Goal: Task Accomplishment & Management: Use online tool/utility

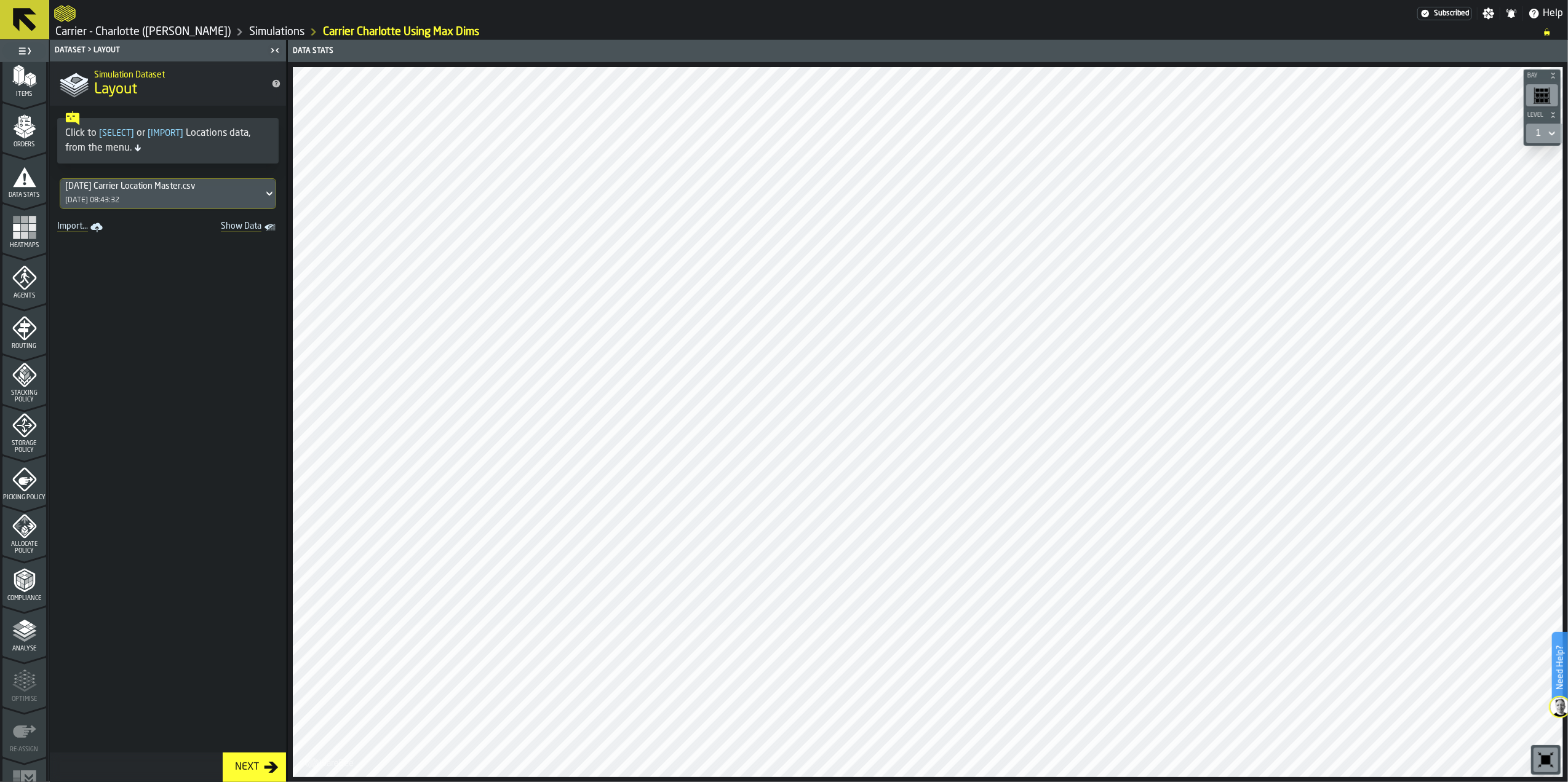
scroll to position [188, 0]
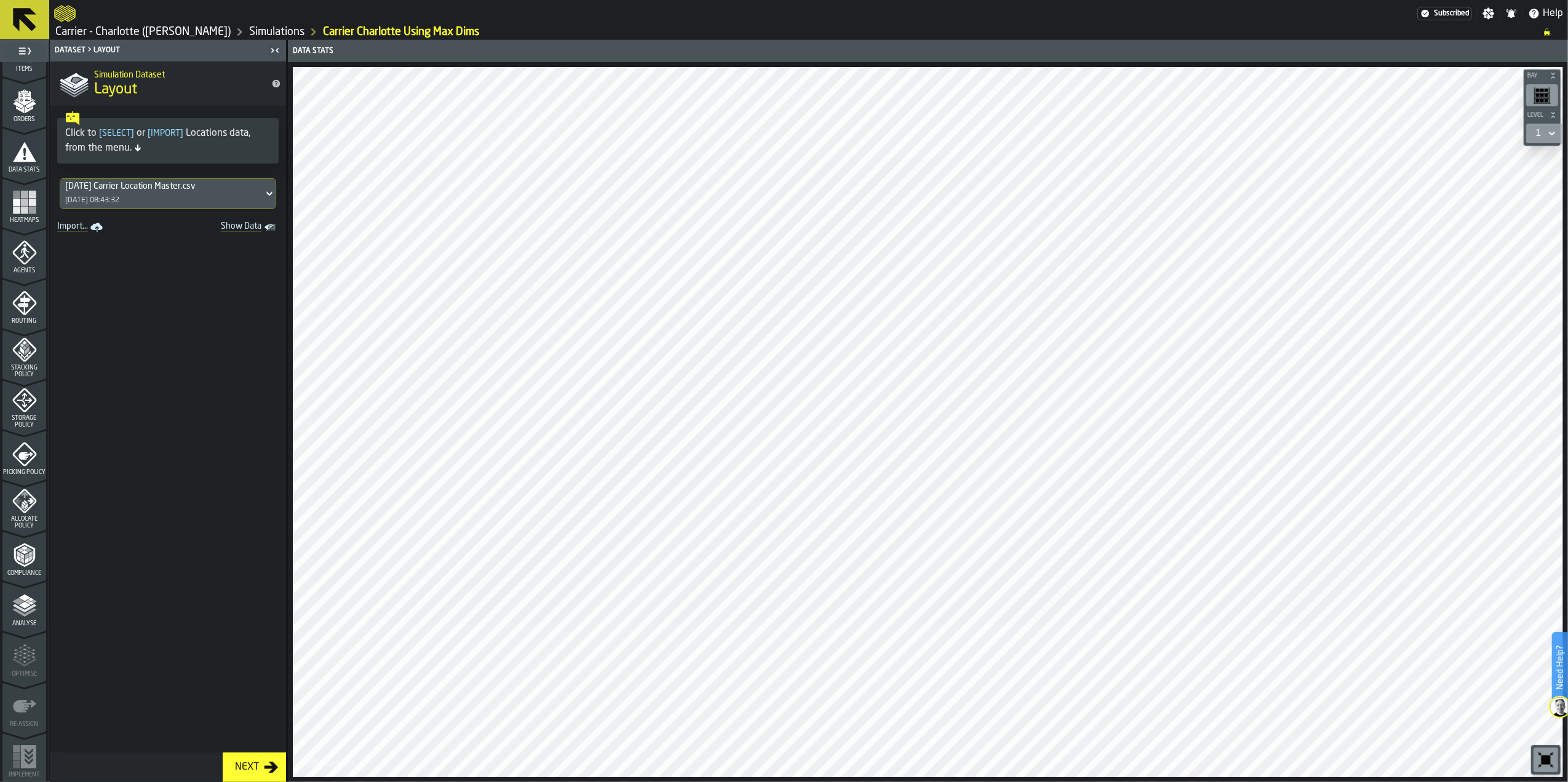
click at [28, 512] on icon "menu Allocate Policy" at bounding box center [24, 500] width 24 height 24
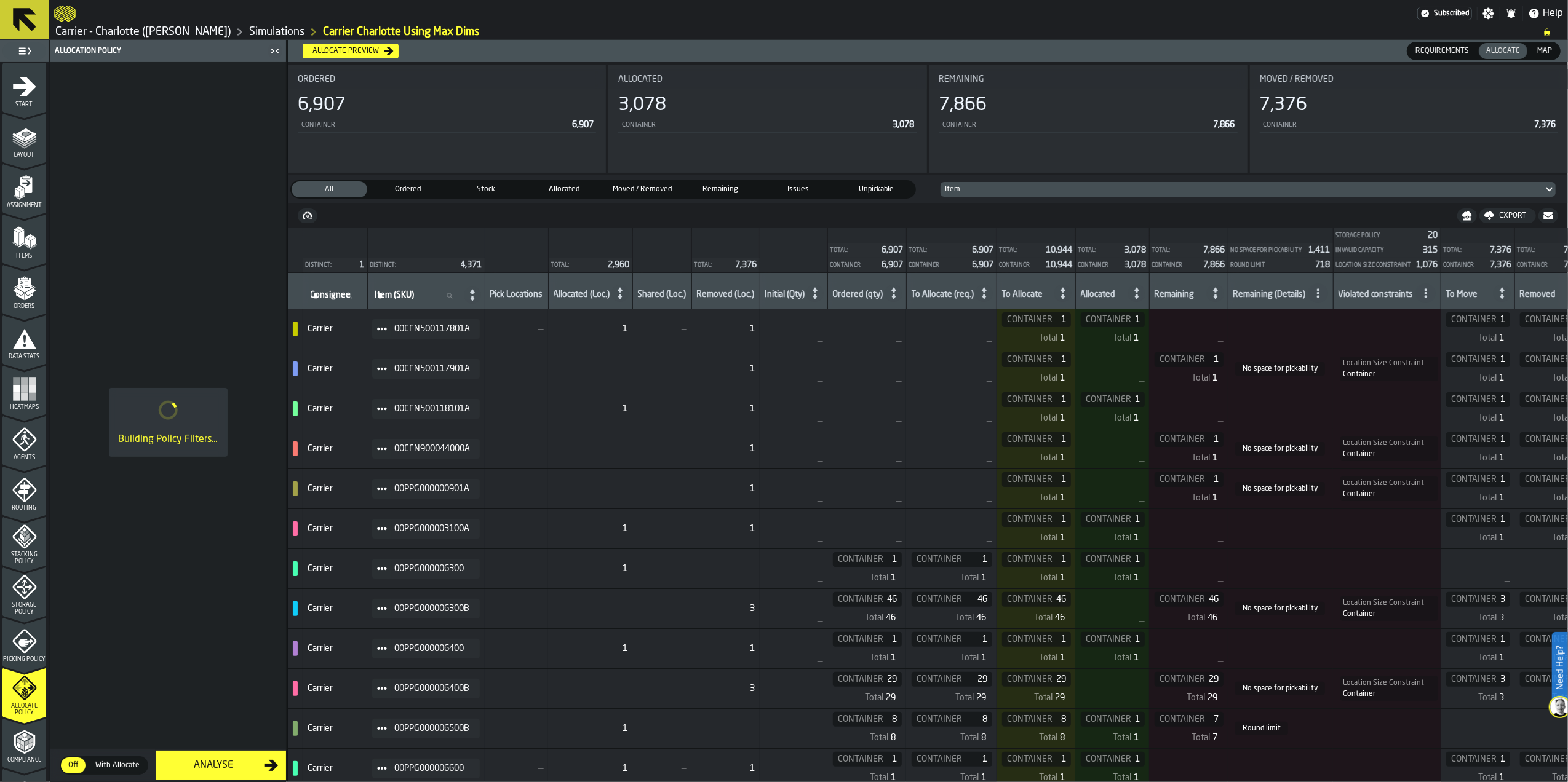
scroll to position [0, 0]
click at [23, 153] on span "Layout" at bounding box center [24, 156] width 43 height 7
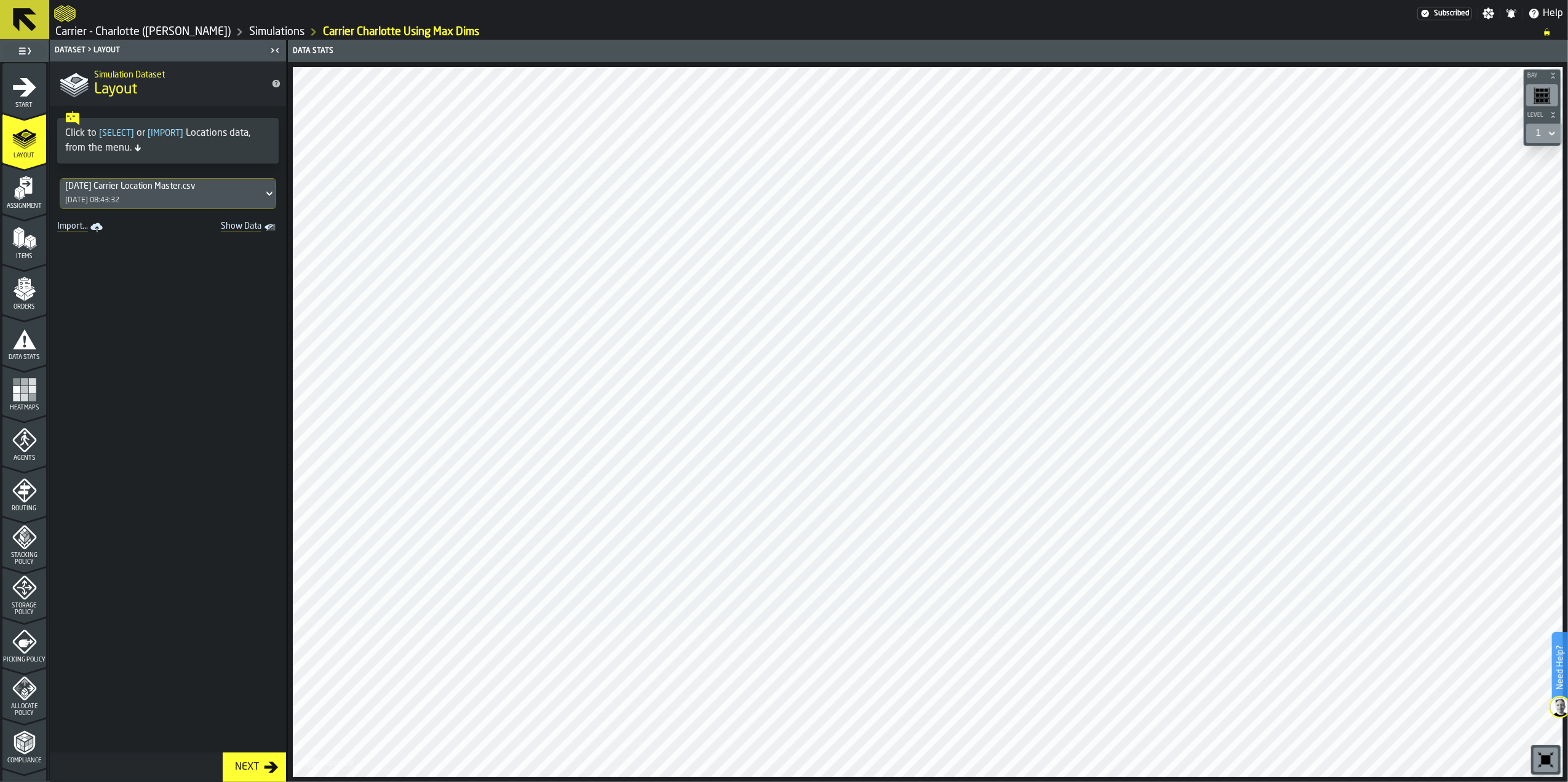
click at [145, 199] on div "[DATE] Carrier Location Master.csv [DATE] 08:43:32" at bounding box center [162, 193] width 203 height 30
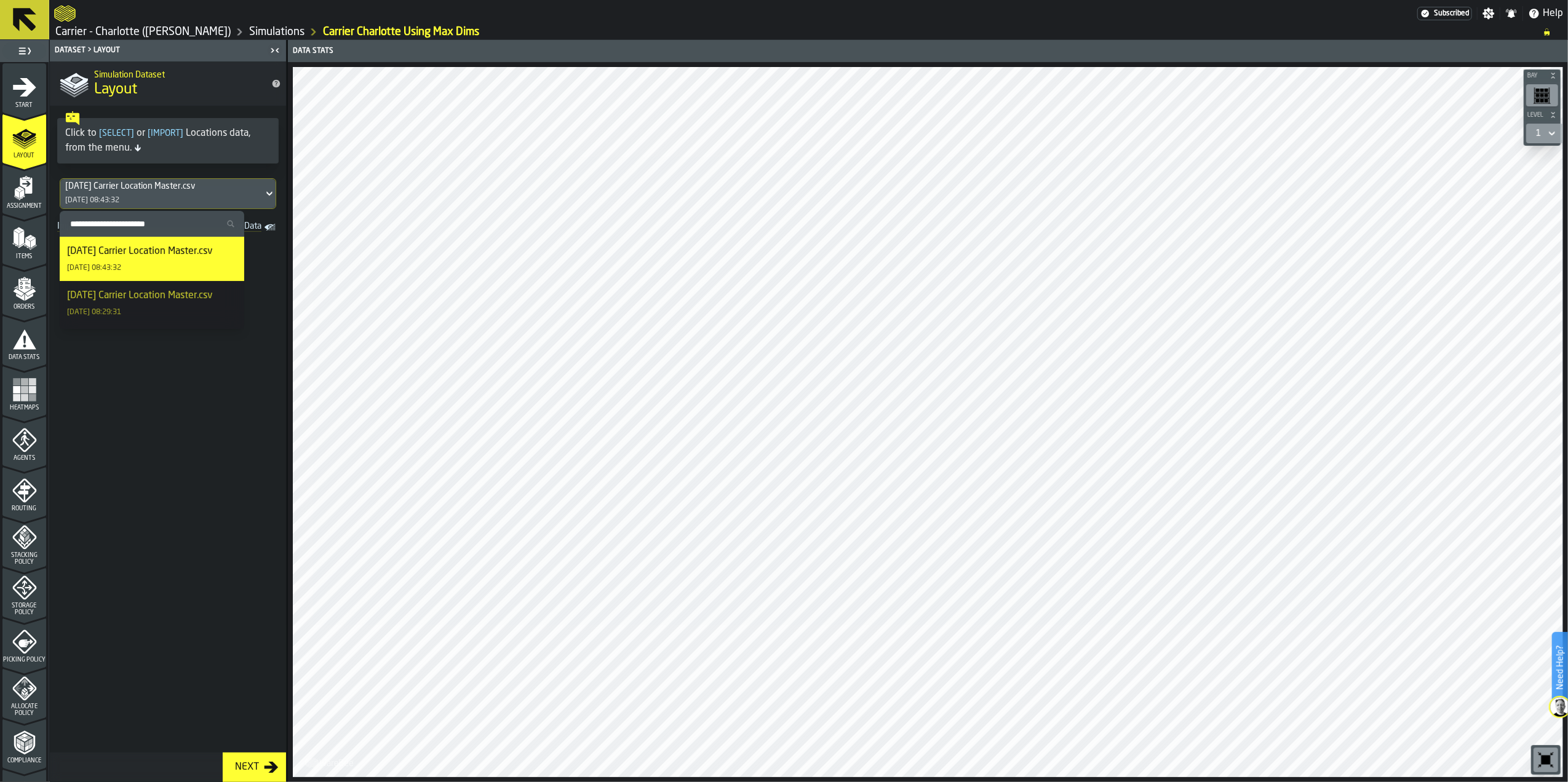
click at [168, 183] on div "[DATE] Carrier Location Master.csv" at bounding box center [162, 186] width 193 height 10
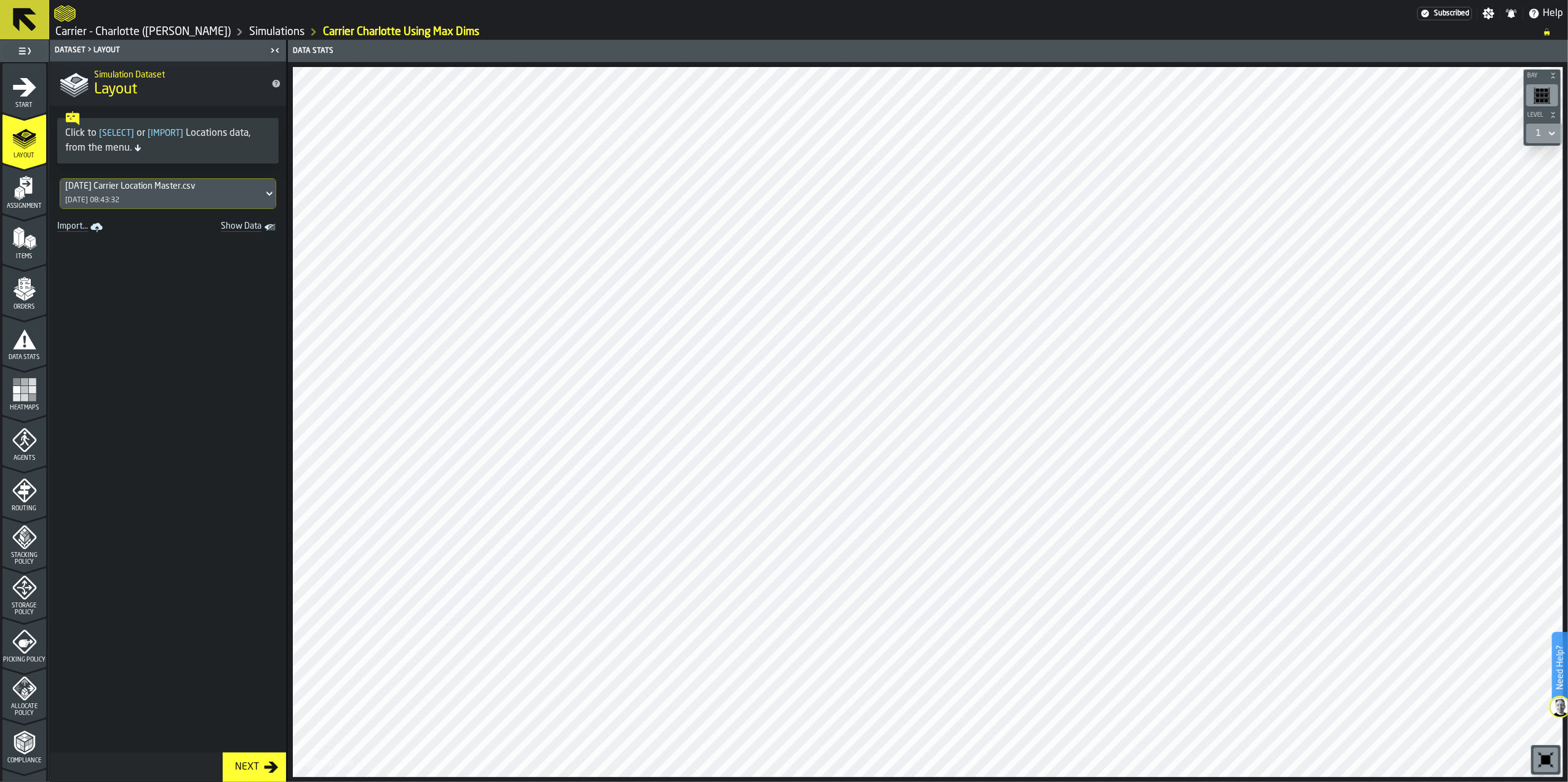
click at [138, 30] on link "Carrier - Charlotte ([PERSON_NAME])" at bounding box center [143, 32] width 175 height 14
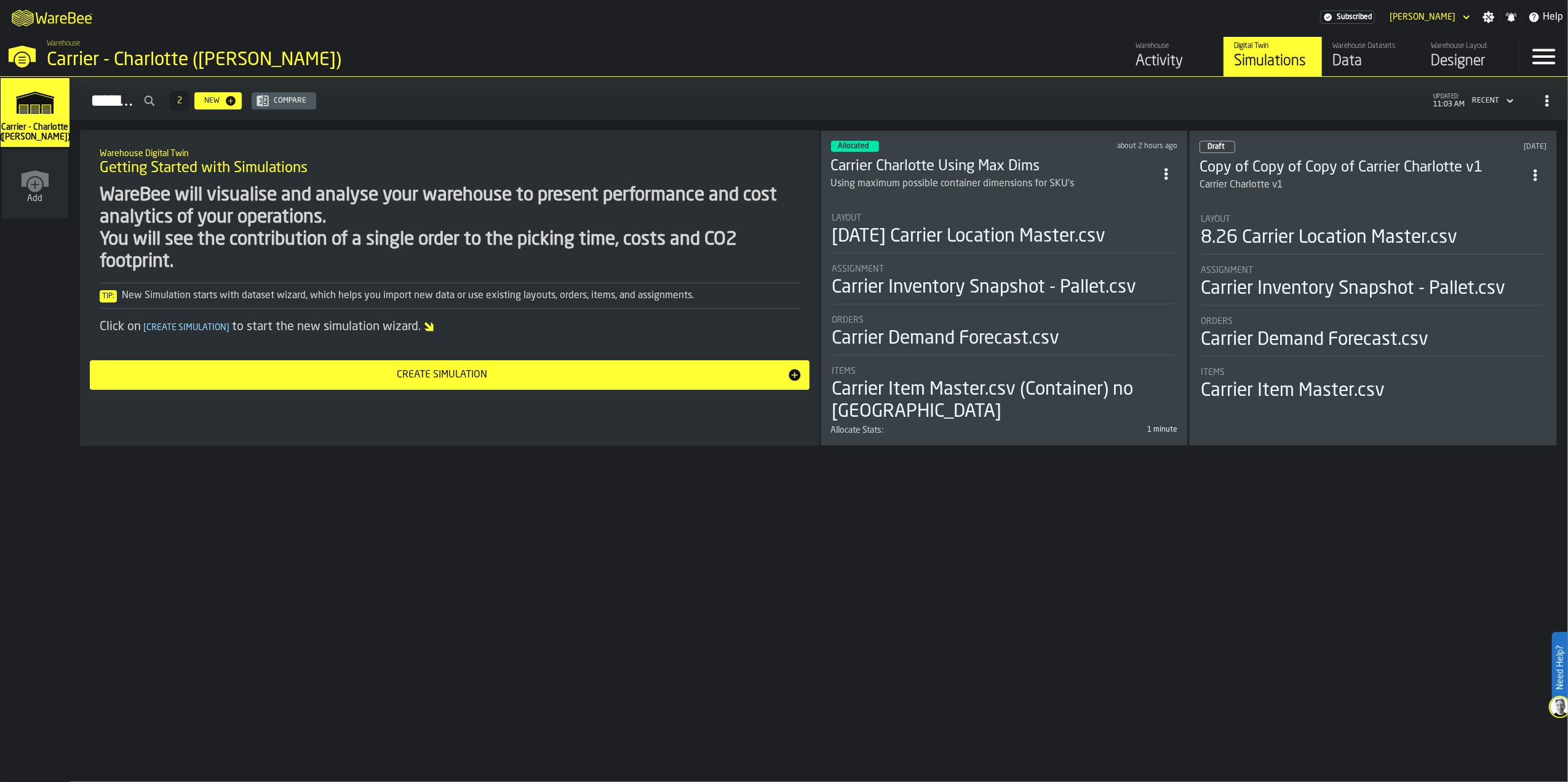
click at [1042, 55] on div "Designer" at bounding box center [1469, 62] width 78 height 20
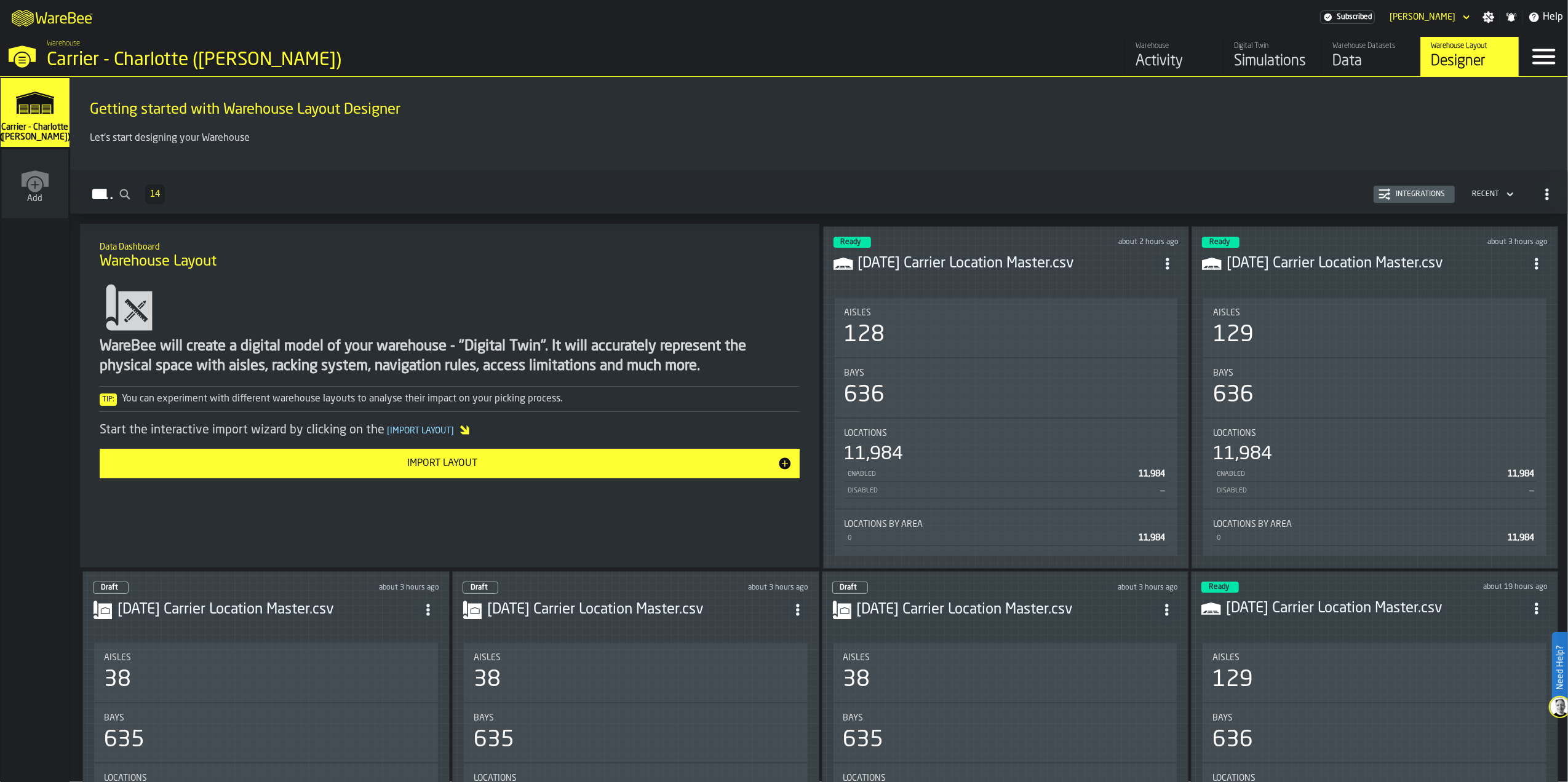
click at [1042, 267] on icon "ItemListCard-DashboardItemContainer" at bounding box center [1167, 263] width 12 height 12
click at [1042, 347] on div "Edit in Designer" at bounding box center [1140, 347] width 68 height 14
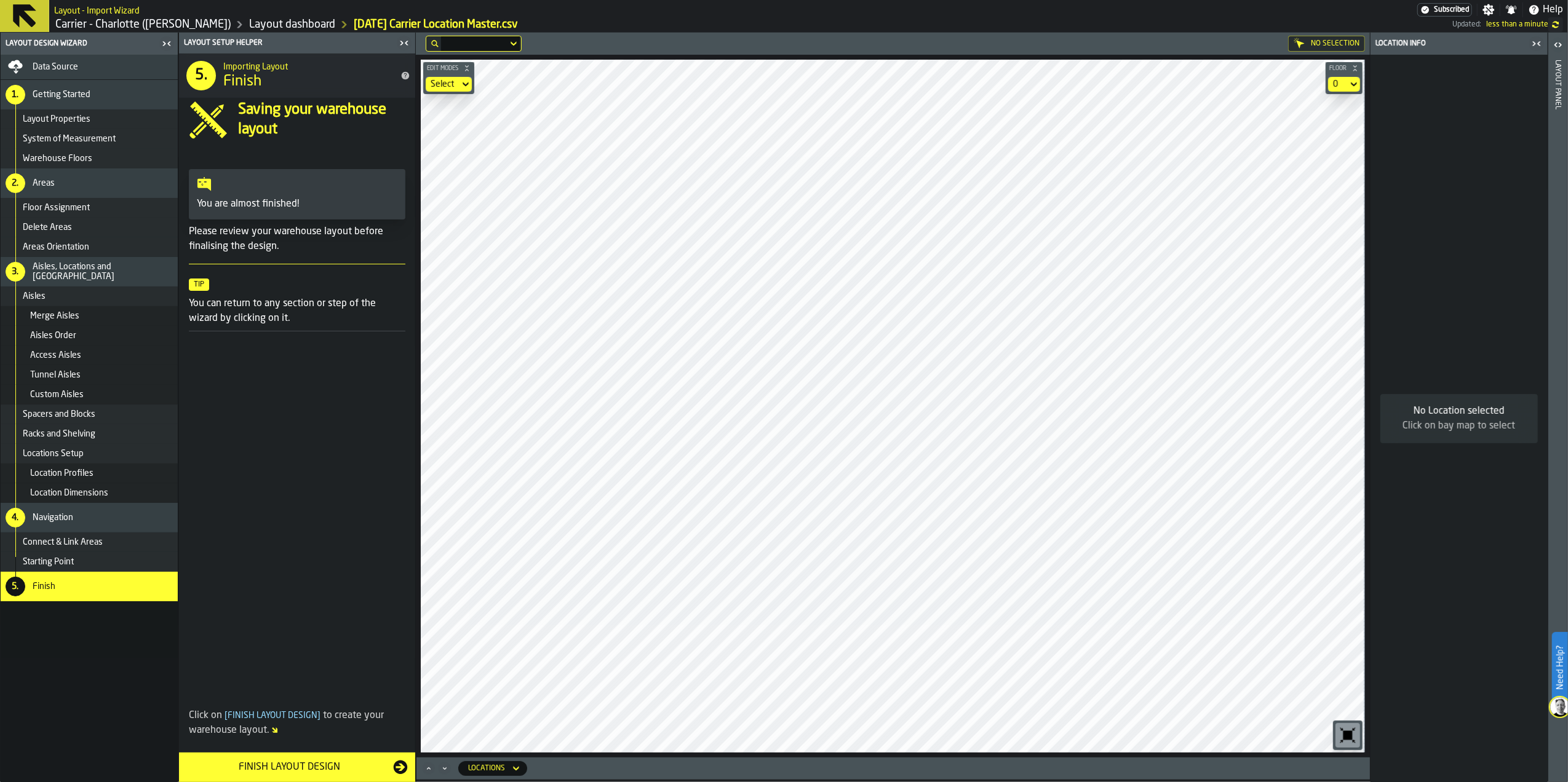
click at [135, 65] on div "Data Source" at bounding box center [102, 67] width 140 height 10
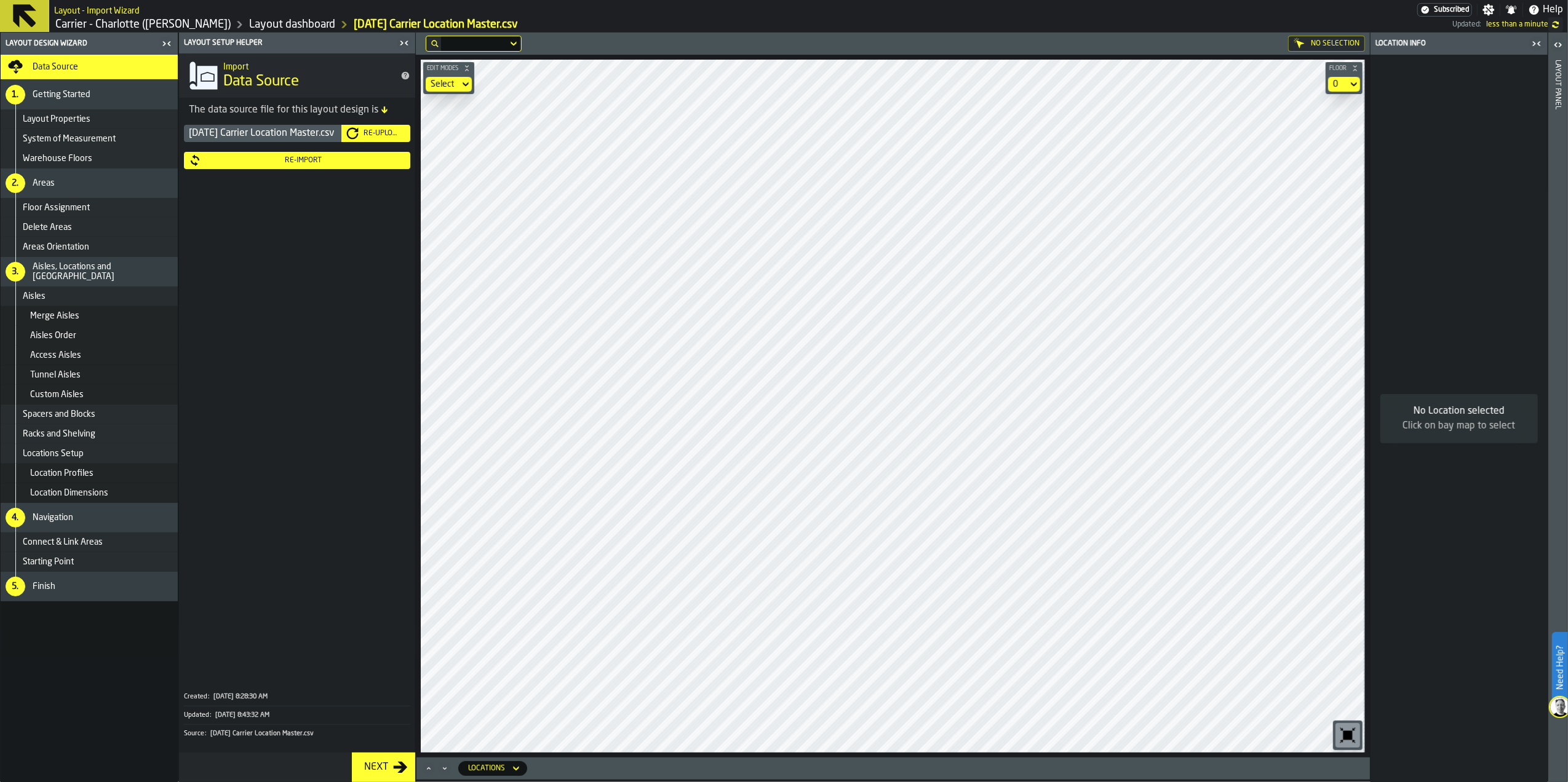
click at [352, 128] on icon "button-Re-Upload" at bounding box center [352, 133] width 12 height 12
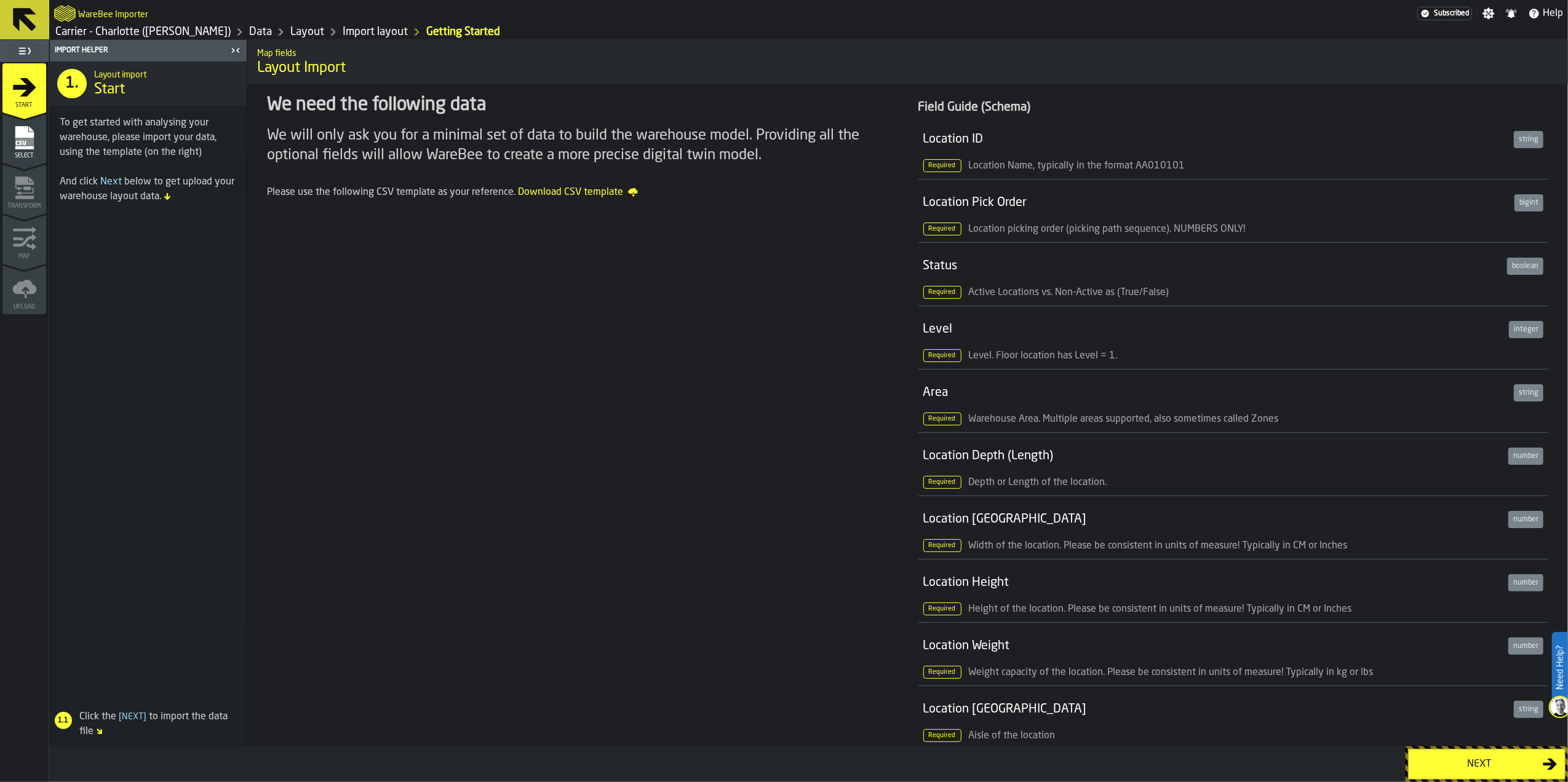
click at [1042, 552] on button "Next" at bounding box center [1487, 764] width 158 height 31
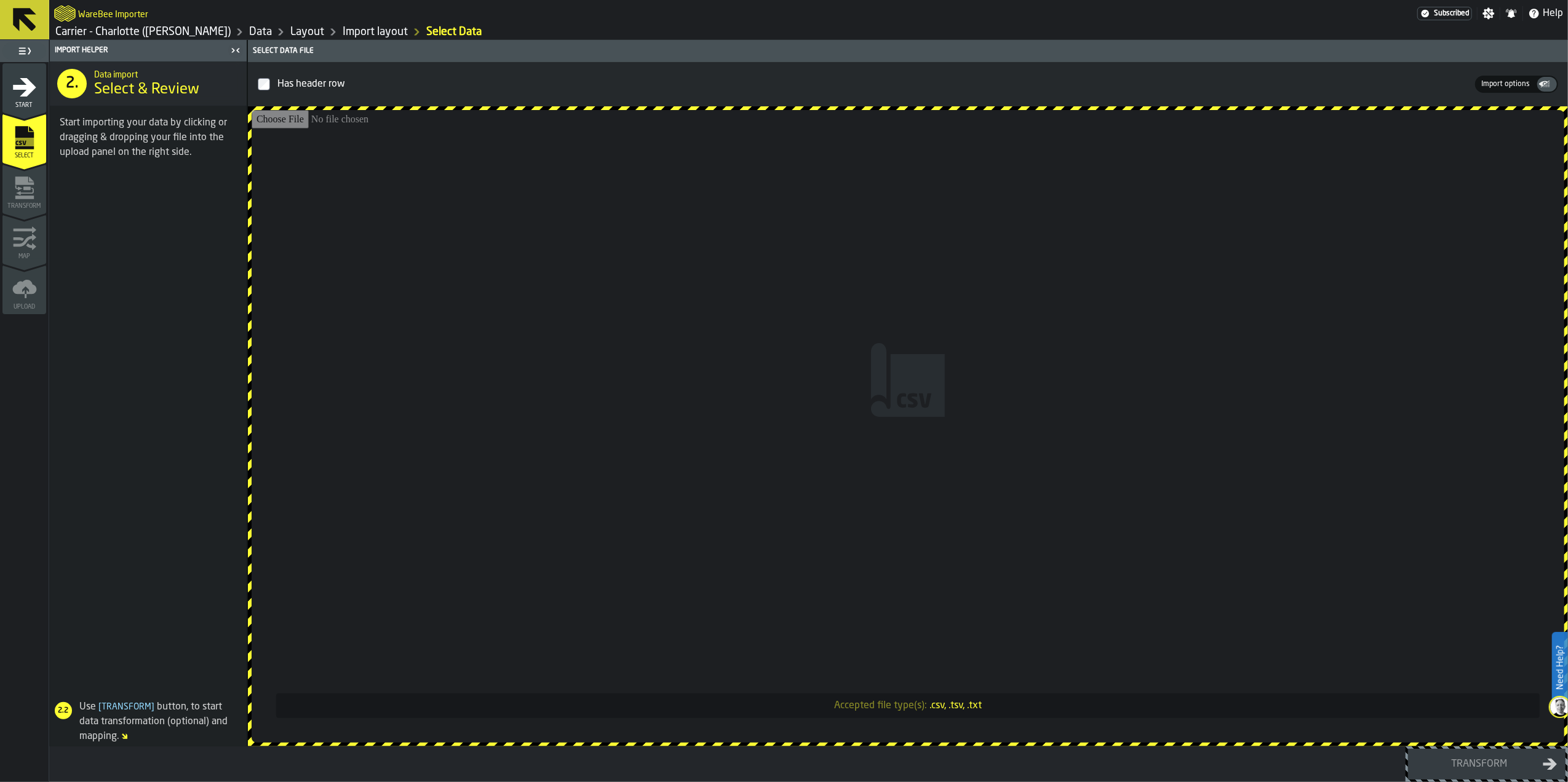
click at [1019, 449] on input "Accepted file type(s): .csv, .tsv, .txt" at bounding box center [908, 427] width 1312 height 633
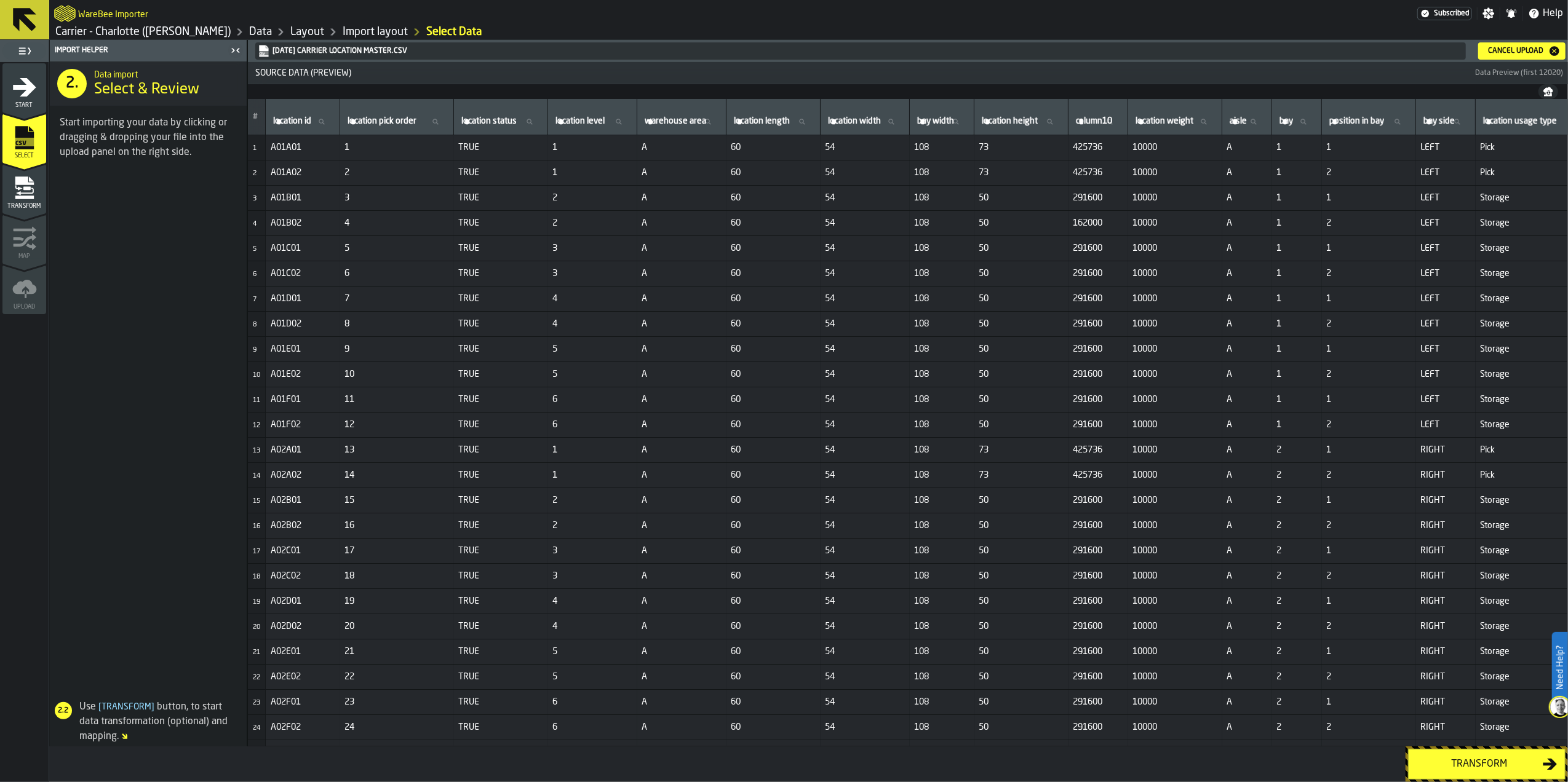
click at [1042, 552] on button "Transform" at bounding box center [1487, 764] width 158 height 31
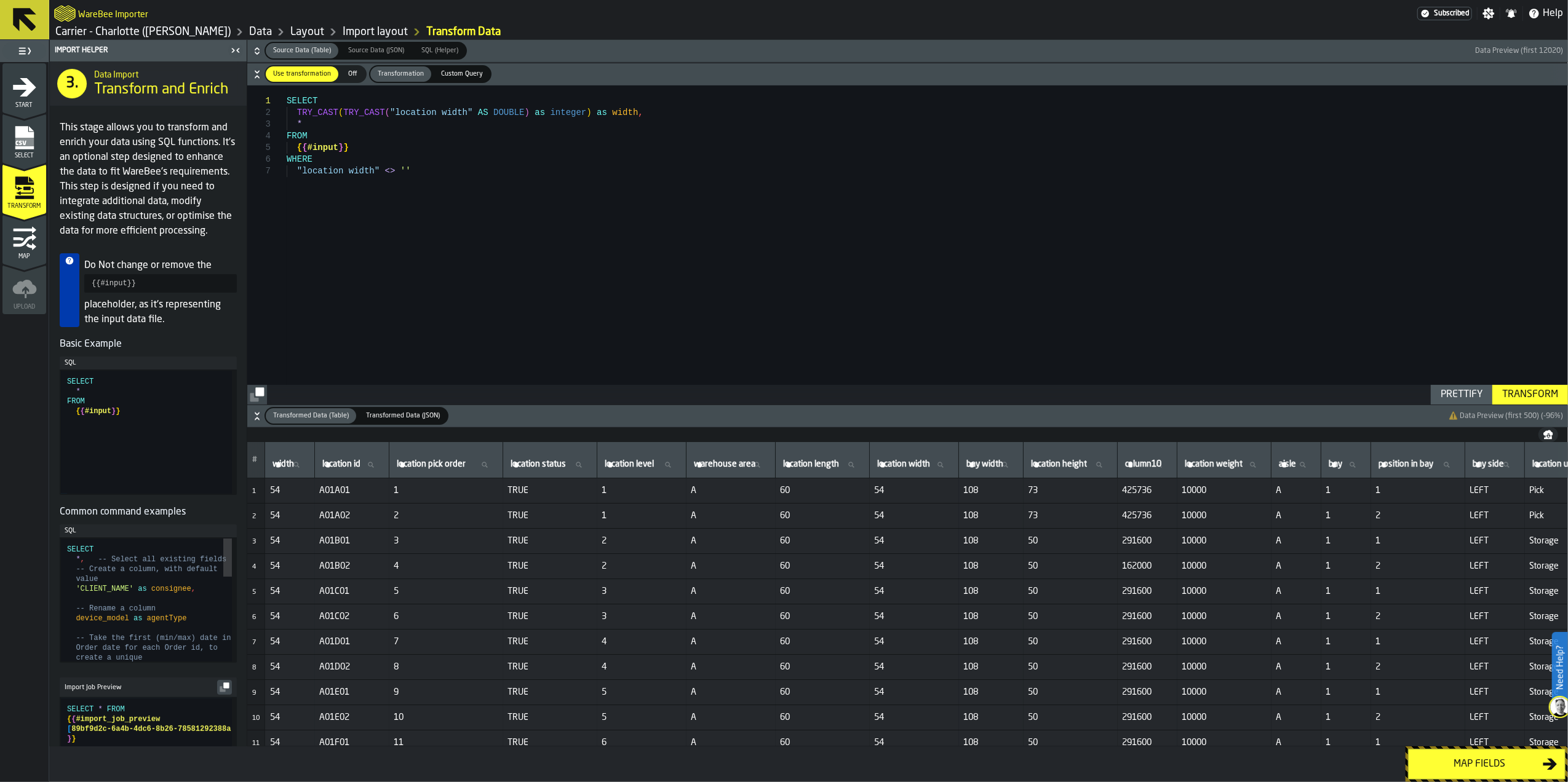
click at [1042, 397] on div "Transform" at bounding box center [1530, 395] width 66 height 14
click at [1042, 552] on div "Map fields" at bounding box center [1479, 764] width 127 height 14
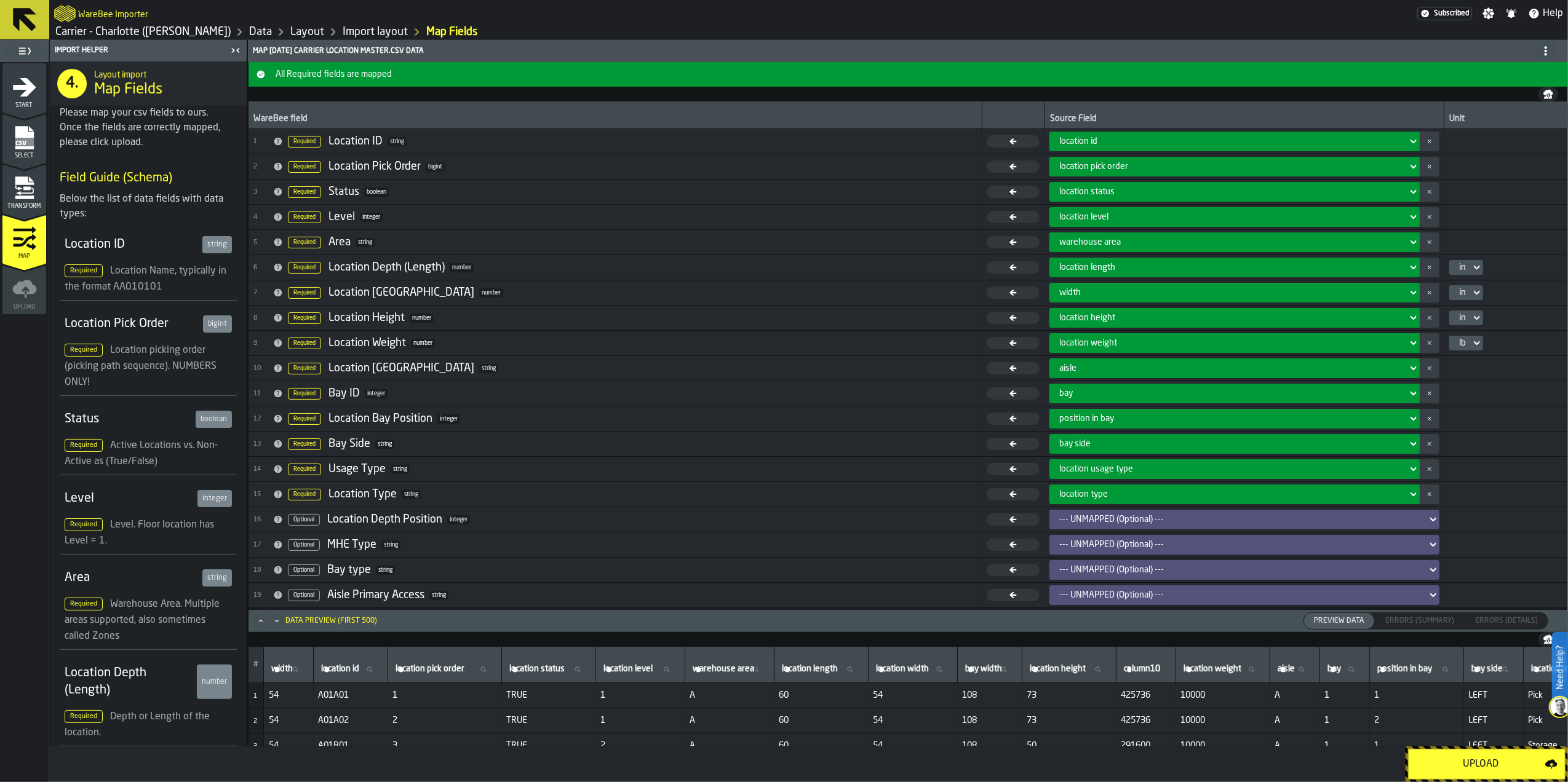
click at [1042, 552] on div "Upload" at bounding box center [1481, 764] width 129 height 14
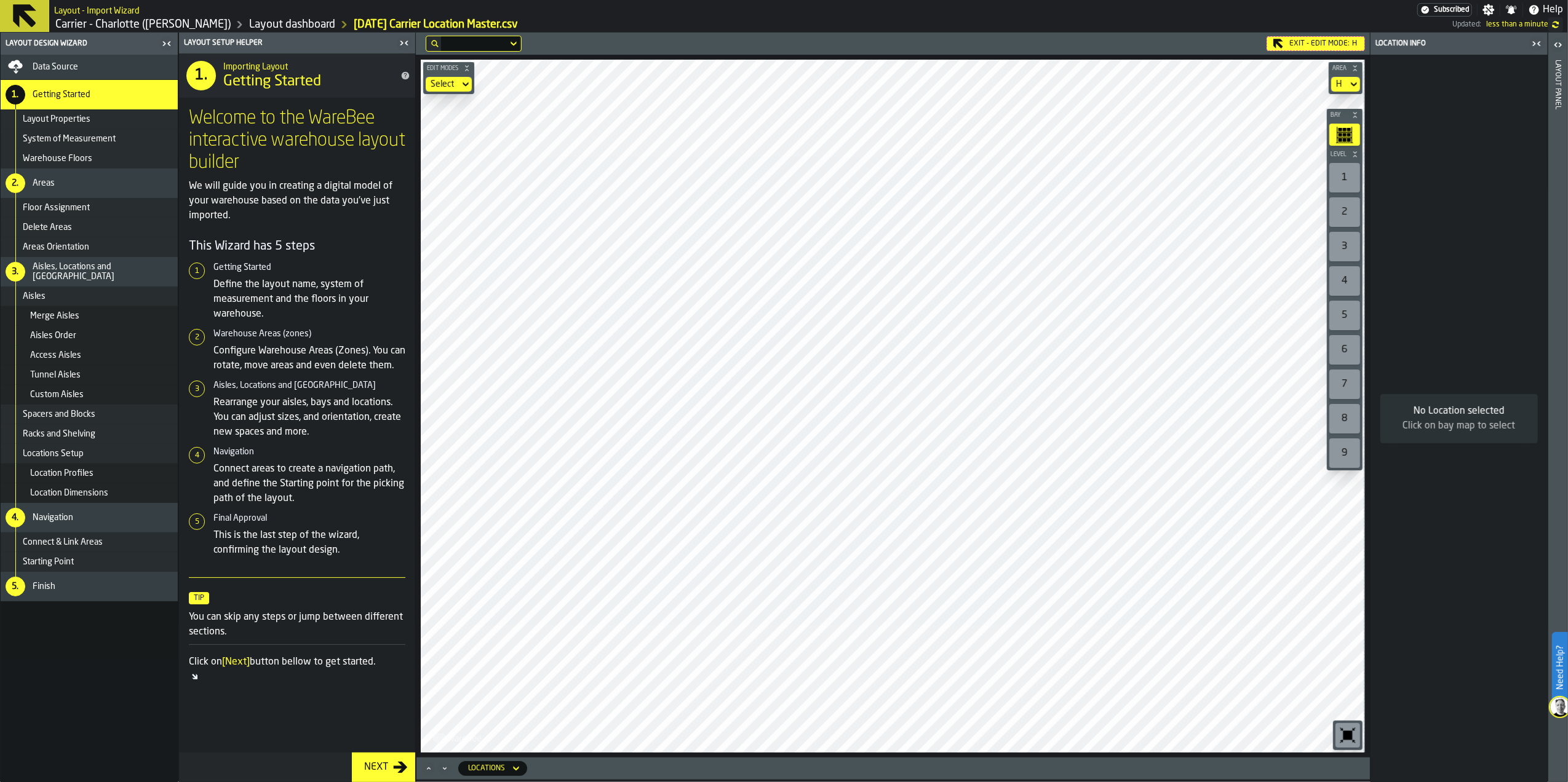
click at [1042, 43] on div "Exit - Edit Mode: H" at bounding box center [1316, 43] width 99 height 14
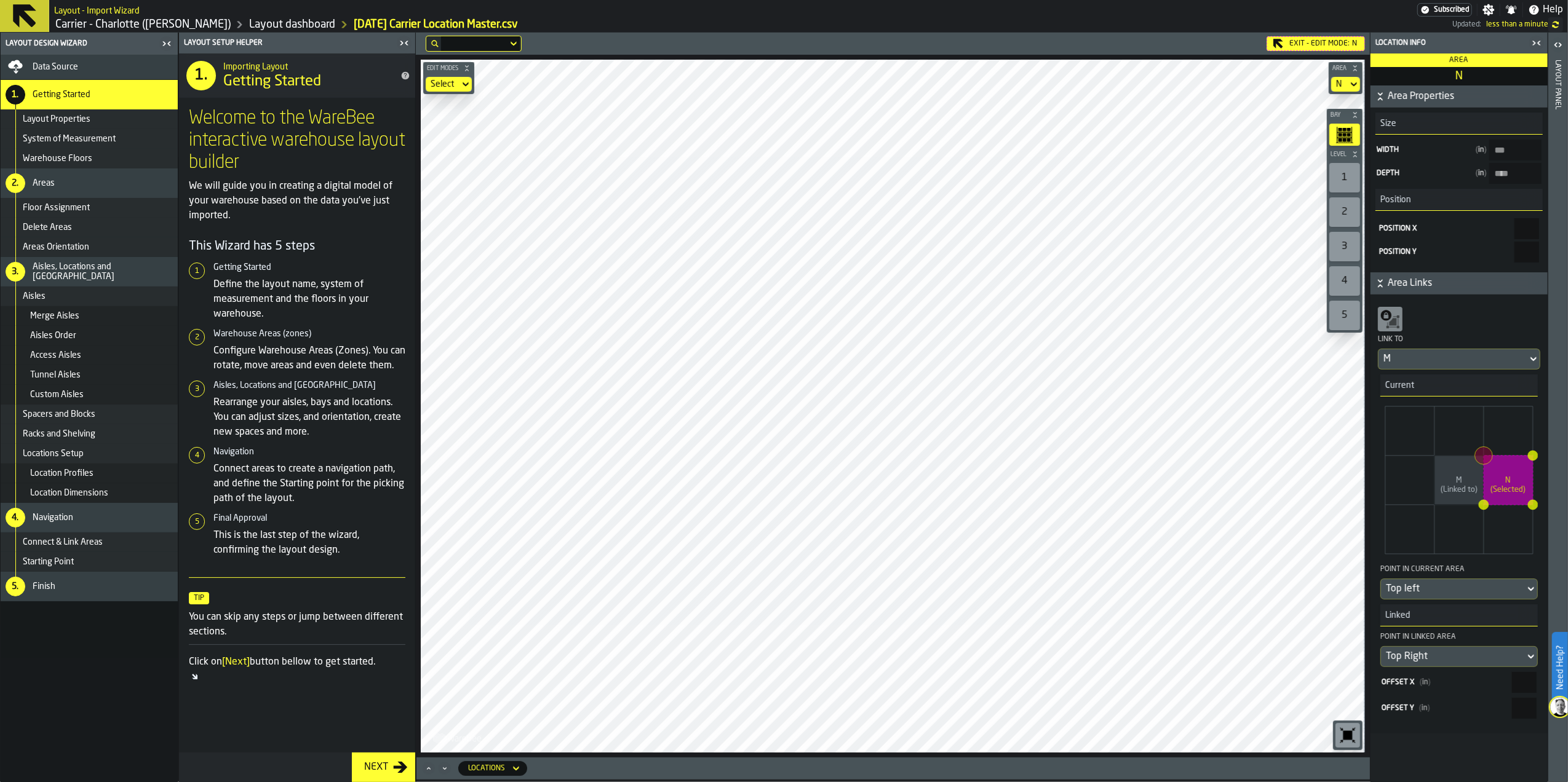
click at [1042, 44] on icon "button-toggle-Open" at bounding box center [1558, 45] width 14 height 14
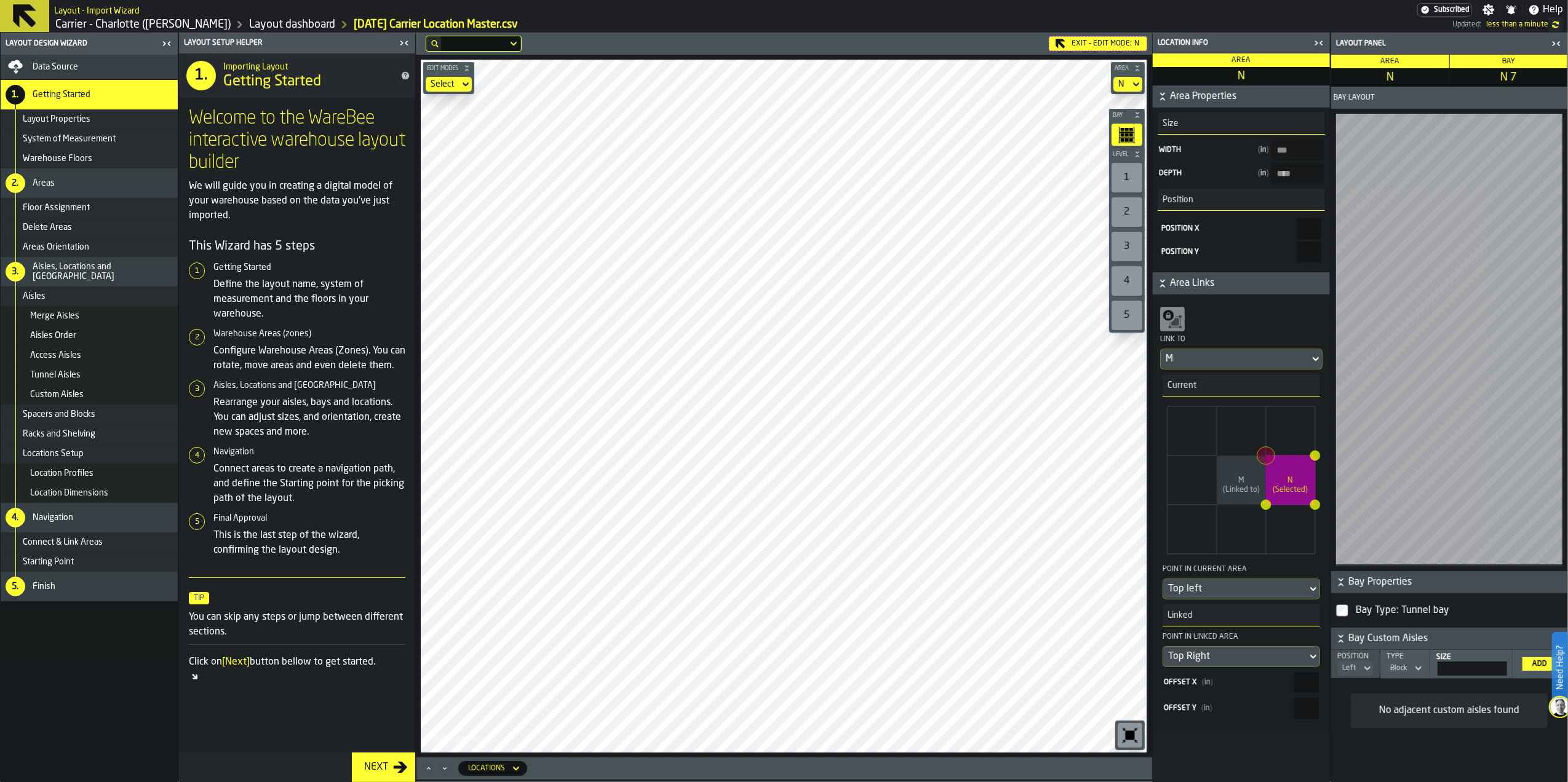
click at [104, 475] on div "Location Profiles" at bounding box center [101, 473] width 143 height 10
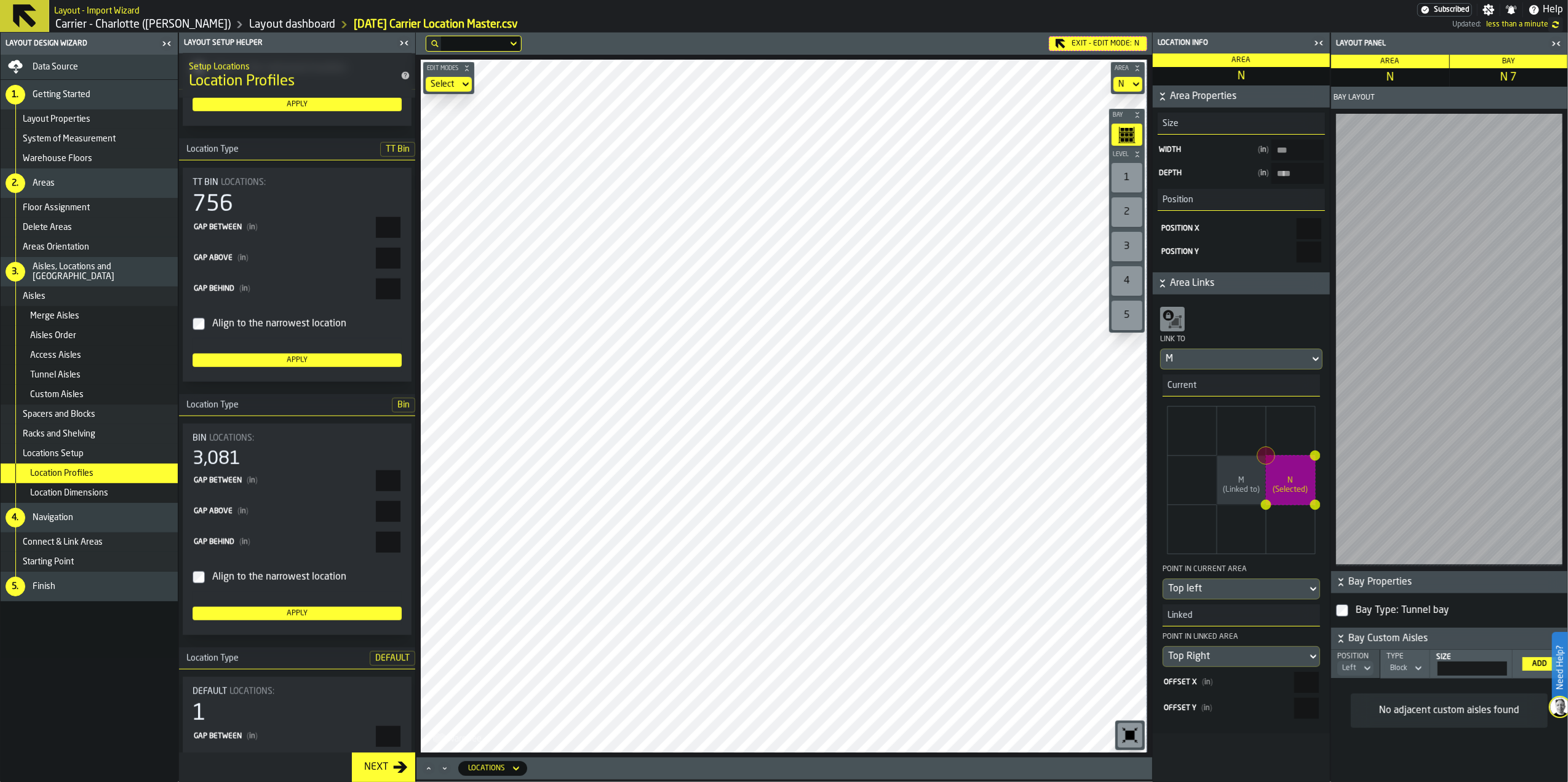
scroll to position [1393, 0]
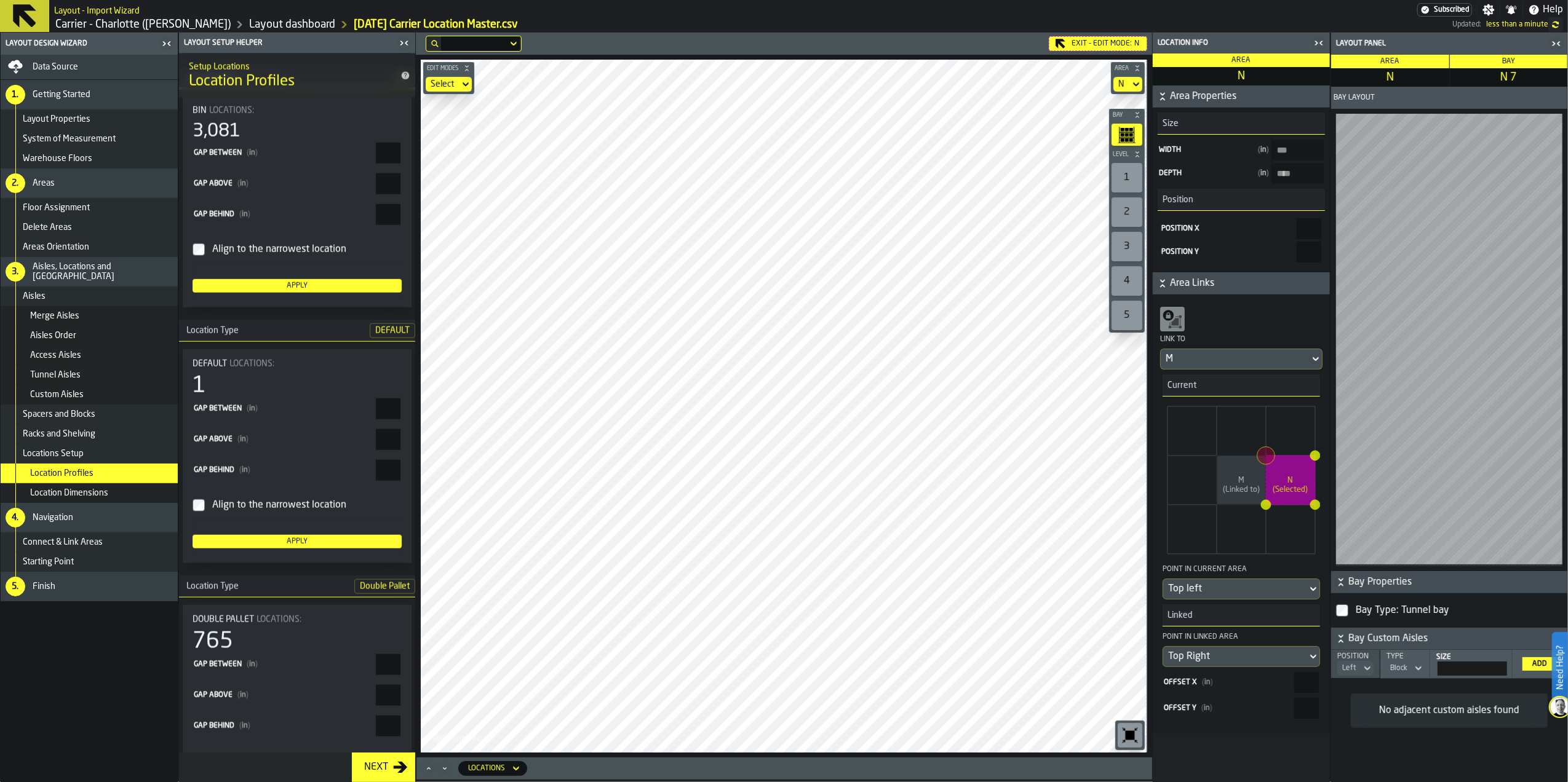
drag, startPoint x: 372, startPoint y: 424, endPoint x: 418, endPoint y: 429, distance: 46.3
click at [418, 429] on main "Layout Design Wizard Data Source 1. Getting Started Layout Properties System of…" at bounding box center [784, 407] width 1568 height 749
type input "*"
drag, startPoint x: 382, startPoint y: 448, endPoint x: 407, endPoint y: 448, distance: 25.0
click at [407, 448] on div "DEFAULT Locations: 1 Gap between ( in ) * Gap above ( in ) * Gap behind ( in ) …" at bounding box center [297, 456] width 229 height 214
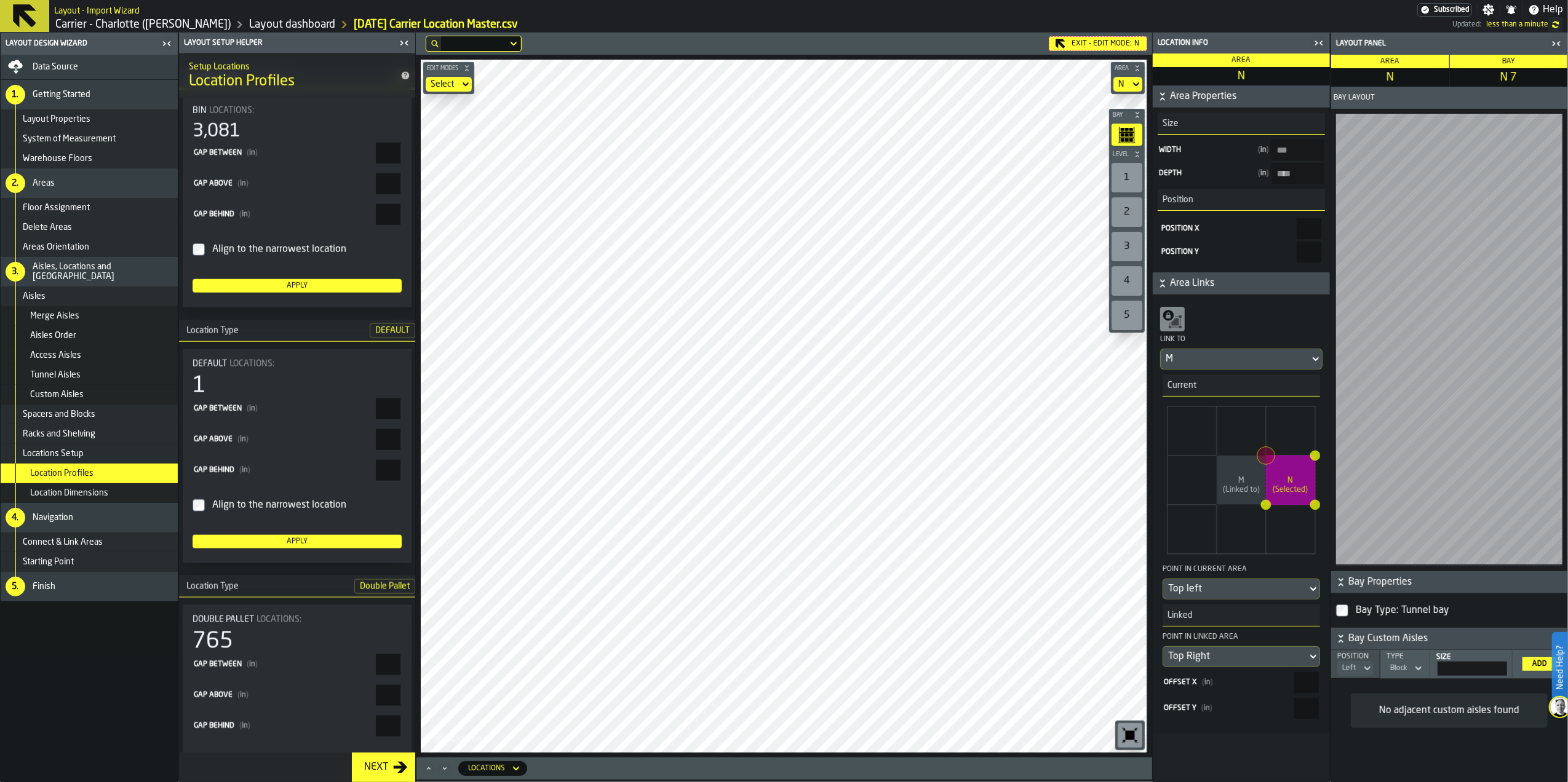
type input "*"
click at [382, 500] on label "Align to the narrowest location" at bounding box center [297, 505] width 209 height 30
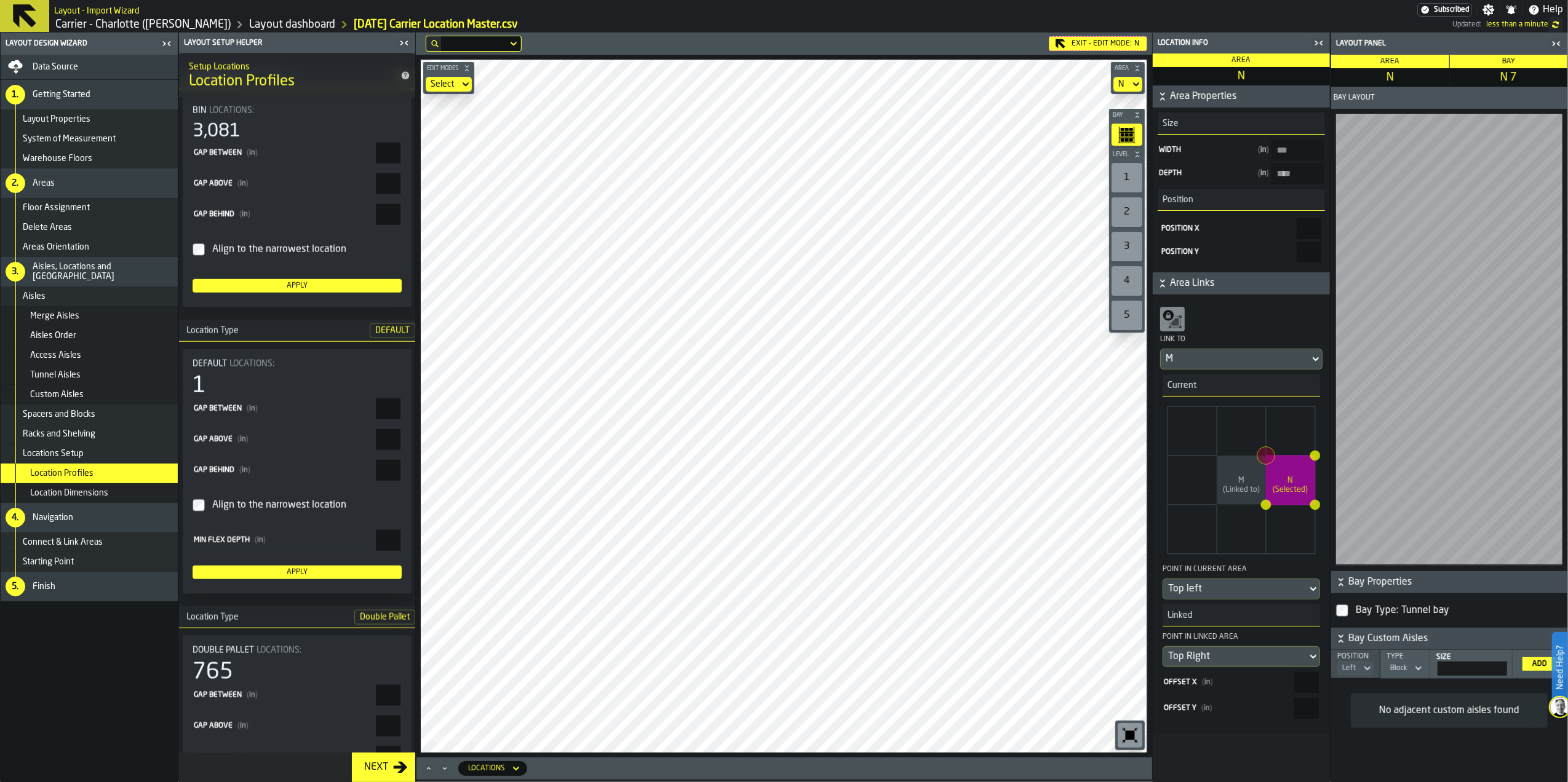
click at [374, 508] on div "Align to the narrowest location" at bounding box center [304, 506] width 189 height 20
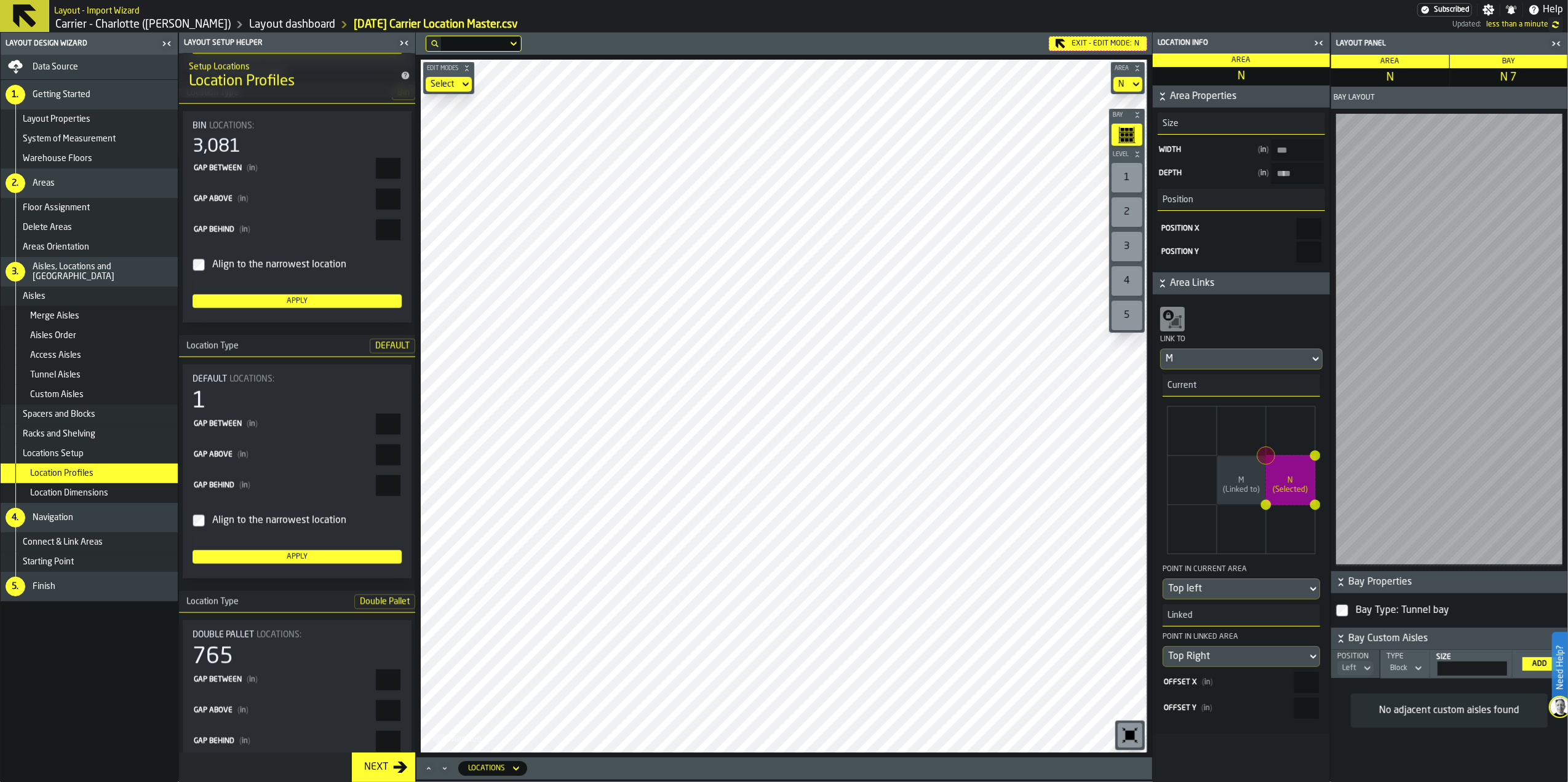
scroll to position [1344, 0]
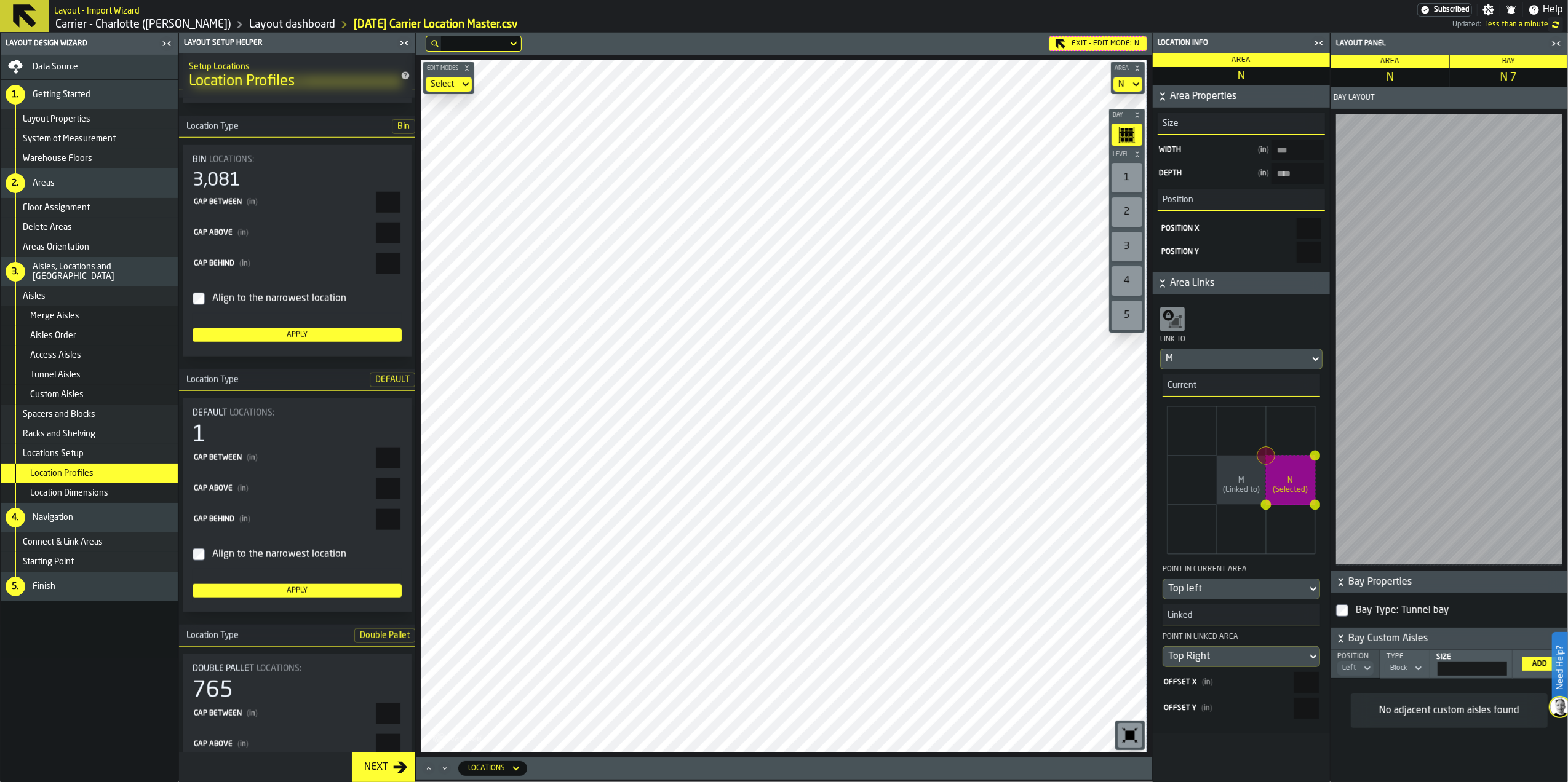
click at [359, 552] on div "Apply" at bounding box center [297, 590] width 199 height 9
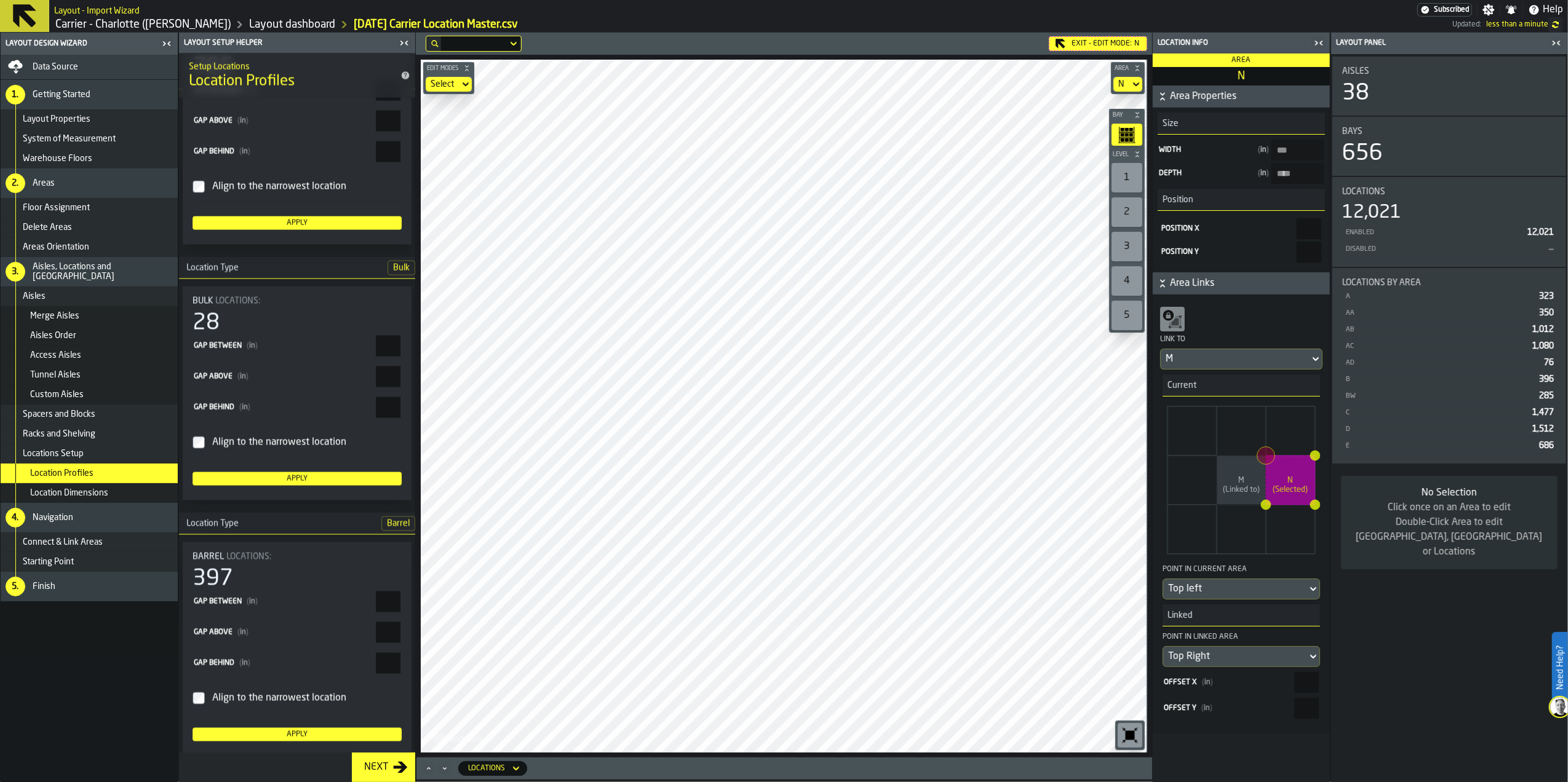
scroll to position [2000, 0]
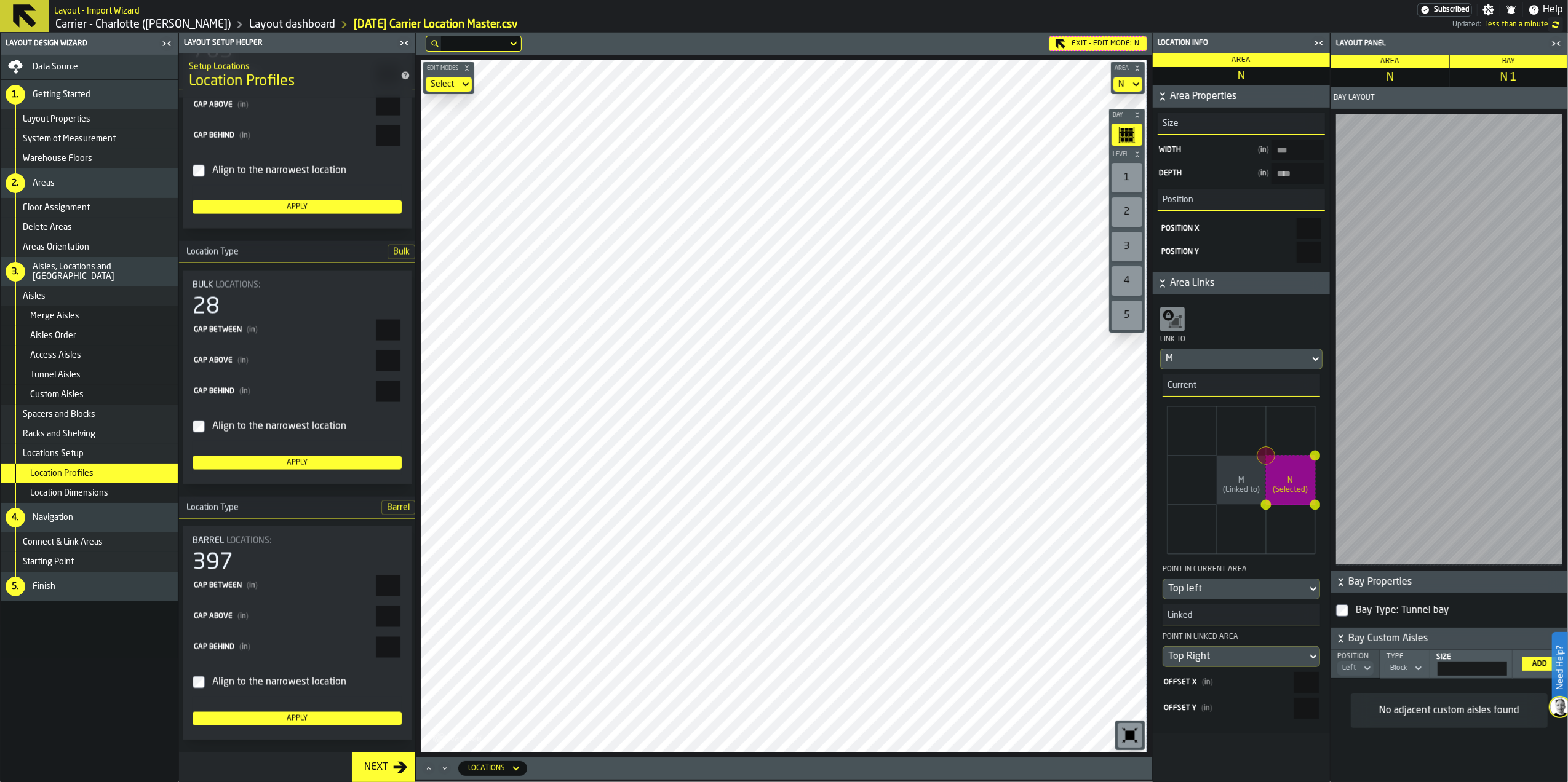
click at [107, 552] on div "Finish" at bounding box center [102, 586] width 140 height 10
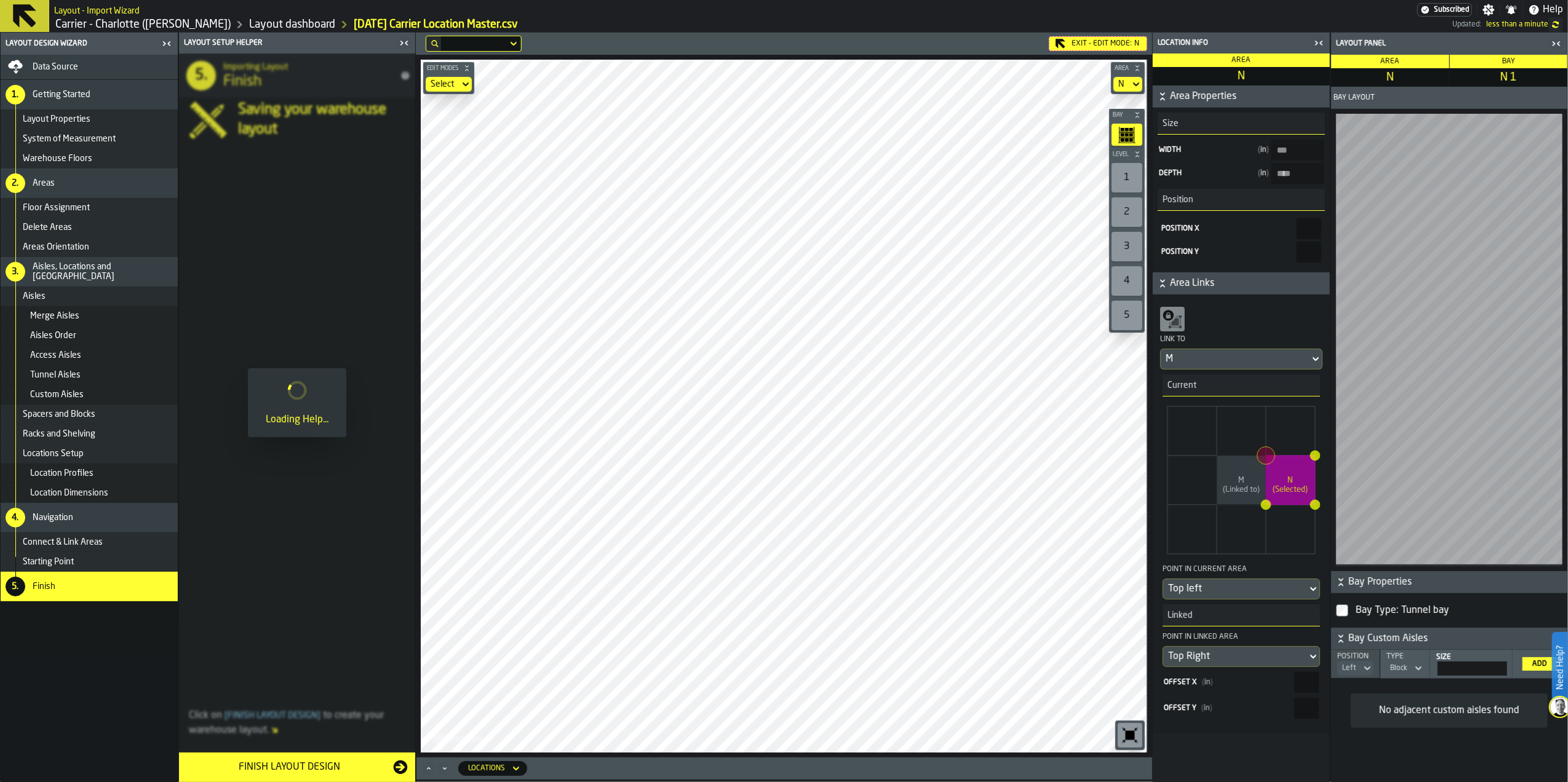
scroll to position [0, 0]
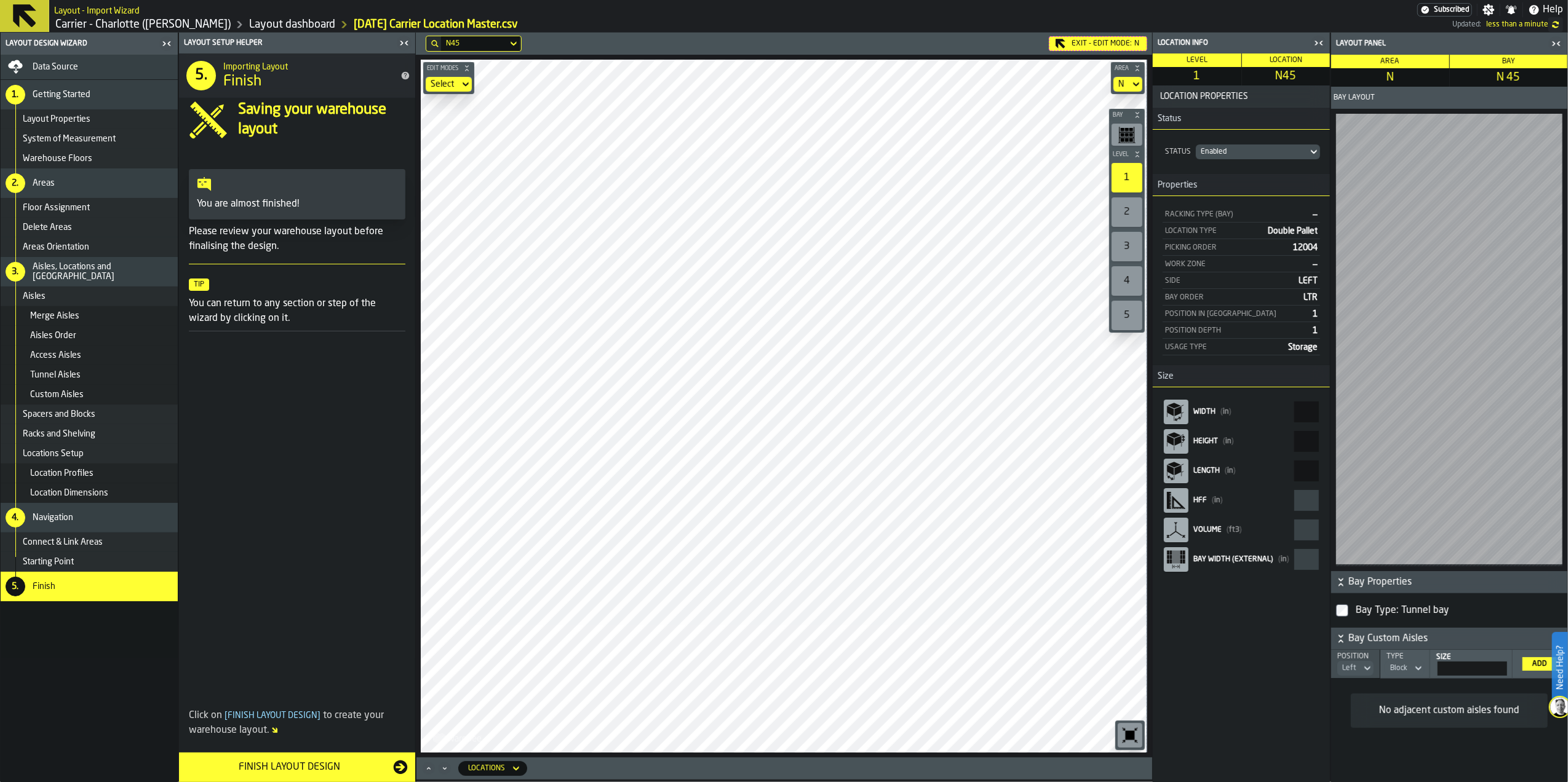
click at [1042, 209] on div "2" at bounding box center [1127, 212] width 31 height 30
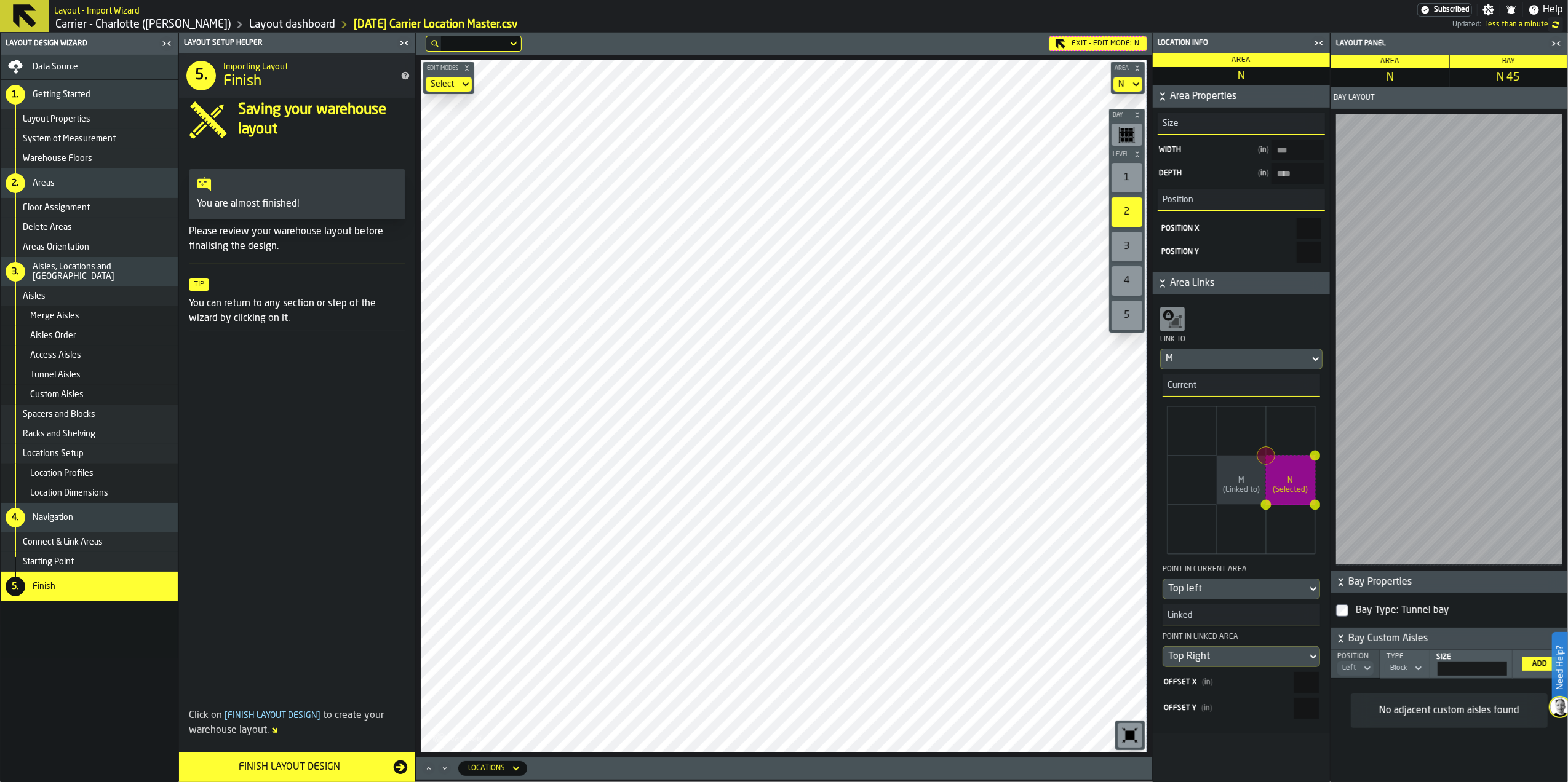
click at [1042, 246] on div "3" at bounding box center [1127, 246] width 31 height 30
click at [1042, 289] on div "4" at bounding box center [1127, 280] width 31 height 30
click at [1042, 316] on div "5" at bounding box center [1127, 315] width 31 height 30
click at [1042, 168] on div "1" at bounding box center [1127, 177] width 31 height 30
click at [97, 70] on div "Data Source" at bounding box center [102, 67] width 140 height 10
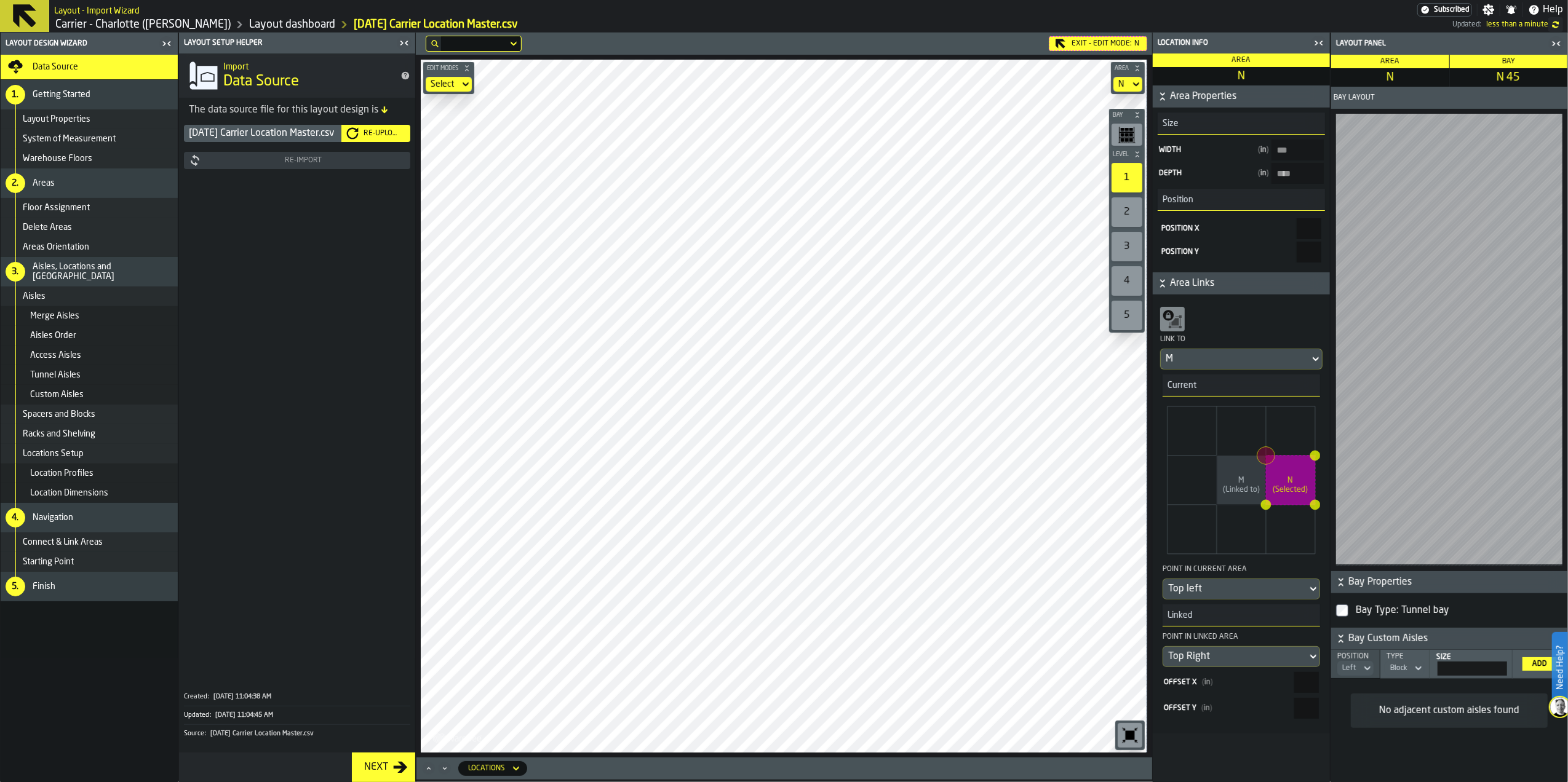
click at [377, 138] on div "Re-Upload" at bounding box center [382, 133] width 47 height 9
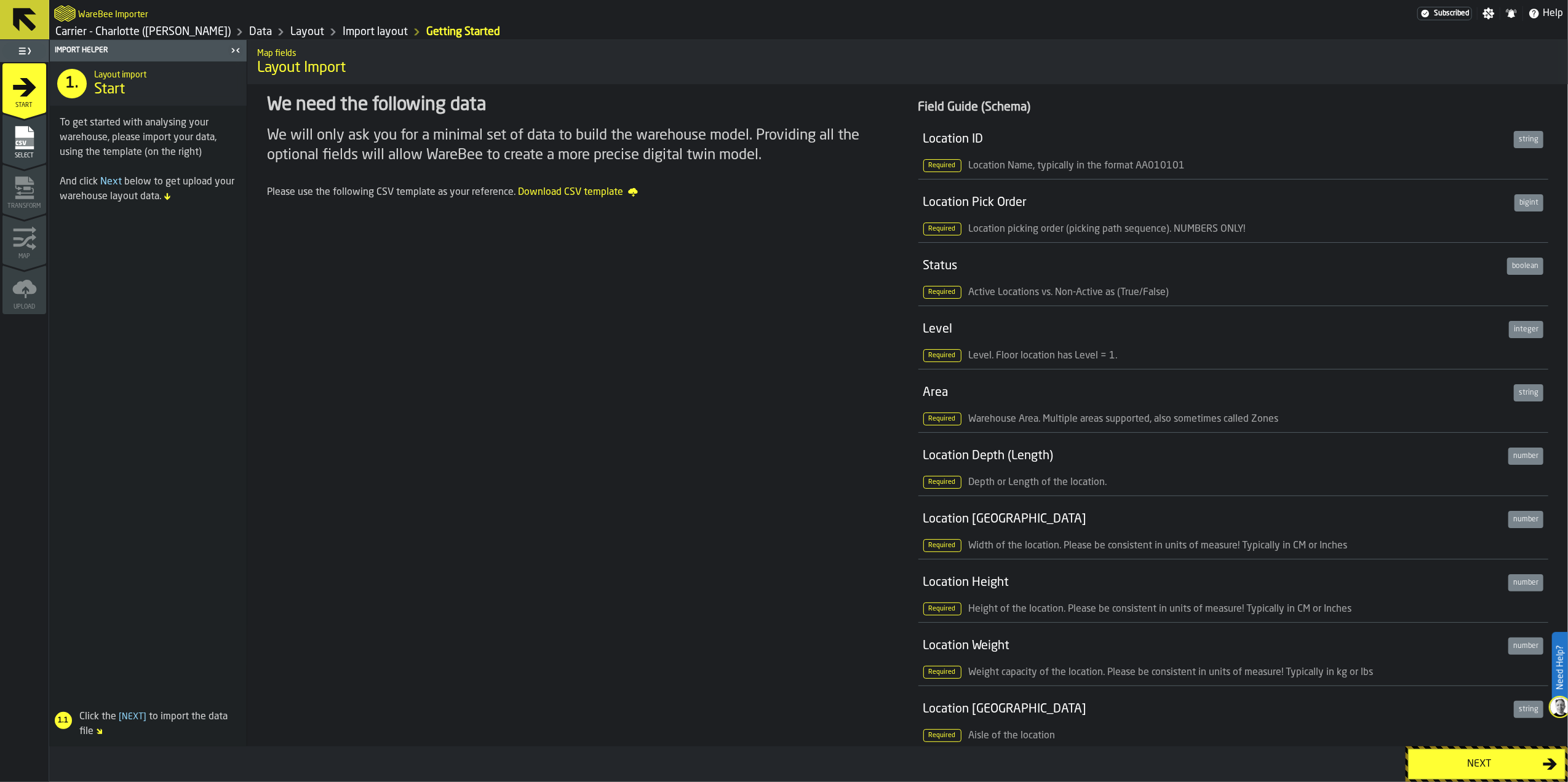
click at [1042, 552] on div "Next" at bounding box center [1479, 764] width 127 height 14
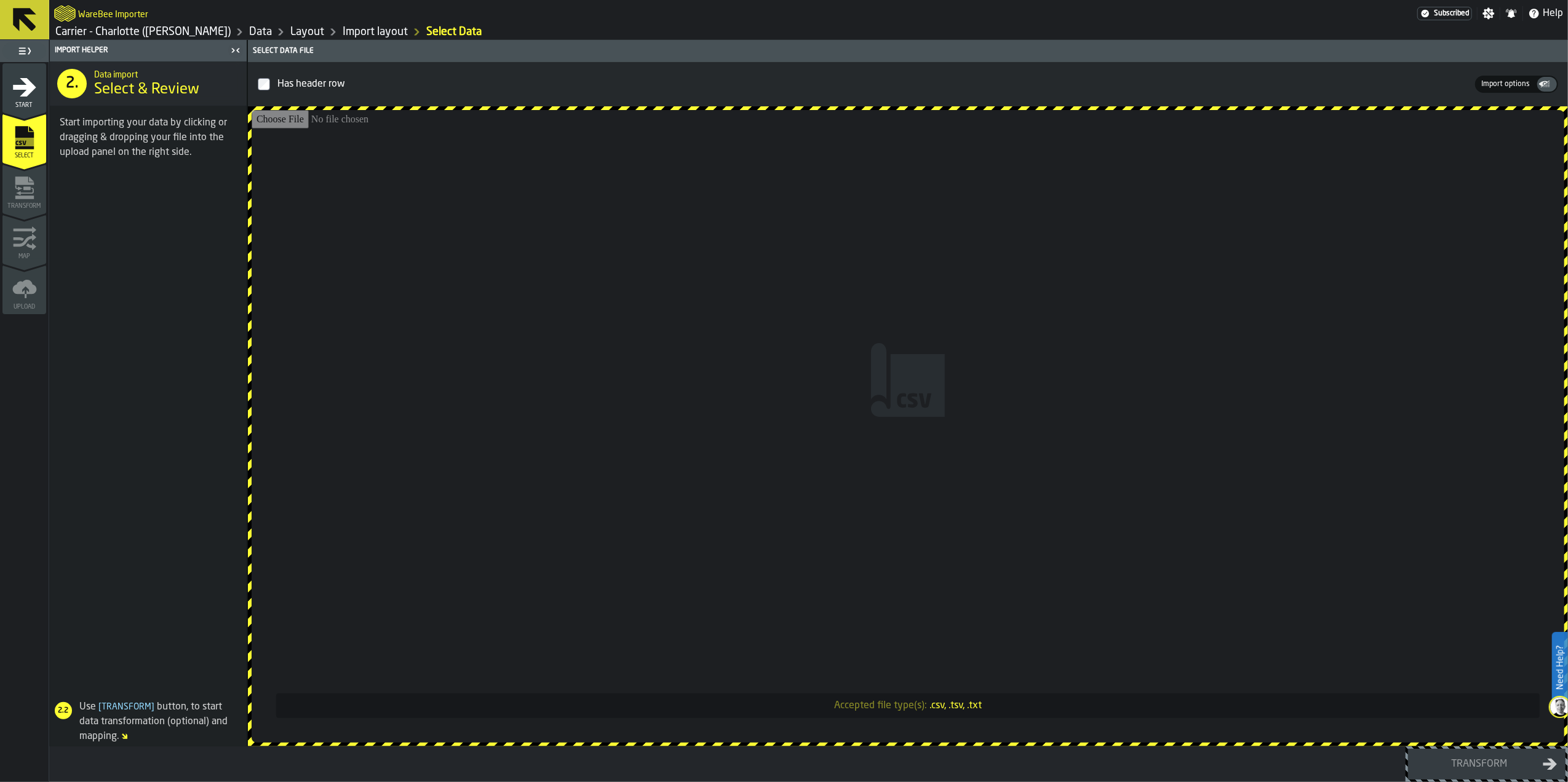
click at [1029, 357] on input "Accepted file type(s): .csv, .tsv, .txt" at bounding box center [908, 427] width 1312 height 633
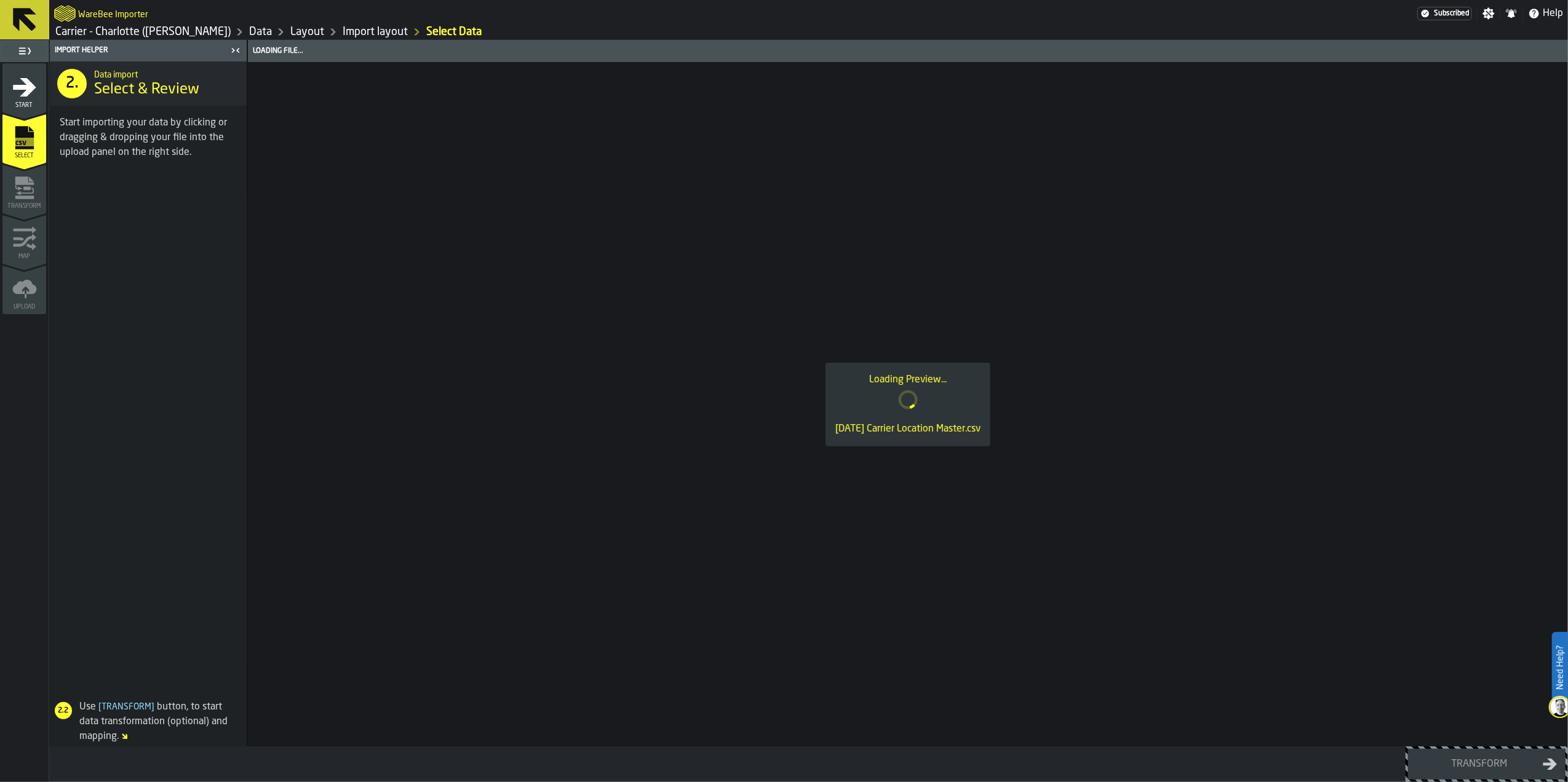
click at [851, 360] on div "Loading Preview... 3.9.25 Carrier Location Master.csv" at bounding box center [907, 404] width 1320 height 684
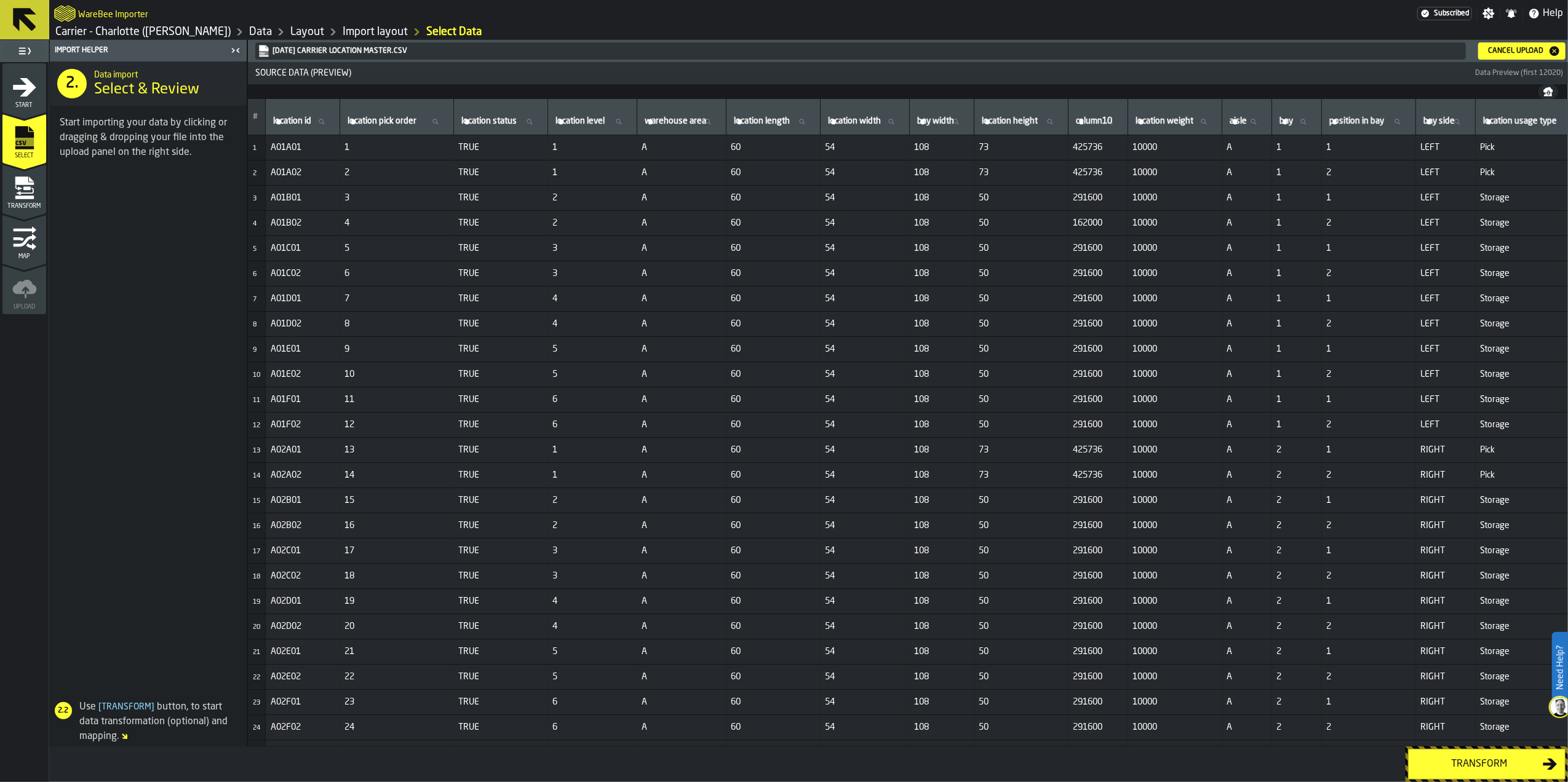
click at [1042, 552] on button "Transform" at bounding box center [1487, 764] width 158 height 31
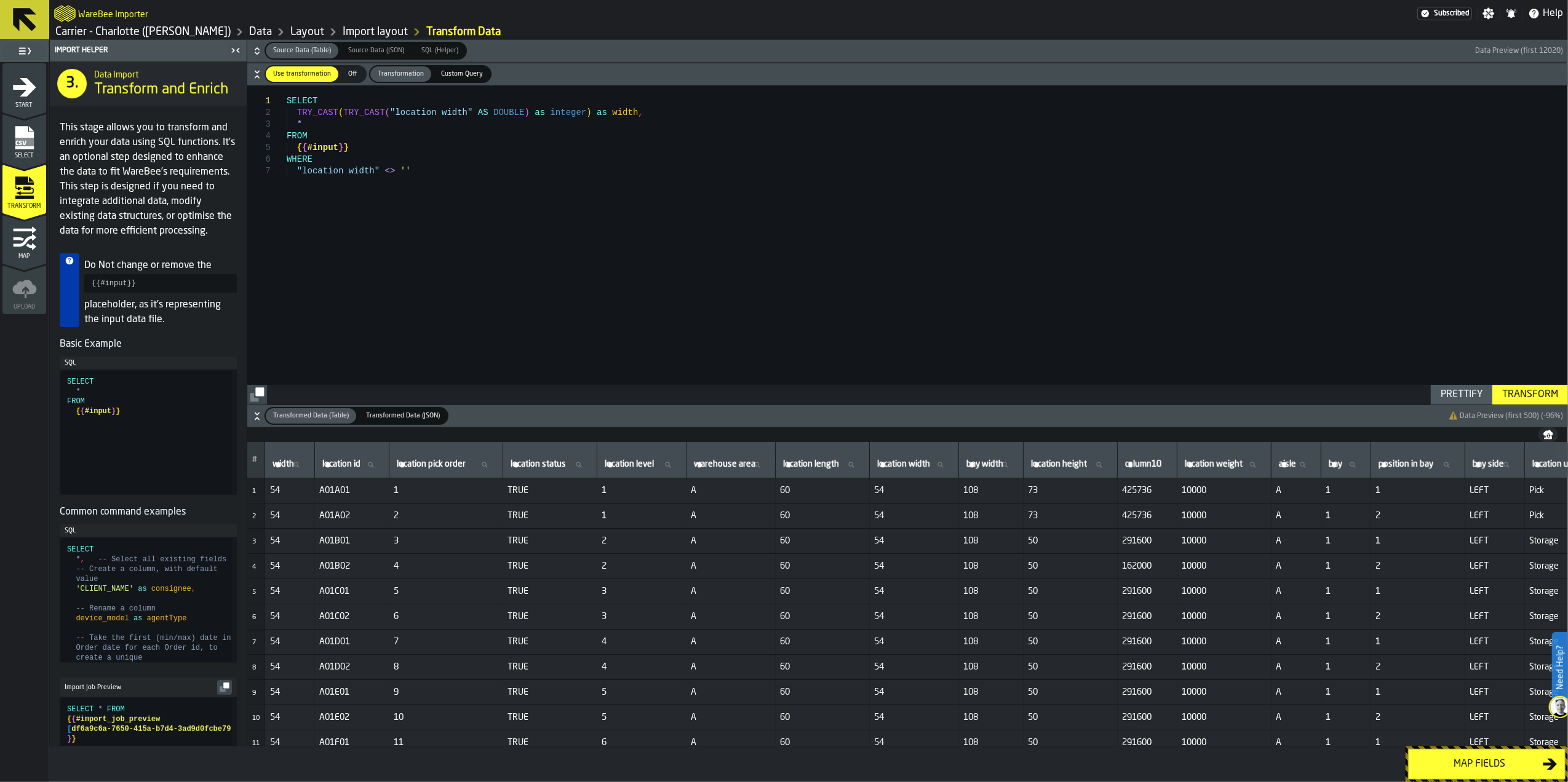
click at [1042, 391] on div "Transform" at bounding box center [1530, 395] width 66 height 14
click at [1042, 552] on div "Map fields" at bounding box center [1479, 764] width 127 height 14
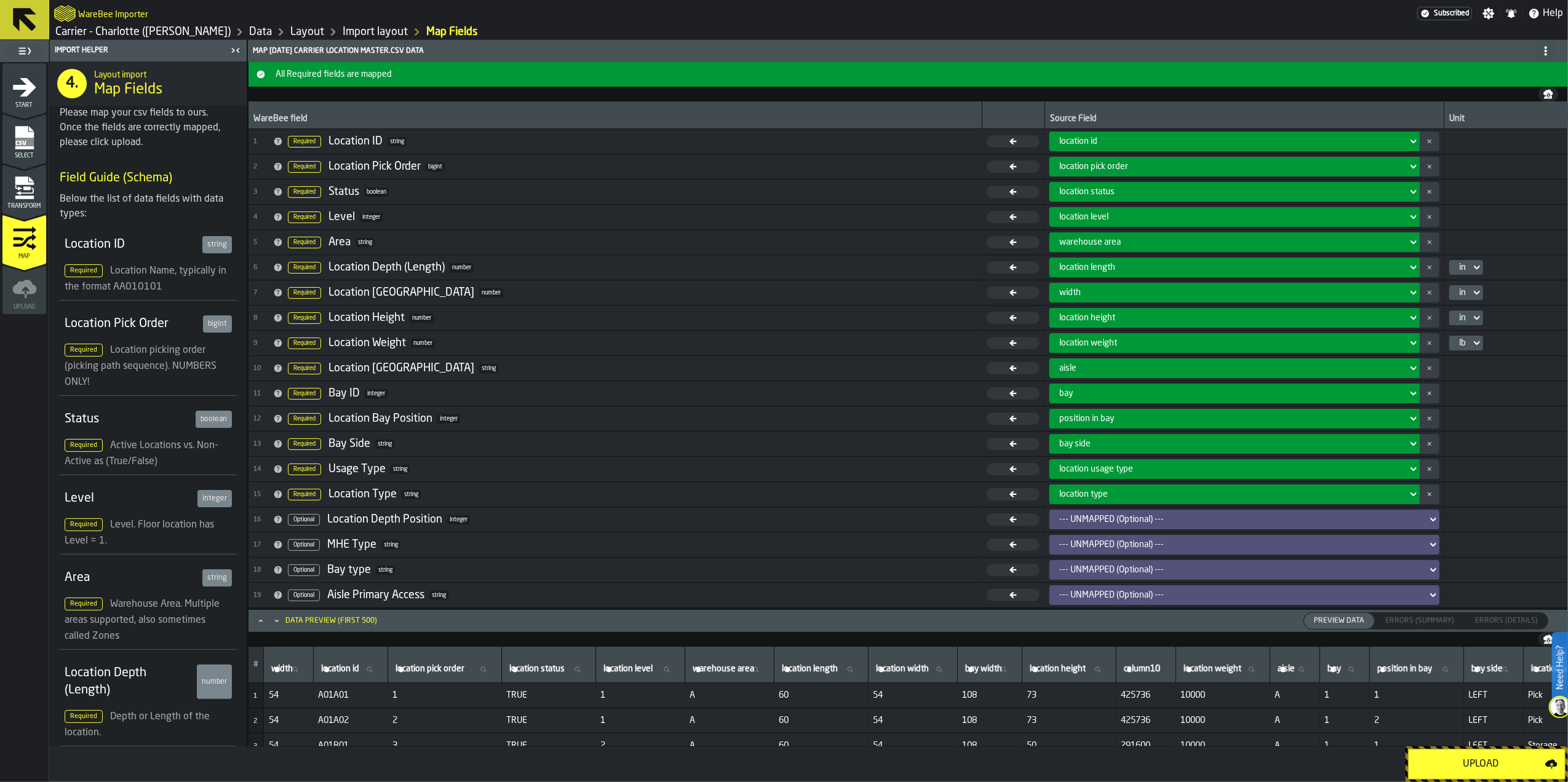
click at [1042, 552] on div "Upload" at bounding box center [1481, 764] width 129 height 14
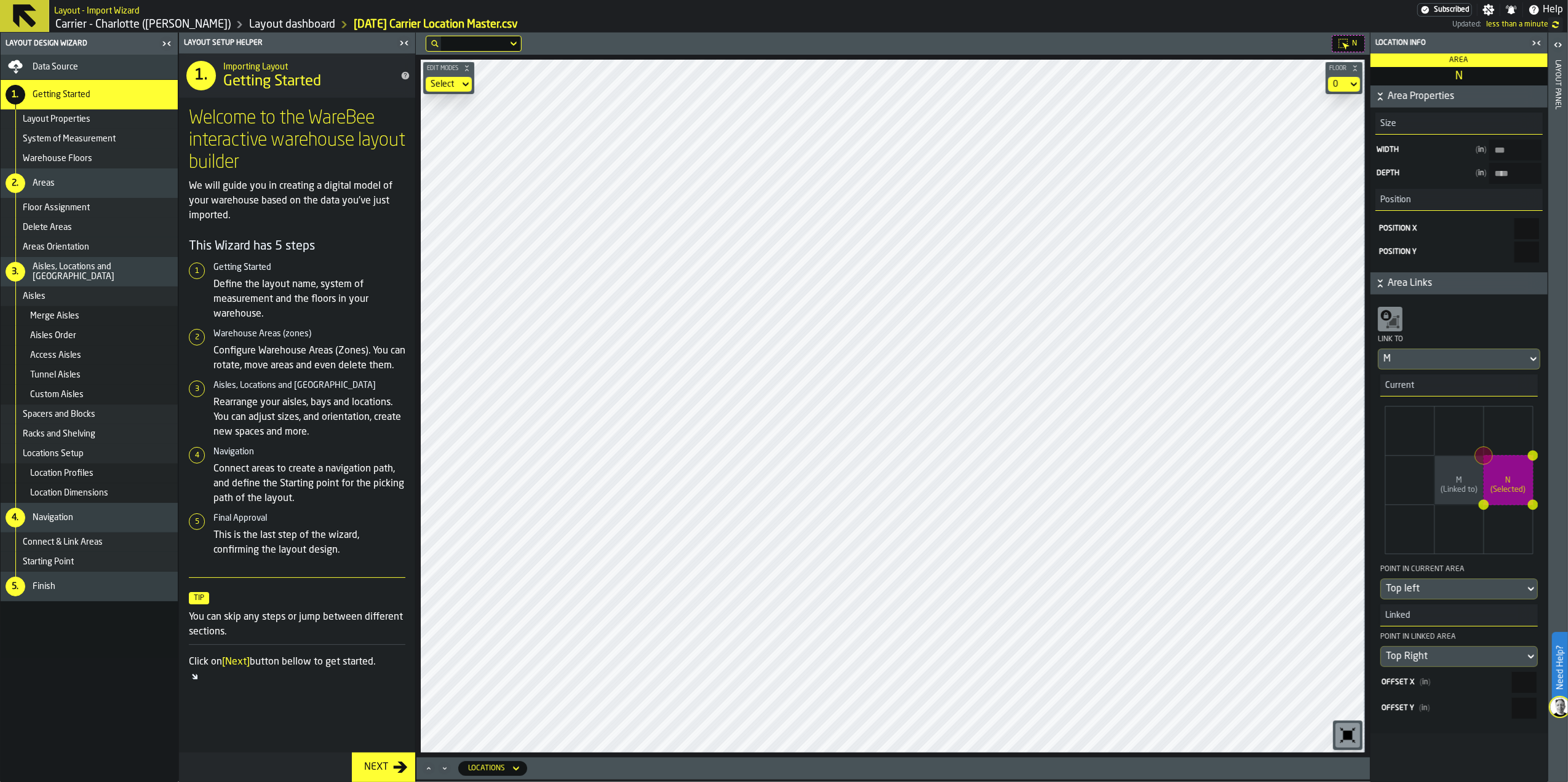
click at [1042, 47] on icon "button-toggle-Open" at bounding box center [1555, 45] width 3 height 5
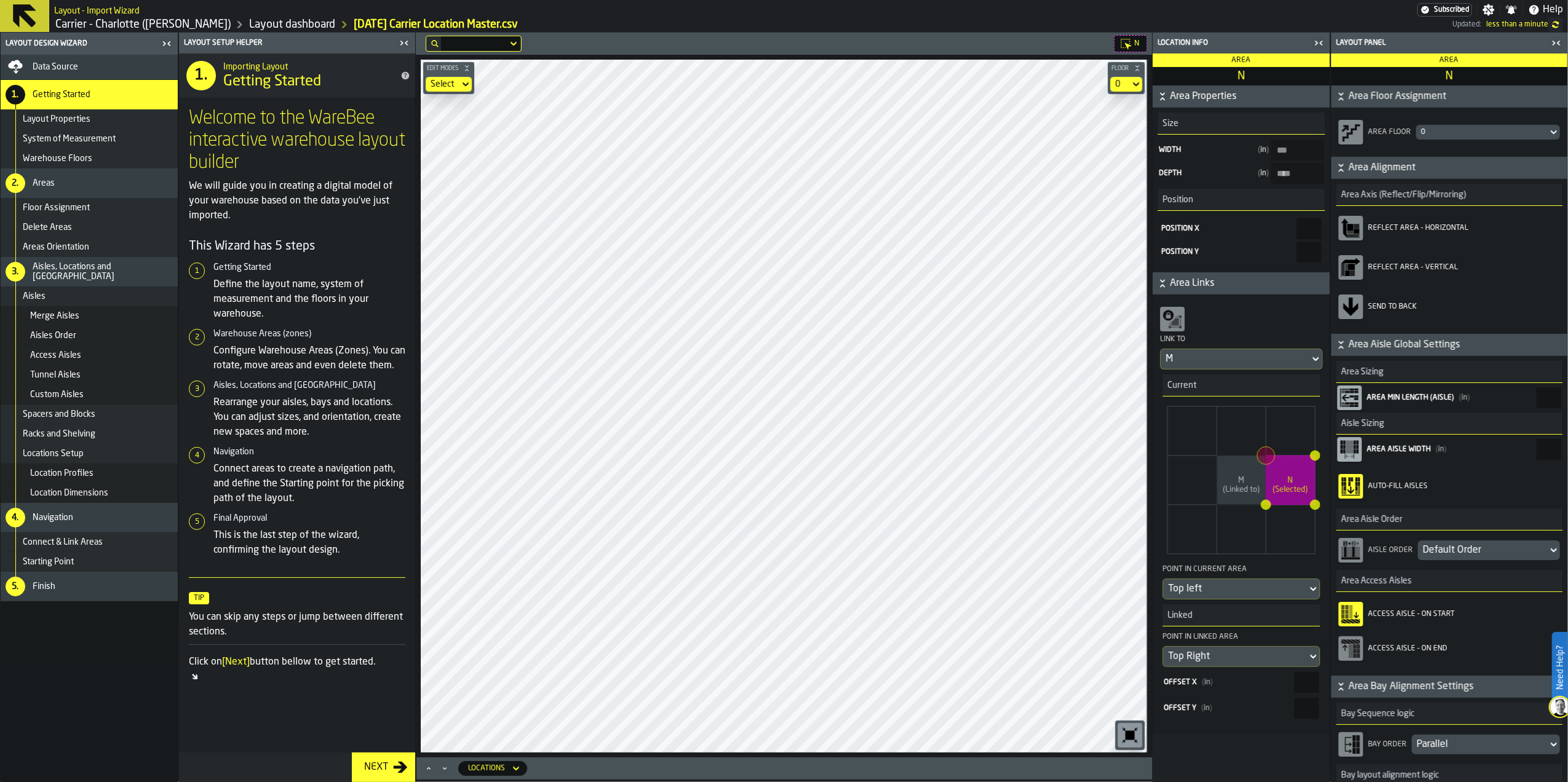
click at [68, 552] on div "Finish" at bounding box center [102, 586] width 140 height 10
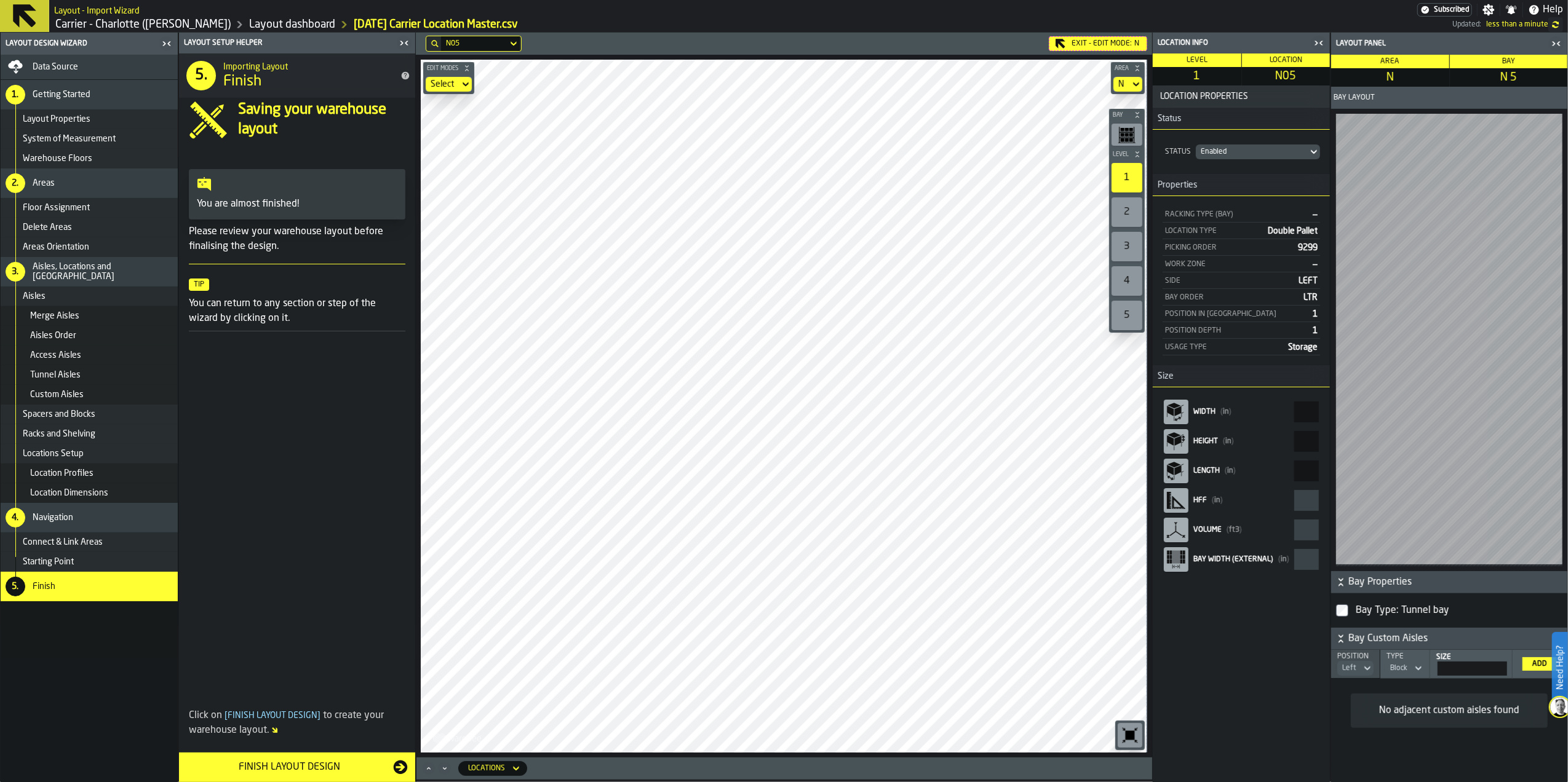
click at [1042, 552] on input "**" at bounding box center [1472, 669] width 70 height 14
drag, startPoint x: 1483, startPoint y: 667, endPoint x: 1509, endPoint y: 664, distance: 26.2
click at [1042, 552] on th "Size **" at bounding box center [1471, 664] width 82 height 29
click at [1042, 552] on div "Position Left Type Block Size ** Add No adjacent custom aisles found" at bounding box center [1449, 716] width 236 height 132
type input "**"
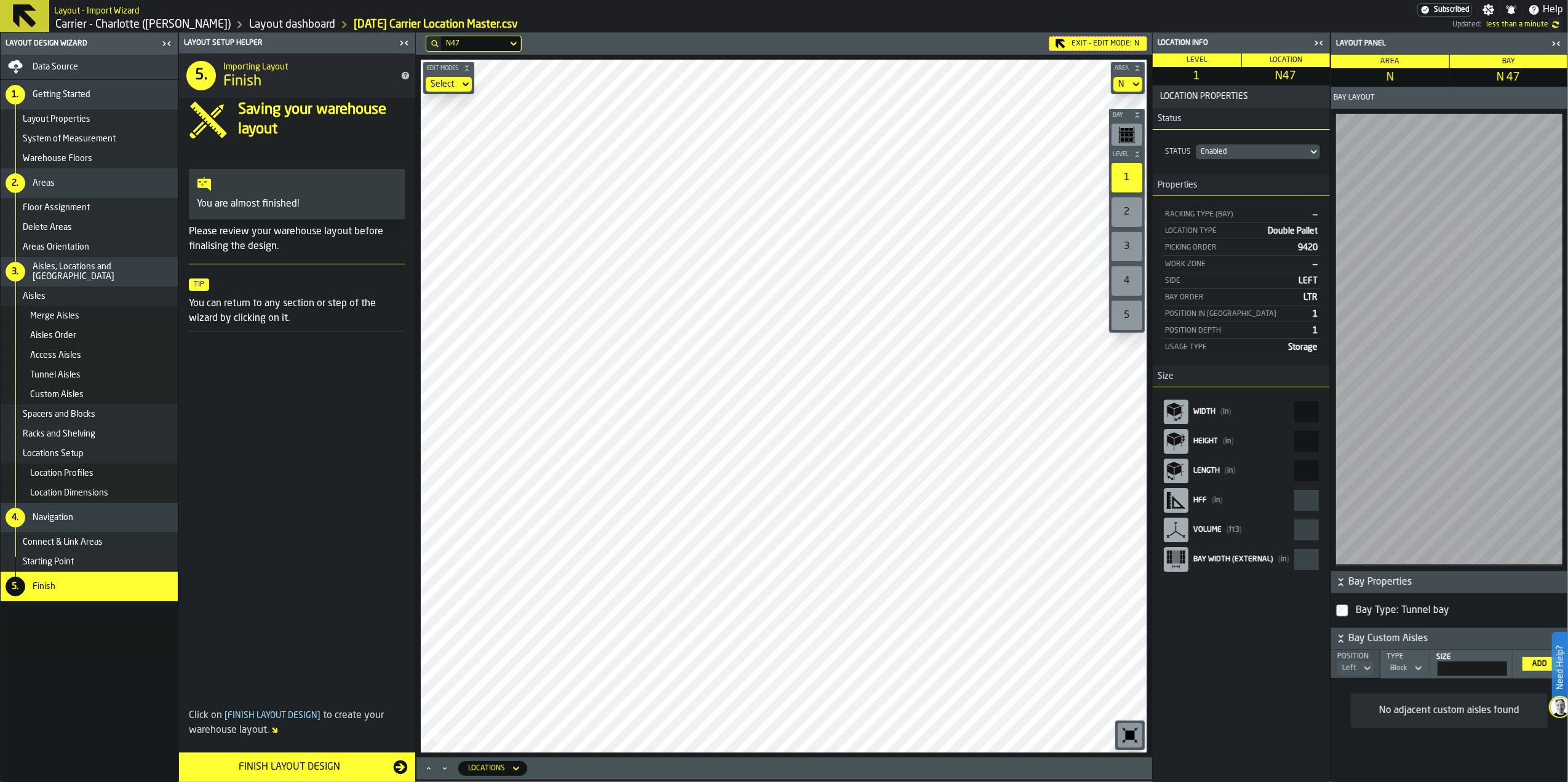
click at [1042, 552] on td "No adjacent custom aisles found" at bounding box center [1449, 711] width 236 height 64
click at [92, 338] on div "Aisles Order" at bounding box center [101, 336] width 143 height 10
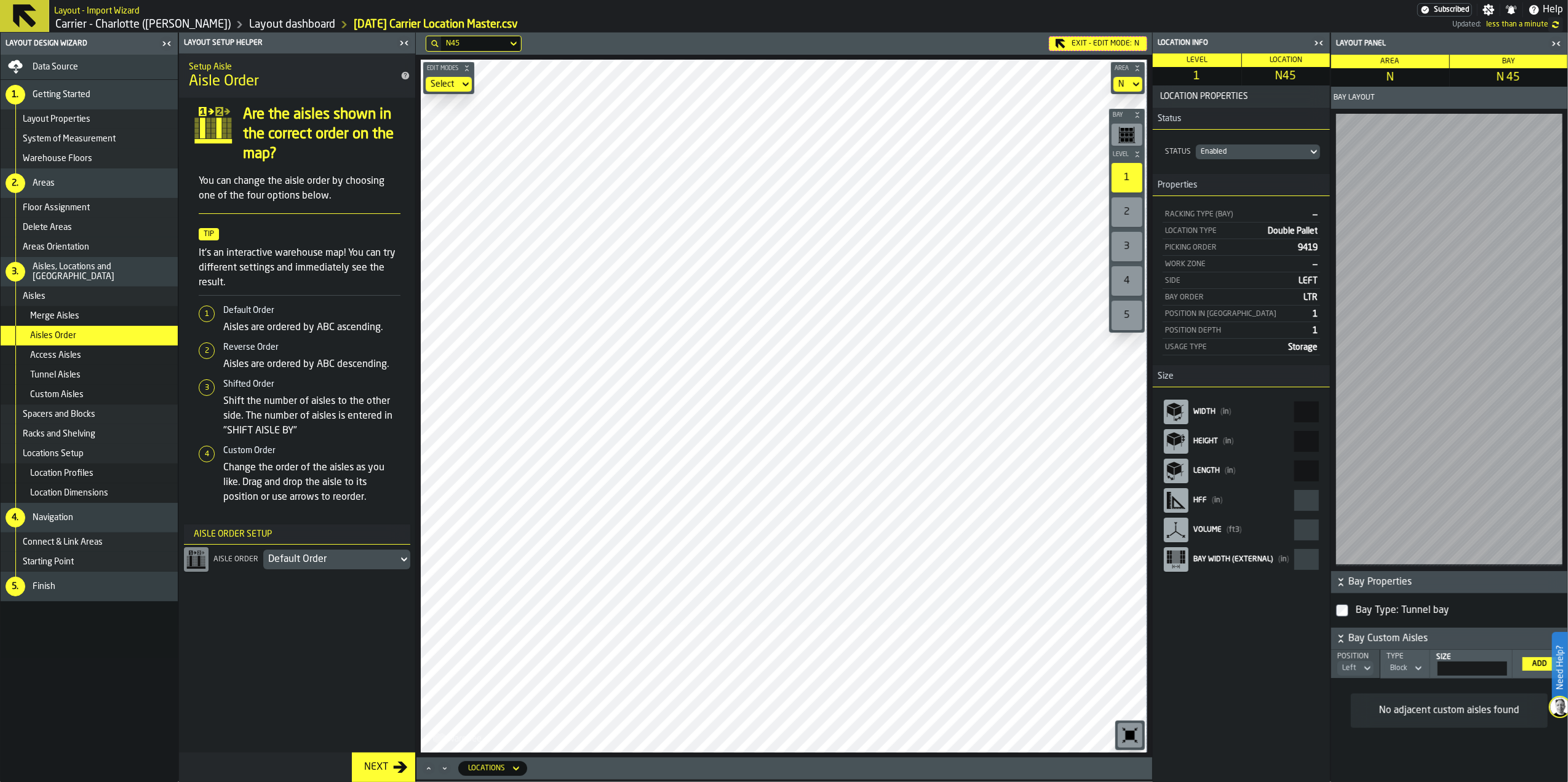
click at [91, 317] on div "Merge Aisles" at bounding box center [101, 316] width 143 height 10
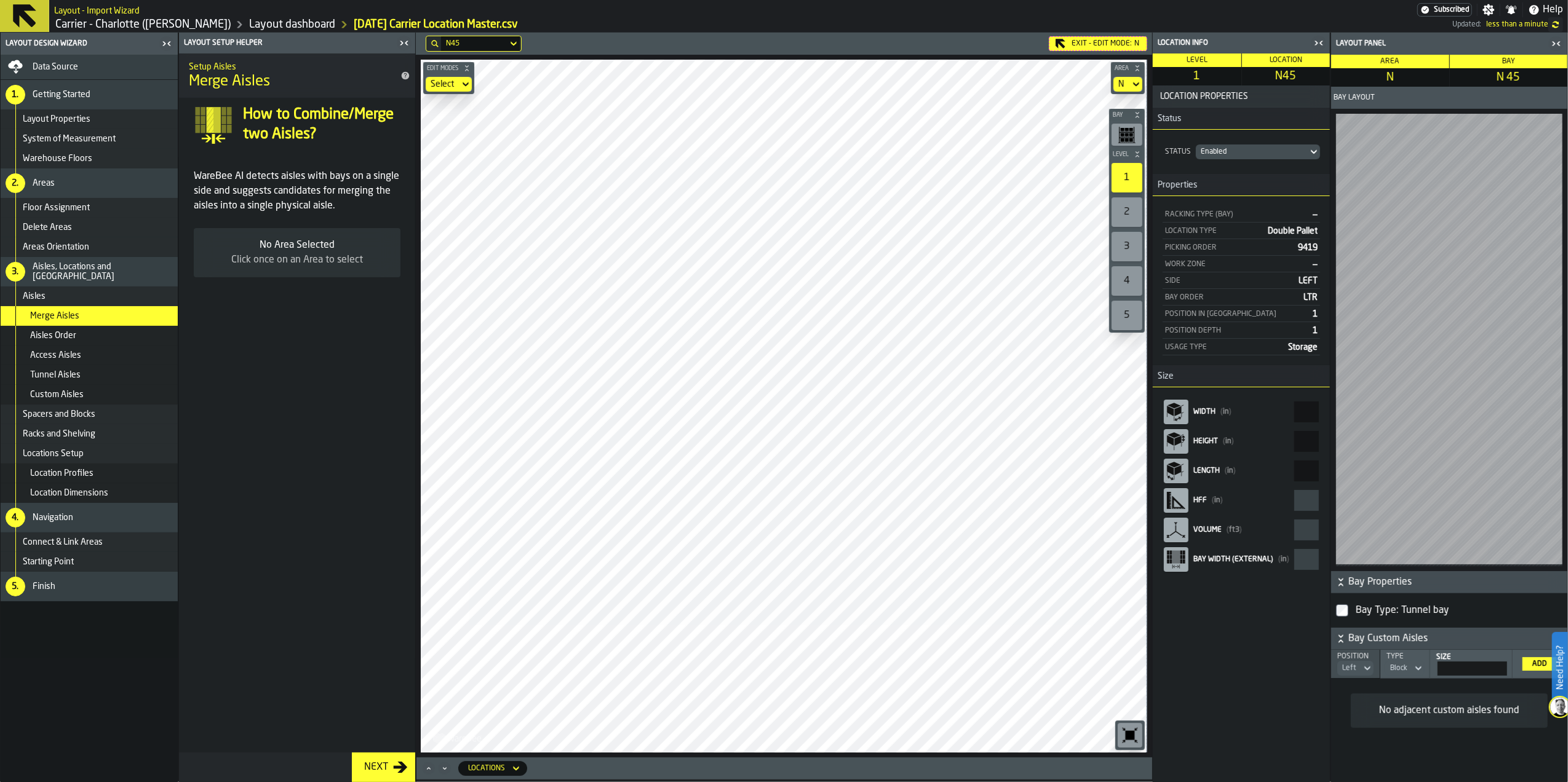
click at [1042, 45] on div "Exit - Edit Mode: N" at bounding box center [1098, 43] width 99 height 14
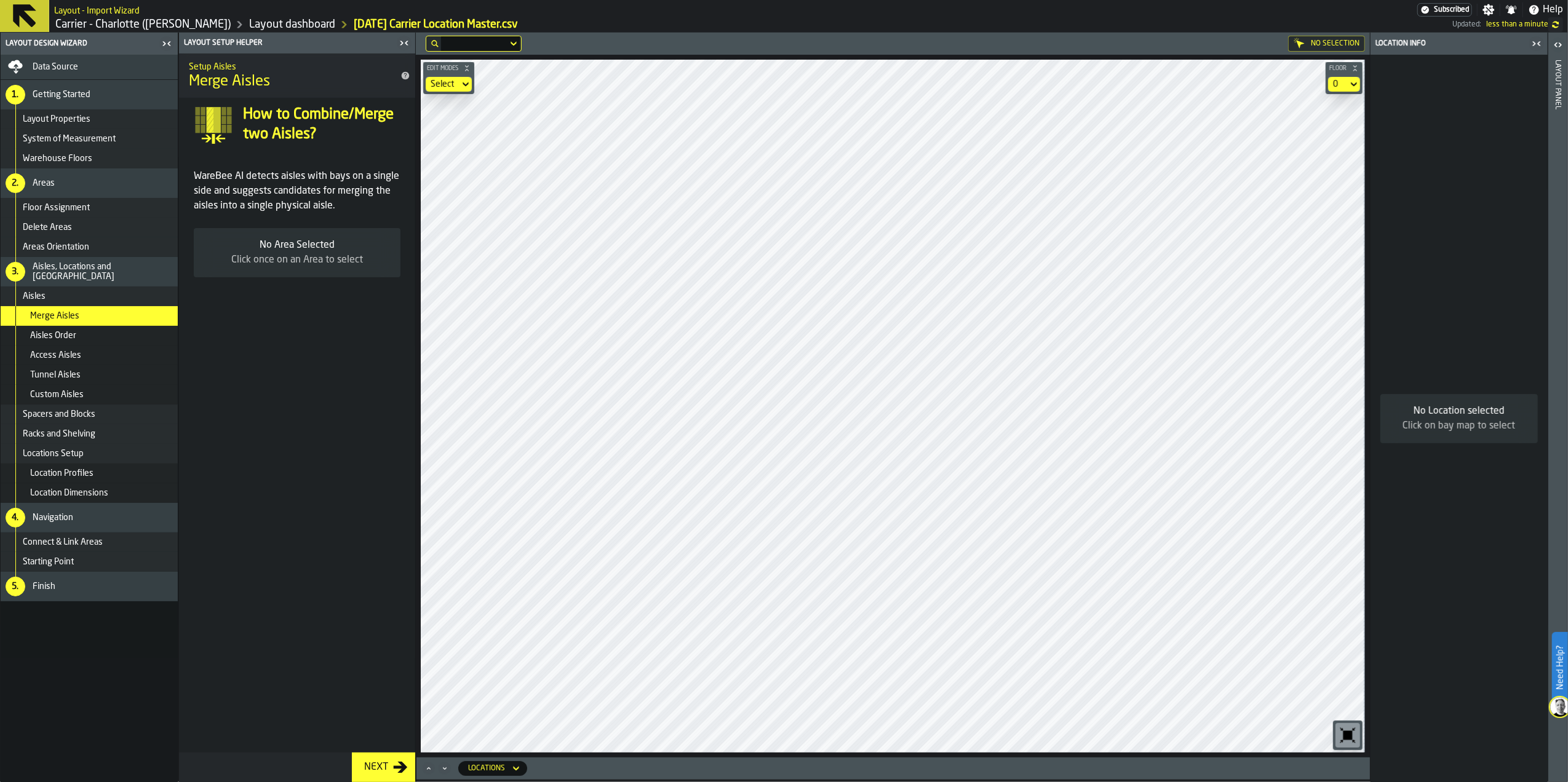
click at [119, 434] on div "Racks and Shelving" at bounding box center [98, 434] width 150 height 10
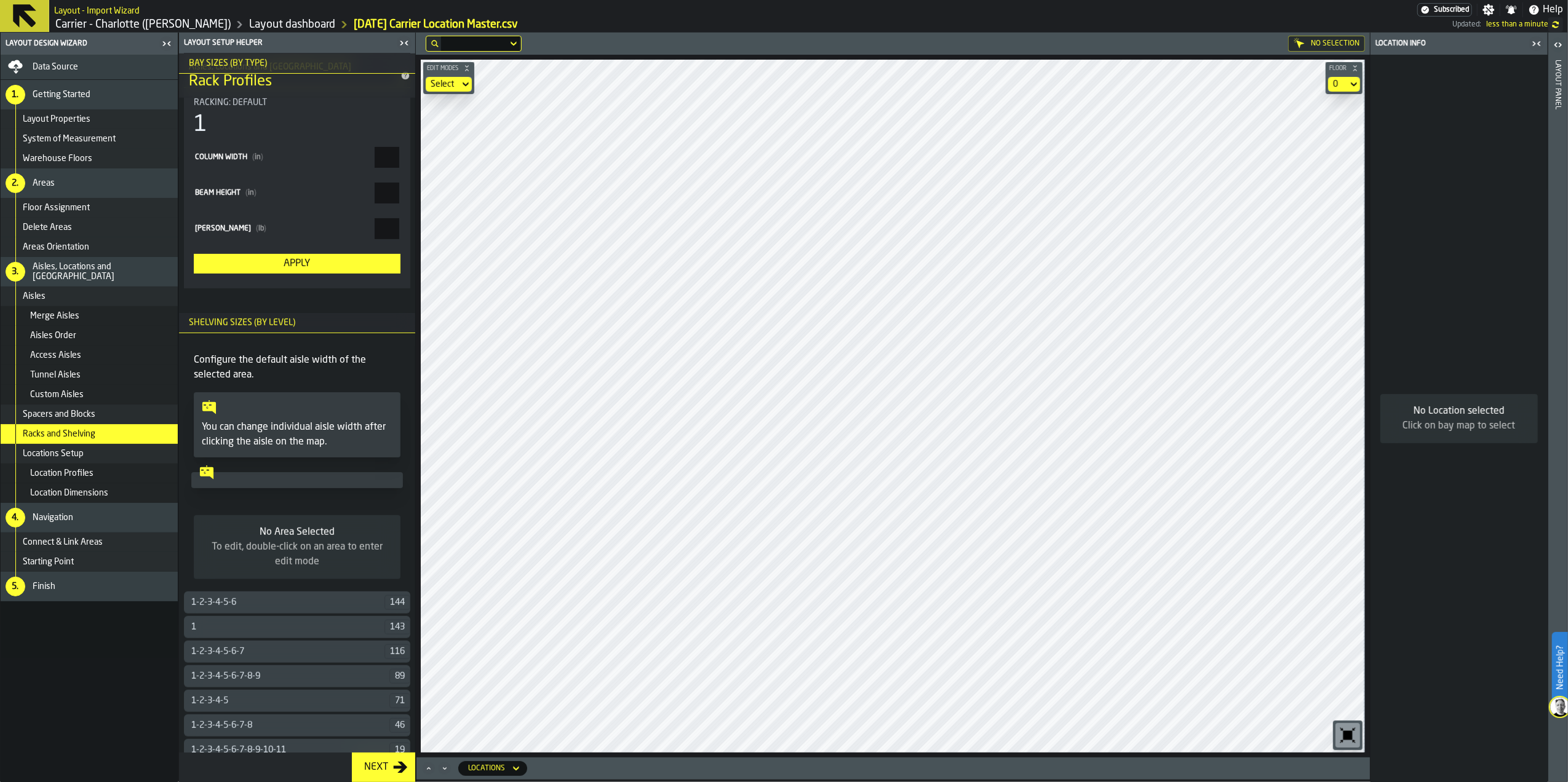
scroll to position [670, 0]
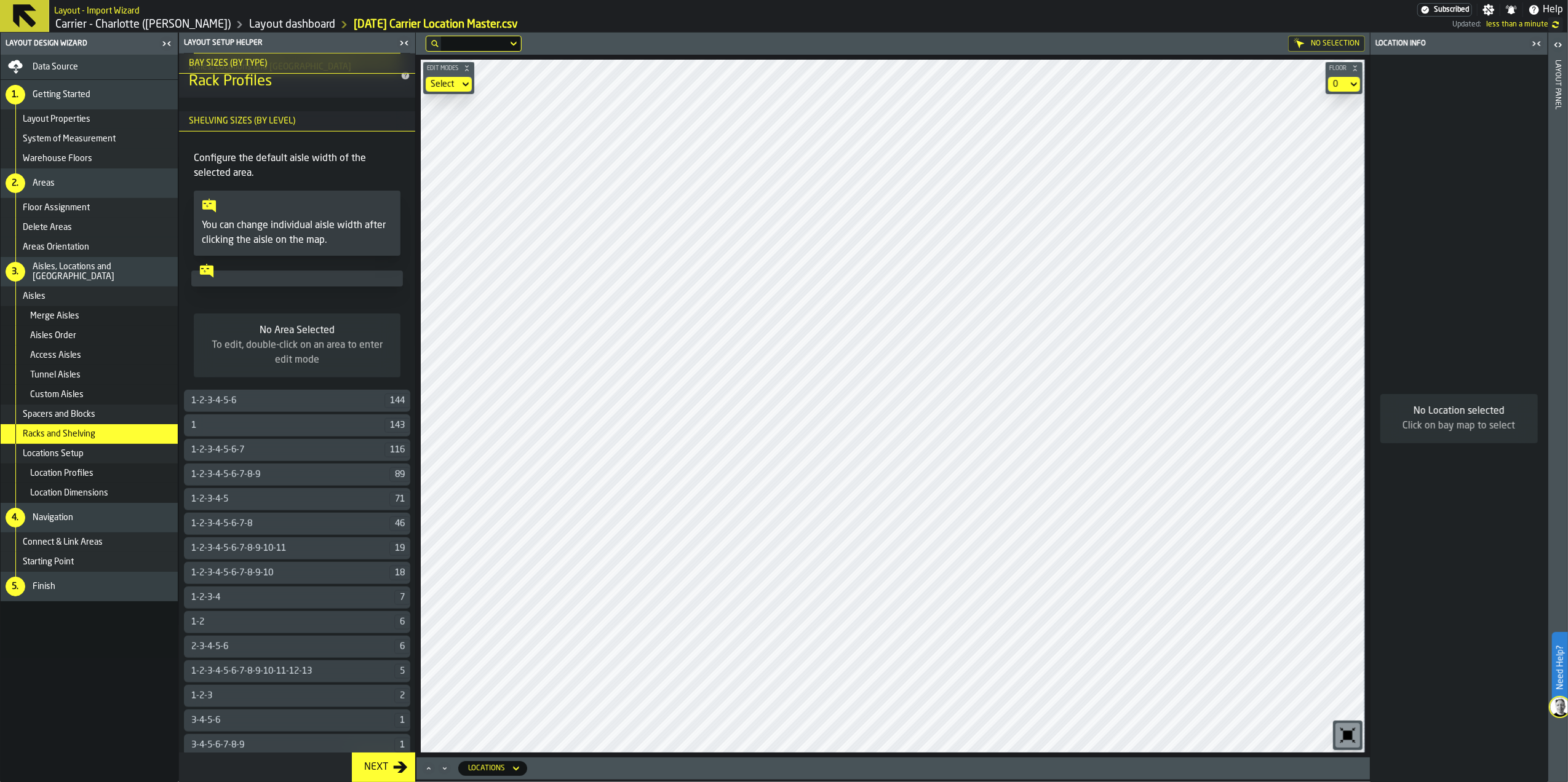
click at [330, 426] on div "1" at bounding box center [284, 425] width 200 height 10
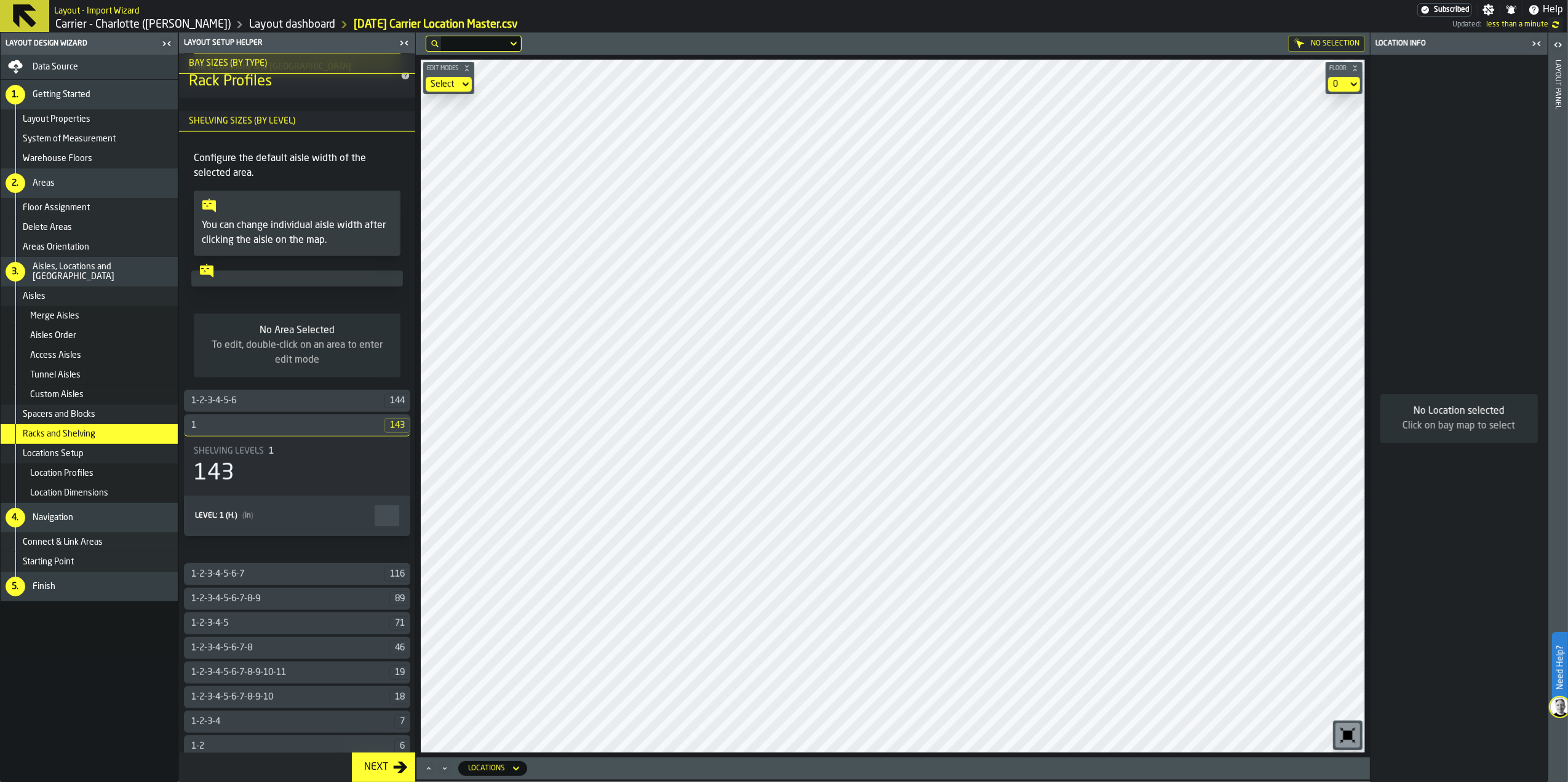
click at [331, 425] on div "1" at bounding box center [284, 425] width 200 height 10
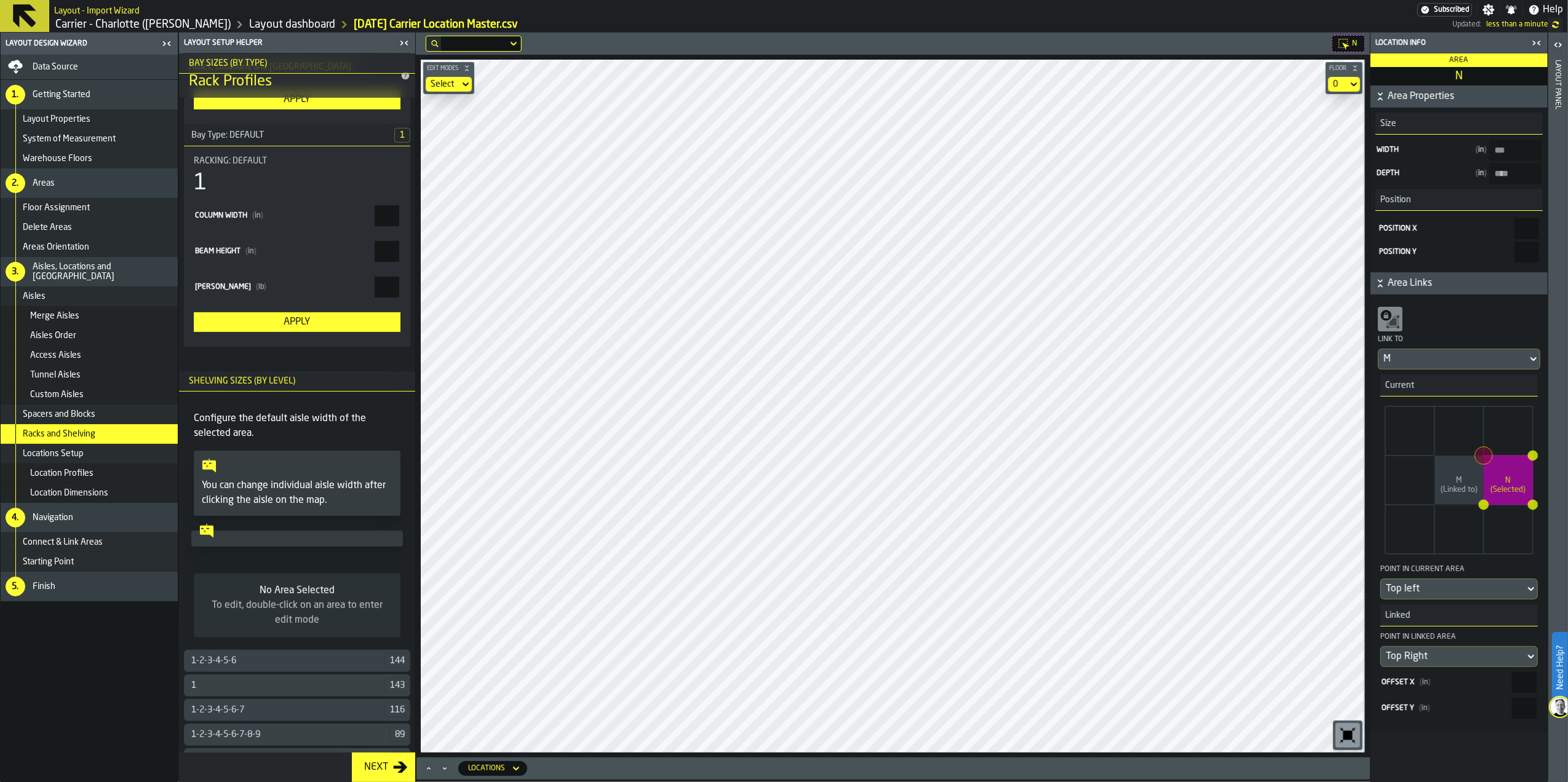
scroll to position [492, 0]
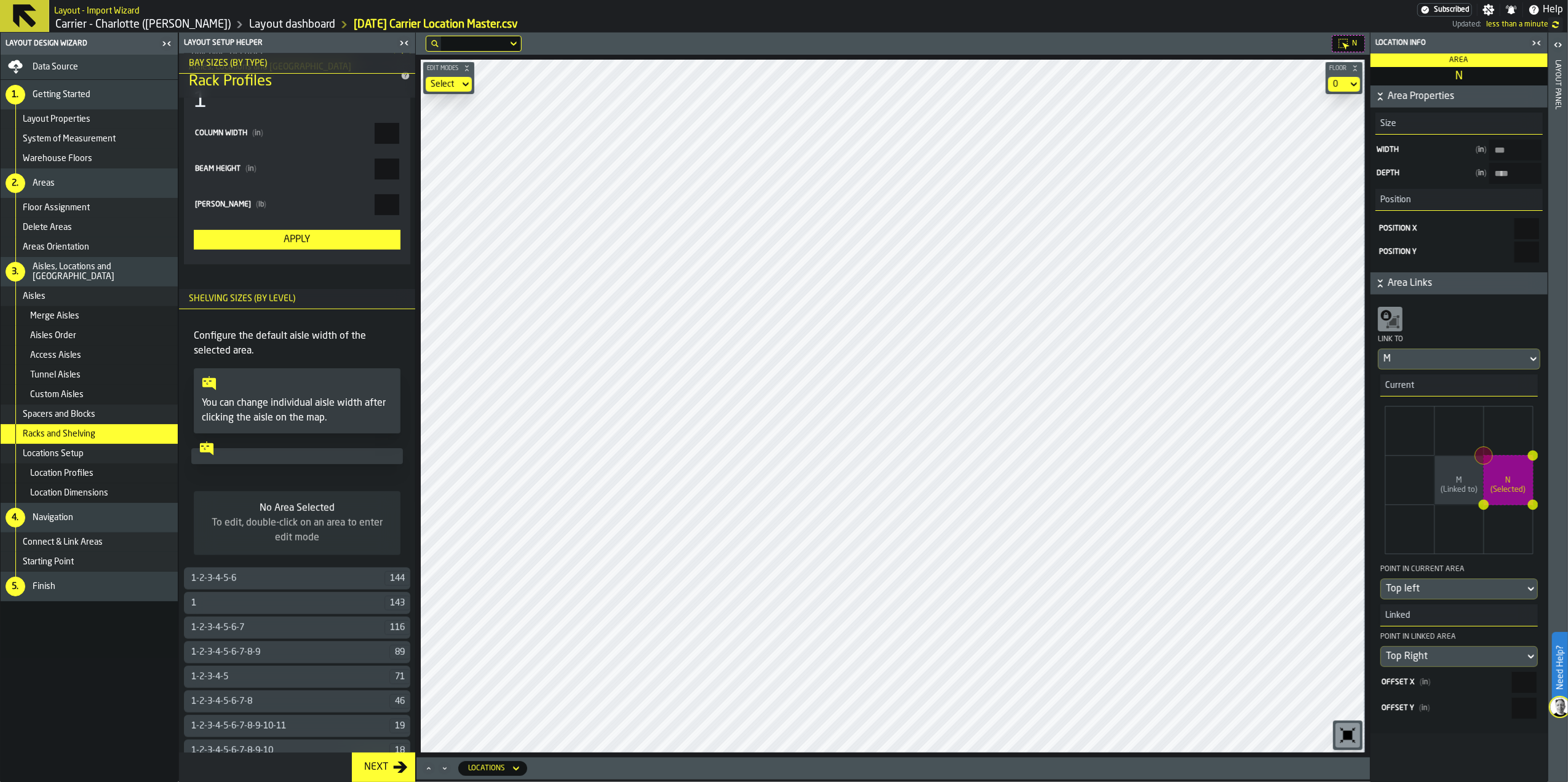
click at [91, 421] on div "Spacers and Blocks" at bounding box center [89, 414] width 177 height 20
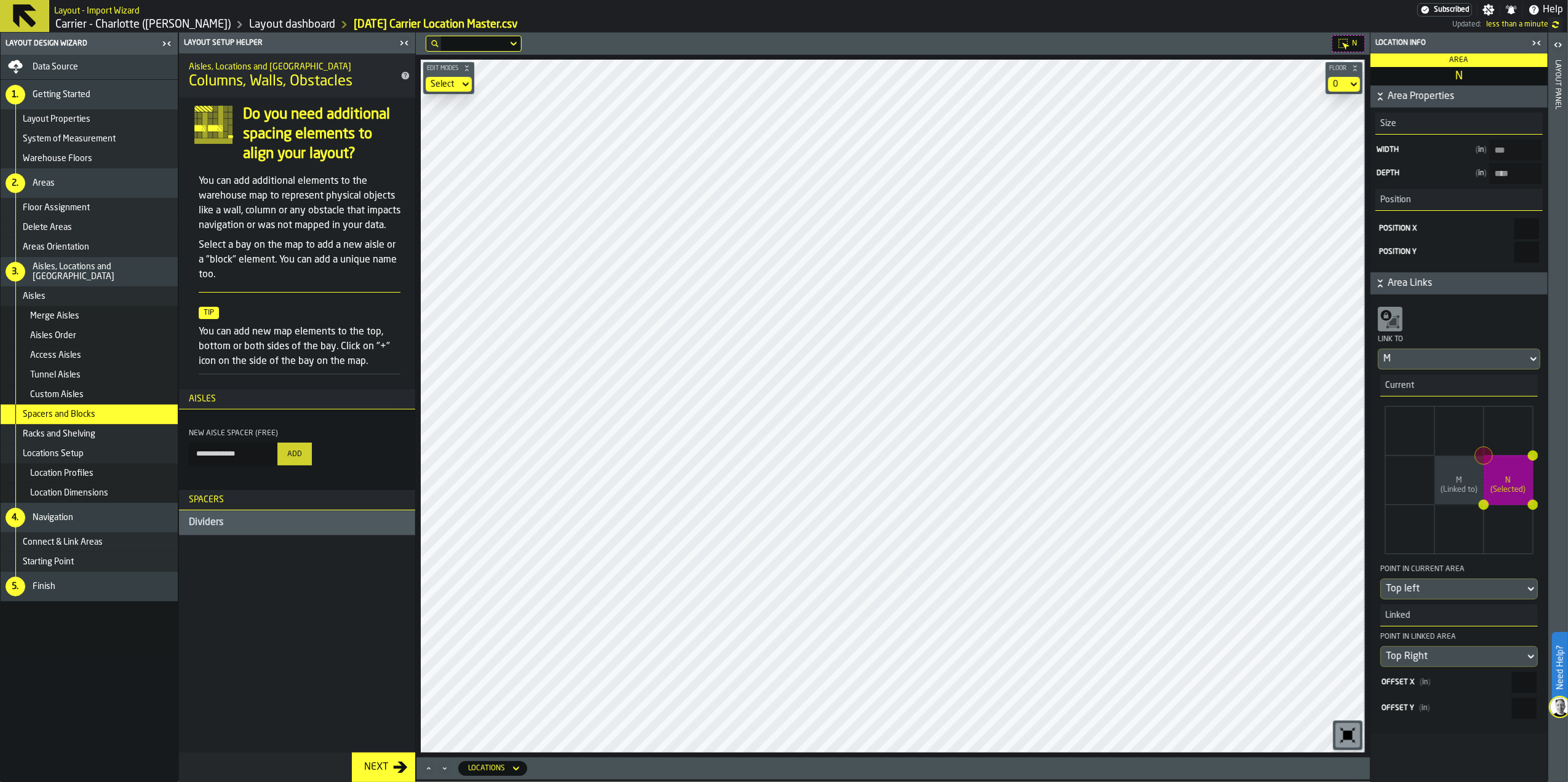
click at [89, 391] on div "Custom Aisles" at bounding box center [101, 395] width 143 height 10
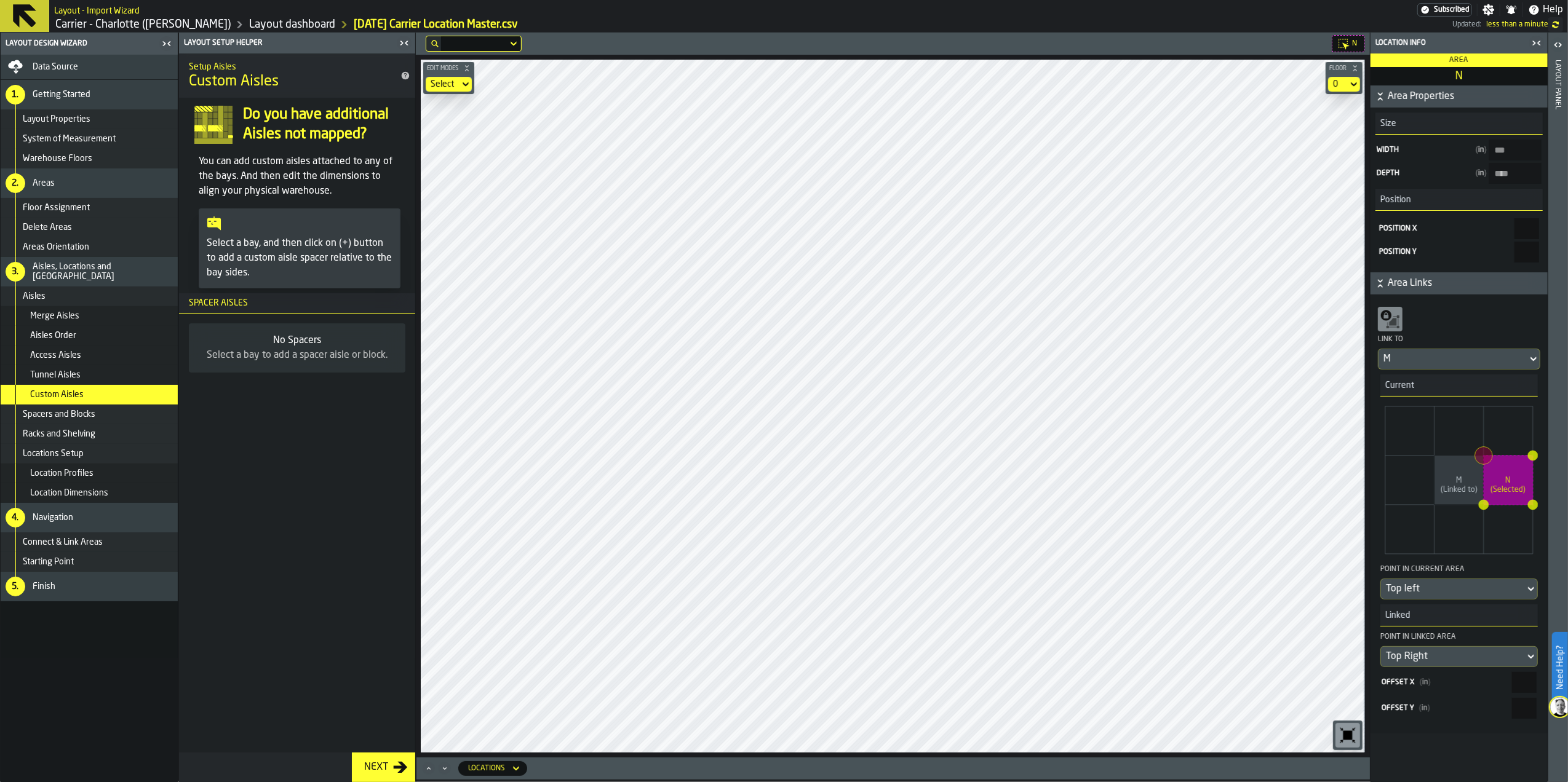
type input "***"
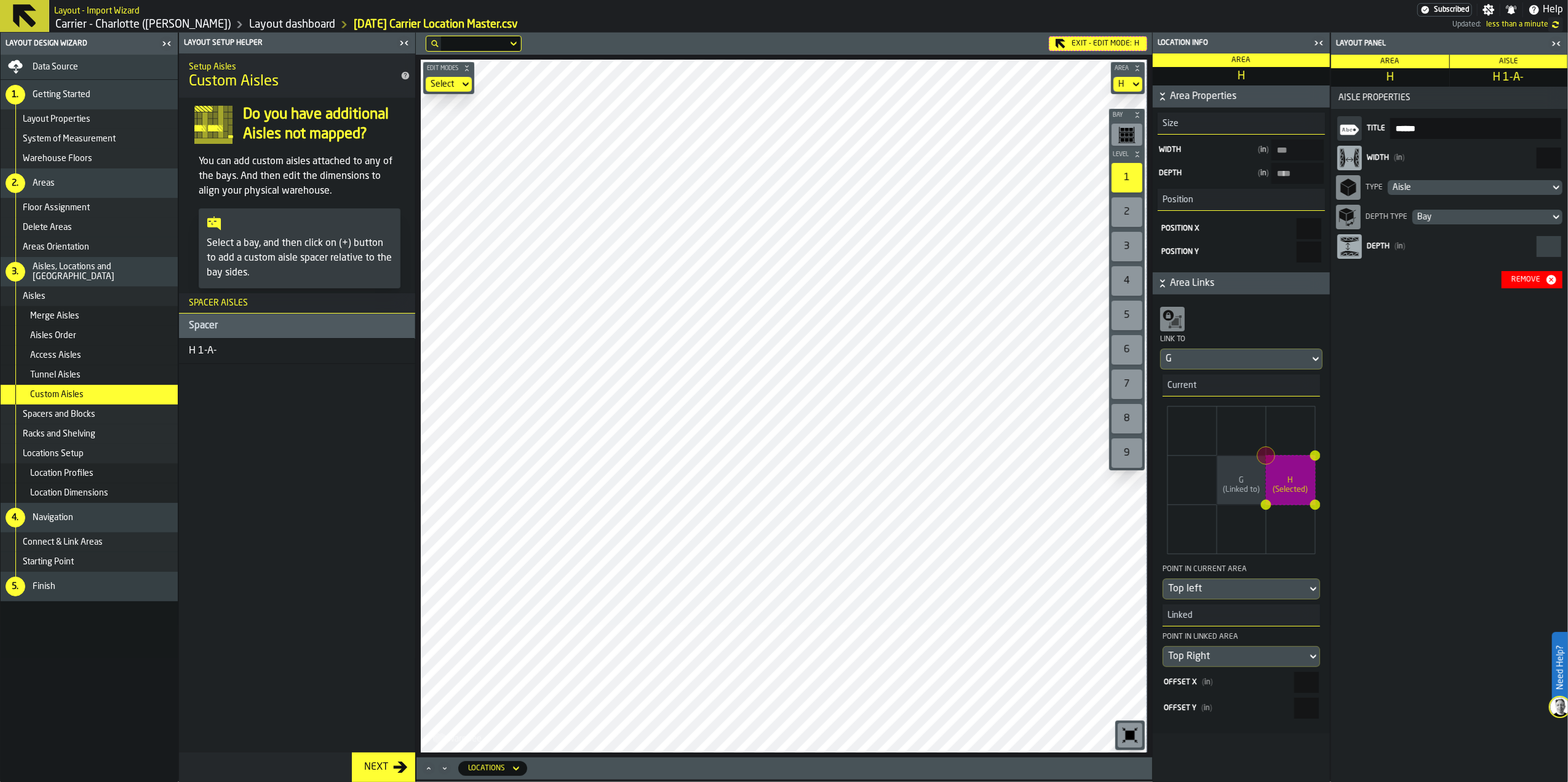
click at [1042, 279] on div "Remove" at bounding box center [1525, 279] width 39 height 9
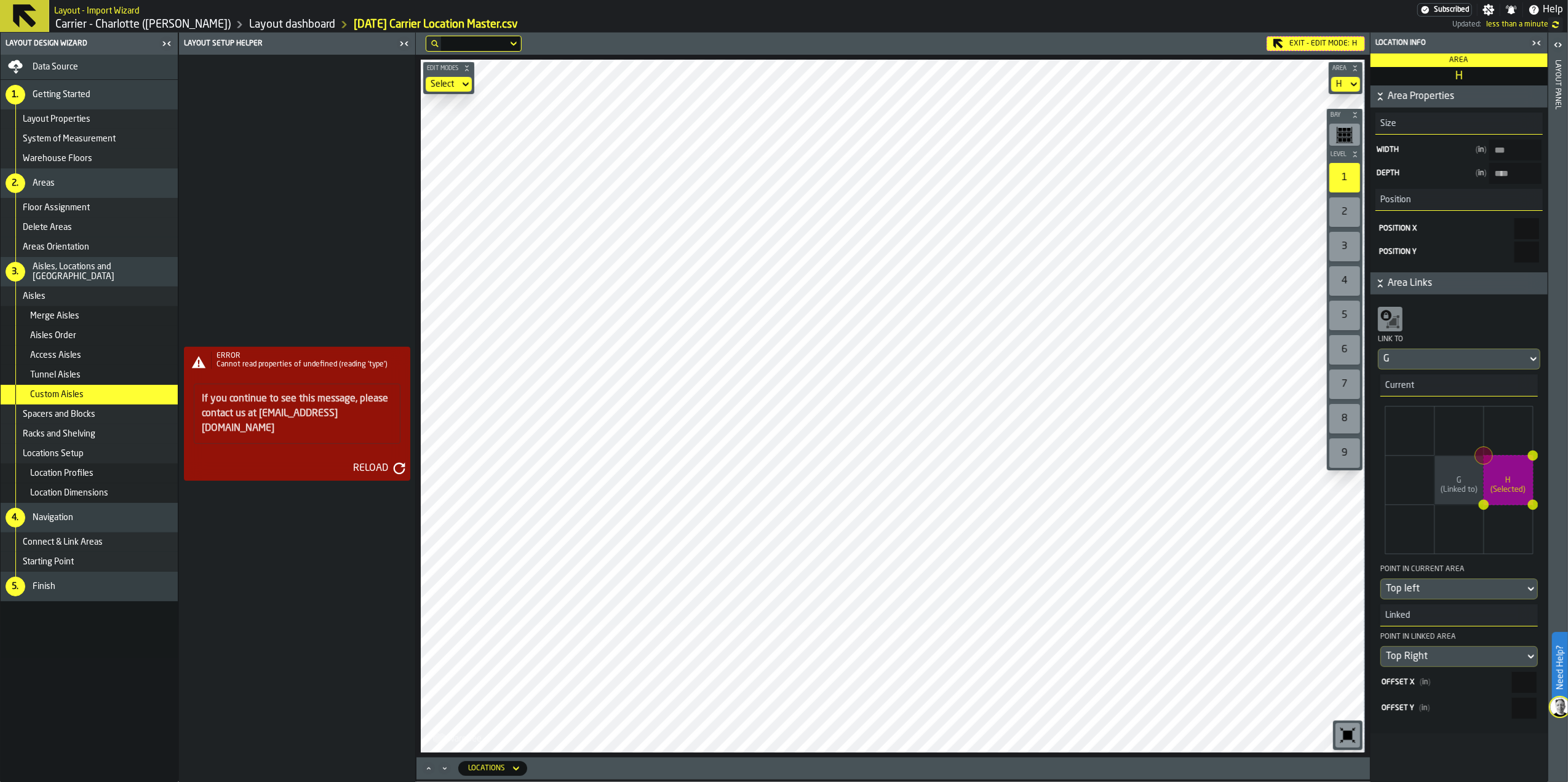
click at [382, 461] on div "Reload" at bounding box center [370, 468] width 45 height 14
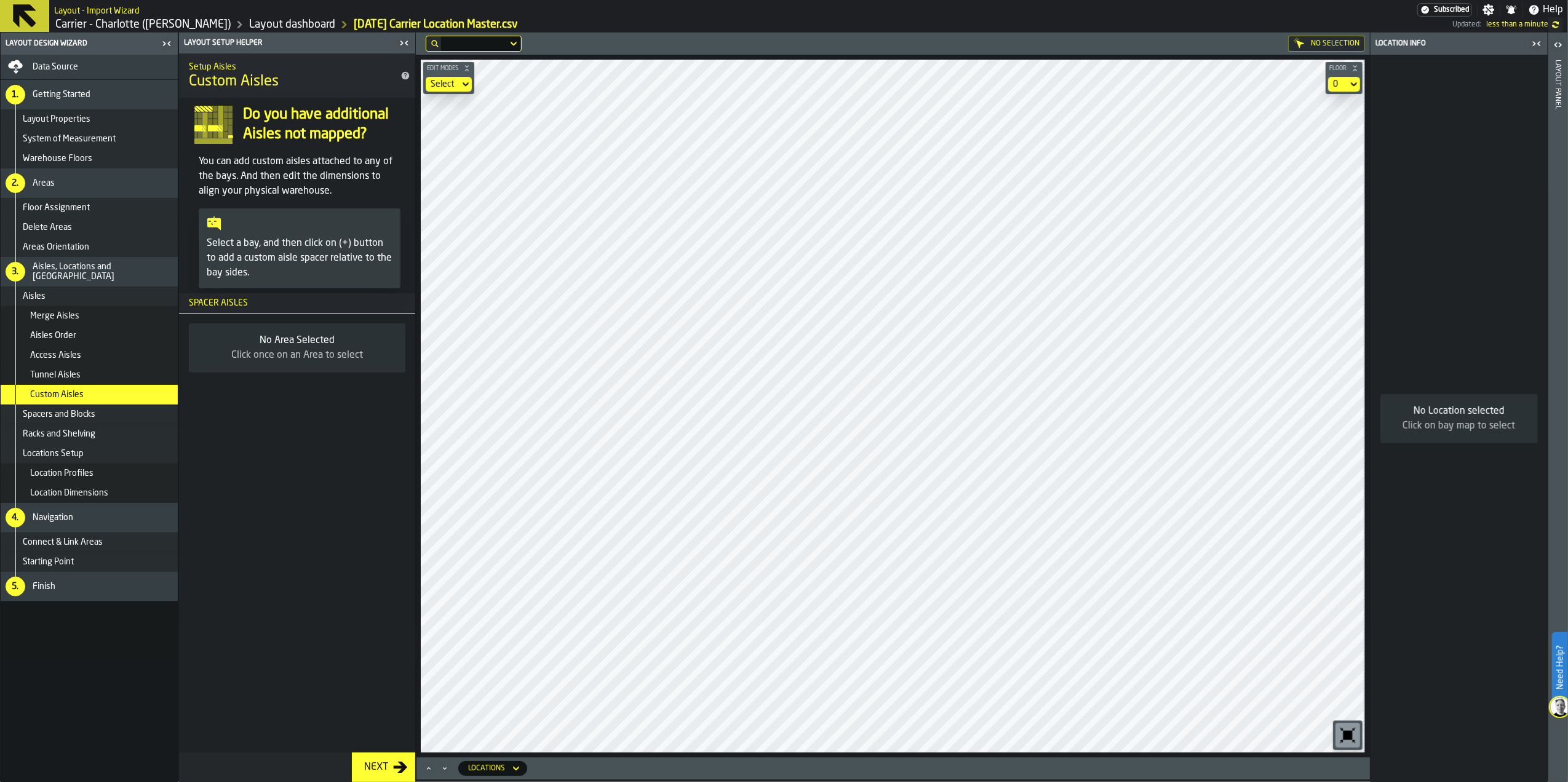
click at [87, 58] on div "Data Source" at bounding box center [89, 66] width 177 height 24
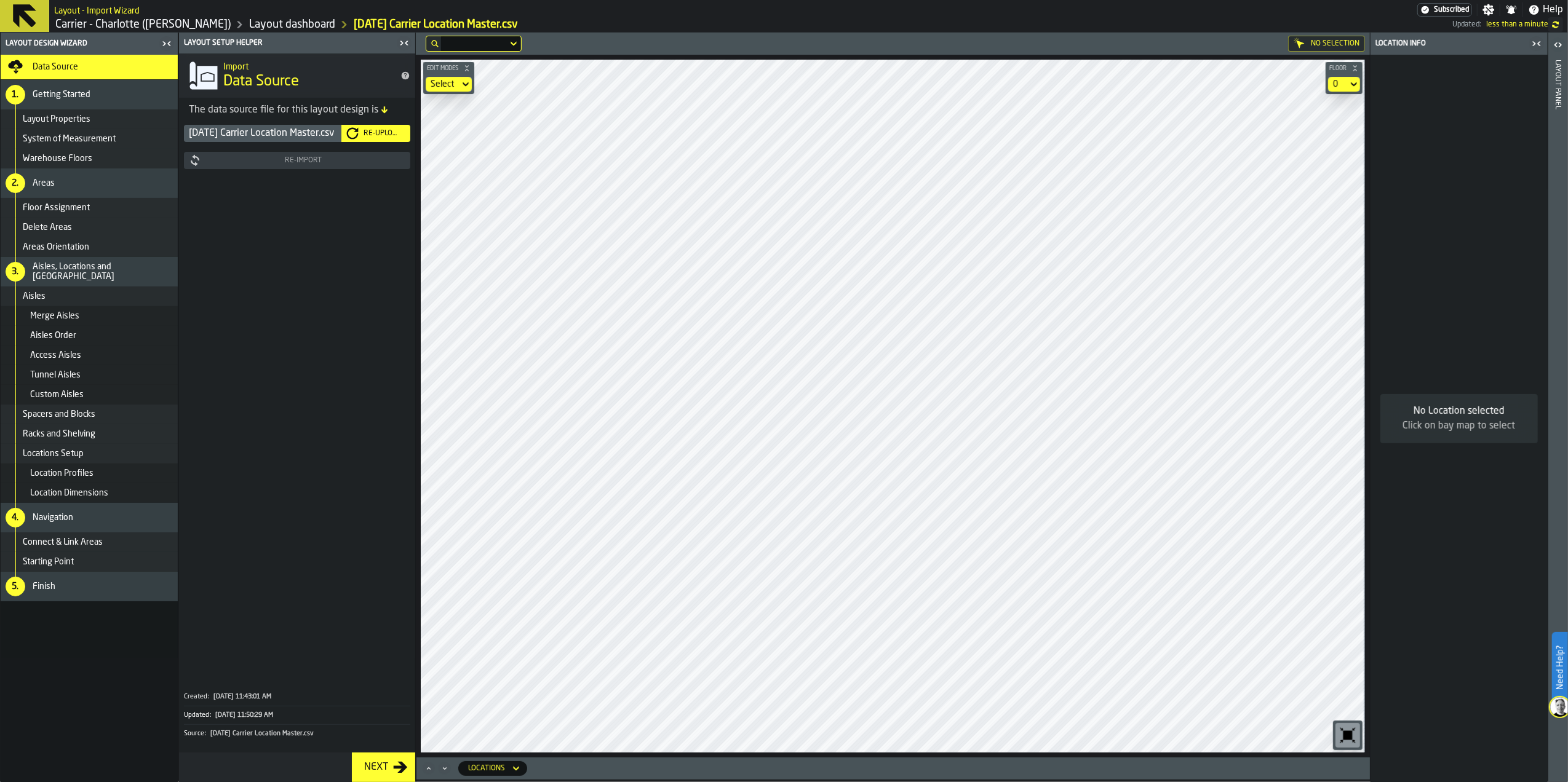
click at [374, 137] on div "Re-Upload" at bounding box center [382, 133] width 47 height 9
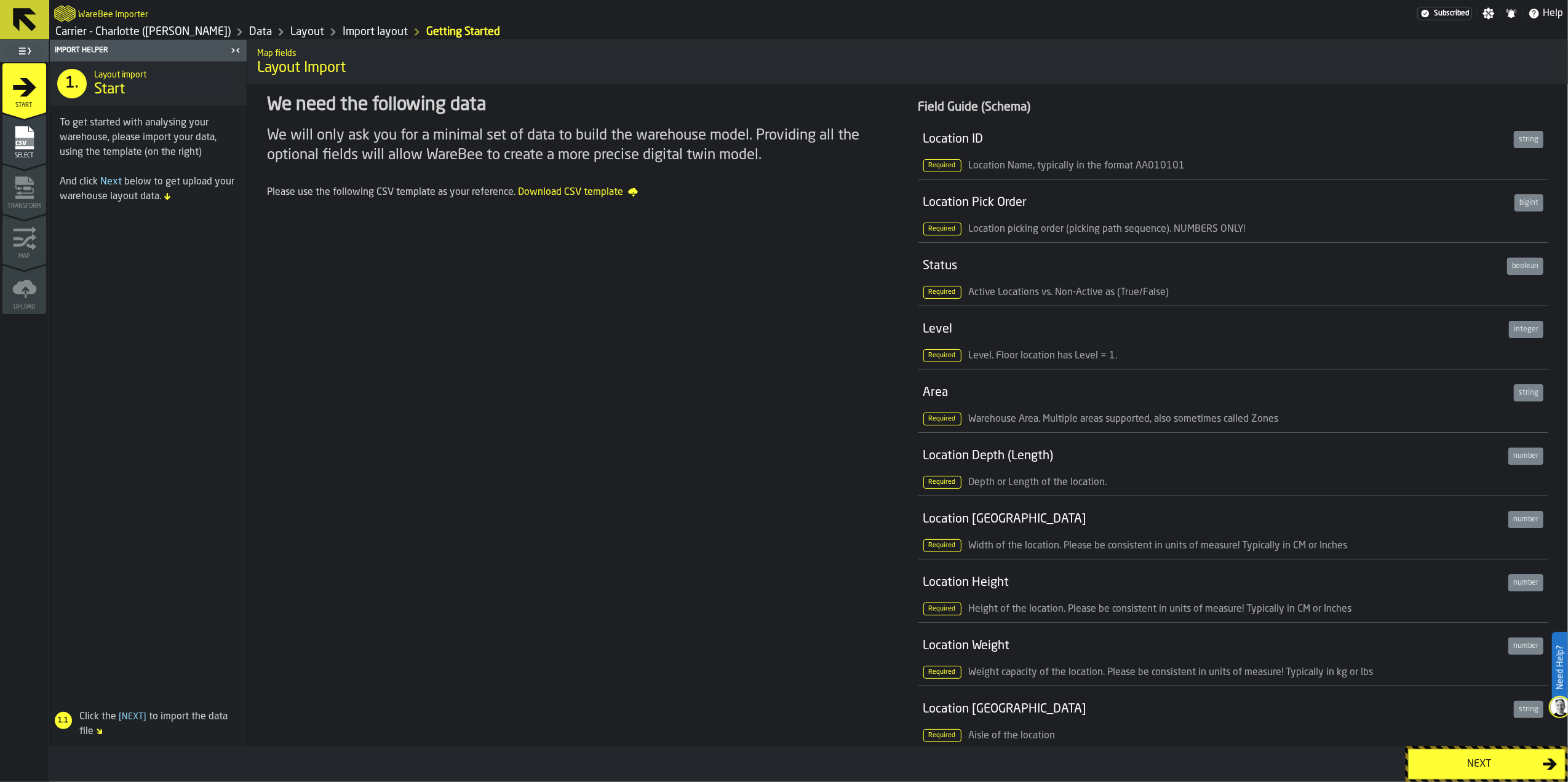
click at [1453, 766] on div "Next" at bounding box center [1479, 764] width 127 height 14
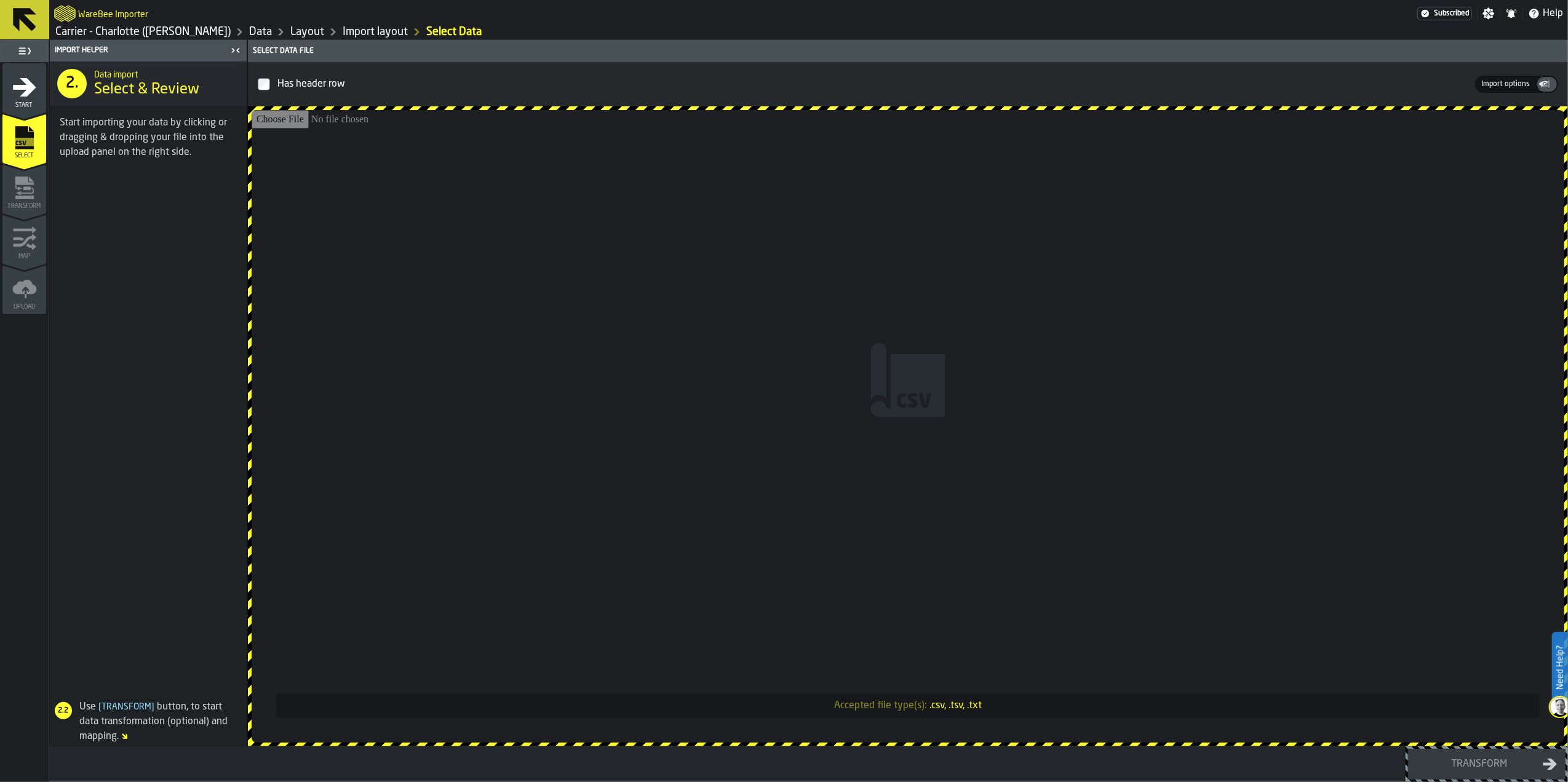
click at [1127, 422] on input "Accepted file type(s): .csv, .tsv, .txt" at bounding box center [908, 427] width 1312 height 633
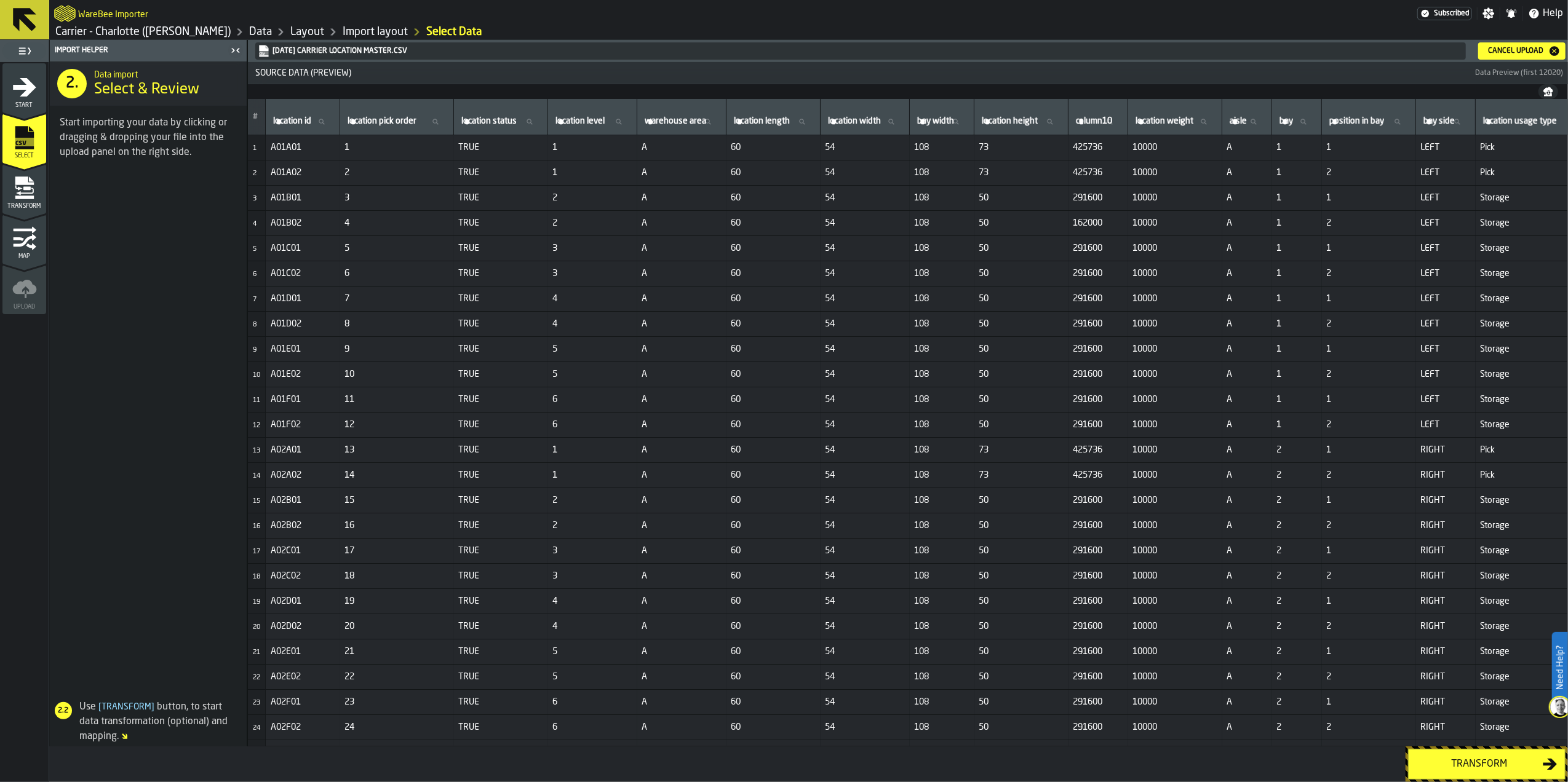
click at [1474, 771] on button "Transform" at bounding box center [1487, 764] width 158 height 31
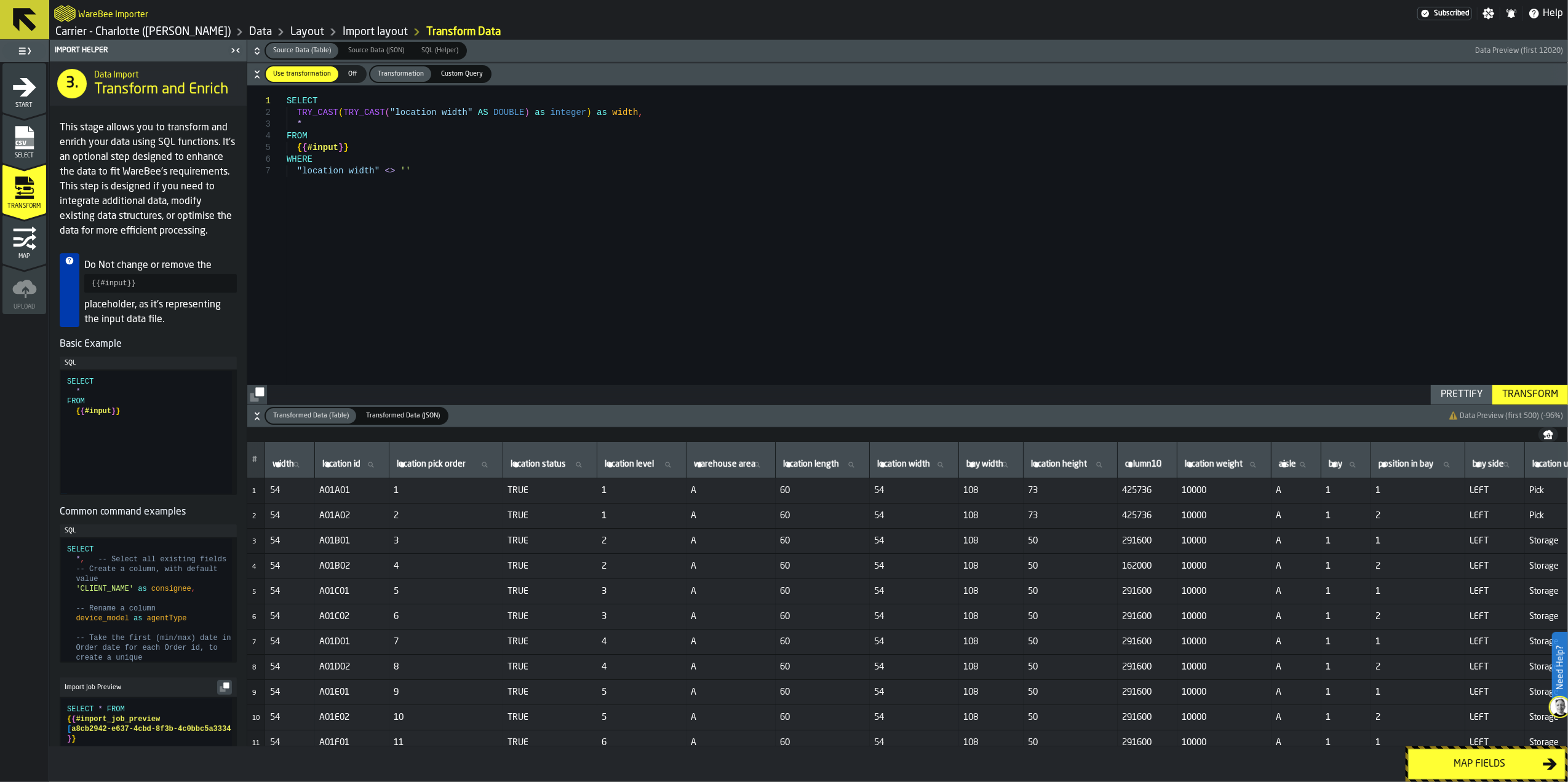
click at [1536, 399] on div "Transform" at bounding box center [1530, 395] width 66 height 14
click at [1511, 764] on div "Map fields" at bounding box center [1479, 764] width 127 height 14
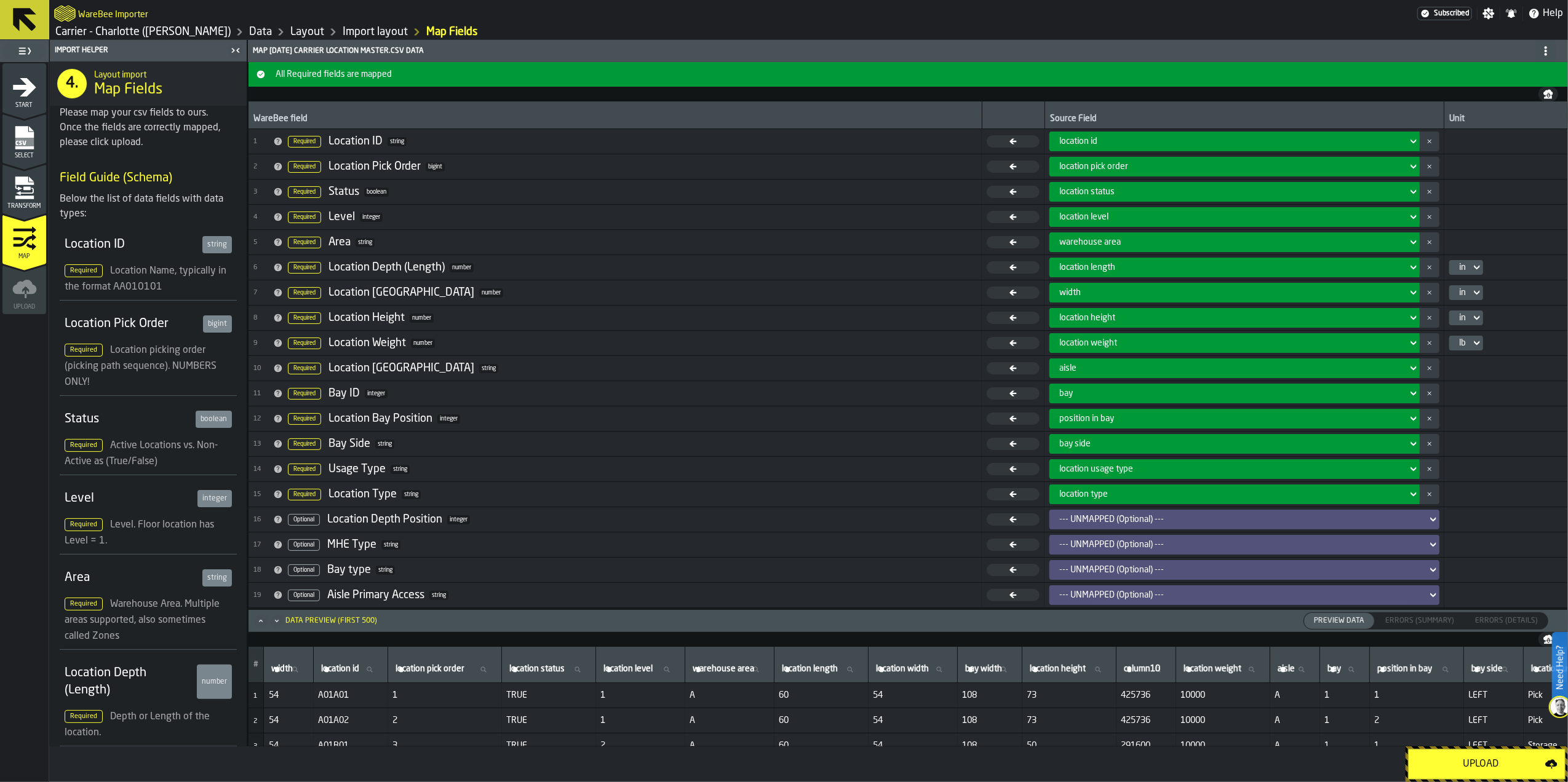
click at [1511, 758] on div "Upload" at bounding box center [1481, 764] width 129 height 14
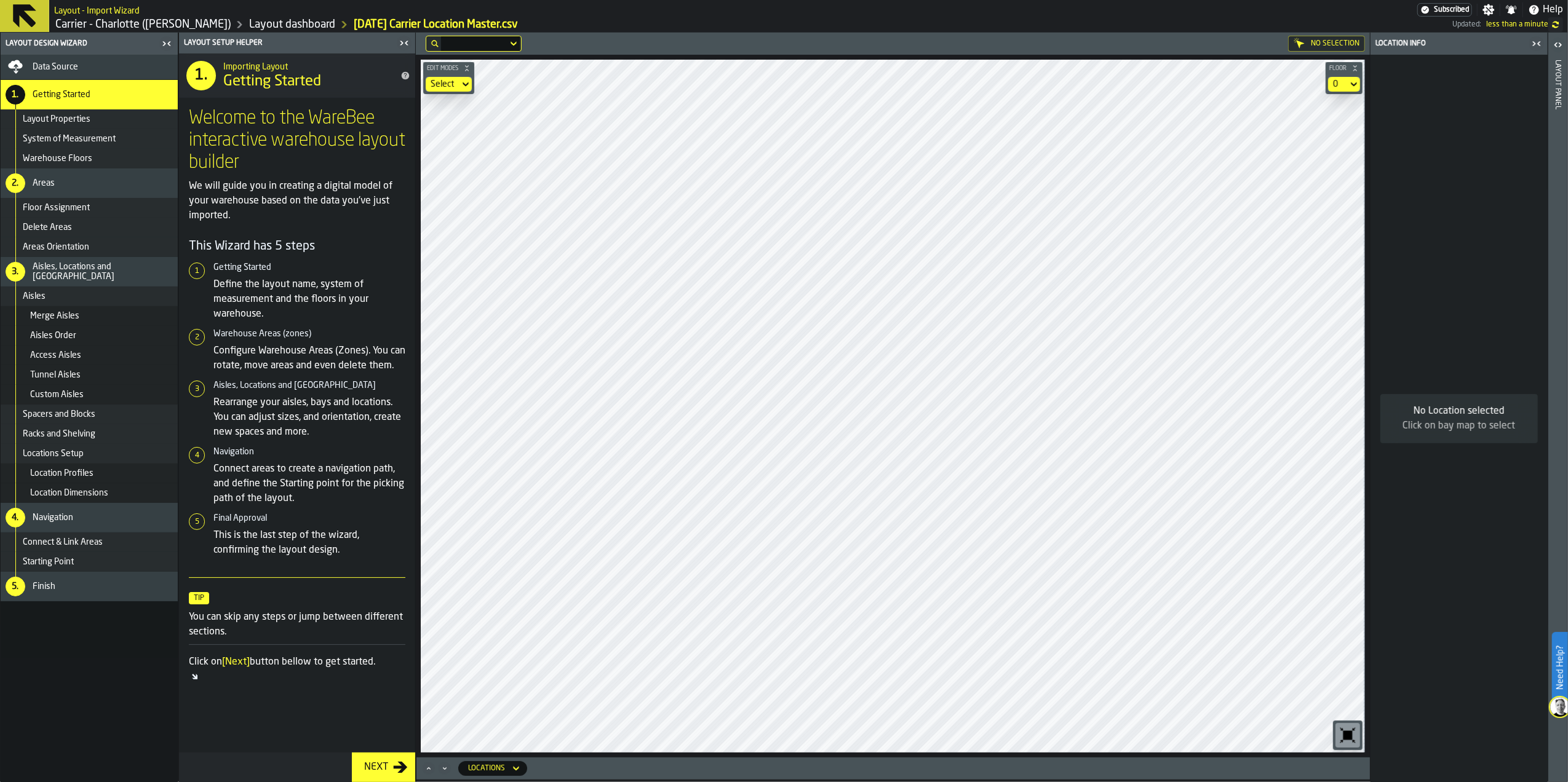
click at [106, 595] on div "5. Finish" at bounding box center [89, 586] width 177 height 30
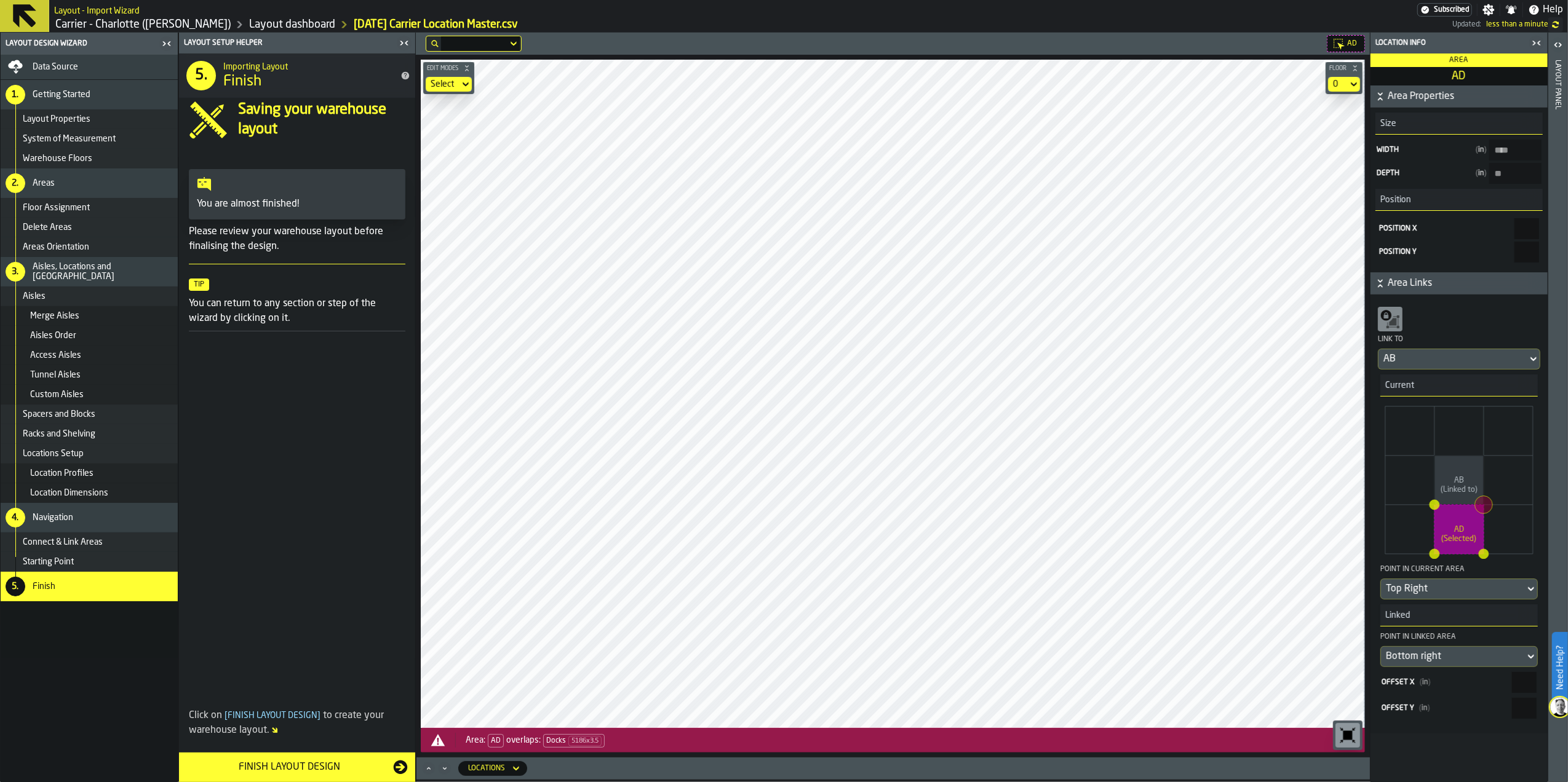
click at [374, 521] on main "Layout Design Wizard Data Source 1. Getting Started Layout Properties System of…" at bounding box center [784, 407] width 1568 height 749
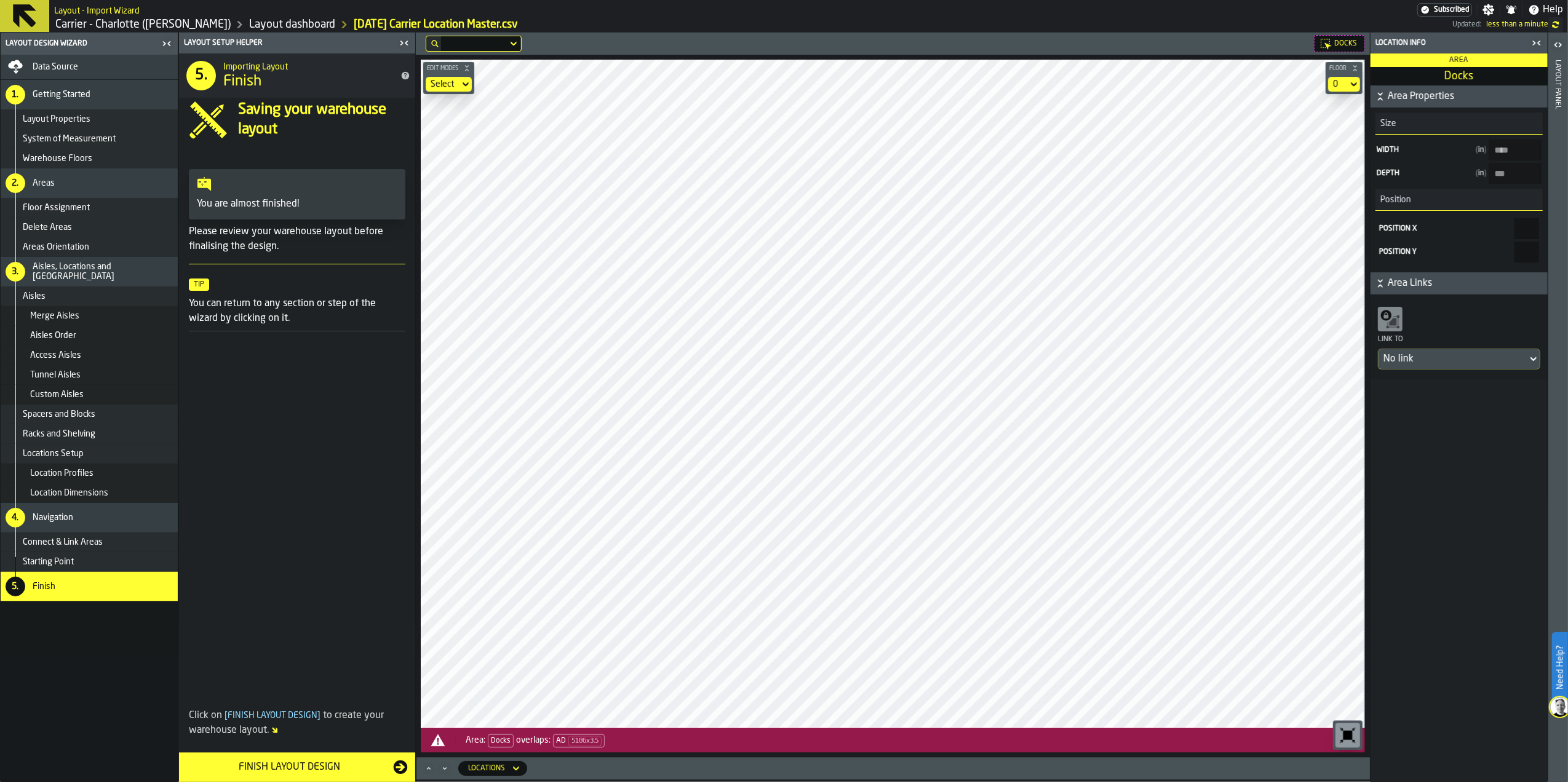
type input "****"
type input "***"
type input "****"
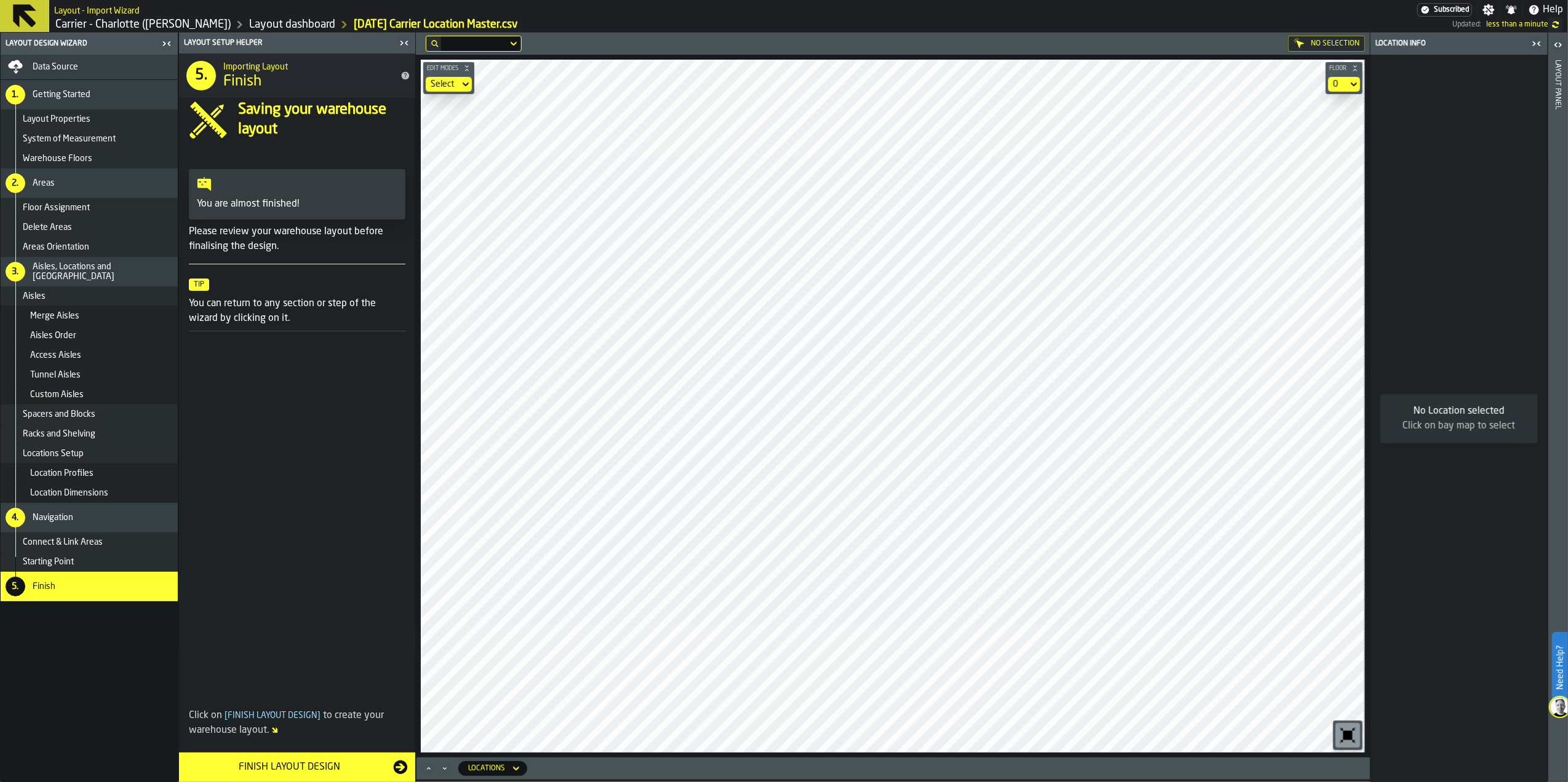
click at [313, 773] on div "Finish Layout Design" at bounding box center [290, 767] width 207 height 14
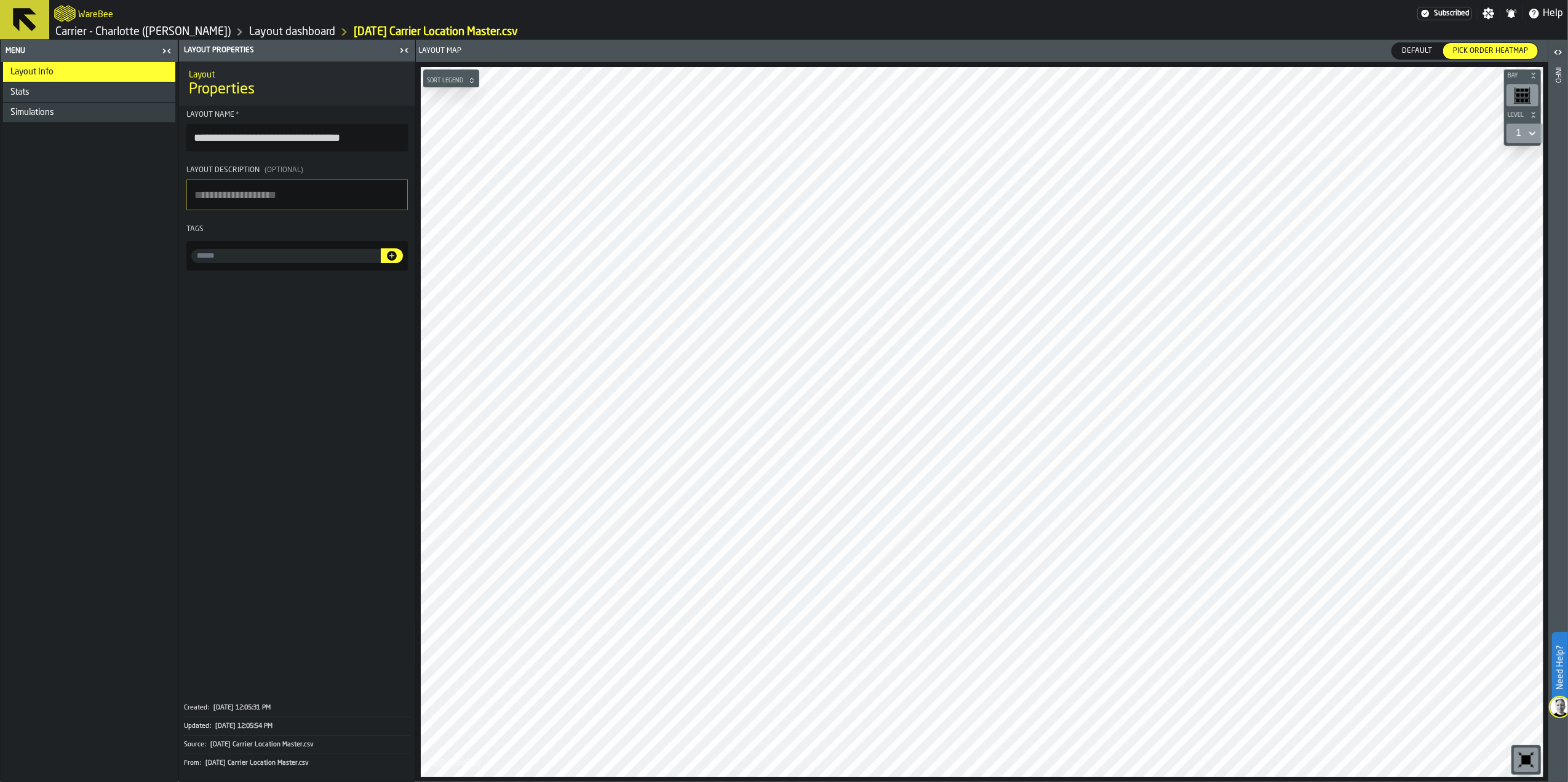
click at [156, 30] on link "Carrier - Charlotte ([PERSON_NAME])" at bounding box center [143, 32] width 175 height 14
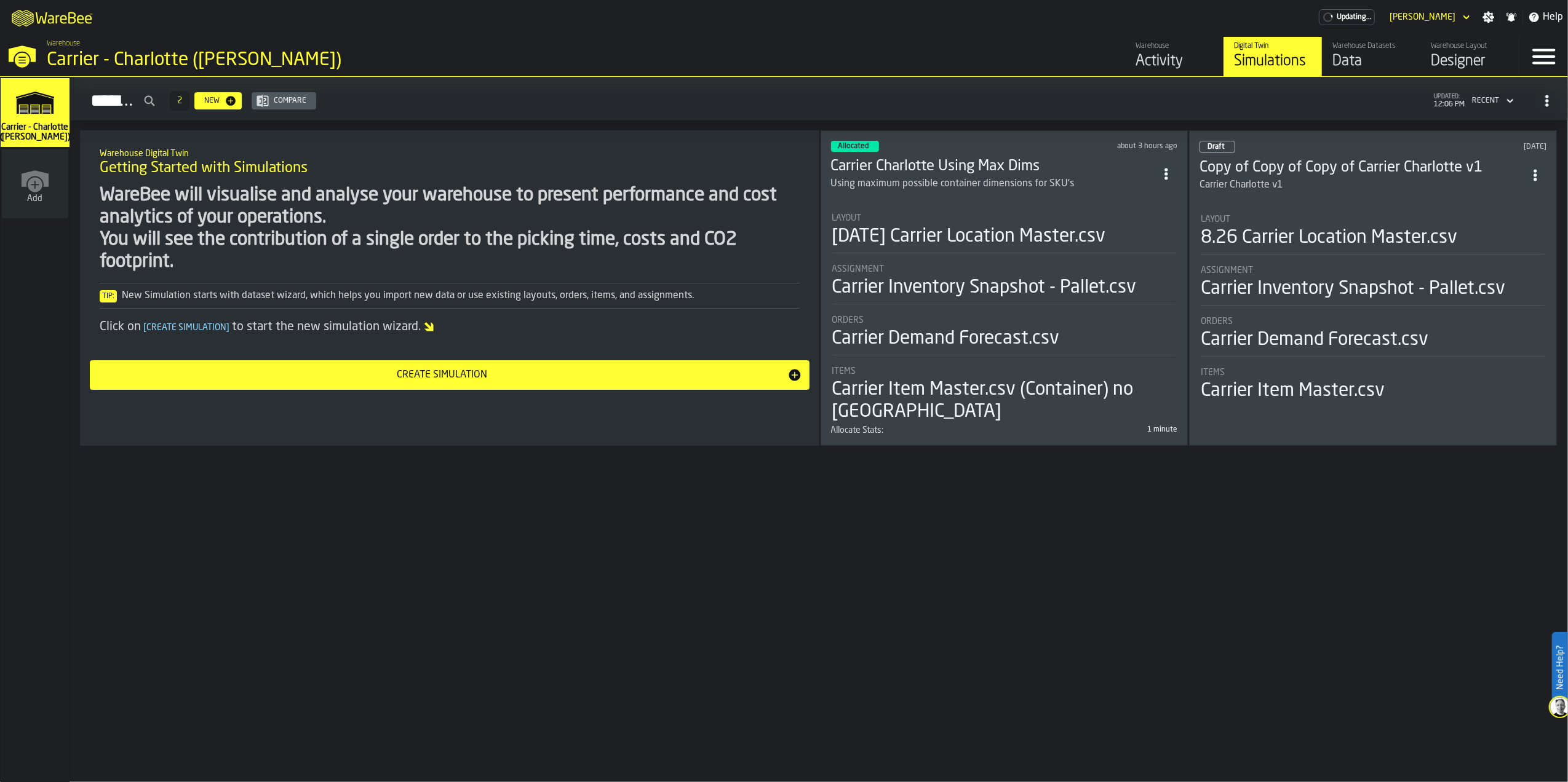
click at [1477, 63] on div "Designer" at bounding box center [1469, 62] width 78 height 20
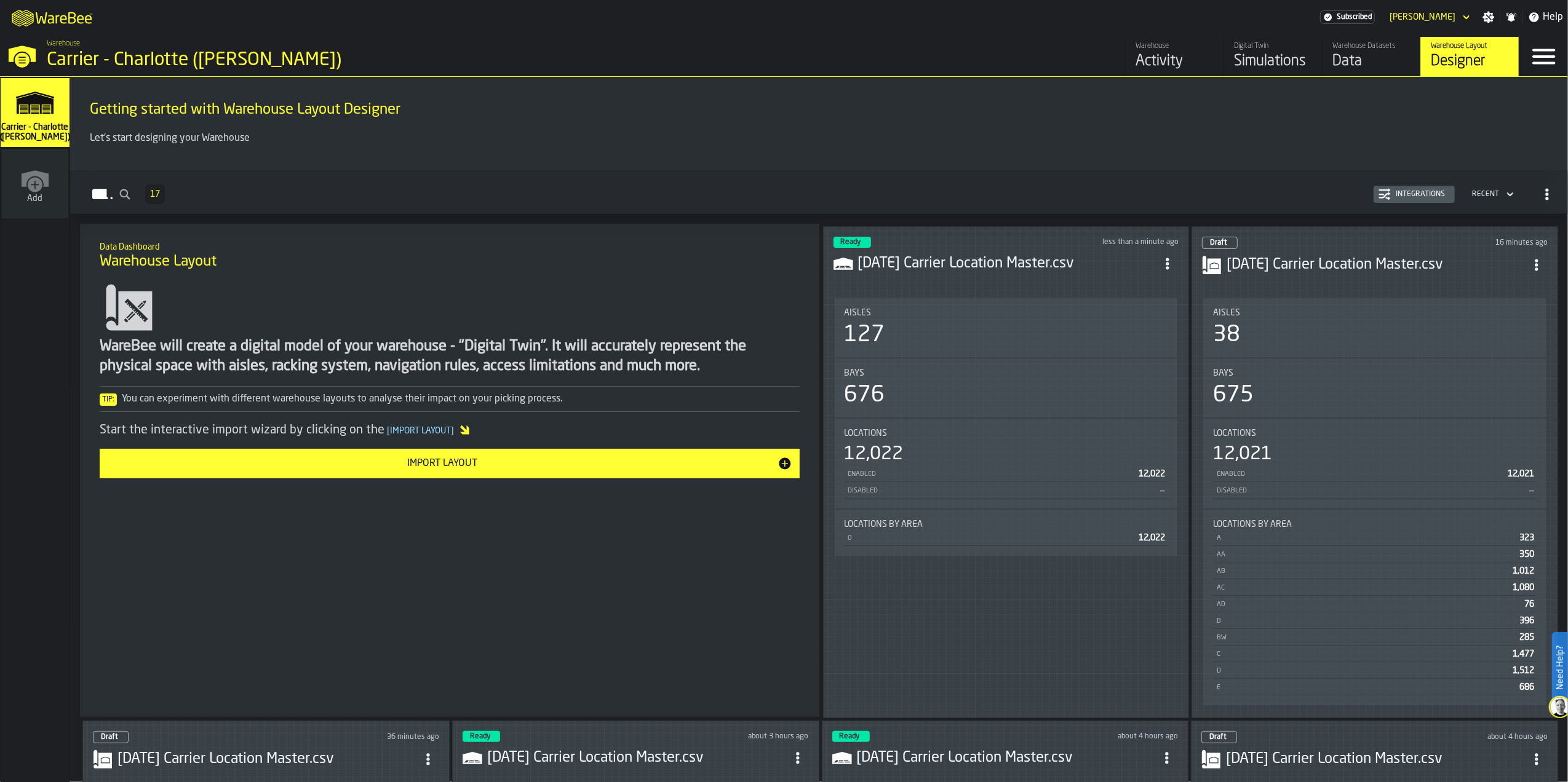
click at [1160, 261] on span "ItemListCard-DashboardItemContainer" at bounding box center [1167, 264] width 22 height 22
click at [1159, 343] on div "Edit in Designer" at bounding box center [1140, 344] width 68 height 14
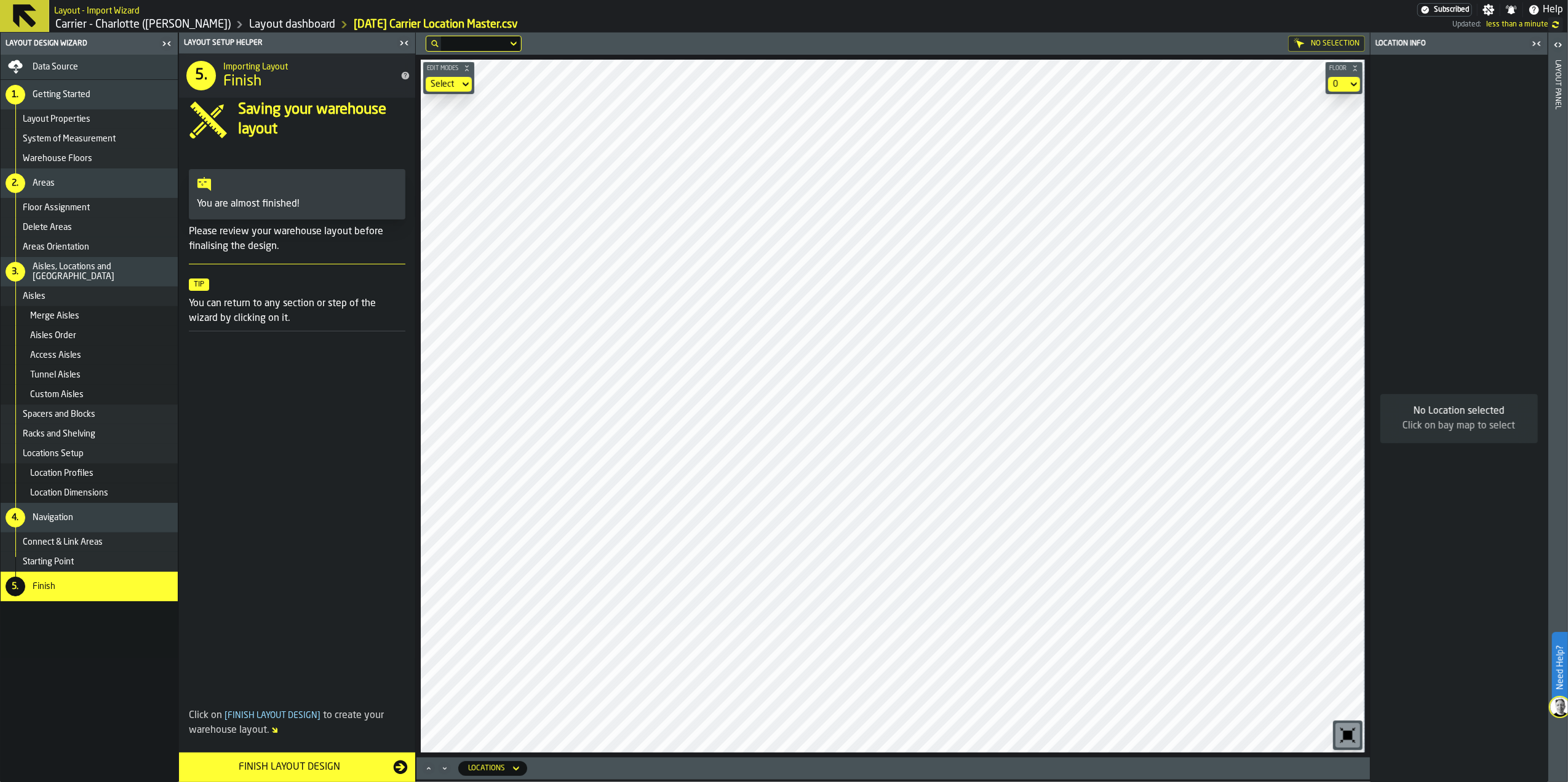
click at [99, 69] on div "Data Source" at bounding box center [102, 67] width 140 height 10
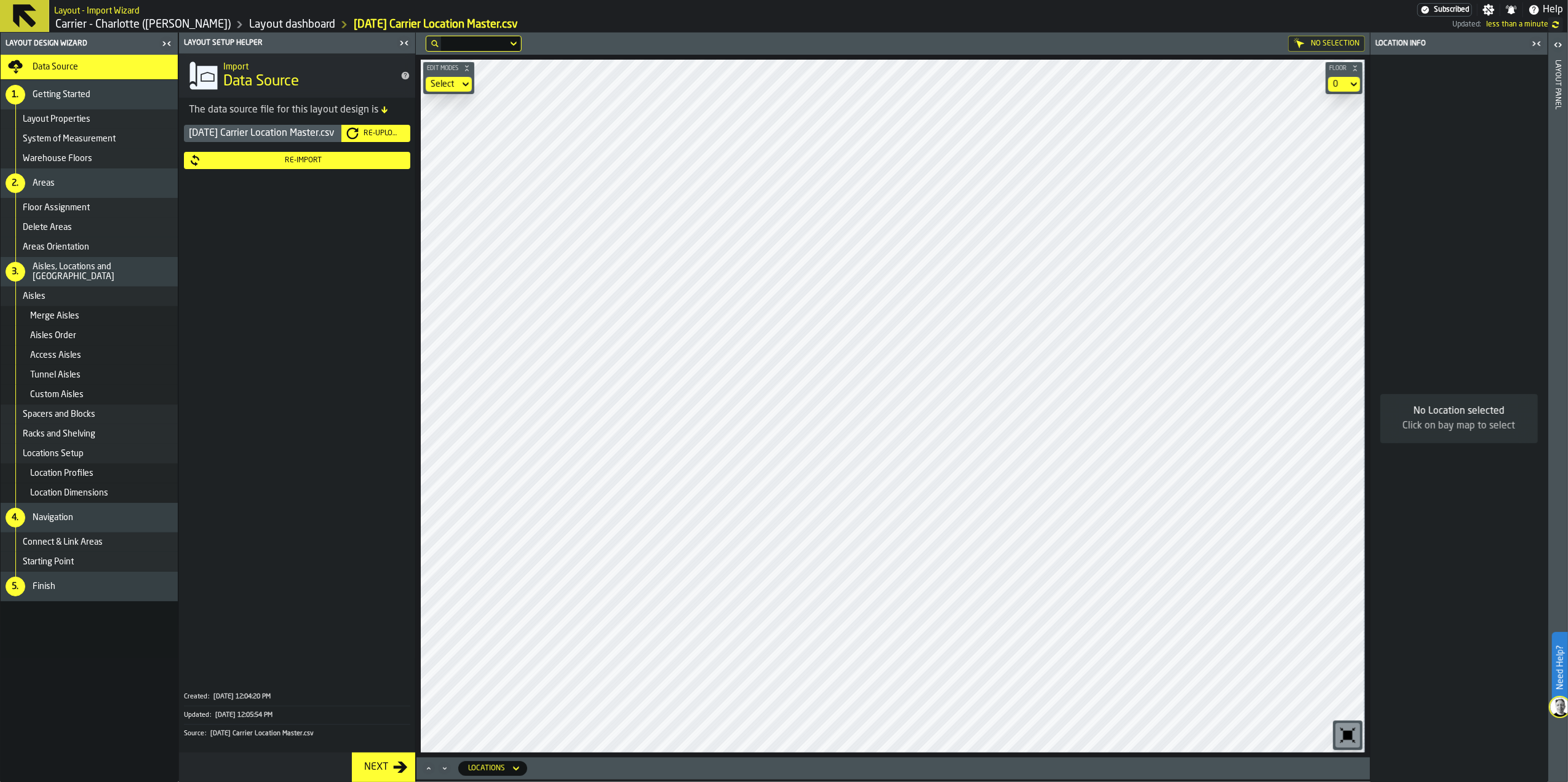
click at [357, 131] on icon "button-Re-Upload" at bounding box center [353, 134] width 12 height 12
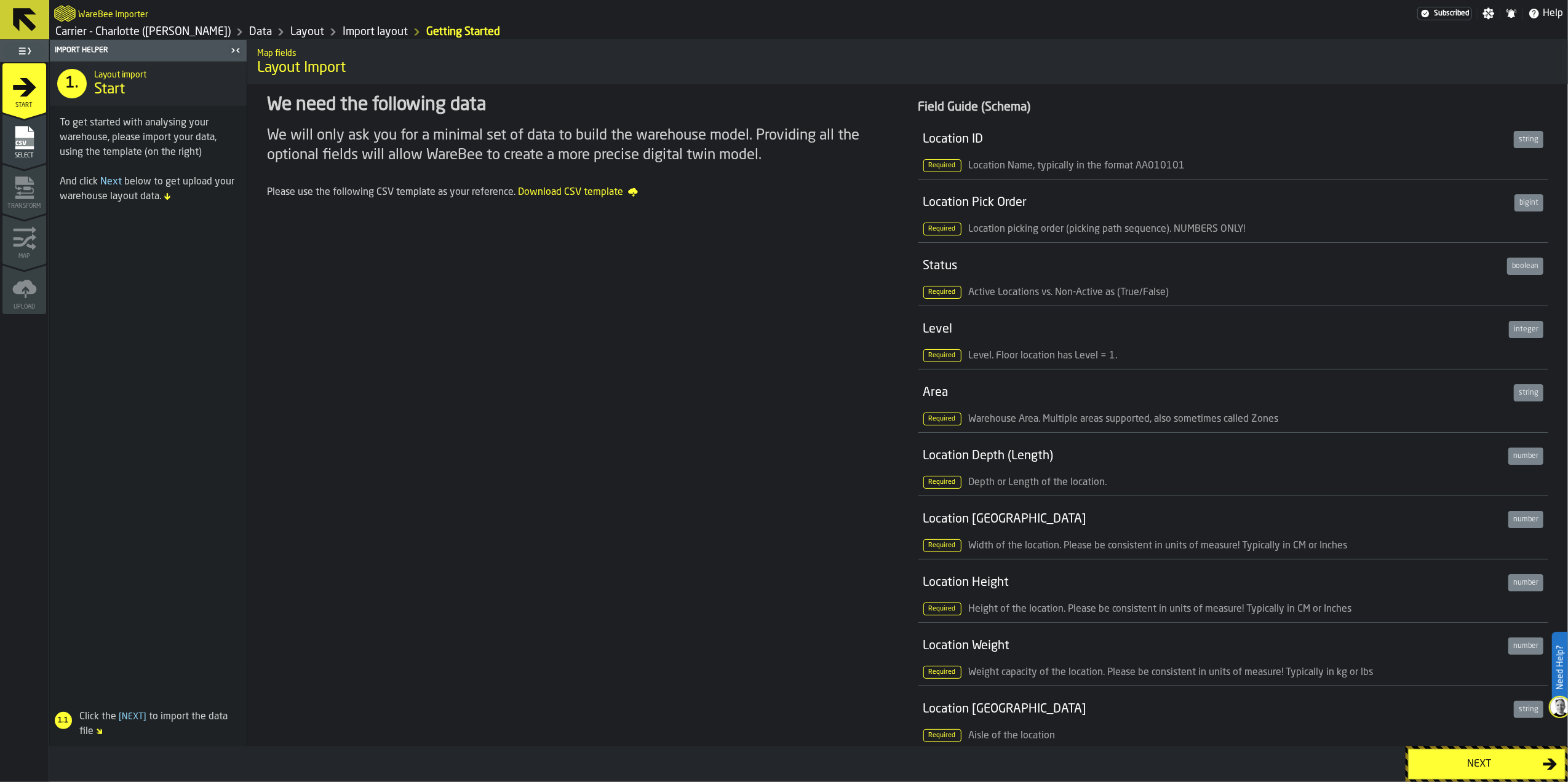
click at [1472, 768] on div "Next" at bounding box center [1479, 764] width 127 height 14
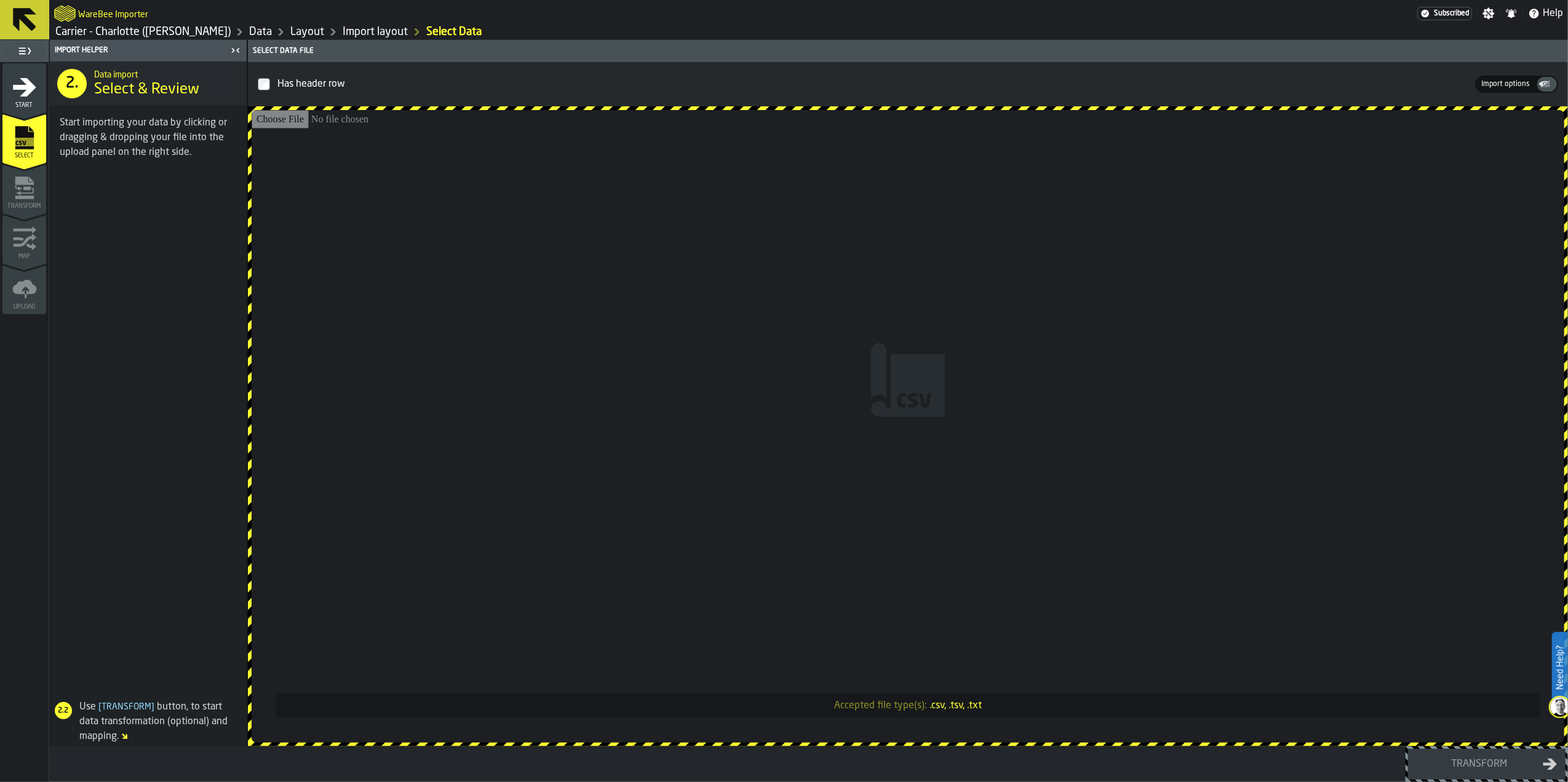
click at [1140, 412] on input "Accepted file type(s): .csv, .tsv, .txt" at bounding box center [908, 427] width 1312 height 633
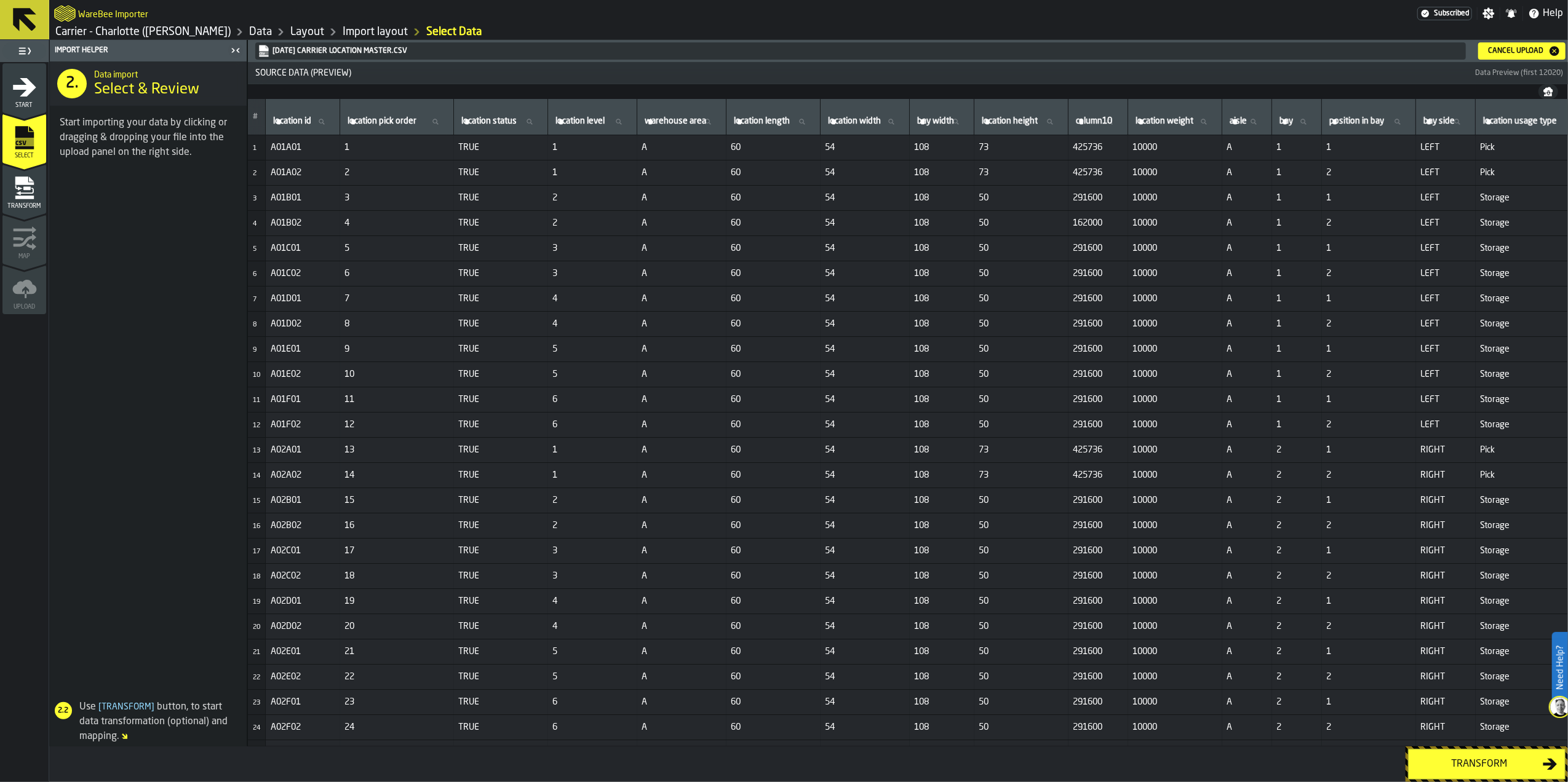
click at [1455, 750] on button "Transform" at bounding box center [1487, 764] width 158 height 31
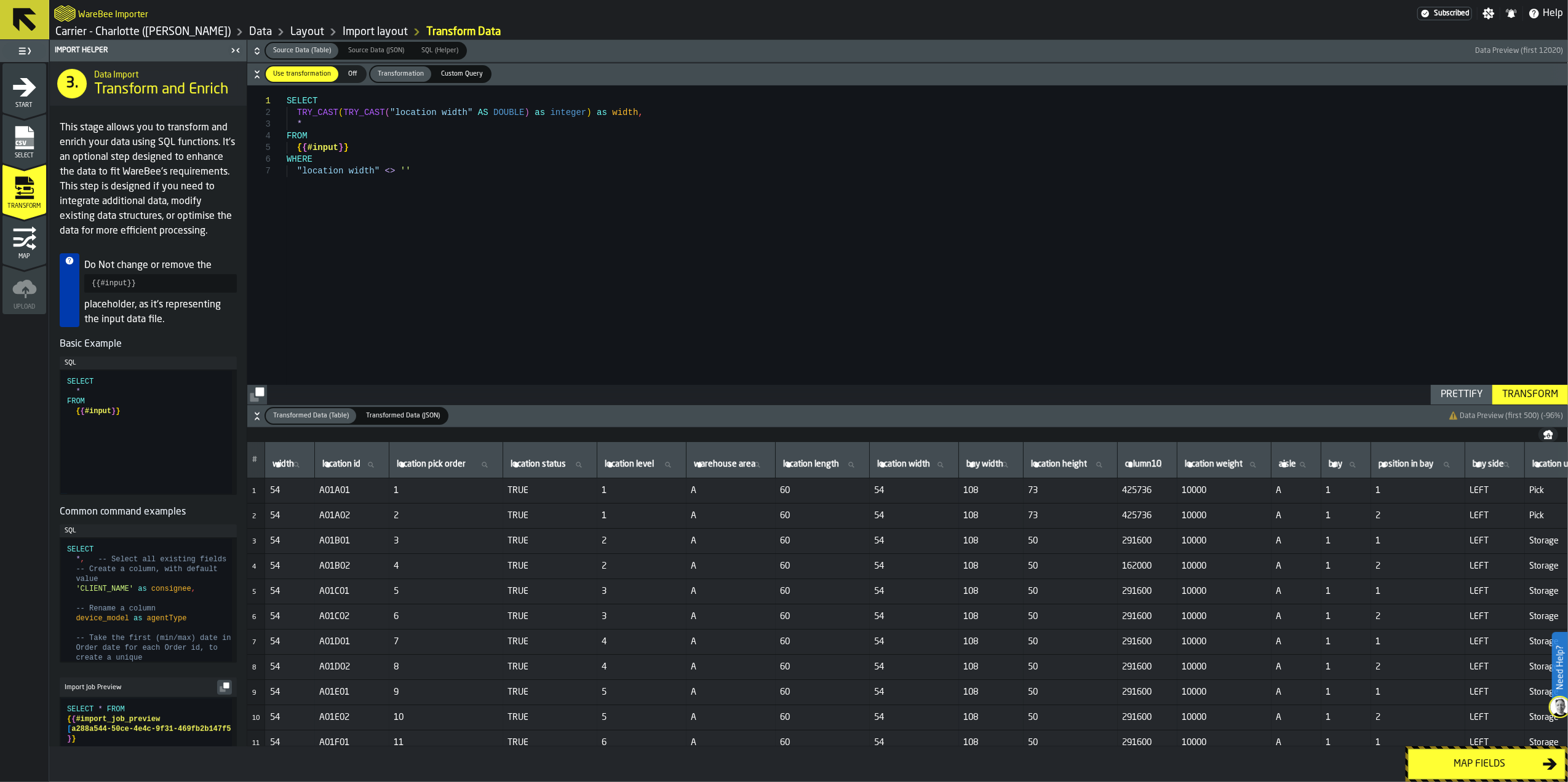
click at [1548, 397] on div "Transform" at bounding box center [1530, 395] width 66 height 14
click at [1477, 760] on div "Map fields" at bounding box center [1479, 764] width 127 height 14
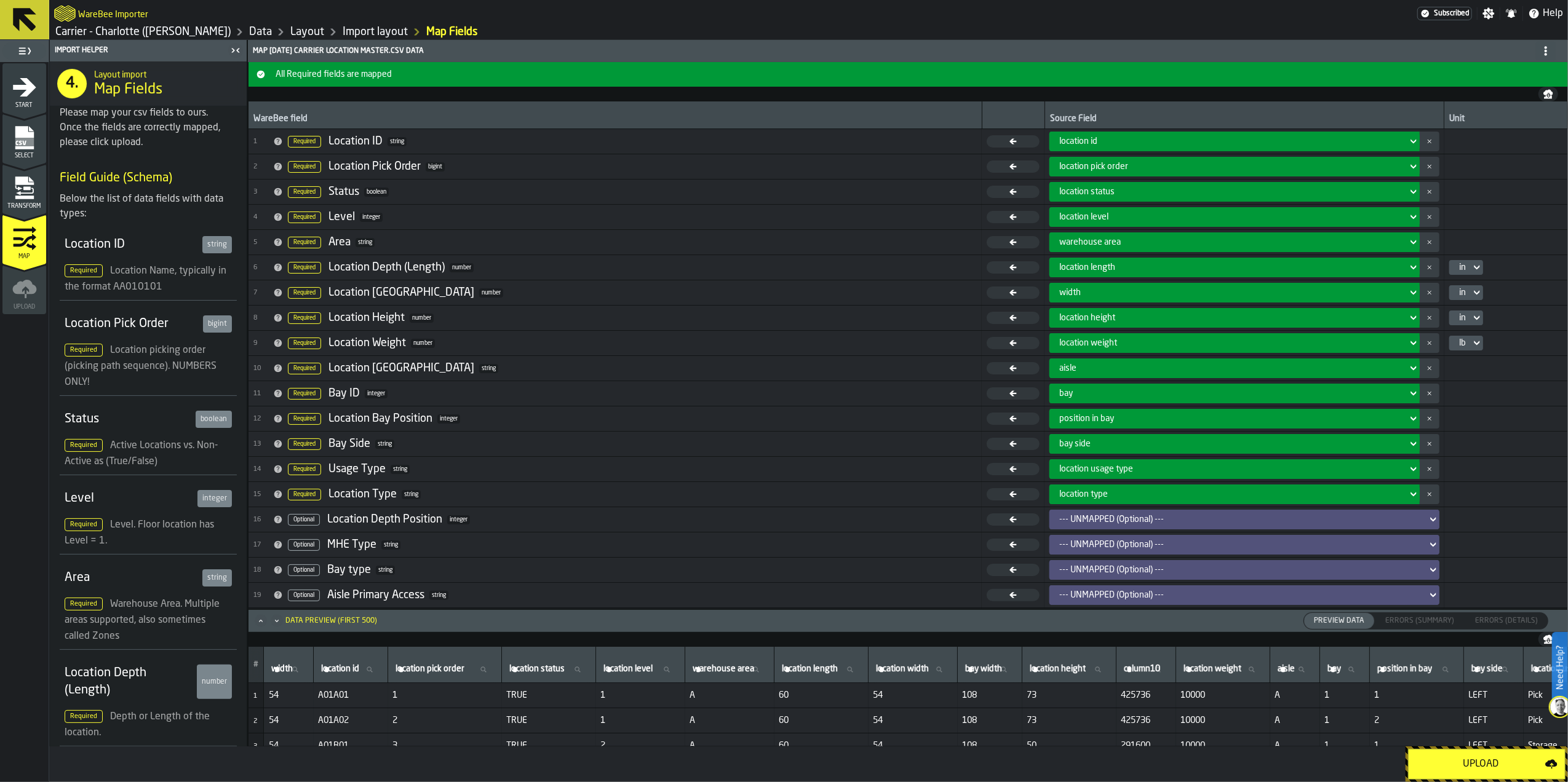
click at [1477, 758] on div "Upload" at bounding box center [1481, 764] width 129 height 14
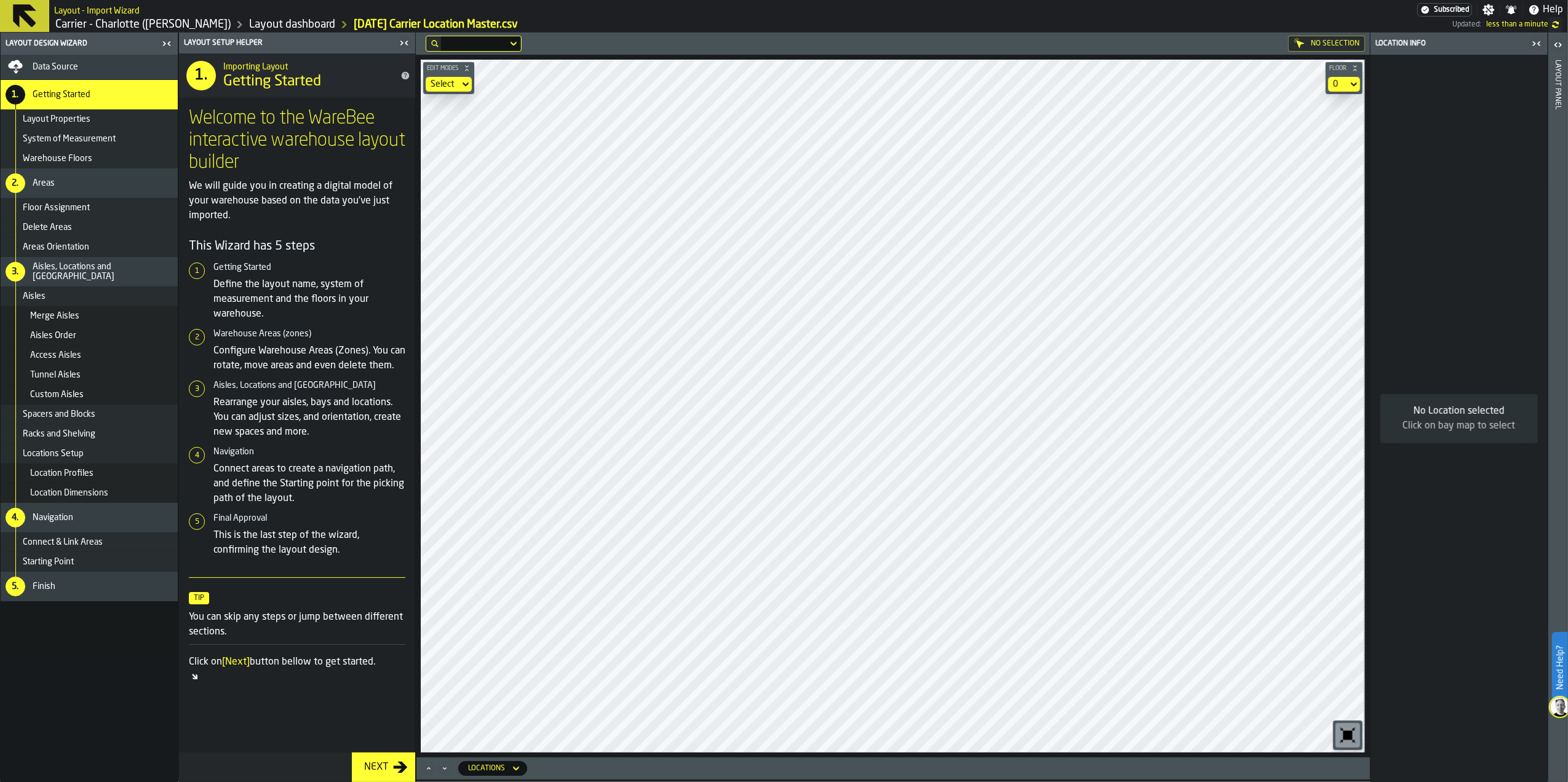
click at [72, 585] on div "Finish" at bounding box center [102, 586] width 140 height 10
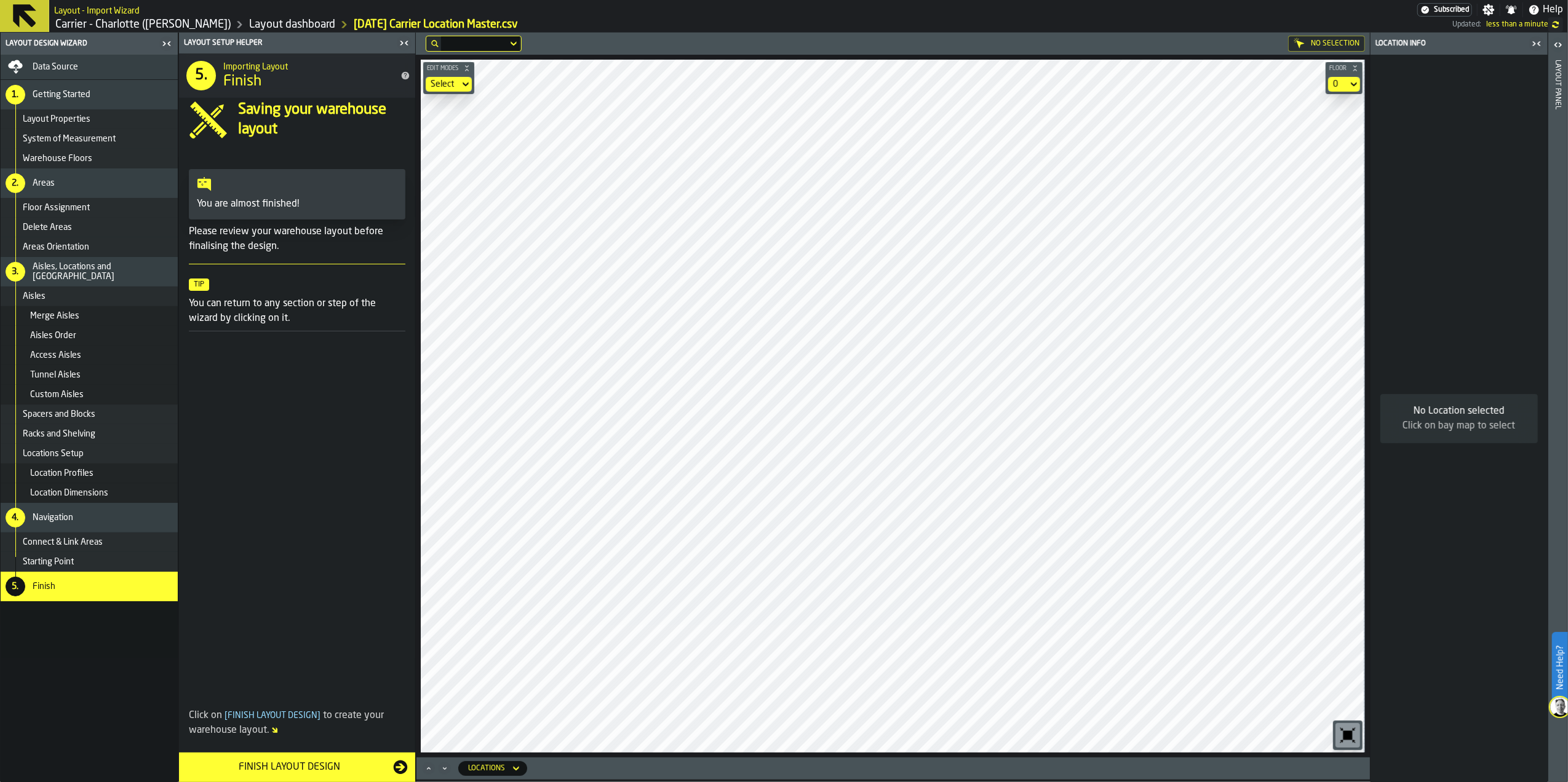
click at [399, 764] on icon "button-Finish Layout Design" at bounding box center [401, 768] width 14 height 14
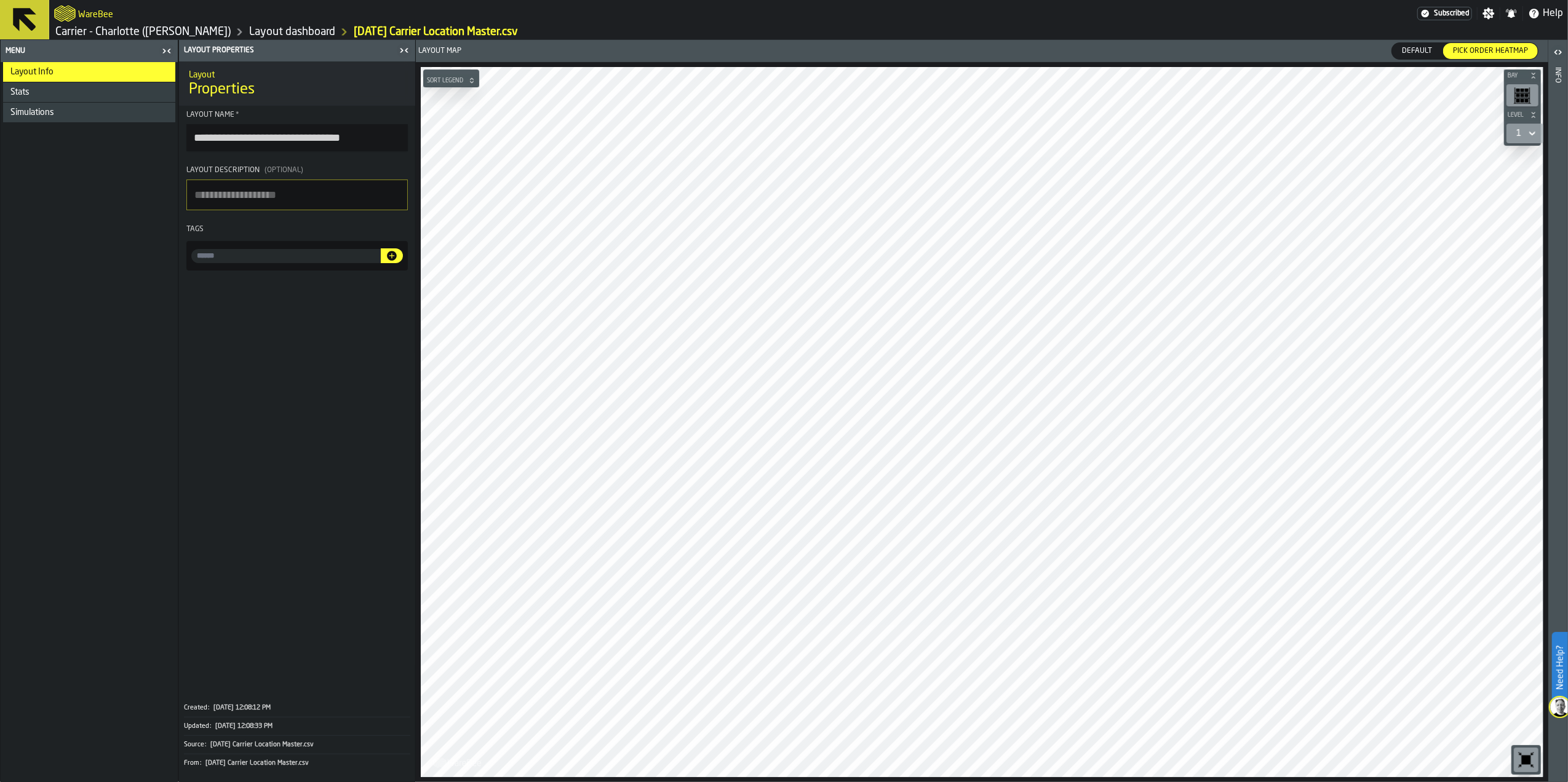
click at [103, 28] on link "Carrier - Charlotte ([PERSON_NAME])" at bounding box center [143, 32] width 175 height 14
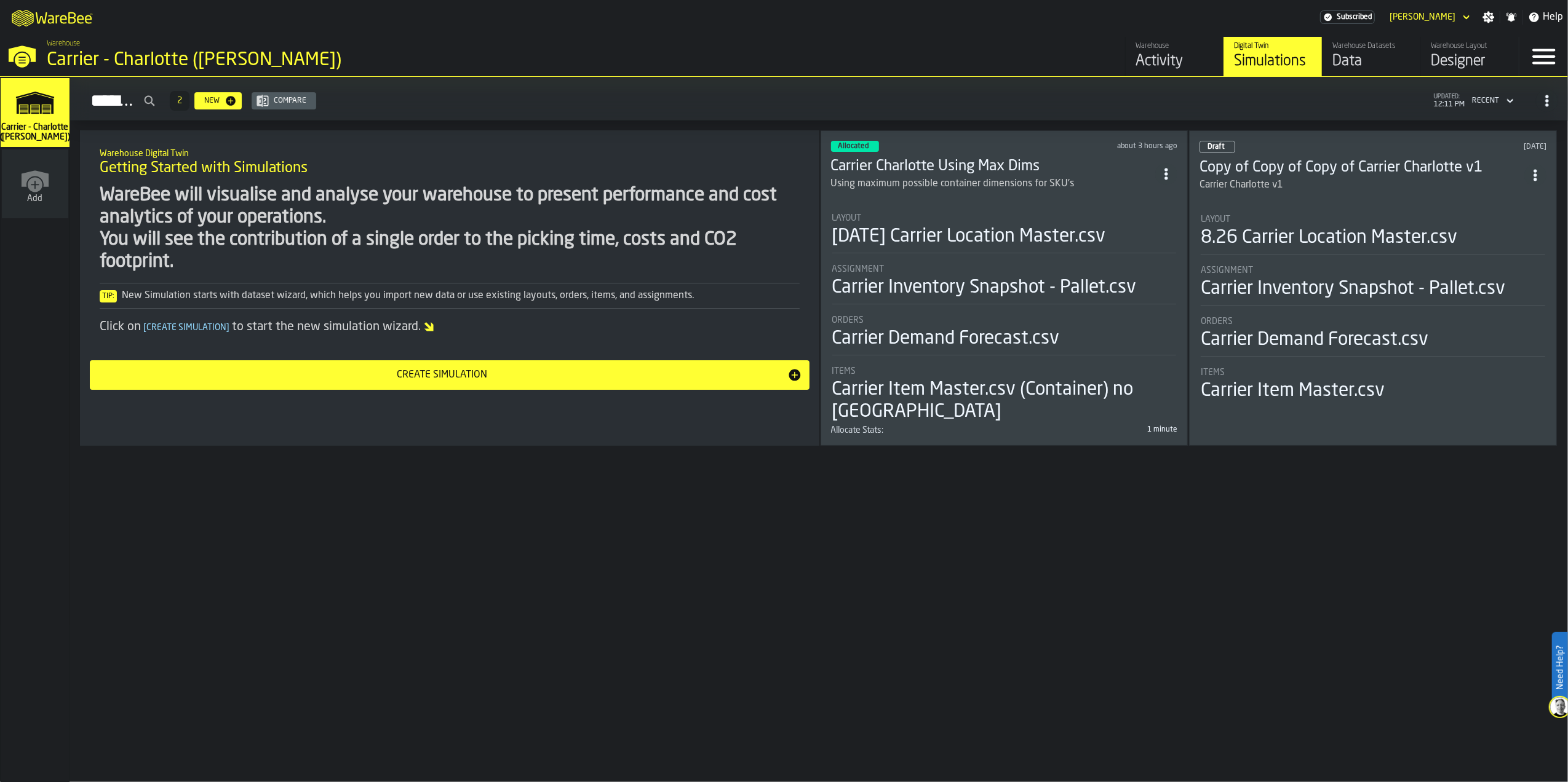
click at [1129, 207] on li "Layout [DATE] Carrier Location Master.csv Assignment Carrier Inventory Snapshot…" at bounding box center [1004, 313] width 347 height 222
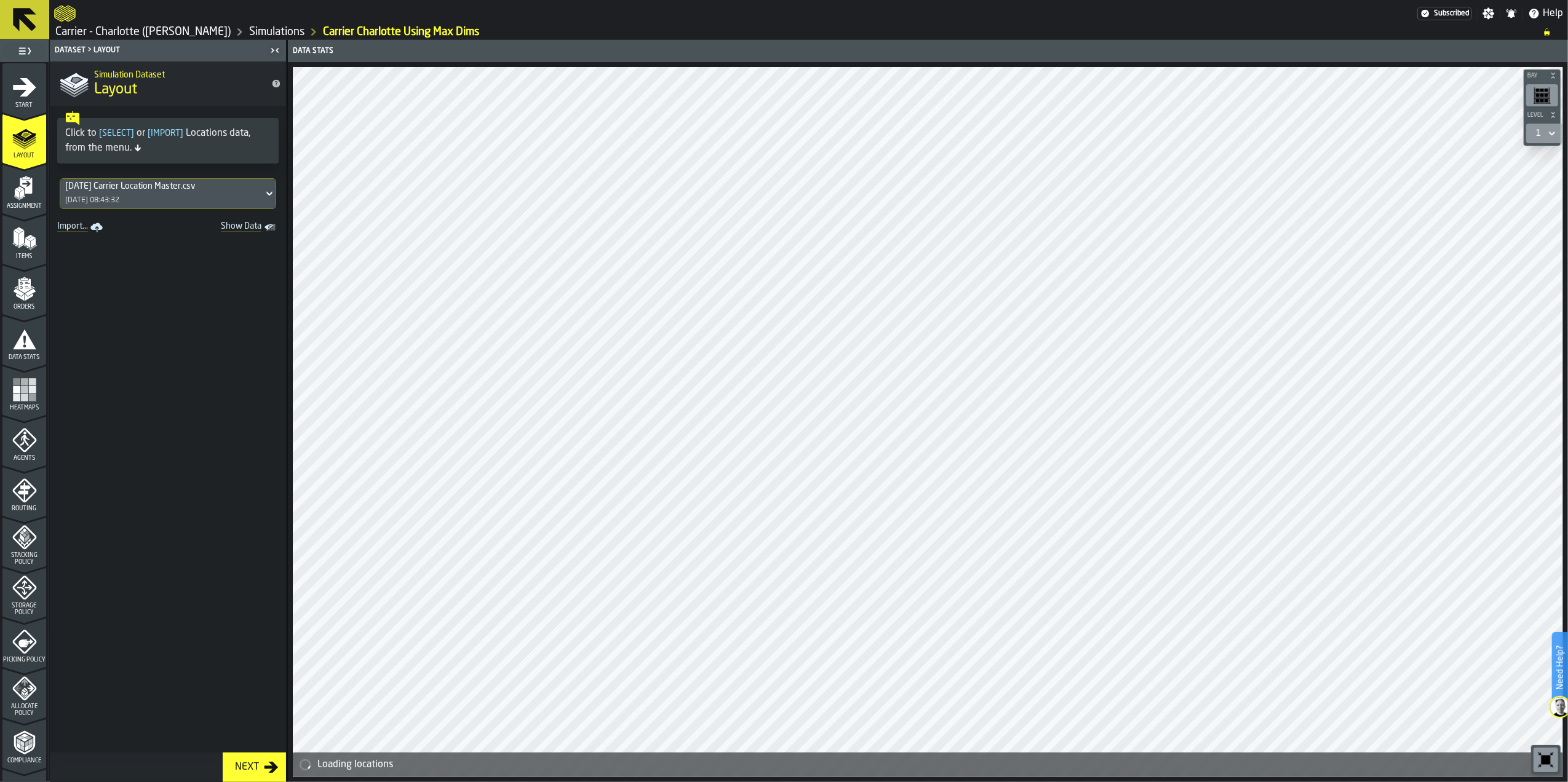
click at [145, 198] on div "[DATE] Carrier Location Master.csv [DATE] 08:43:32" at bounding box center [162, 193] width 203 height 30
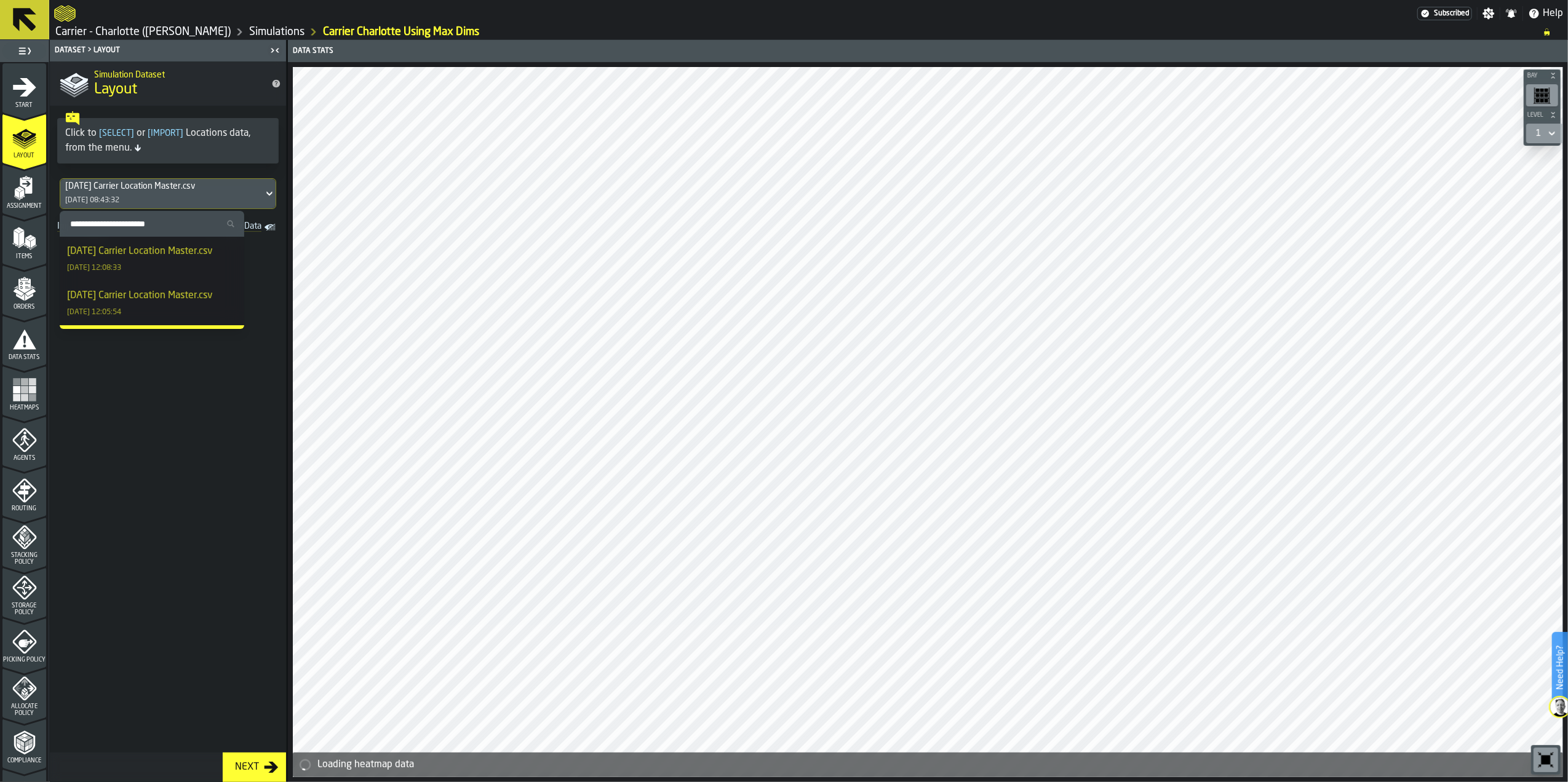
click at [155, 253] on div "[DATE] Carrier Location Master.csv" at bounding box center [139, 251] width 145 height 14
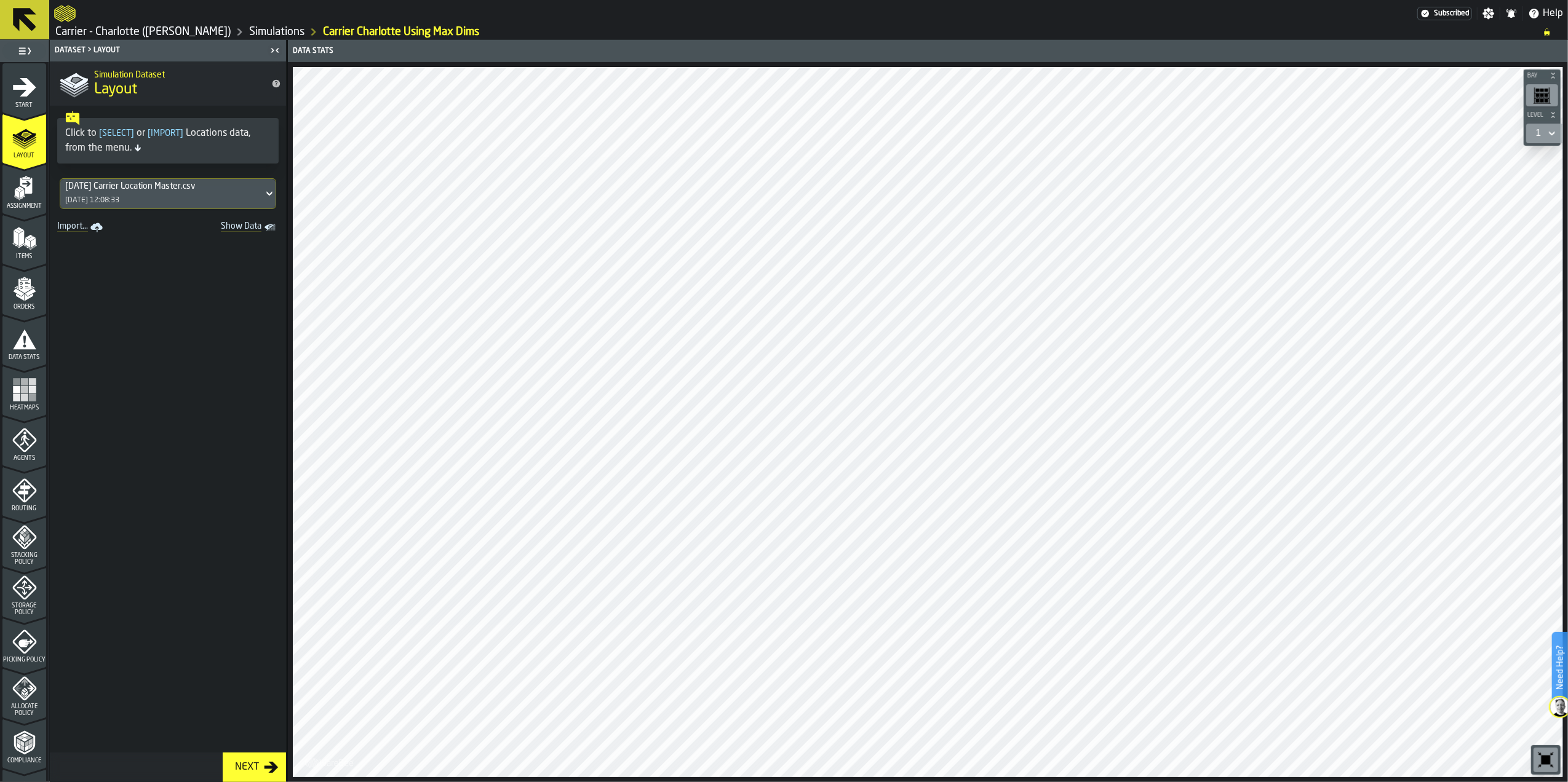
click at [244, 764] on div "Next" at bounding box center [247, 767] width 34 height 14
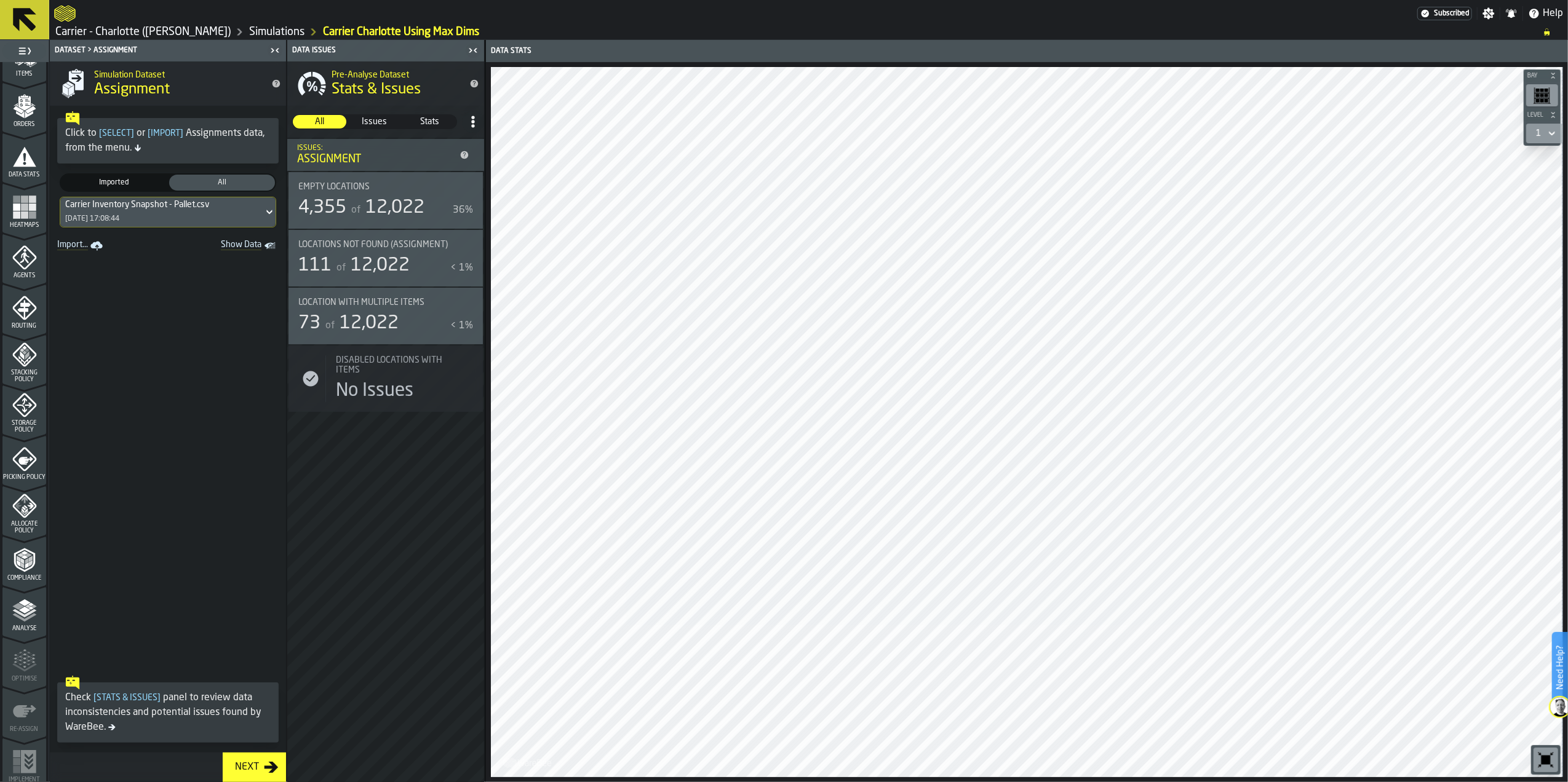
scroll to position [188, 0]
click at [23, 544] on icon "menu Compliance" at bounding box center [24, 555] width 21 height 24
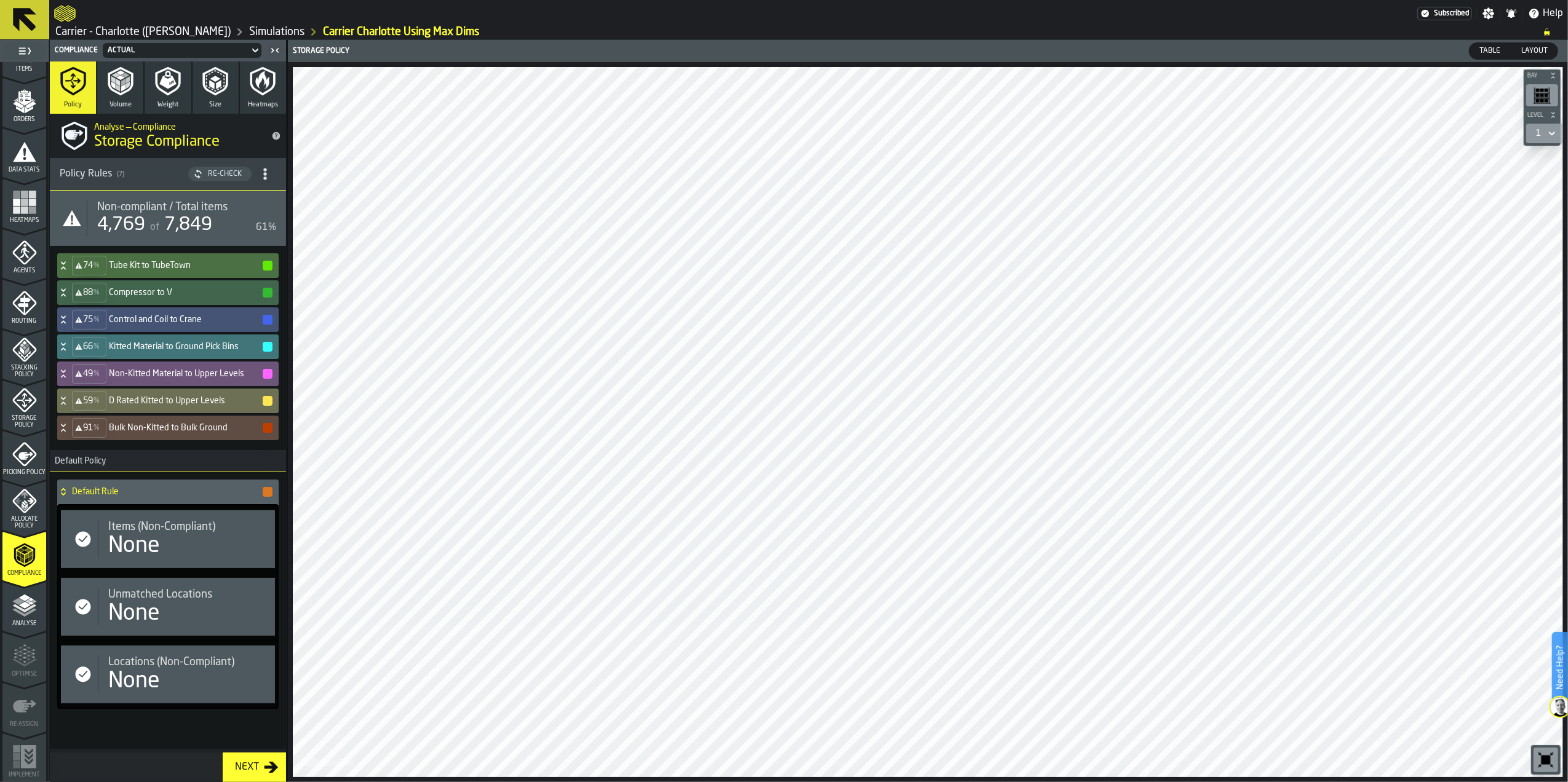
click at [210, 87] on icon "button" at bounding box center [215, 81] width 18 height 22
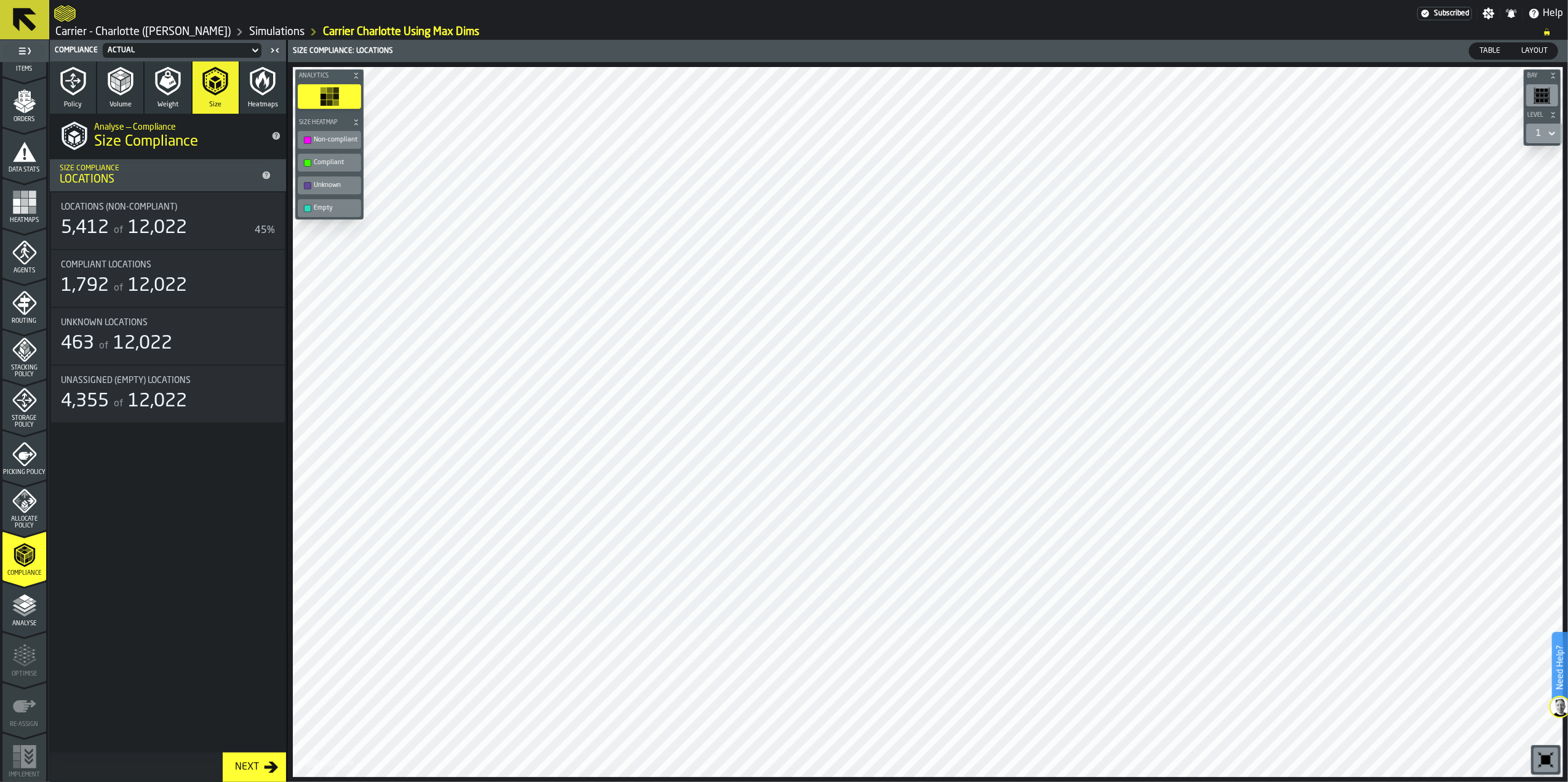
click at [168, 106] on span "Weight" at bounding box center [168, 105] width 21 height 8
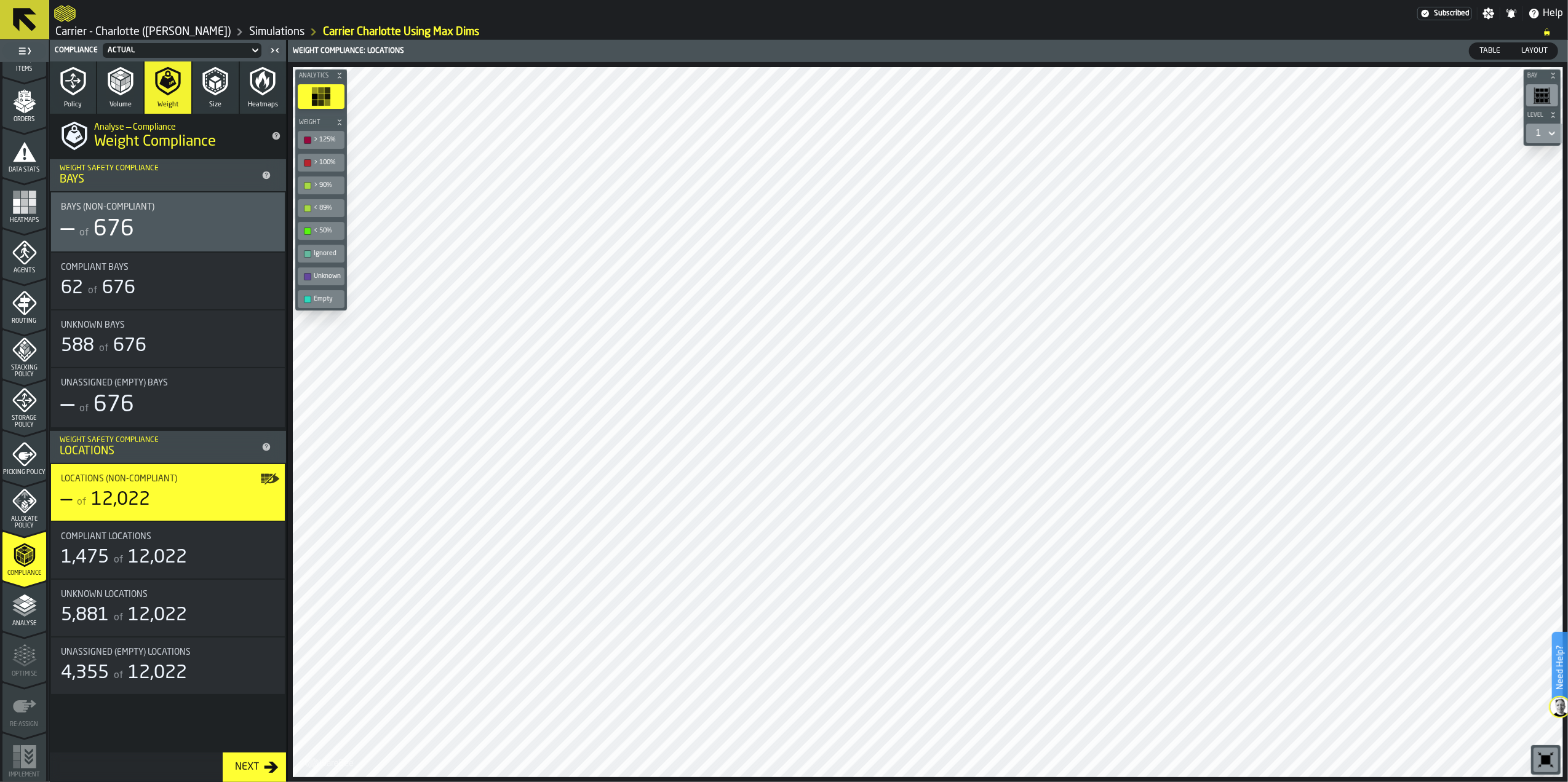
click at [131, 91] on icon "button" at bounding box center [120, 81] width 30 height 30
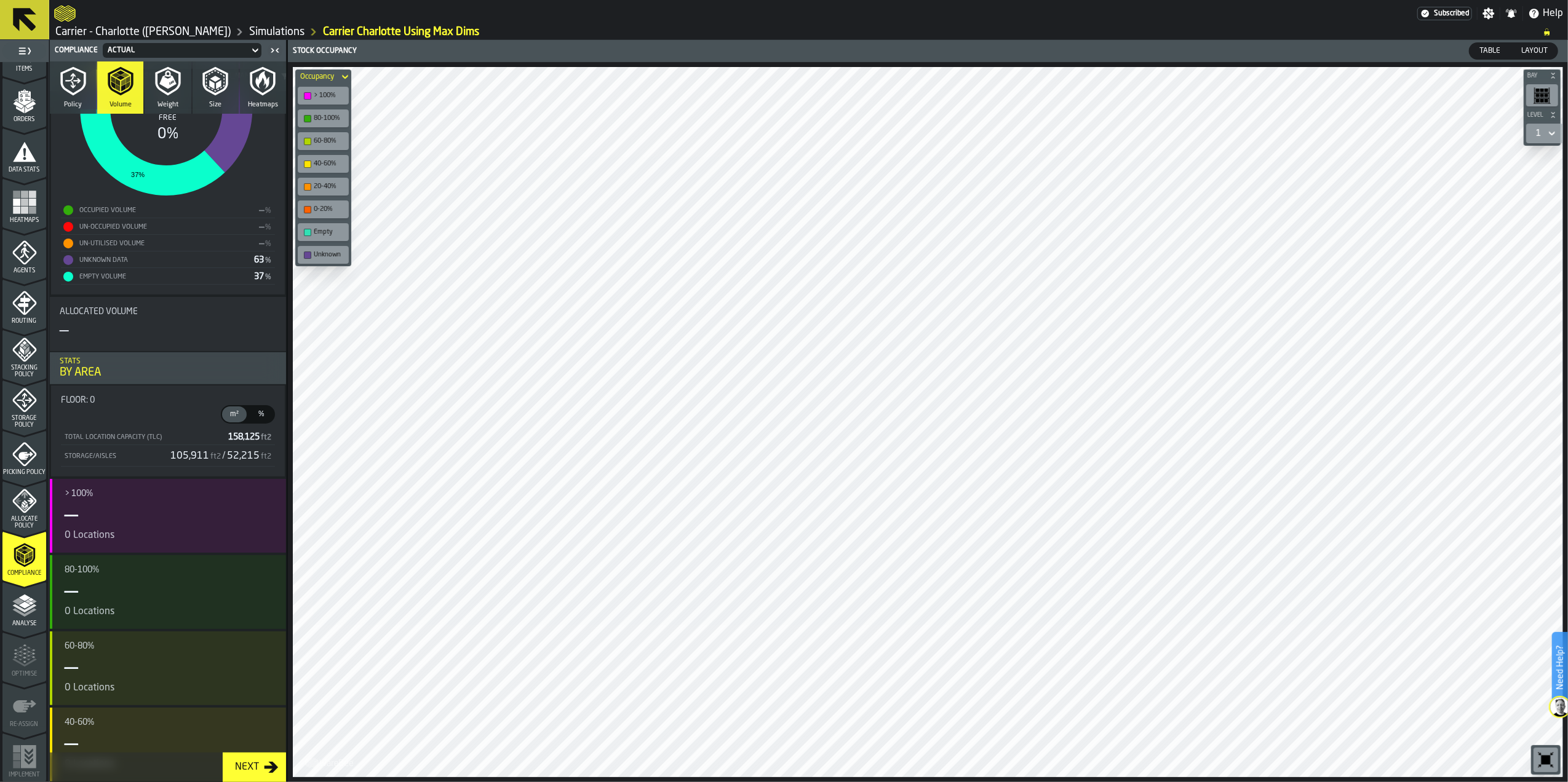
scroll to position [0, 0]
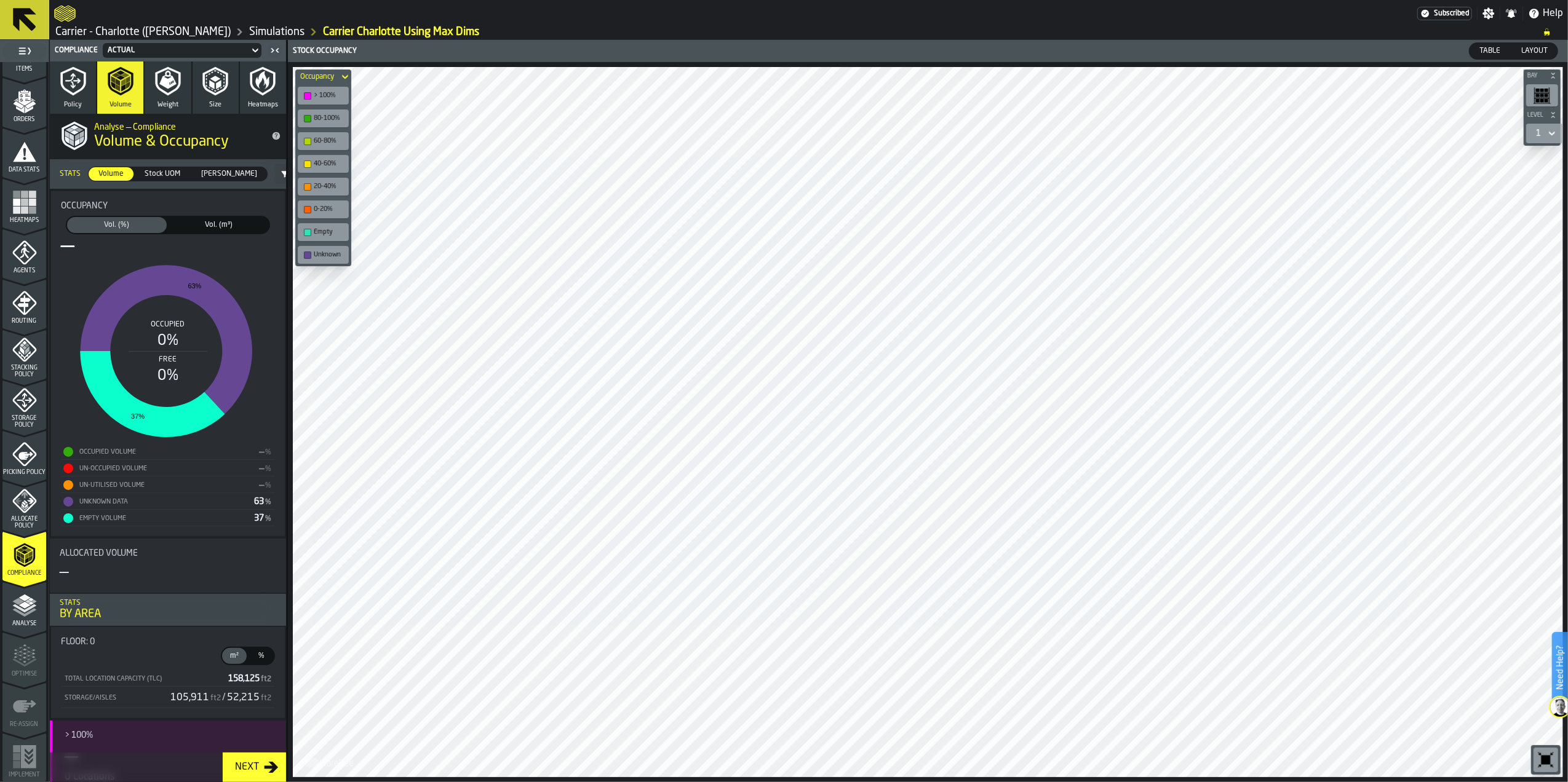
click at [165, 175] on span "Stock UOM" at bounding box center [162, 174] width 45 height 11
click at [121, 176] on span "Volume" at bounding box center [110, 174] width 35 height 11
click at [215, 172] on span "[PERSON_NAME]" at bounding box center [229, 174] width 66 height 11
click at [117, 175] on span "Volume" at bounding box center [110, 174] width 35 height 11
click at [222, 225] on span "Vol. (m³)" at bounding box center [219, 225] width 95 height 11
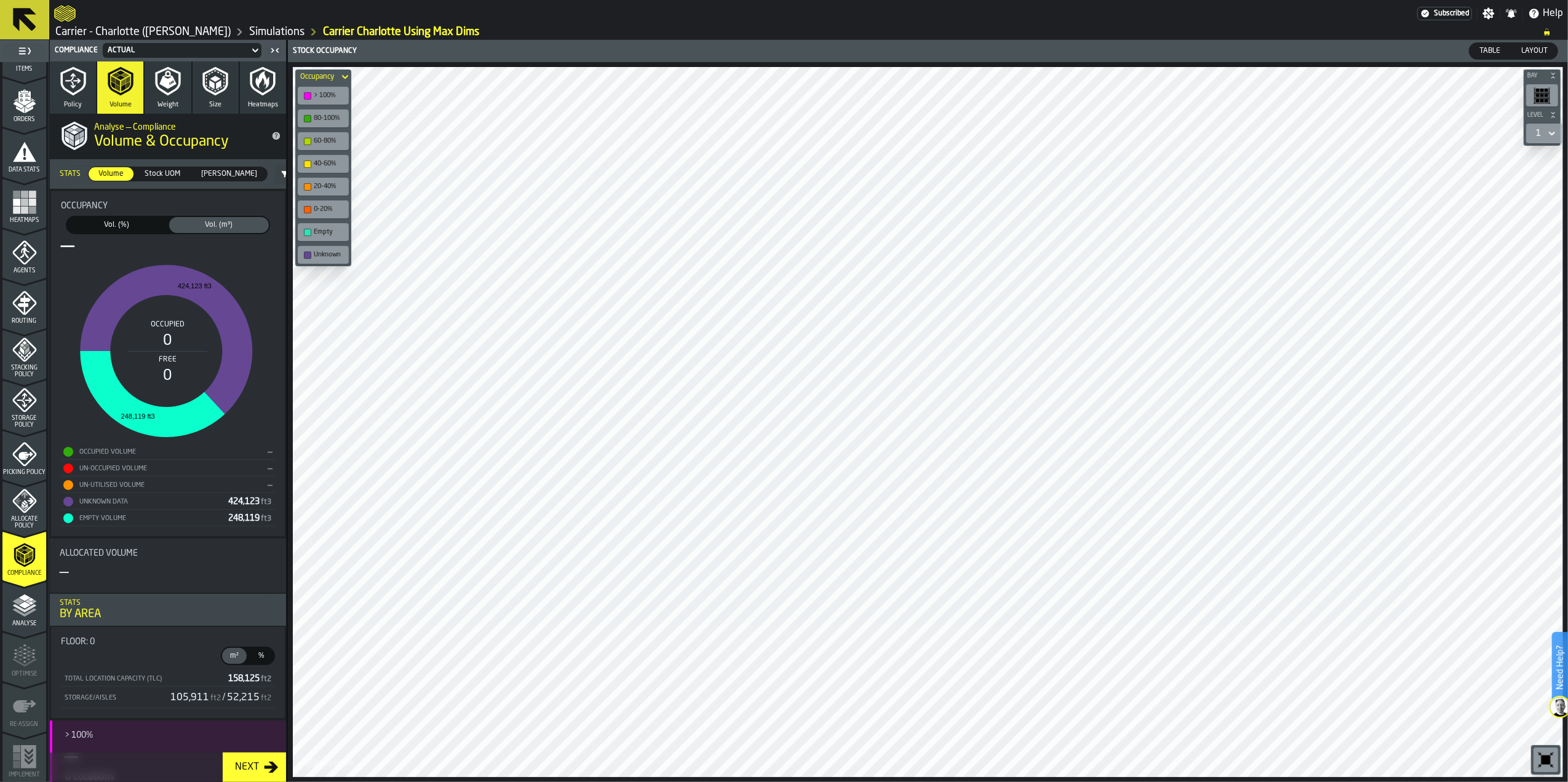
click at [121, 219] on div "Vol. (%)" at bounding box center [117, 225] width 100 height 16
click at [24, 609] on polyline "menu Analyse" at bounding box center [24, 608] width 24 height 9
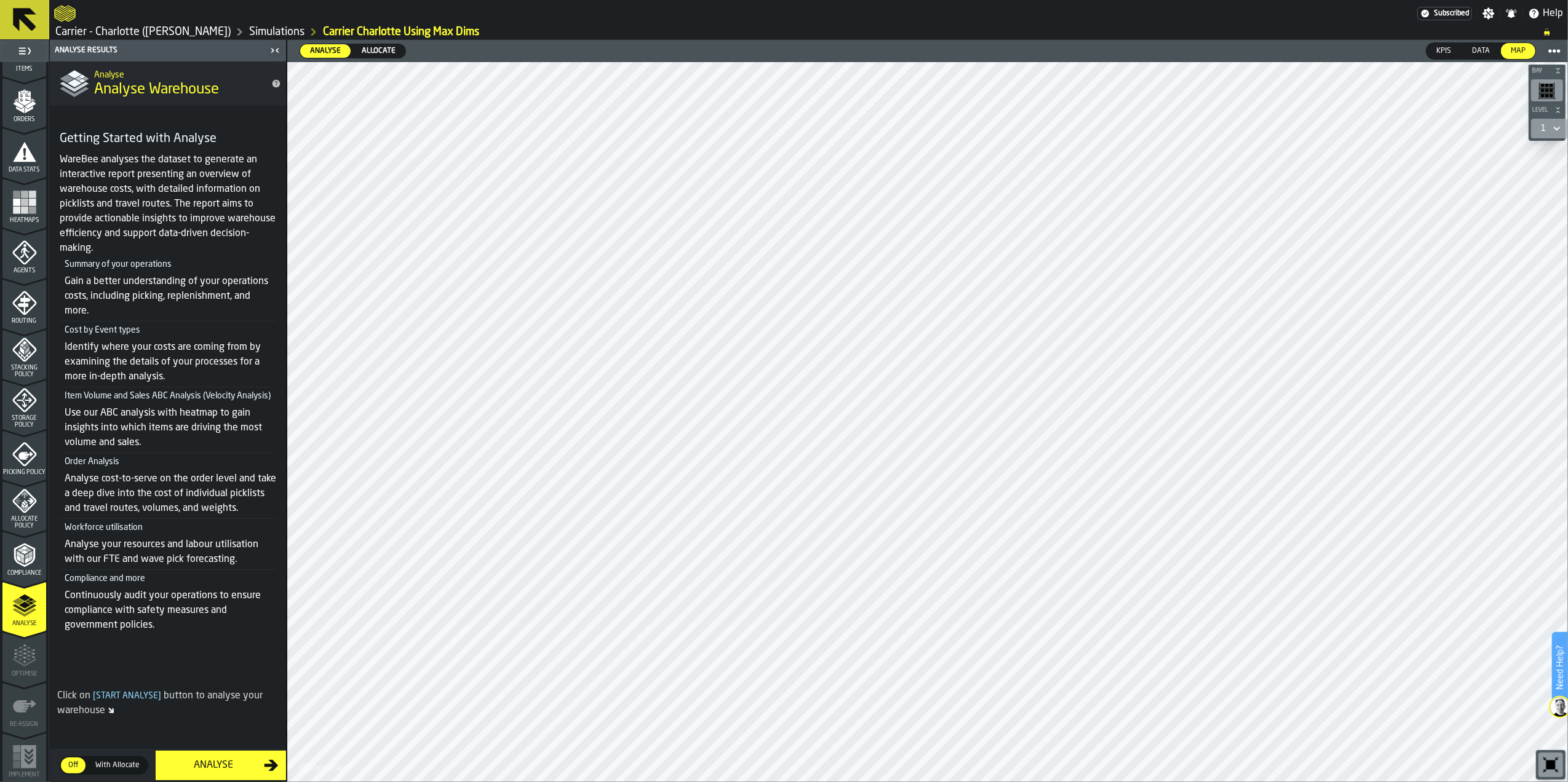
click at [104, 760] on span "With Allocate" at bounding box center [118, 765] width 54 height 11
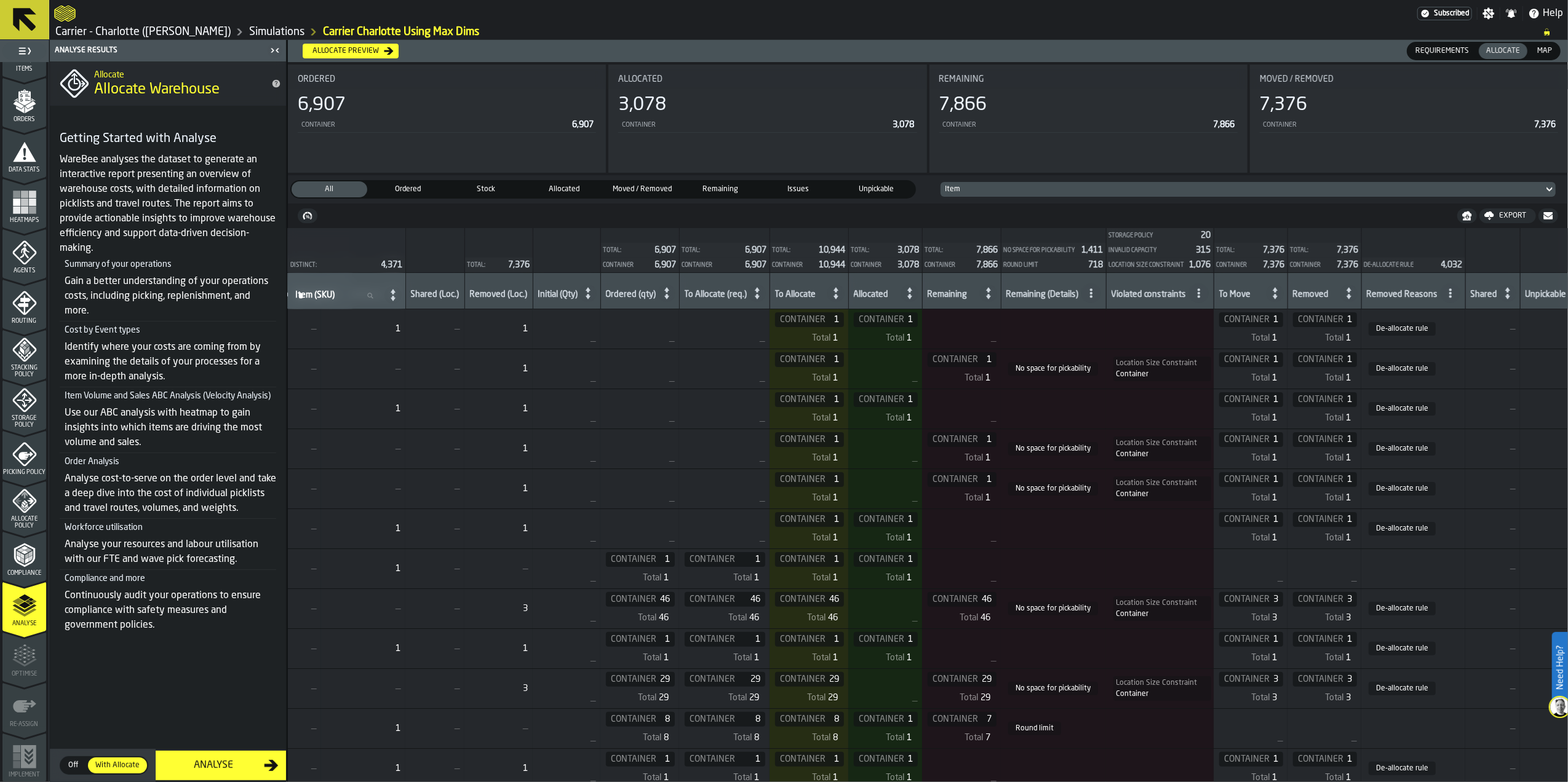
scroll to position [0, 231]
click at [242, 760] on div "Analyse" at bounding box center [213, 766] width 101 height 14
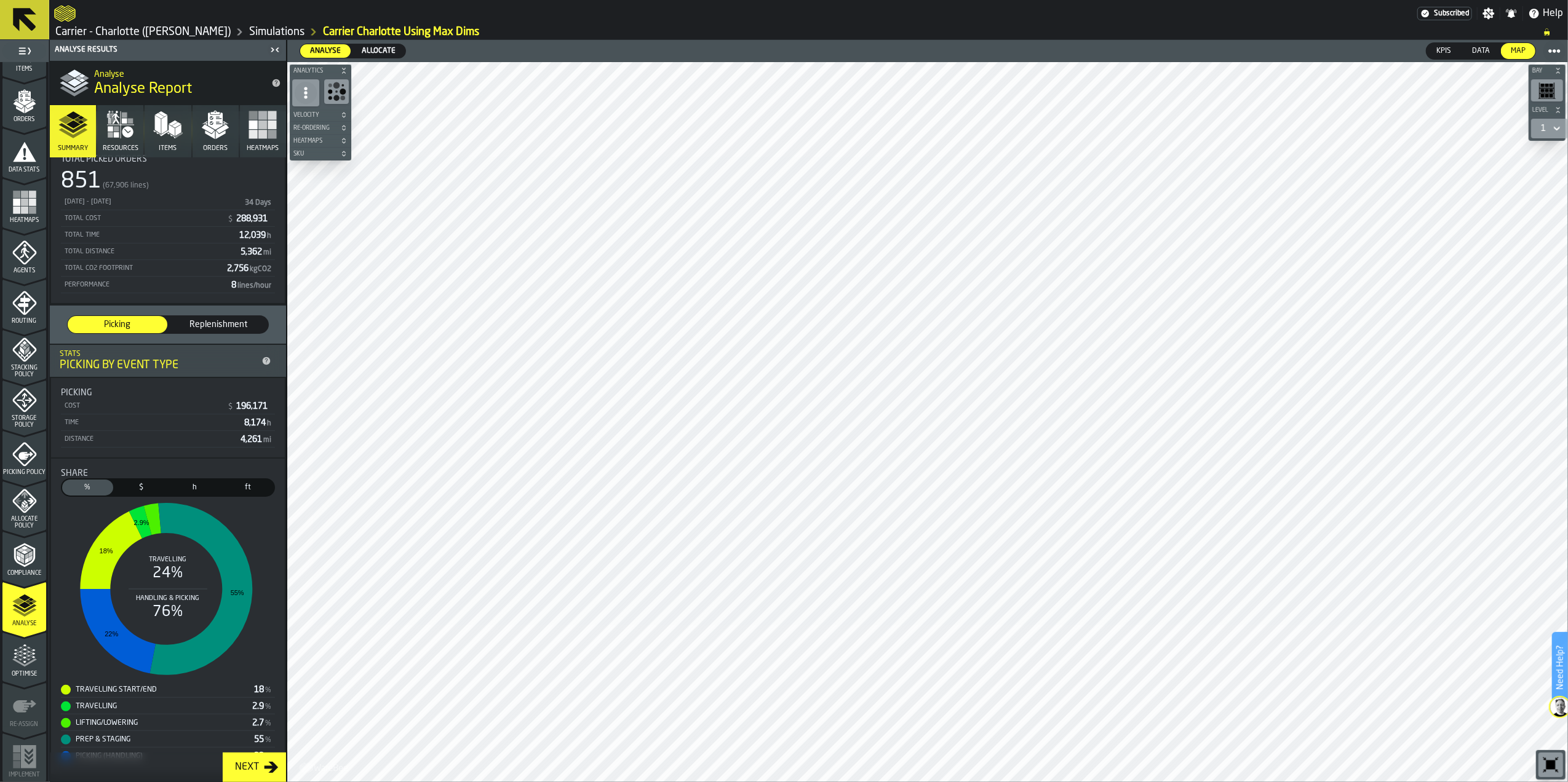
scroll to position [74, 0]
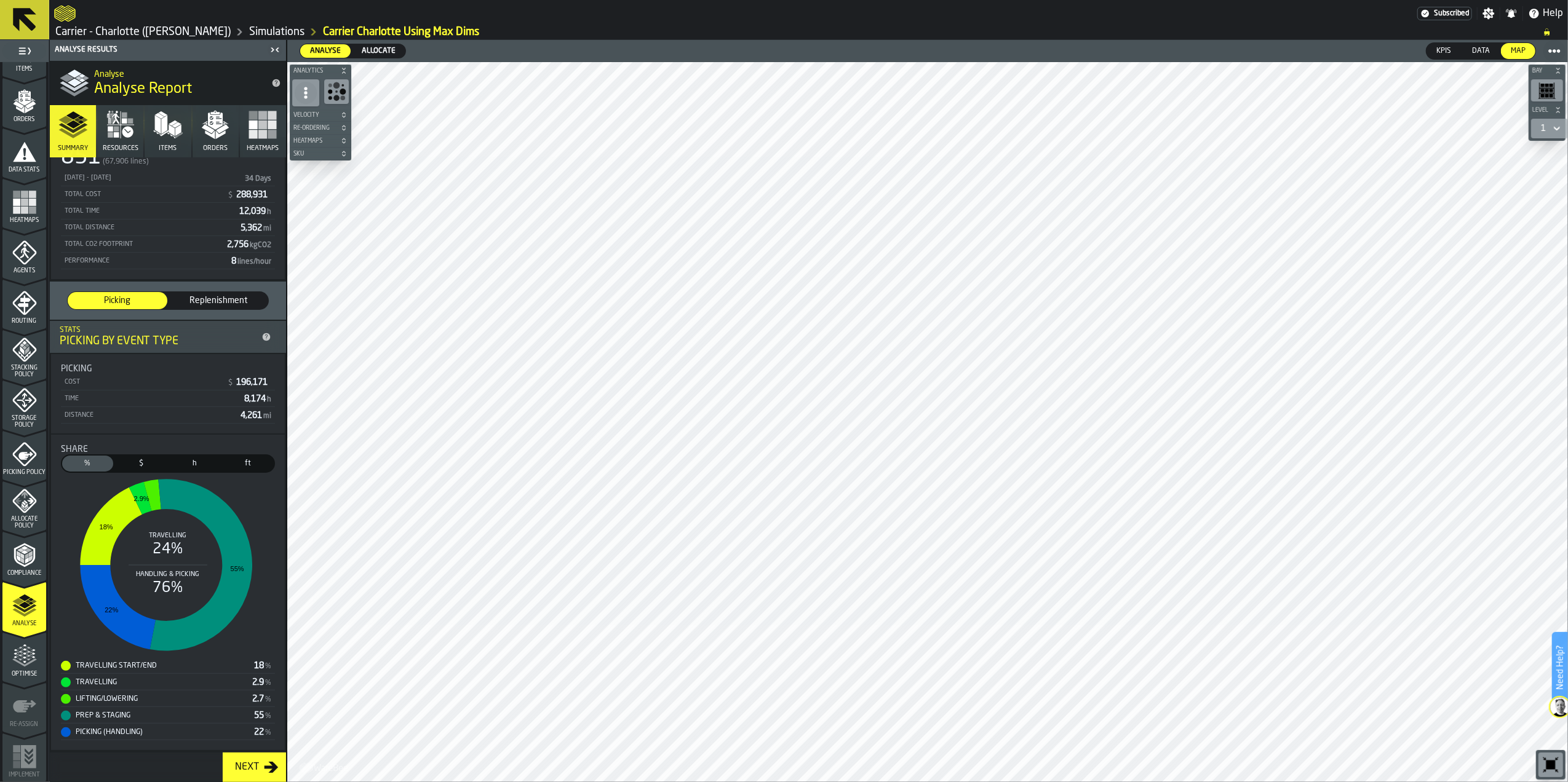
click at [131, 459] on span "$" at bounding box center [141, 464] width 46 height 11
click at [186, 466] on span "h" at bounding box center [194, 464] width 46 height 11
click at [252, 467] on span "ft" at bounding box center [248, 464] width 46 height 11
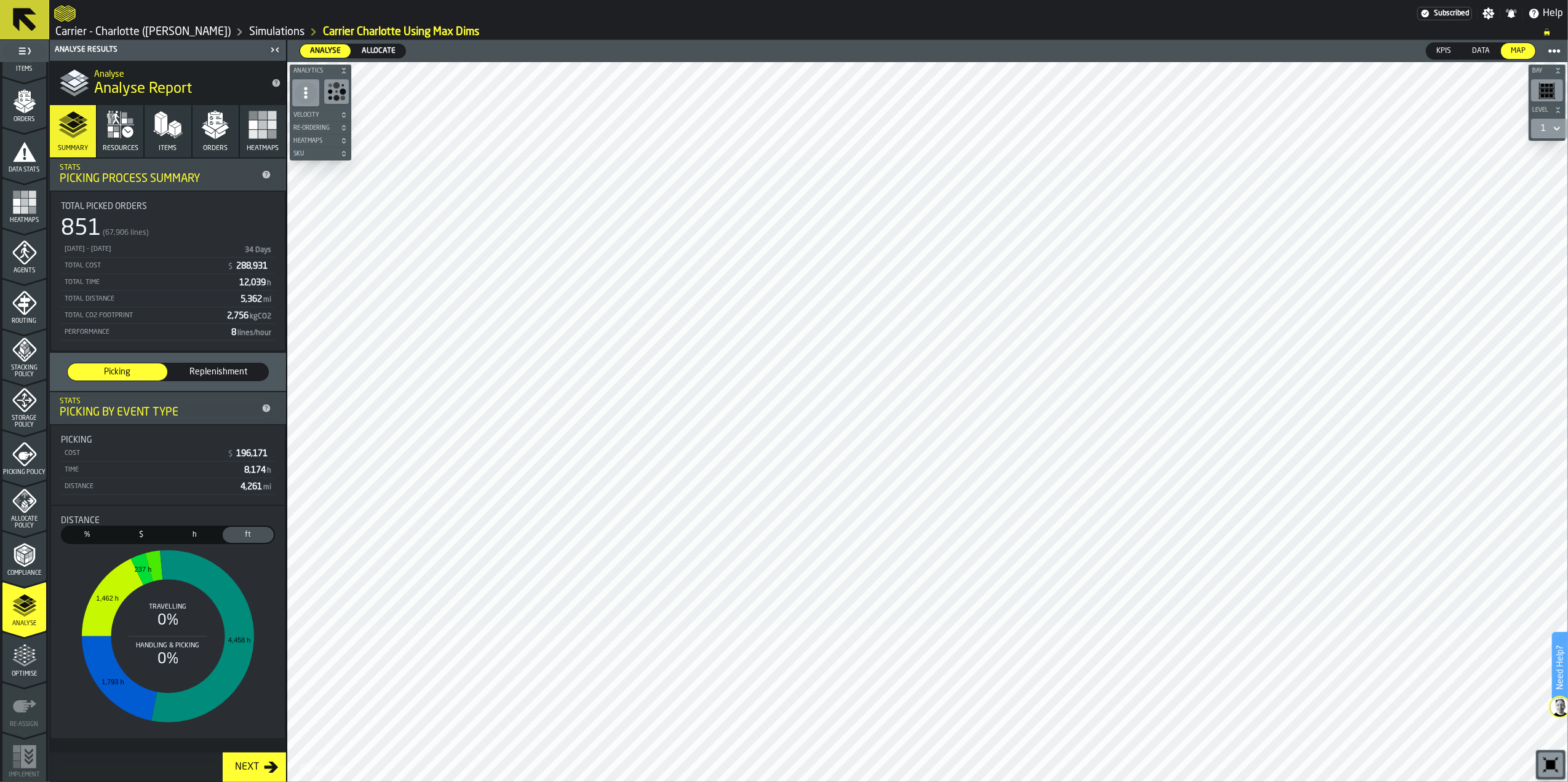
scroll to position [0, 0]
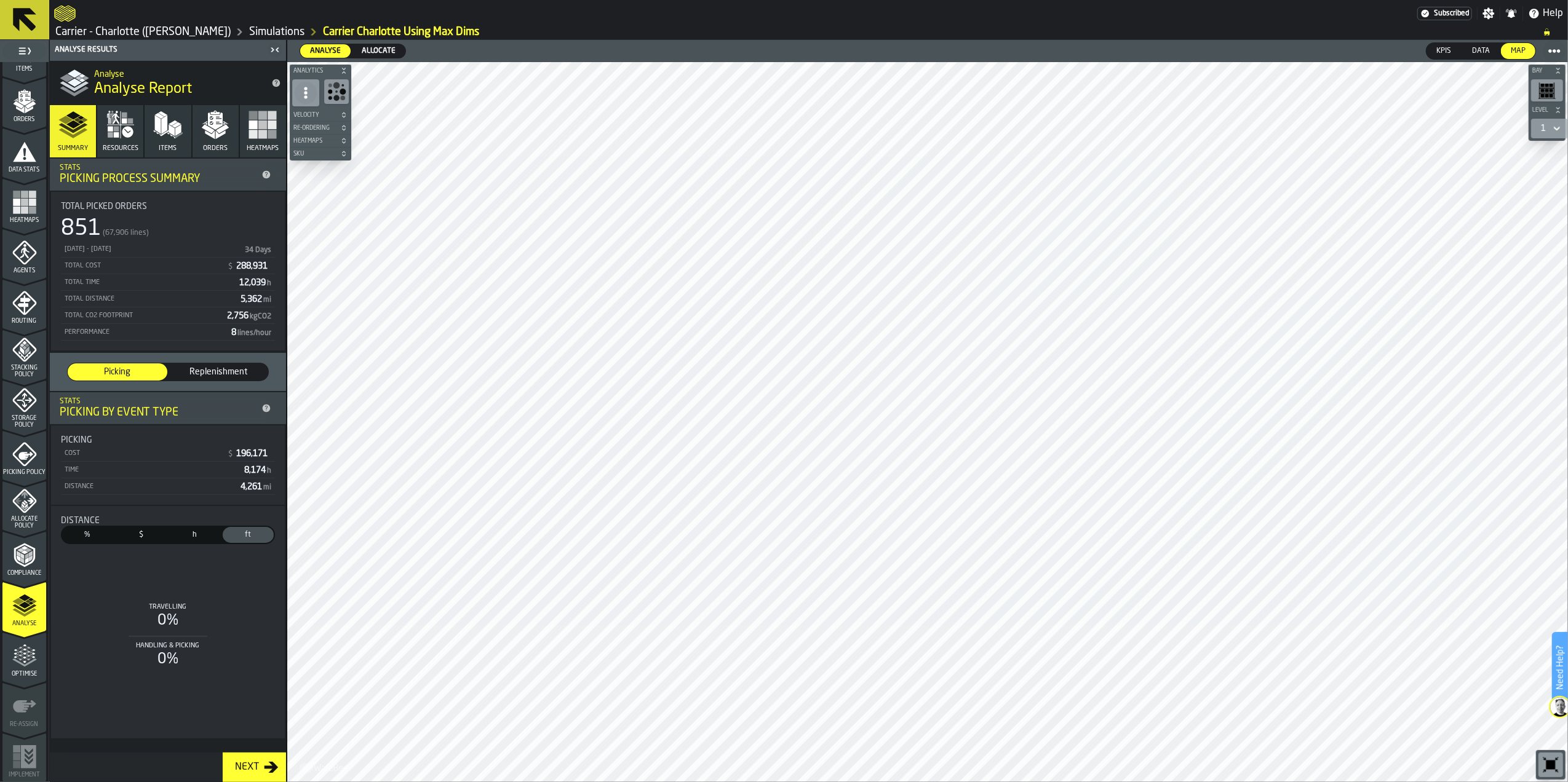
click at [94, 534] on span "%" at bounding box center [87, 534] width 46 height 11
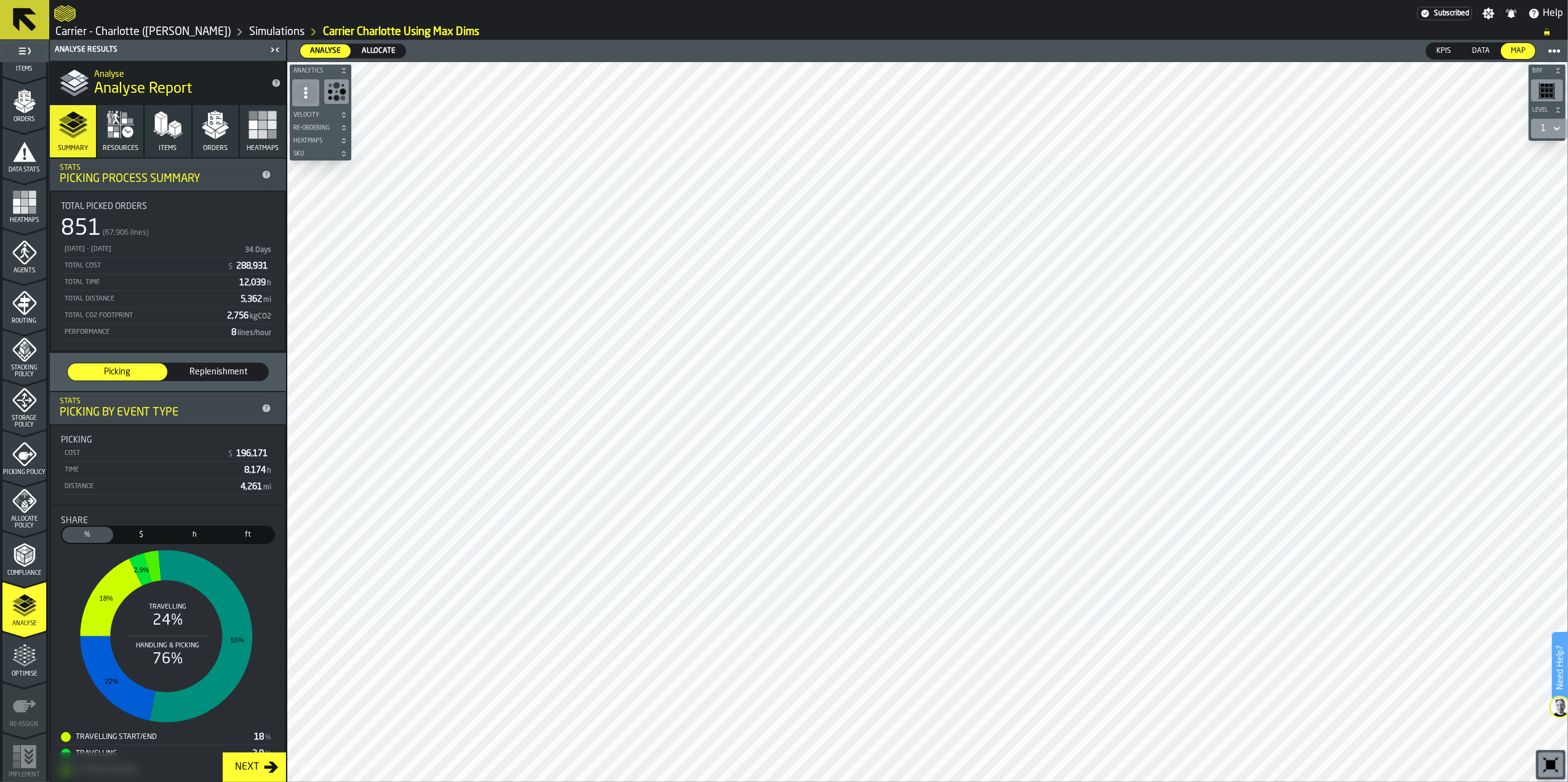
click at [208, 380] on div "Replenishment" at bounding box center [219, 372] width 100 height 17
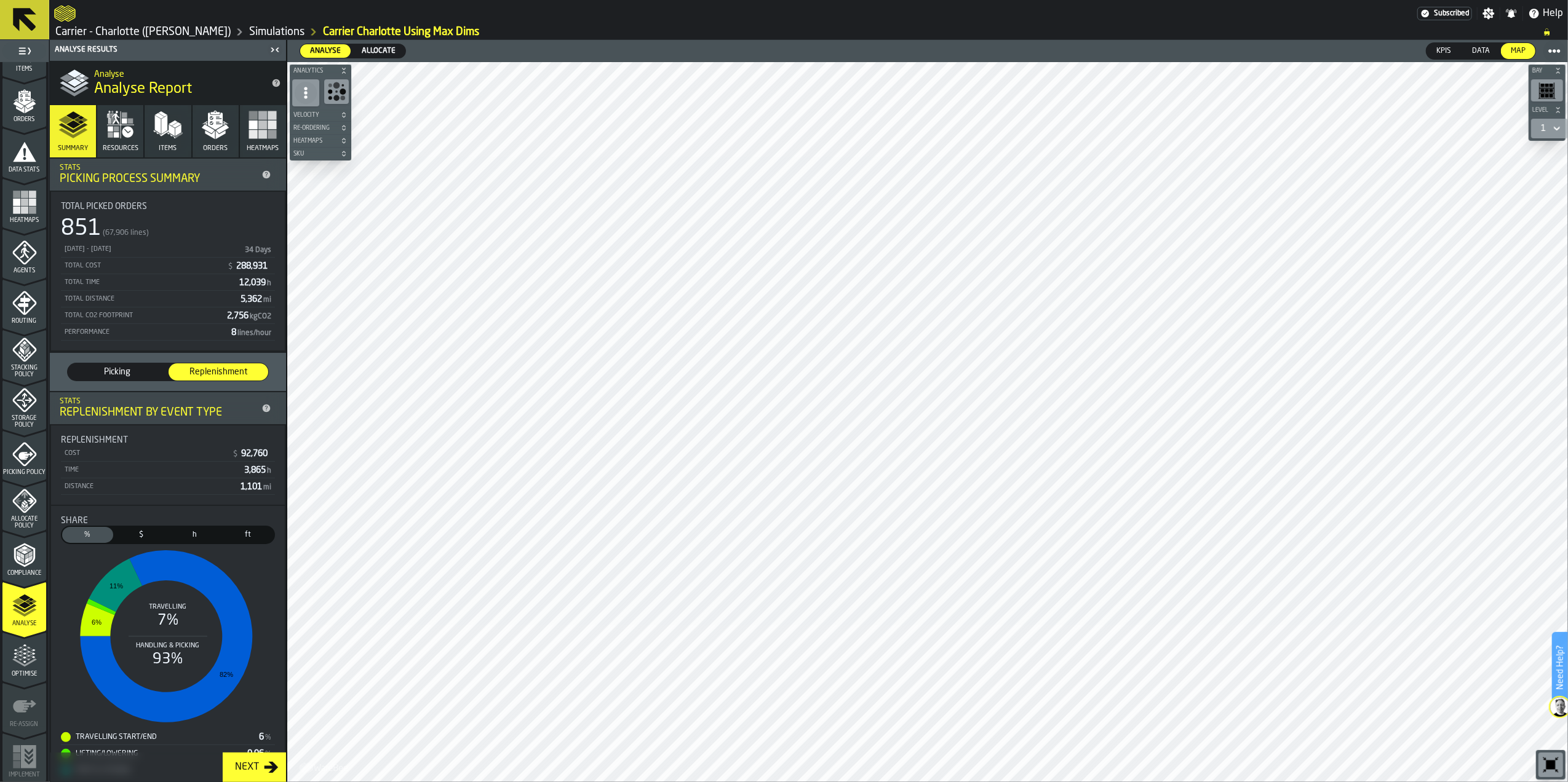
click at [118, 372] on span "Picking" at bounding box center [117, 372] width 90 height 12
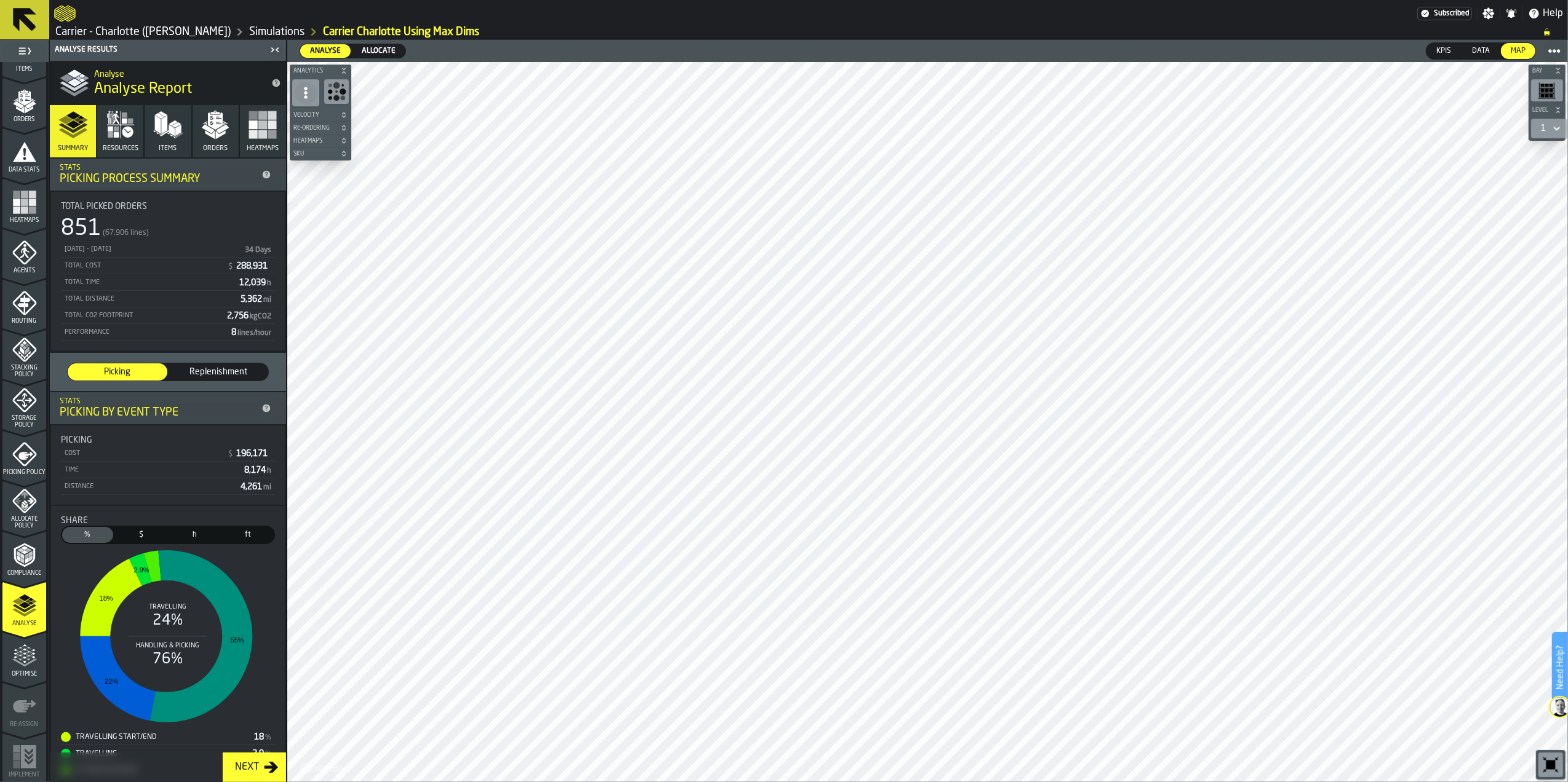
click at [123, 142] on button "Resources" at bounding box center [120, 131] width 46 height 53
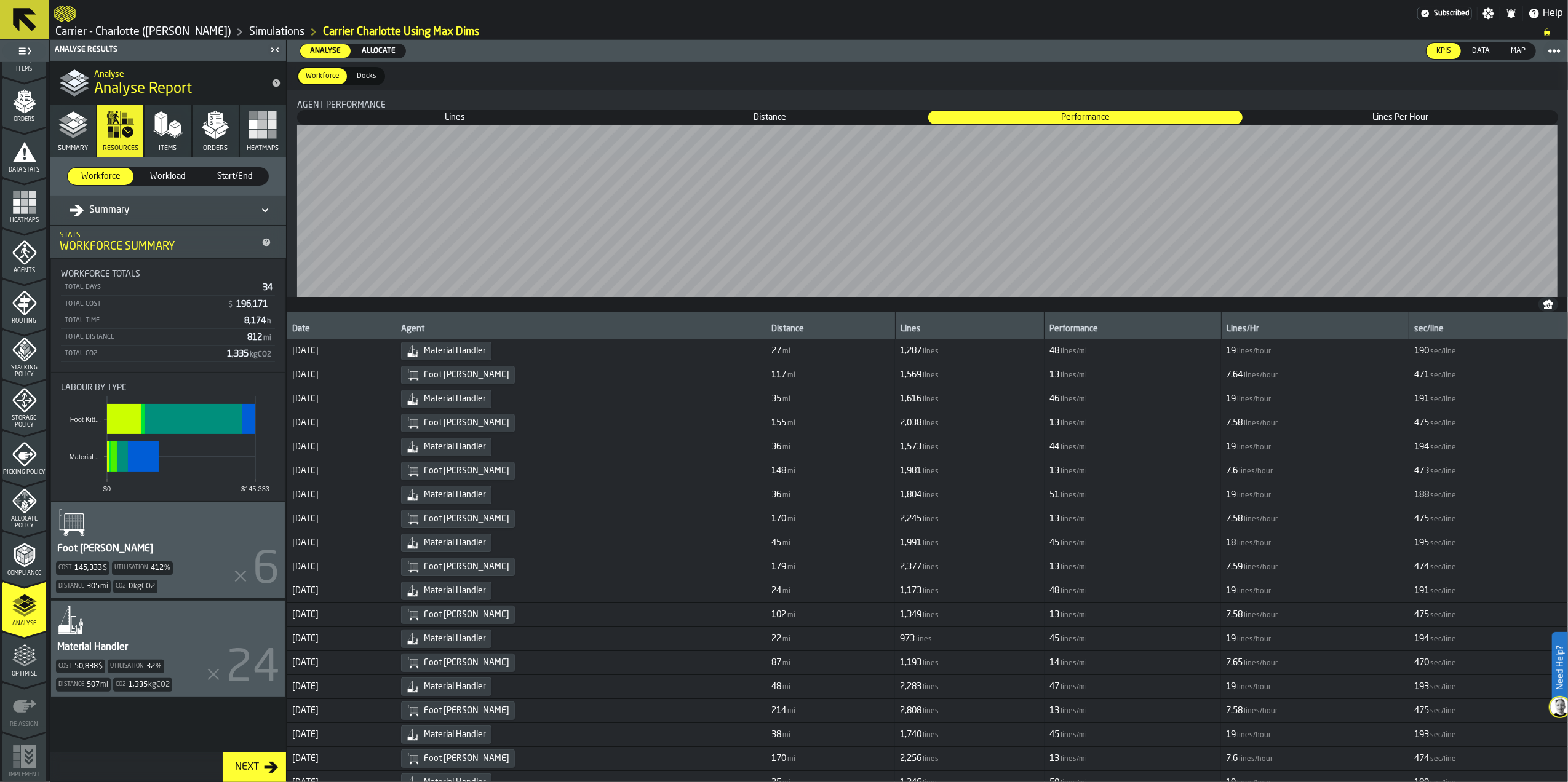
click at [164, 144] on span "Items" at bounding box center [168, 148] width 18 height 8
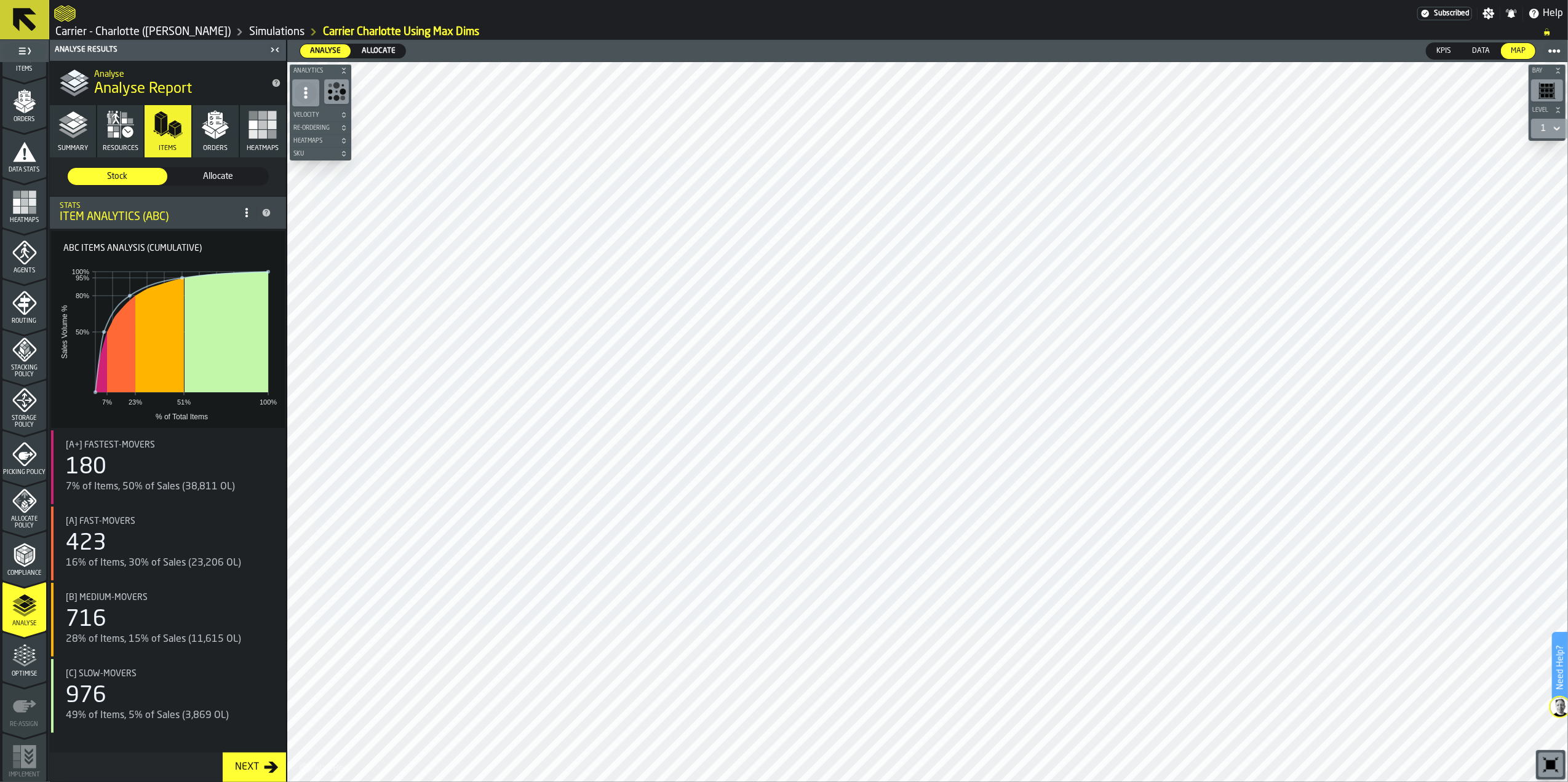
click at [199, 150] on button "Orders" at bounding box center [215, 131] width 46 height 53
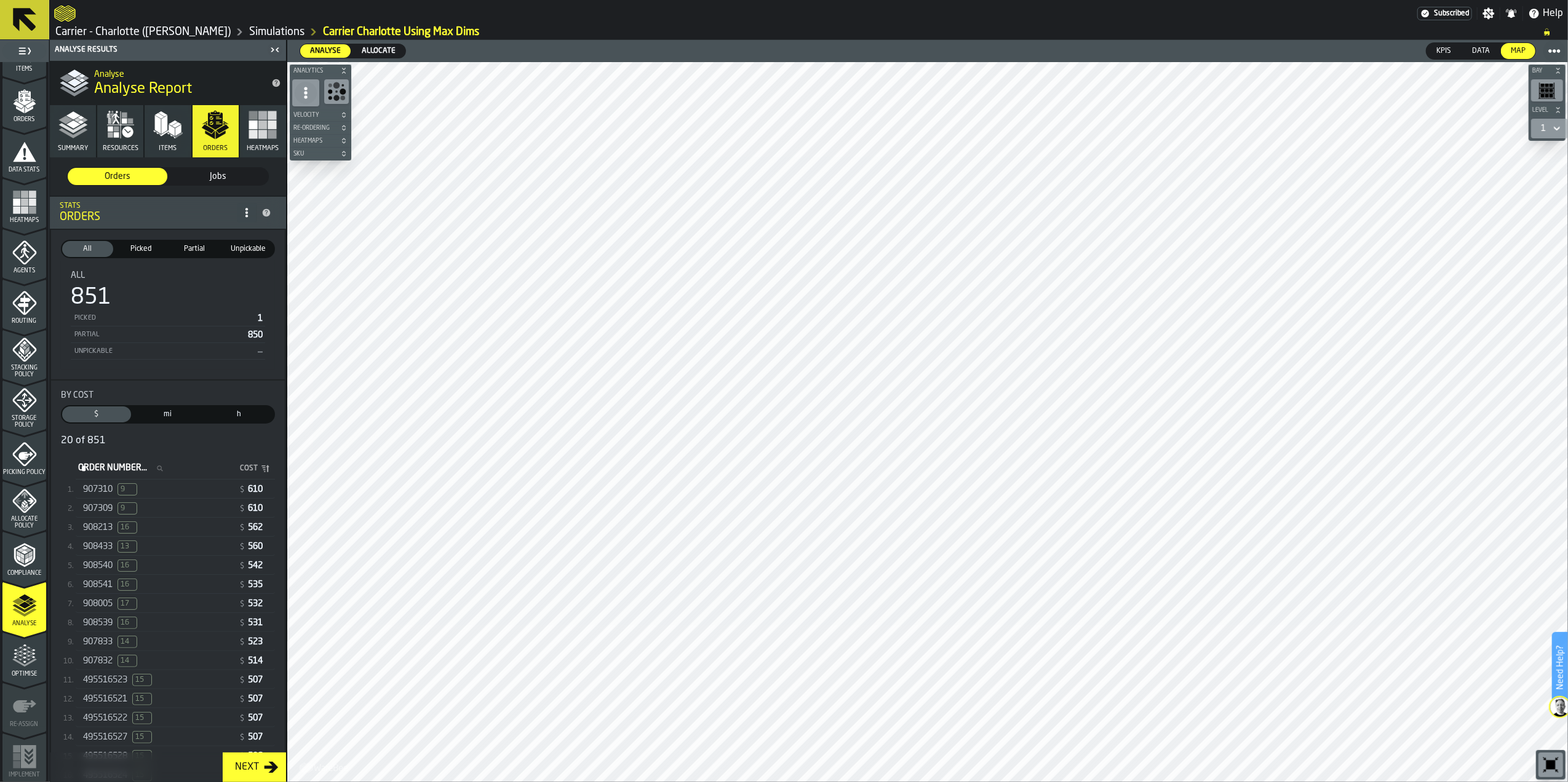
click at [261, 140] on button "Heatmaps" at bounding box center [263, 131] width 46 height 53
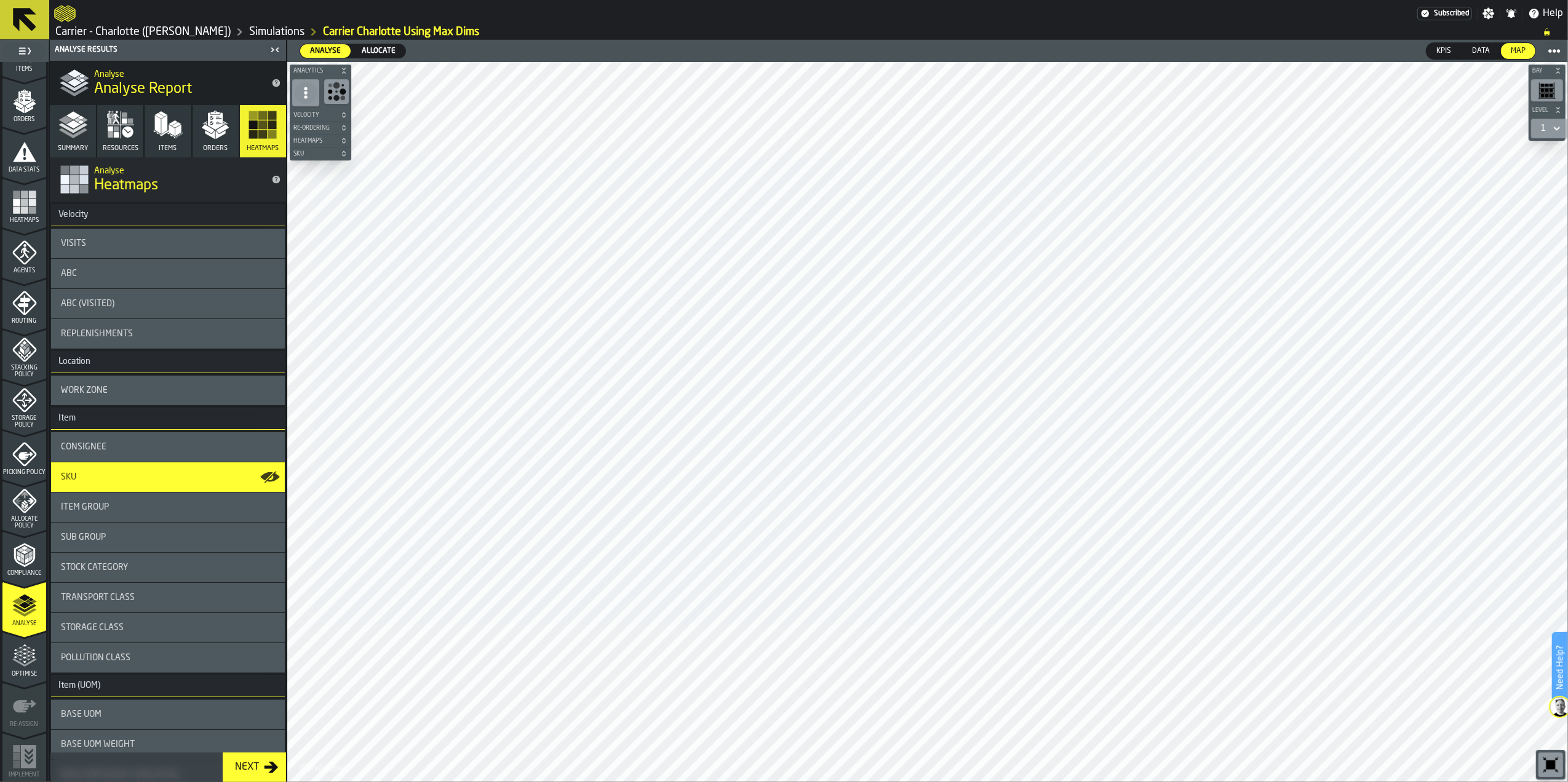
click at [30, 664] on icon "menu Optimise" at bounding box center [24, 655] width 24 height 24
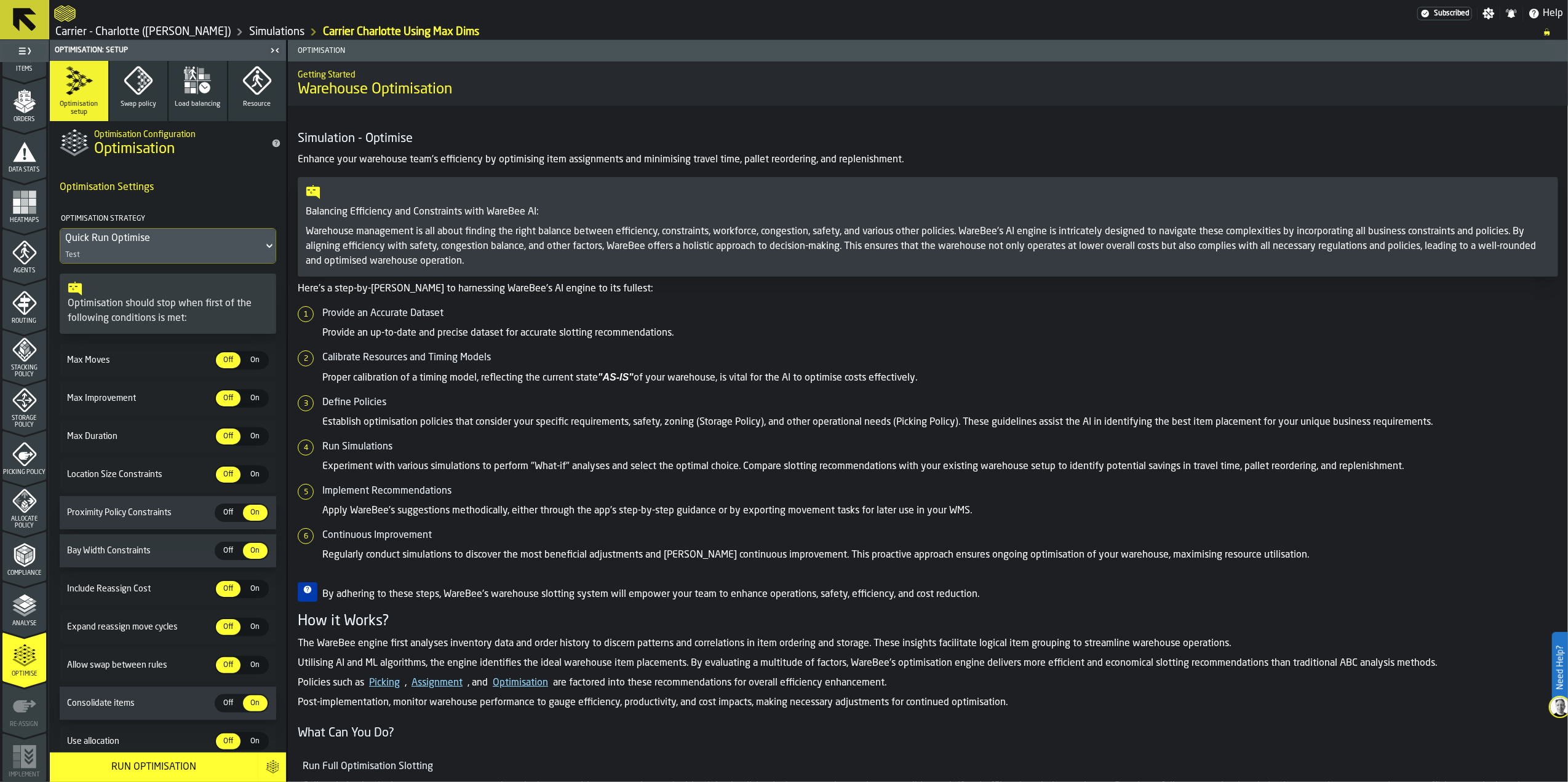
click at [244, 374] on div "Max Moves Off Off On On" at bounding box center [168, 360] width 217 height 33
click at [252, 364] on span "On" at bounding box center [256, 360] width 20 height 11
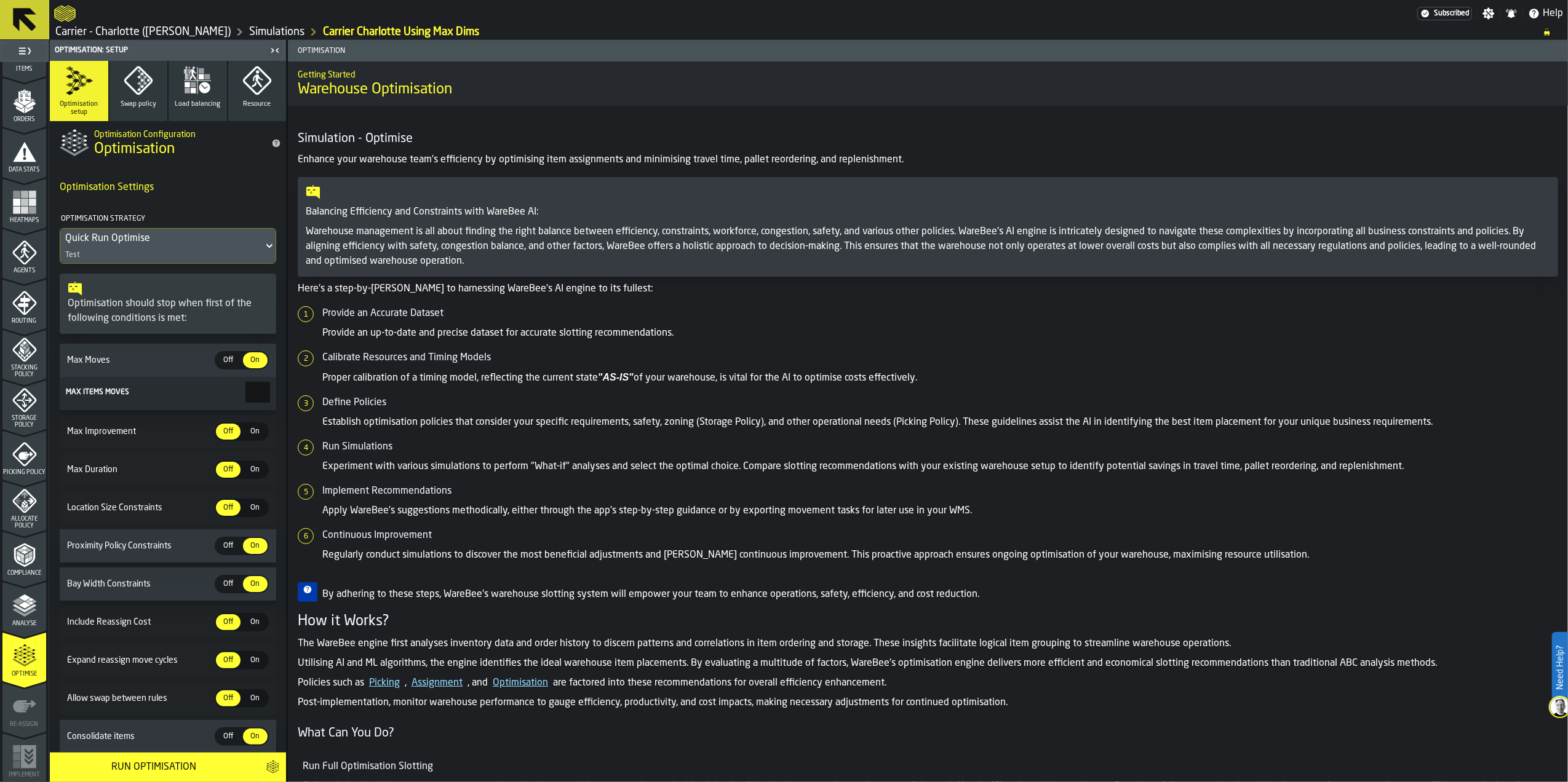
click at [227, 365] on span "Off" at bounding box center [228, 360] width 20 height 11
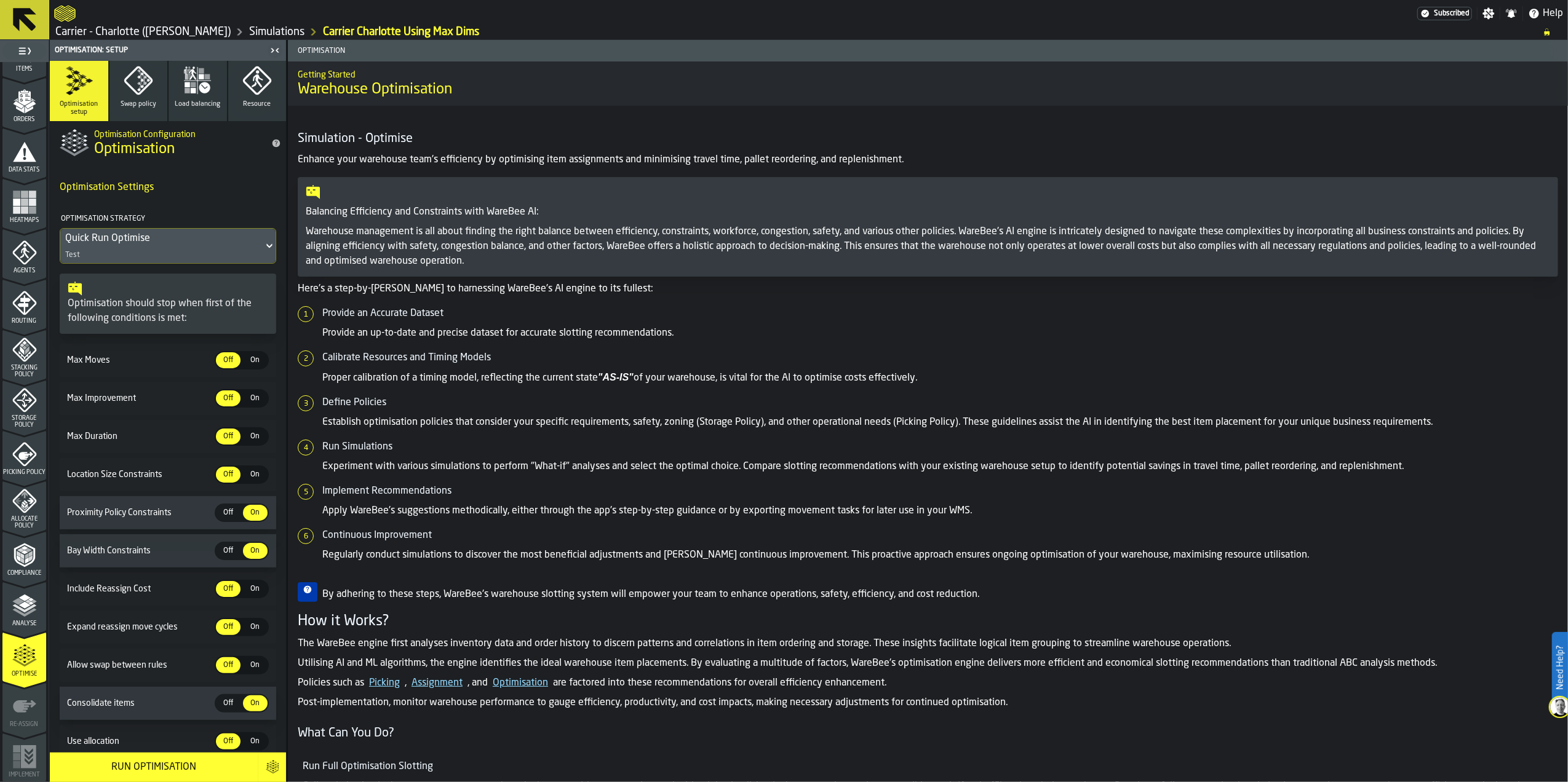
scroll to position [52, 0]
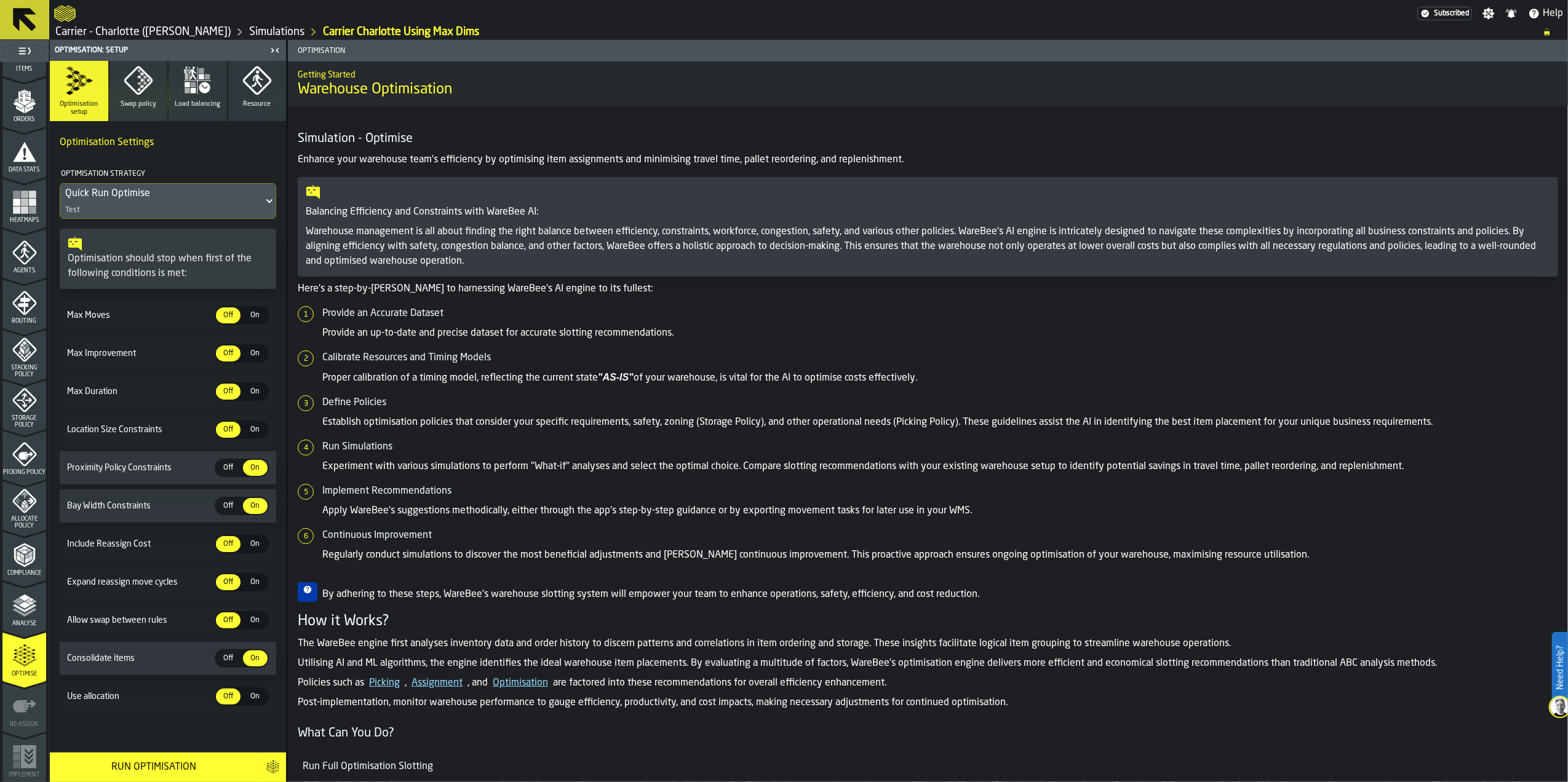
click at [256, 429] on span "On" at bounding box center [256, 429] width 20 height 11
click at [254, 544] on span "On" at bounding box center [256, 544] width 20 height 11
click at [249, 701] on span "On" at bounding box center [256, 696] width 20 height 11
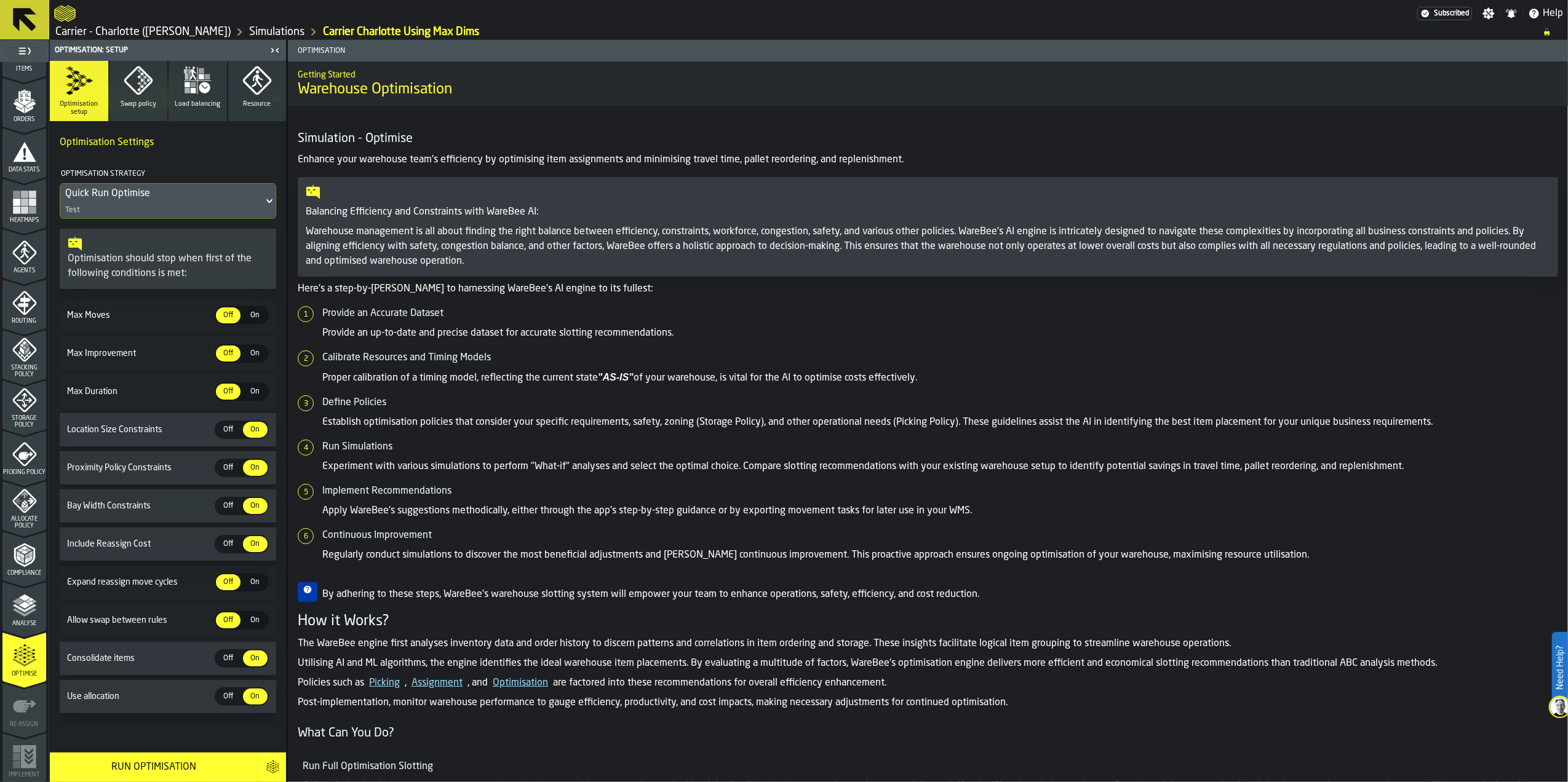
click at [236, 765] on div "Run Optimisation" at bounding box center [154, 767] width 194 height 14
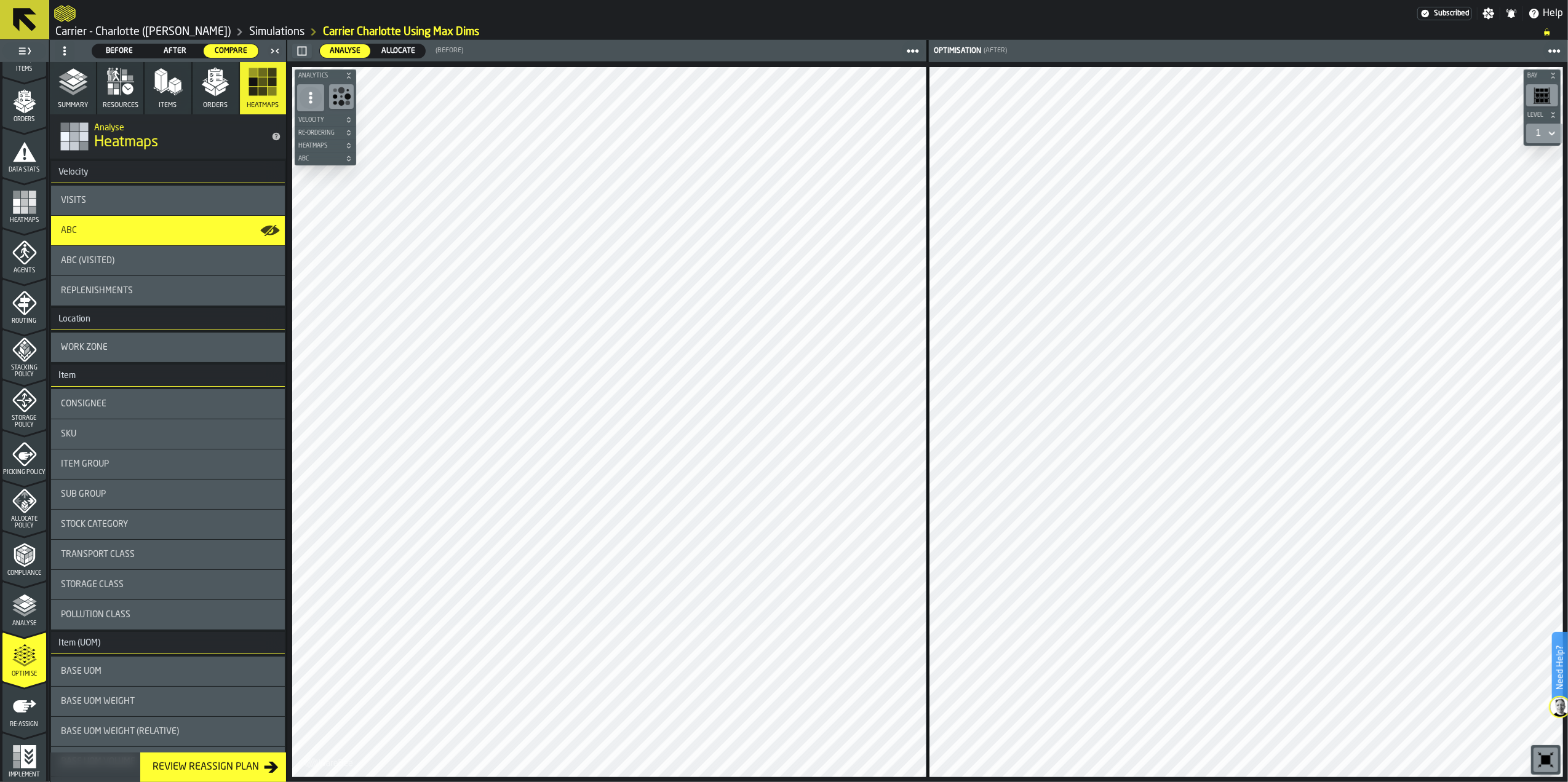
click at [202, 214] on div "Visits" at bounding box center [168, 200] width 234 height 30
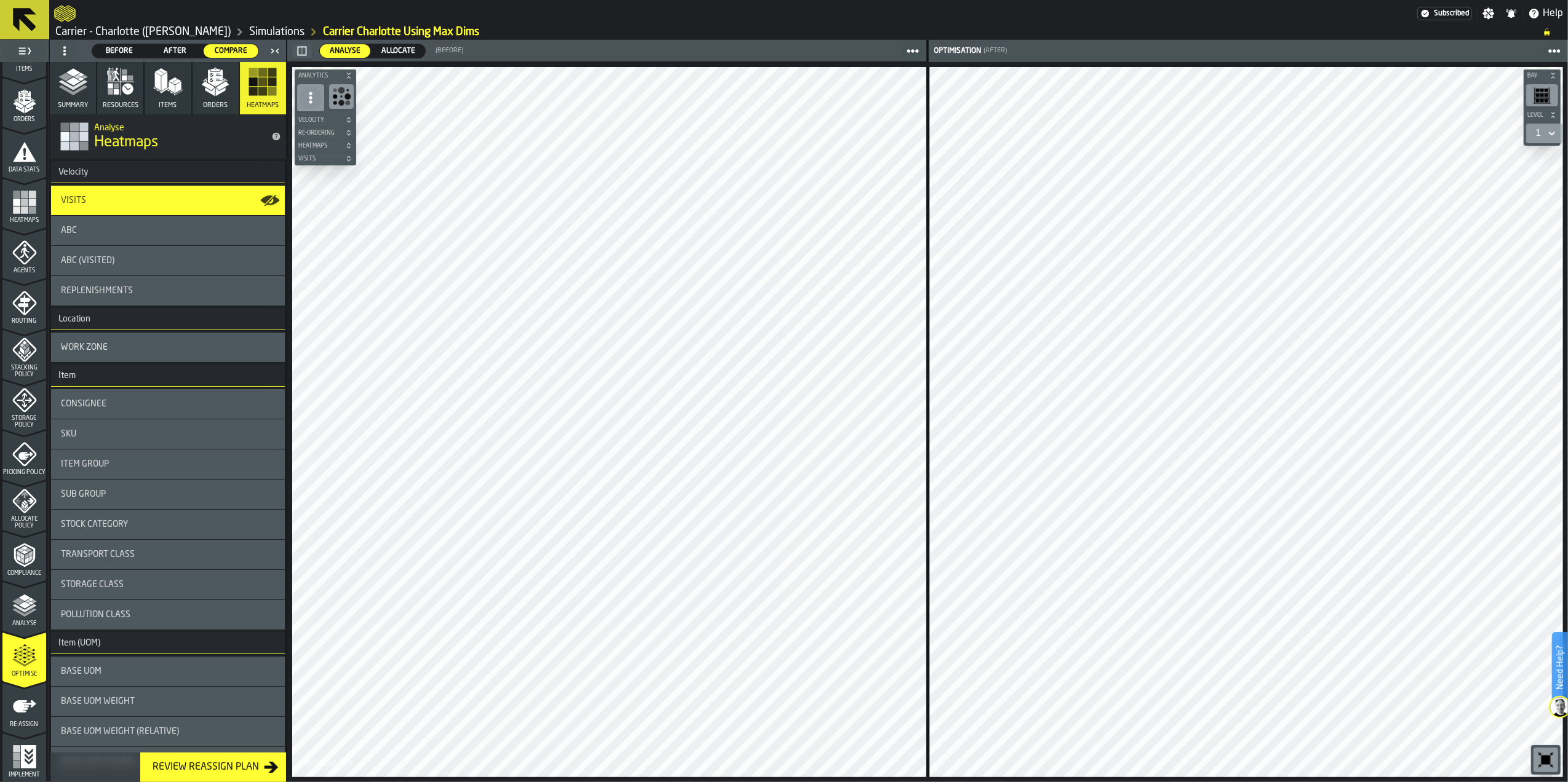
click at [166, 262] on div "ABC (Visited)" at bounding box center [168, 261] width 214 height 10
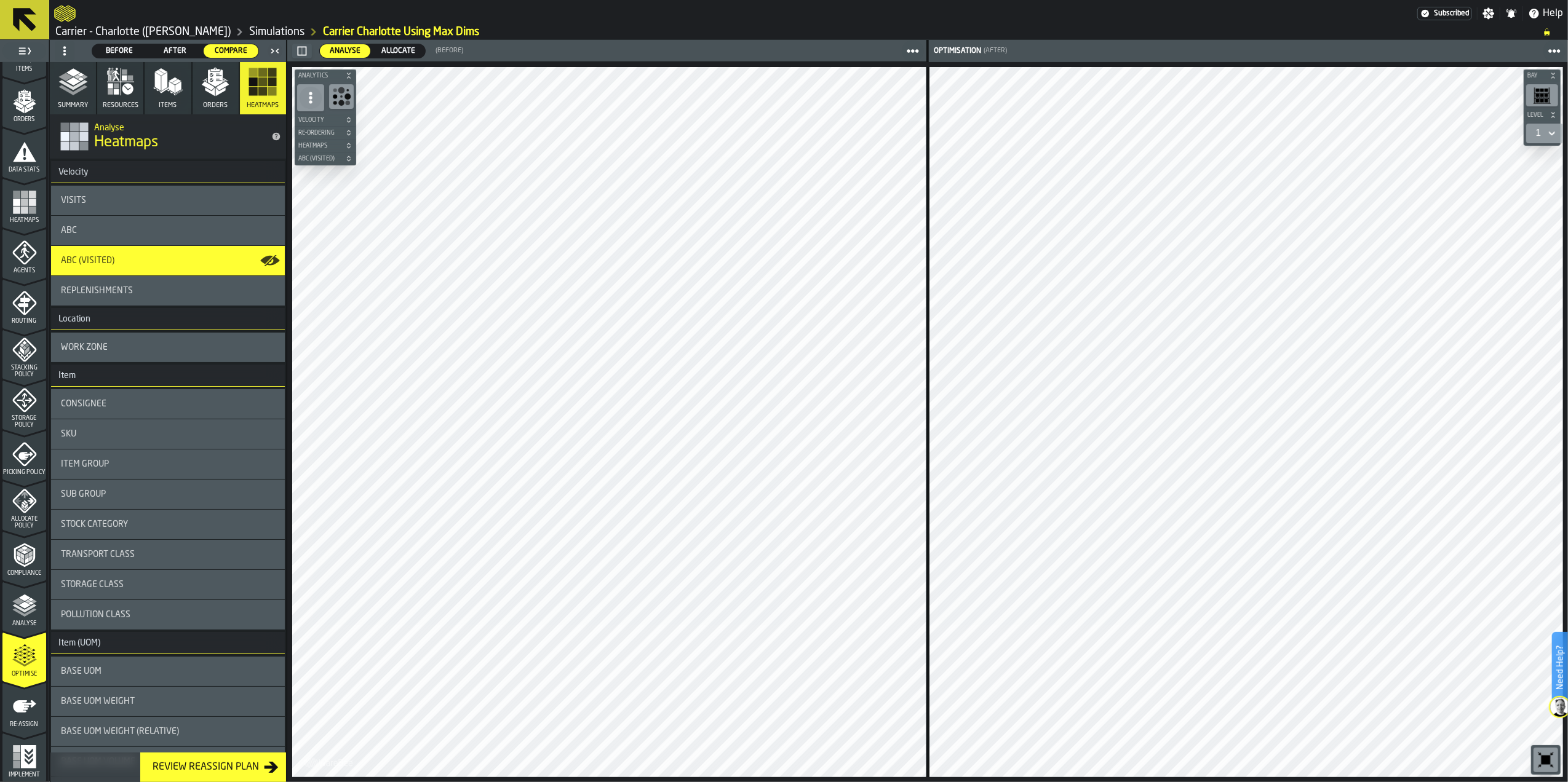
click at [183, 288] on div "Replenishments" at bounding box center [168, 290] width 214 height 10
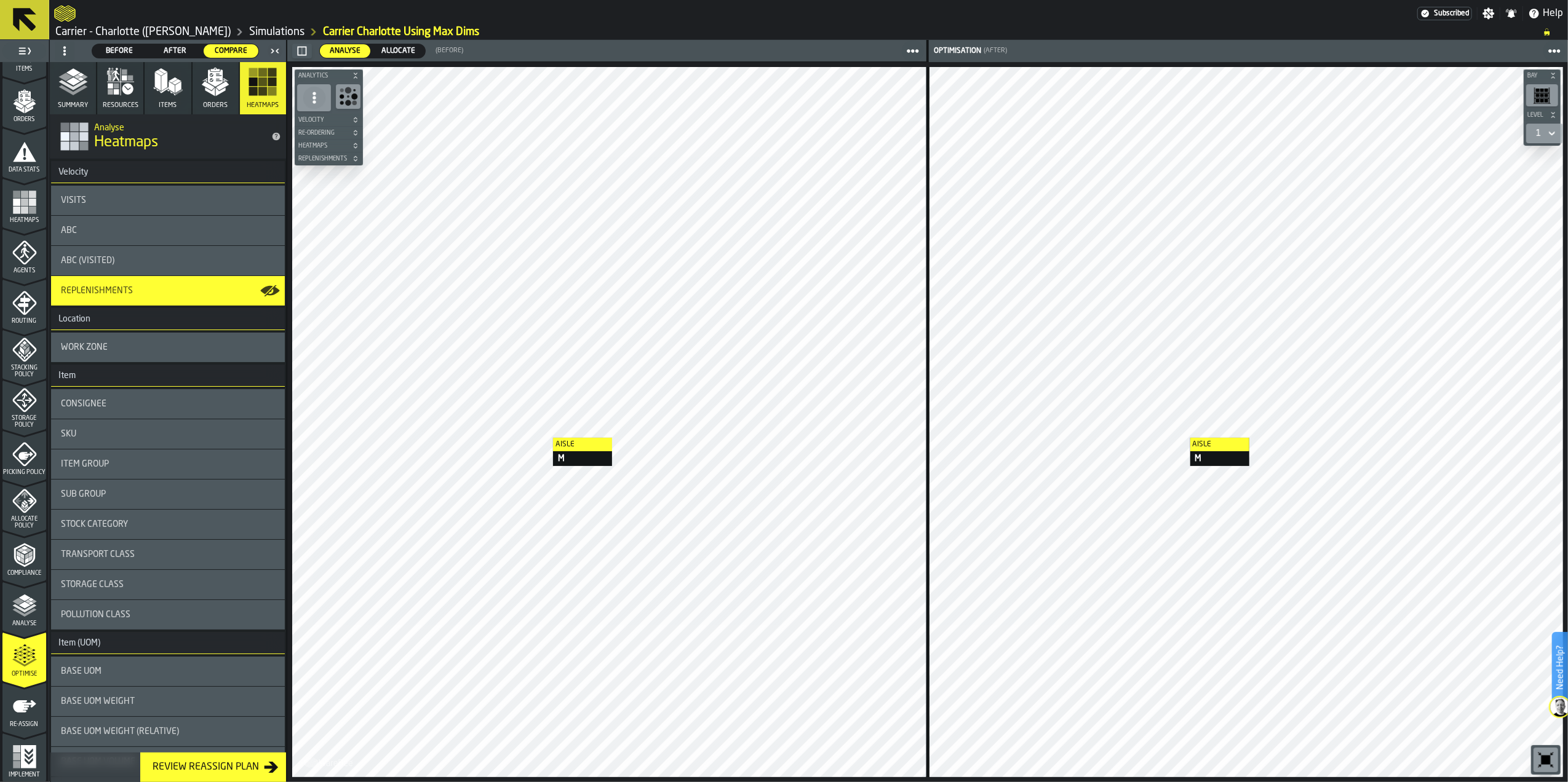
click at [169, 352] on div "Work Zone" at bounding box center [168, 347] width 214 height 10
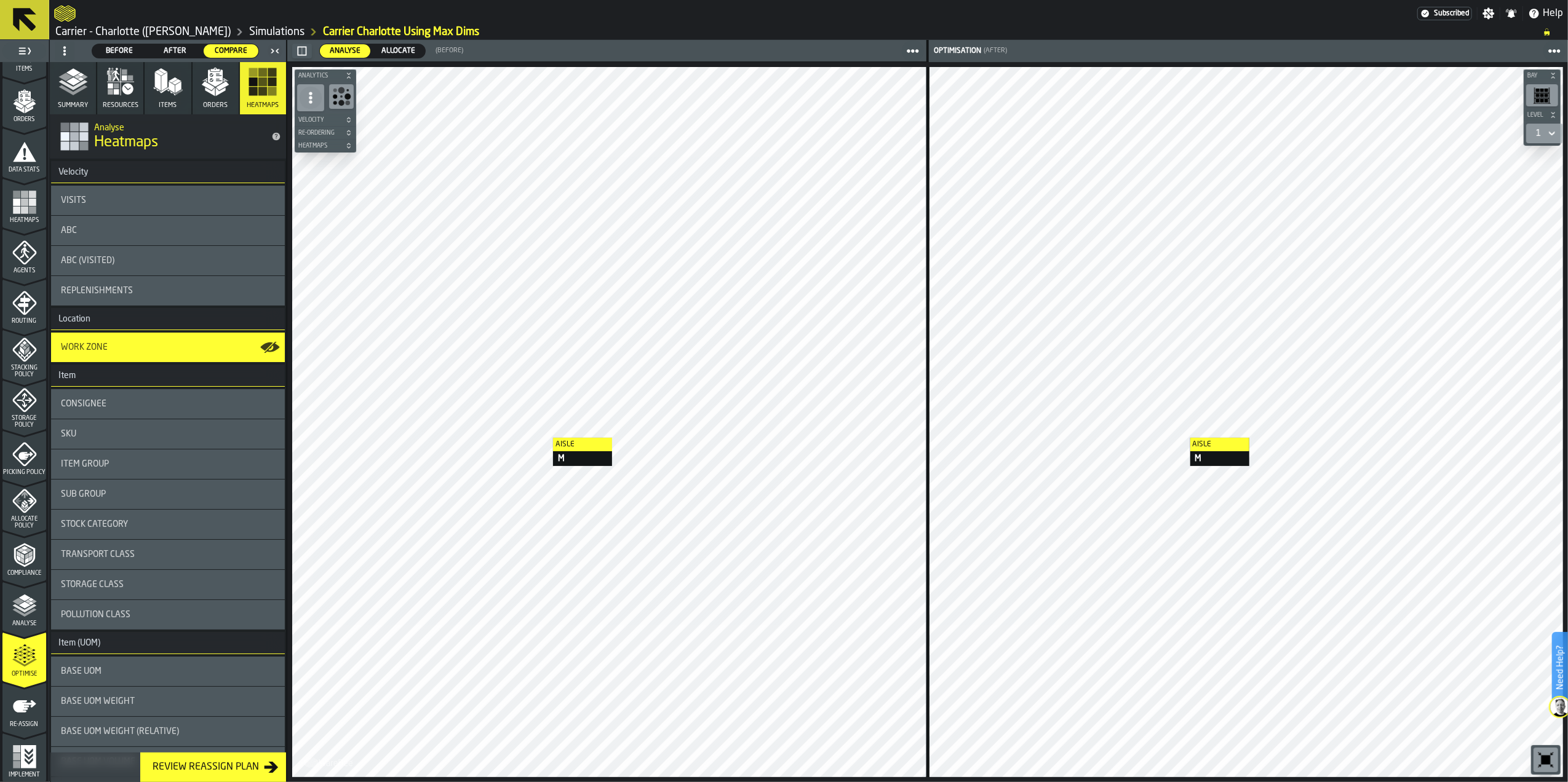
click at [138, 397] on div "Consignee" at bounding box center [168, 404] width 234 height 30
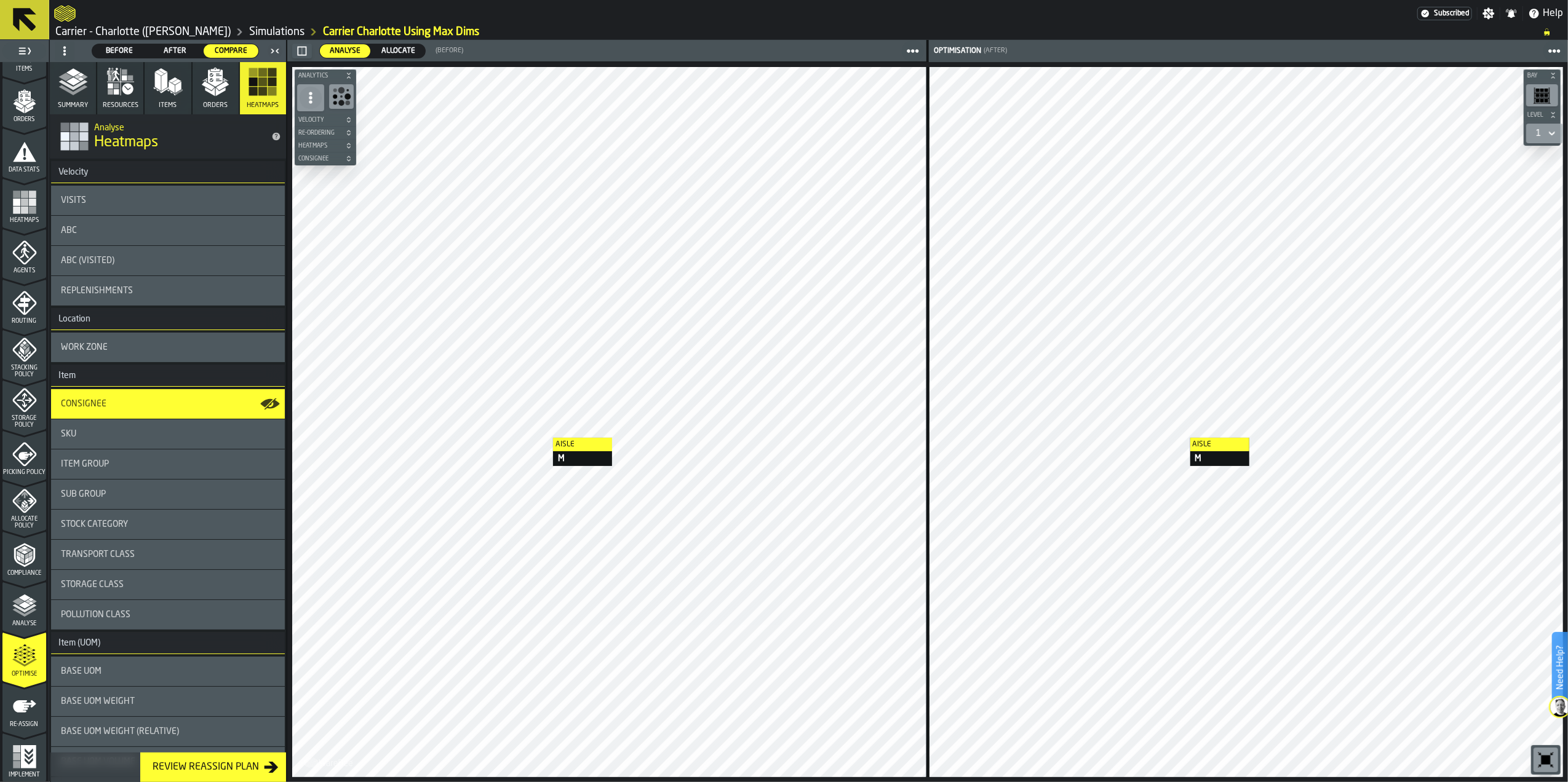
click at [148, 421] on div "SKU" at bounding box center [168, 434] width 234 height 30
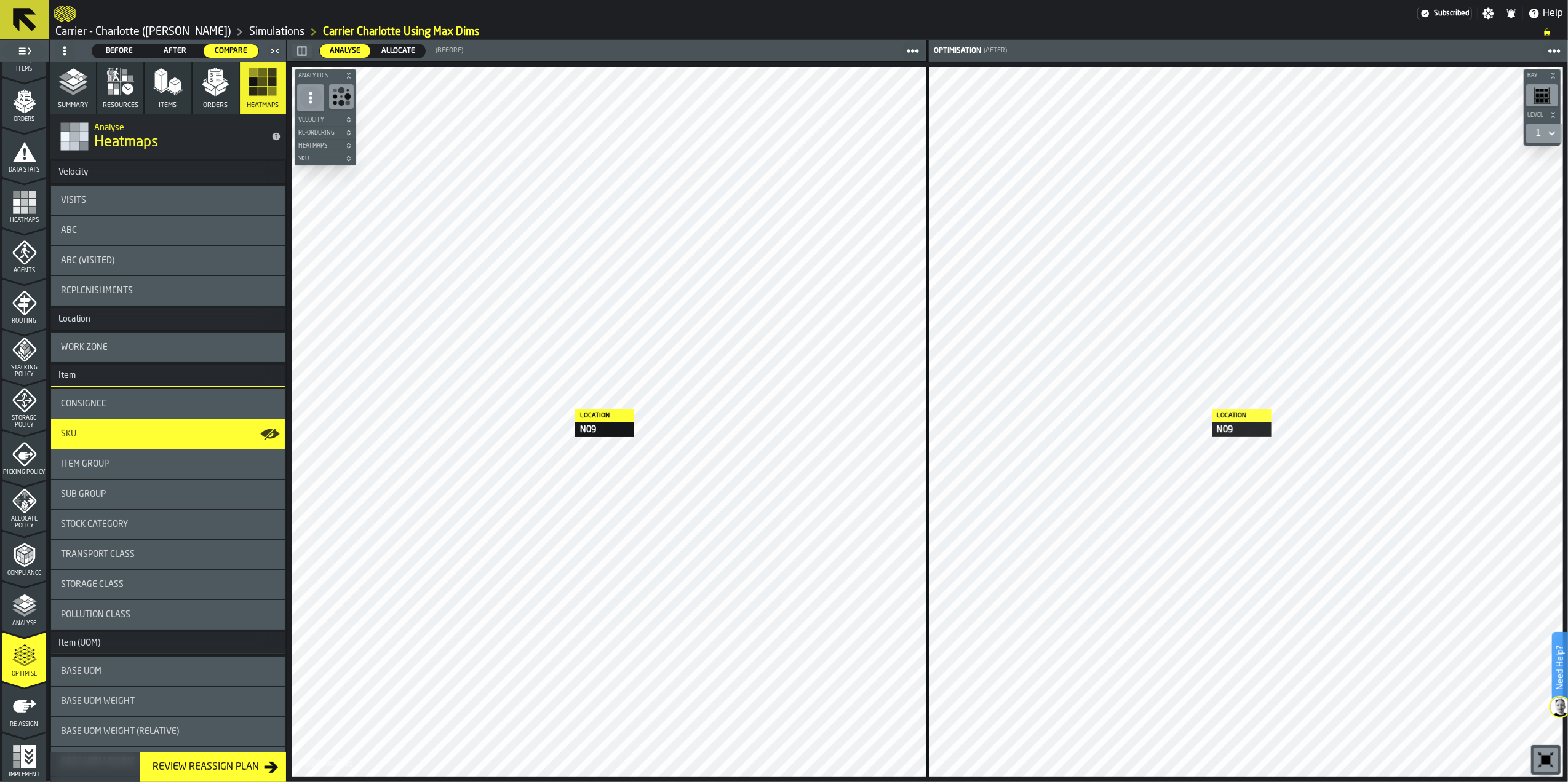
click at [148, 466] on div "Item Group" at bounding box center [168, 464] width 214 height 10
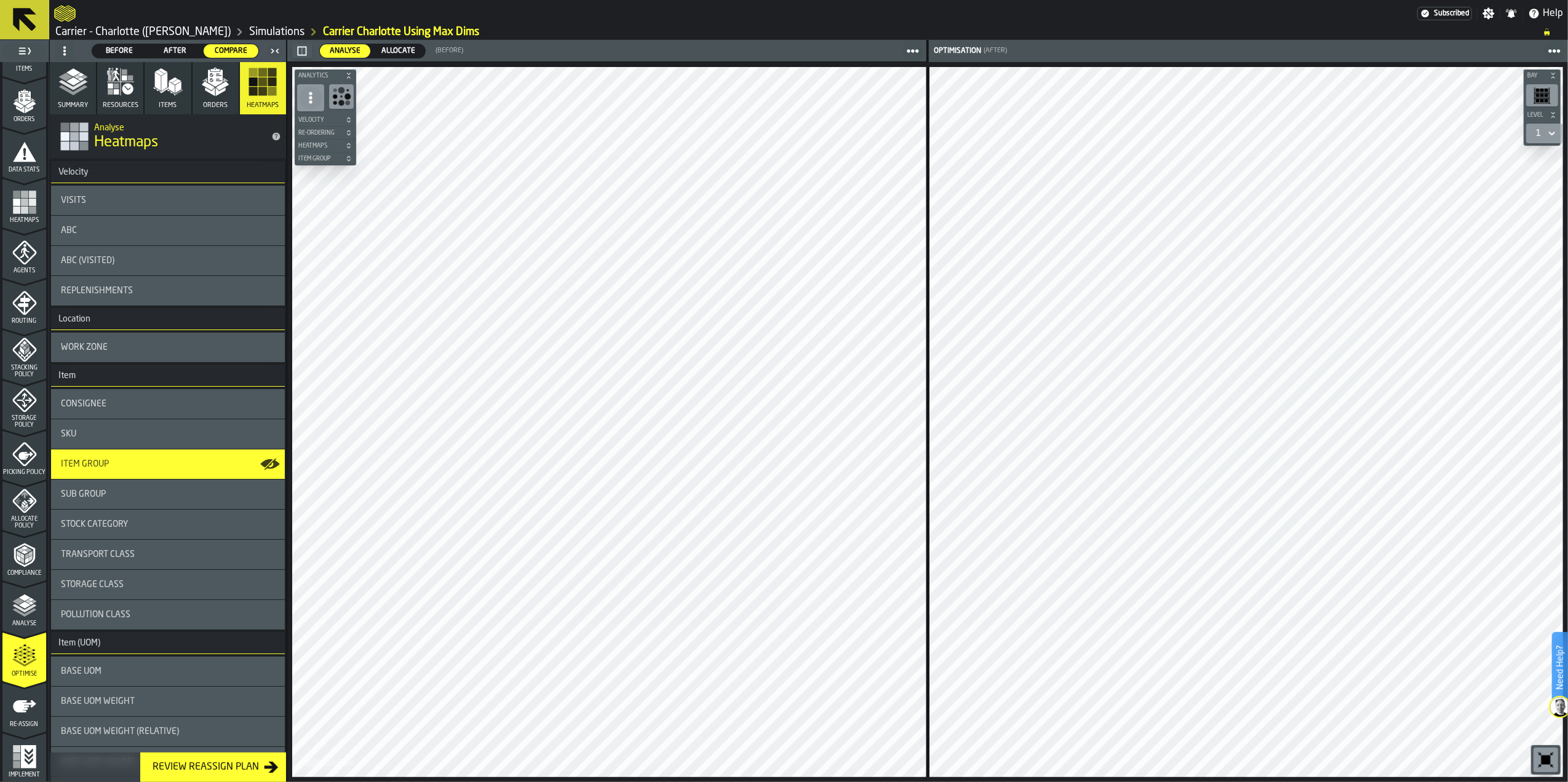
click at [97, 497] on span "Sub Group" at bounding box center [83, 494] width 45 height 10
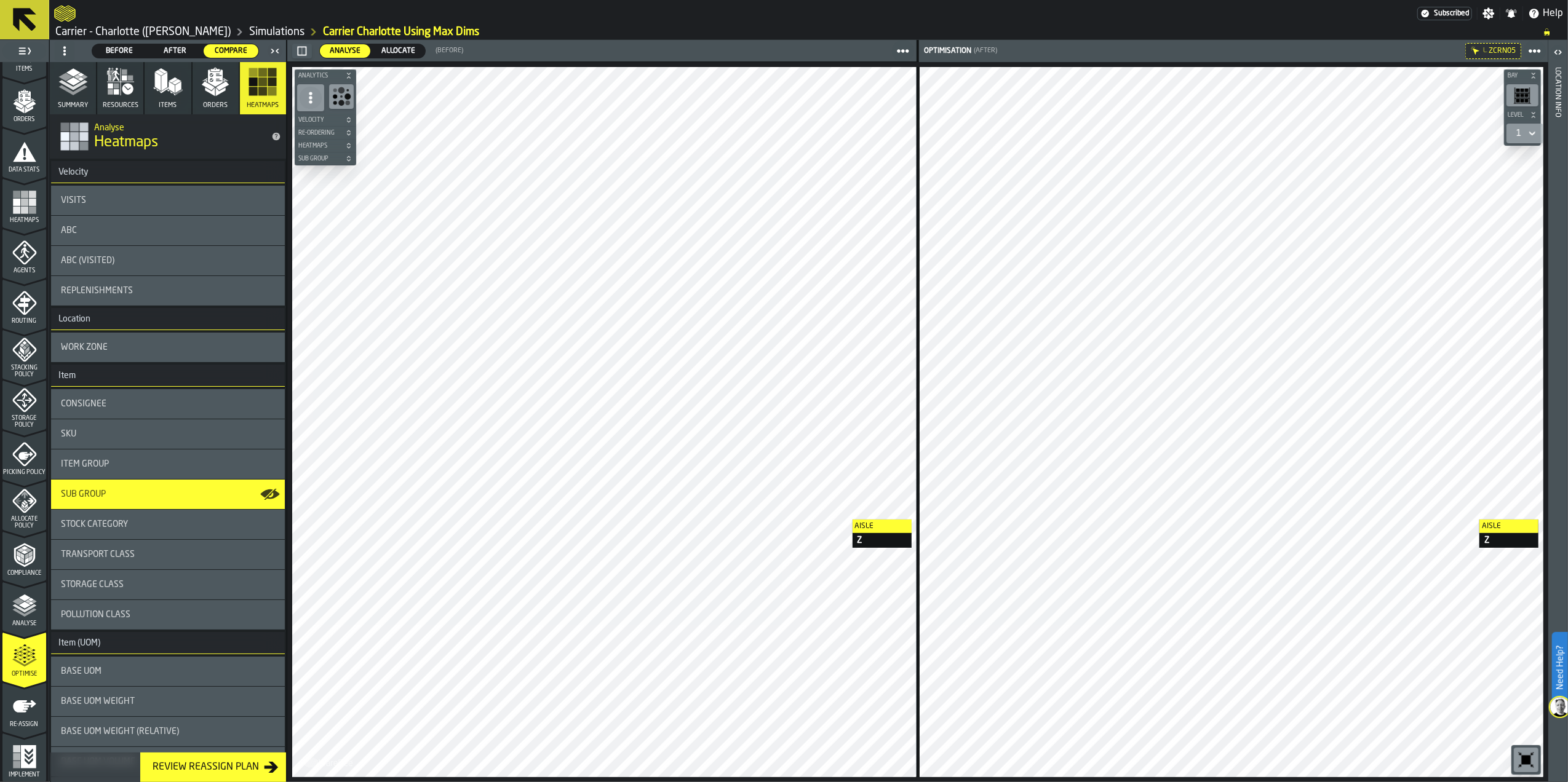
click at [1556, 48] on icon "button-toggle-Open" at bounding box center [1558, 52] width 14 height 14
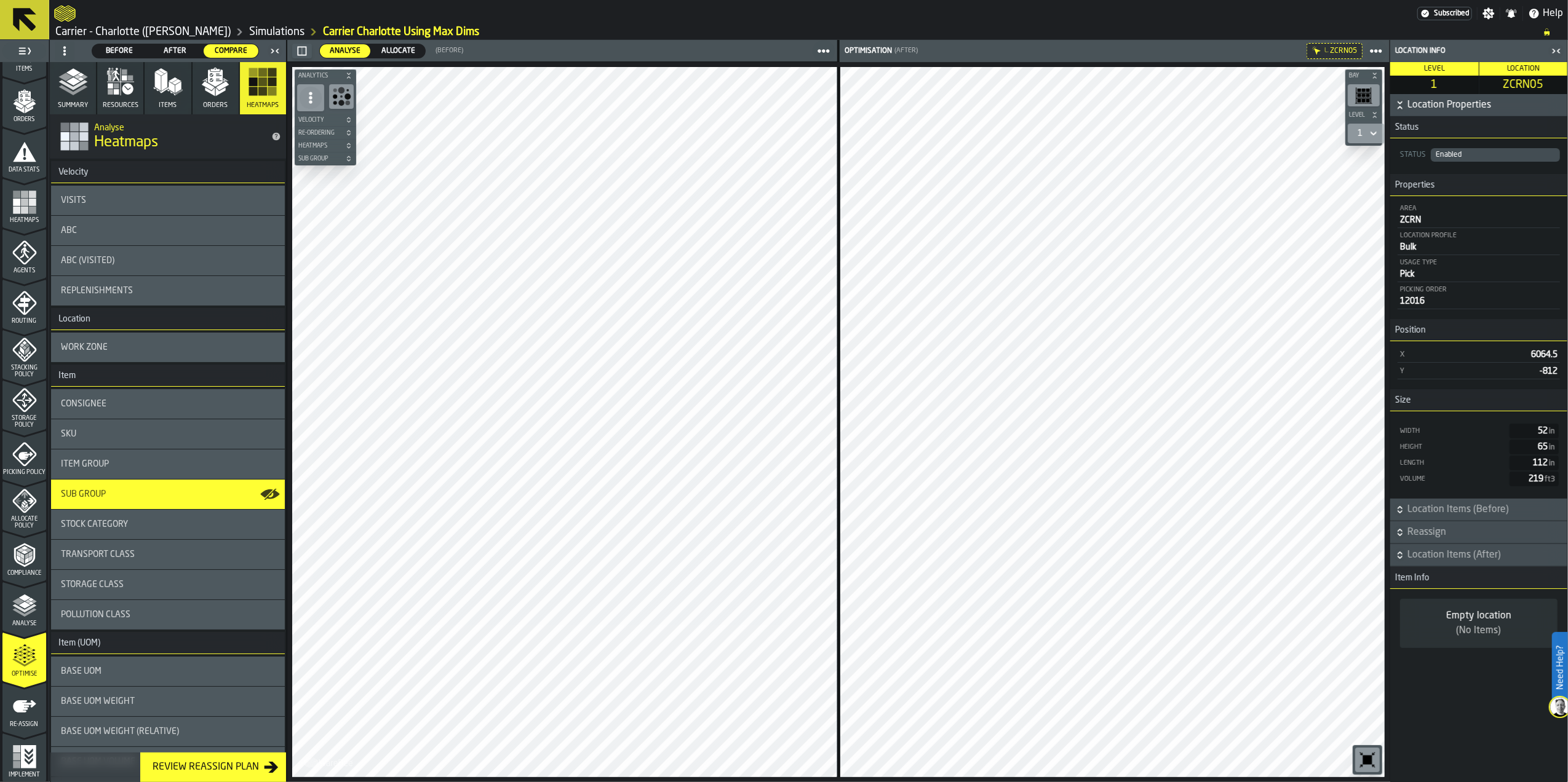
click at [180, 529] on div "Stock Category" at bounding box center [168, 524] width 214 height 10
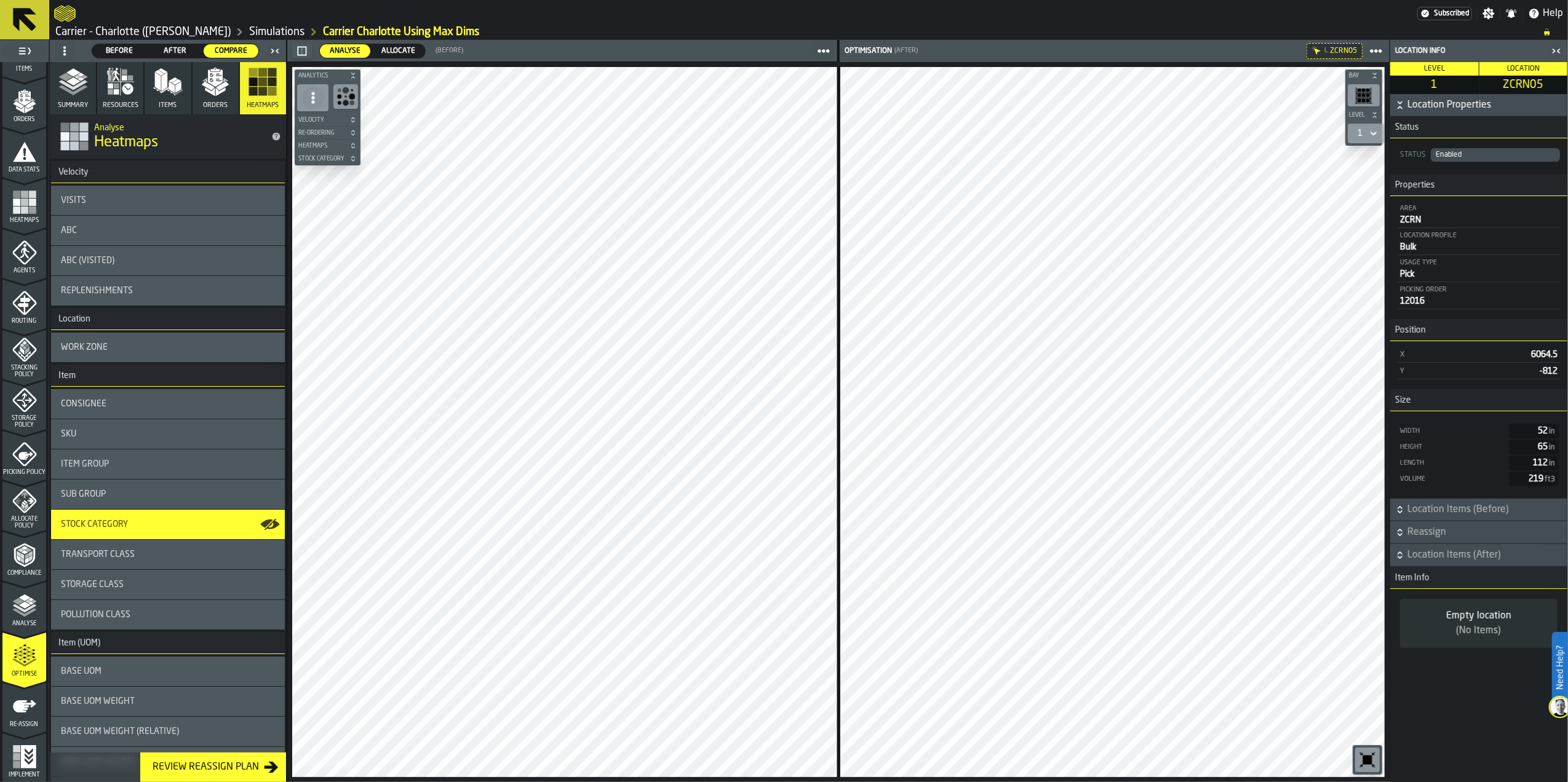
click at [160, 562] on div "Transport Class" at bounding box center [168, 554] width 234 height 30
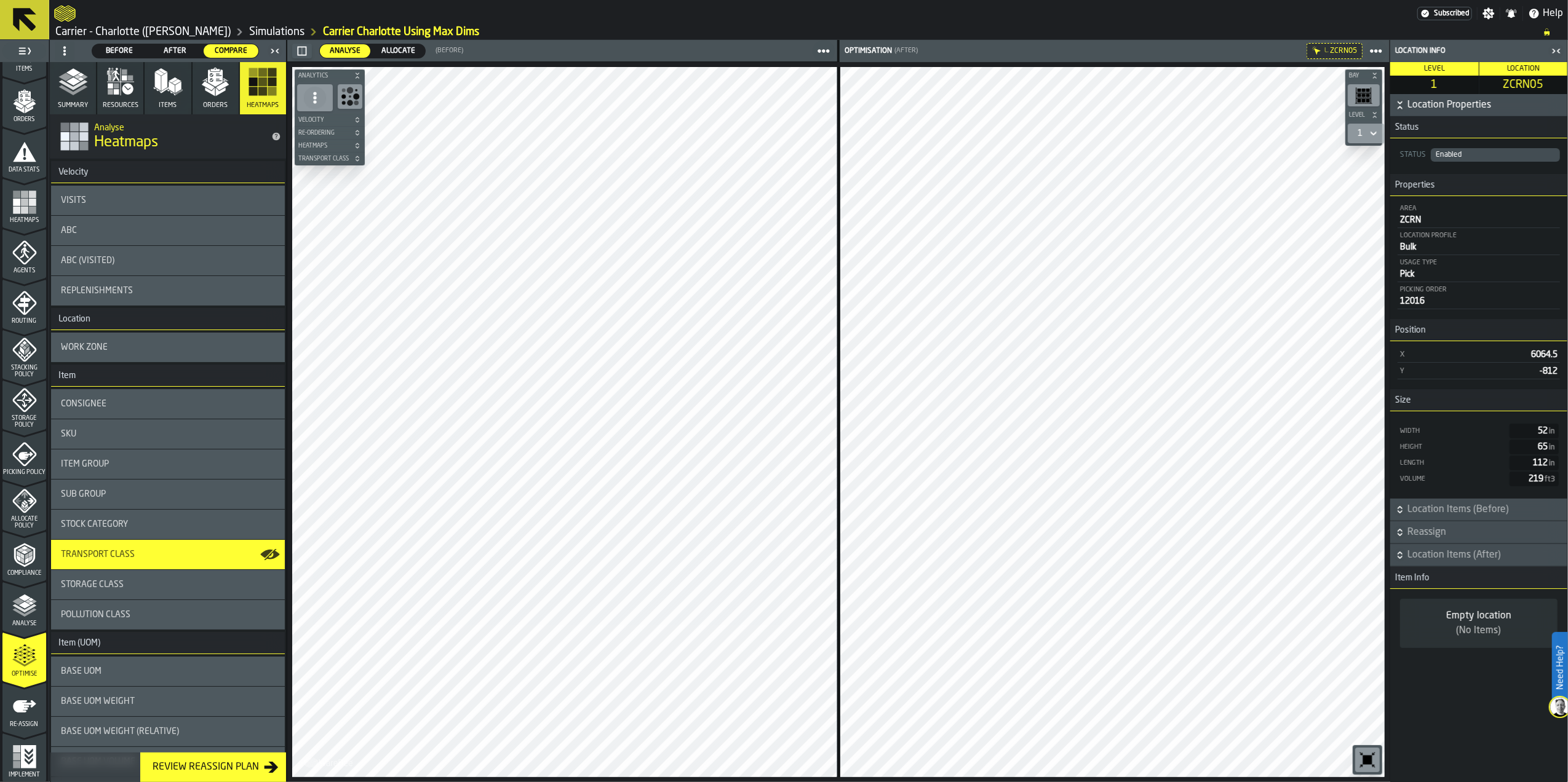
click at [141, 588] on div "Storage Class" at bounding box center [168, 584] width 214 height 10
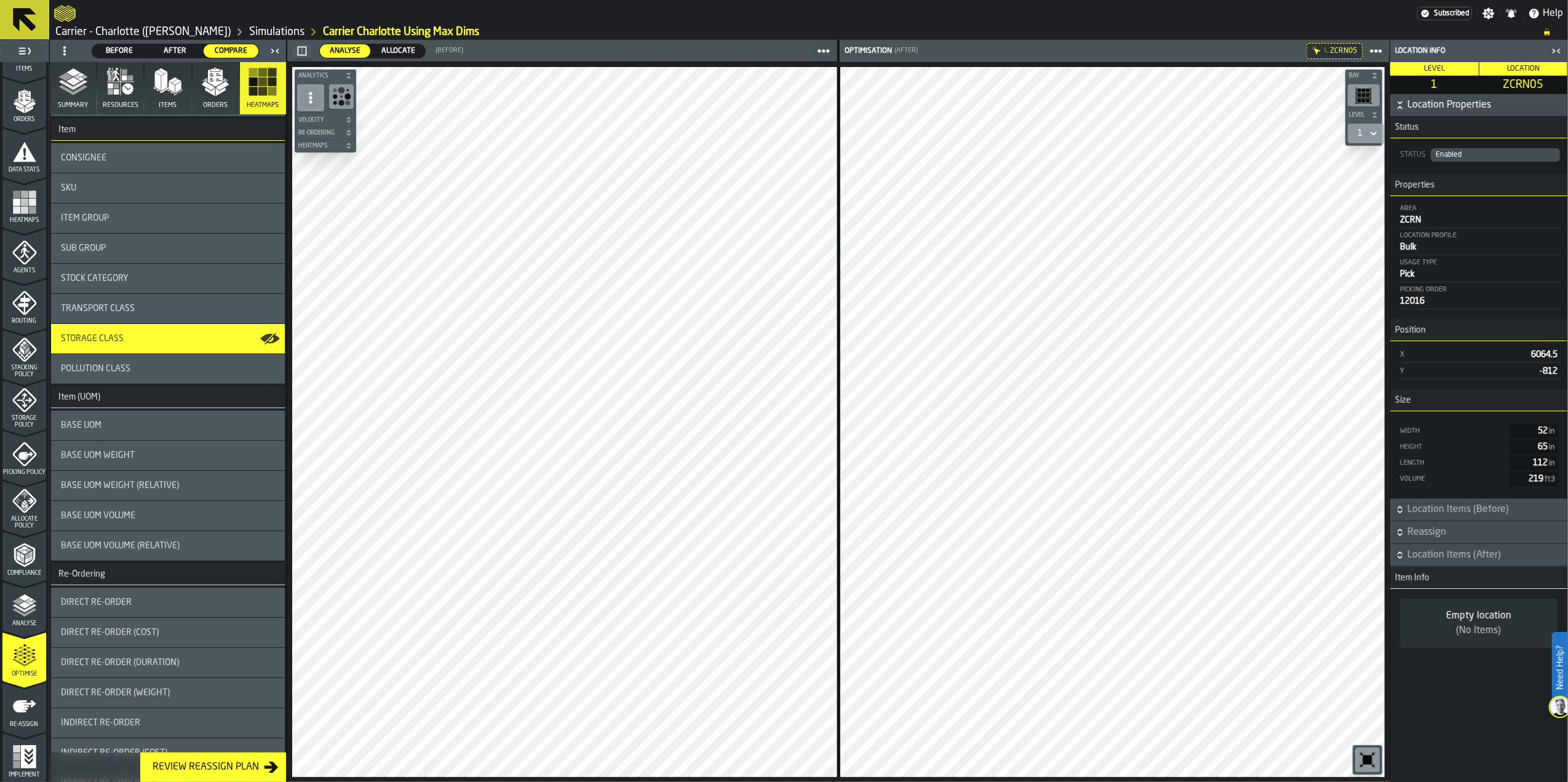
scroll to position [328, 0]
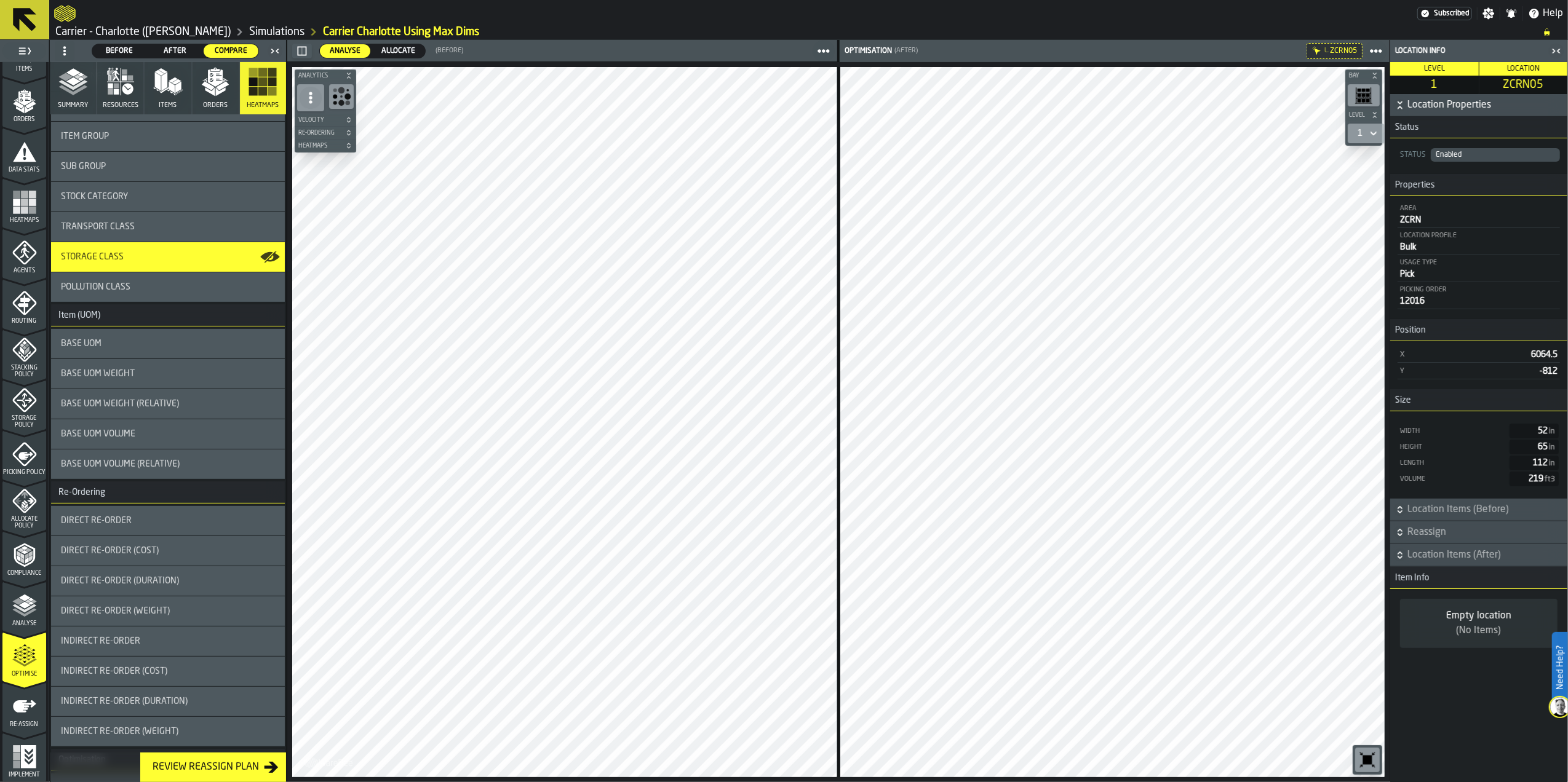
click at [153, 529] on div "Direct re-order" at bounding box center [168, 521] width 234 height 30
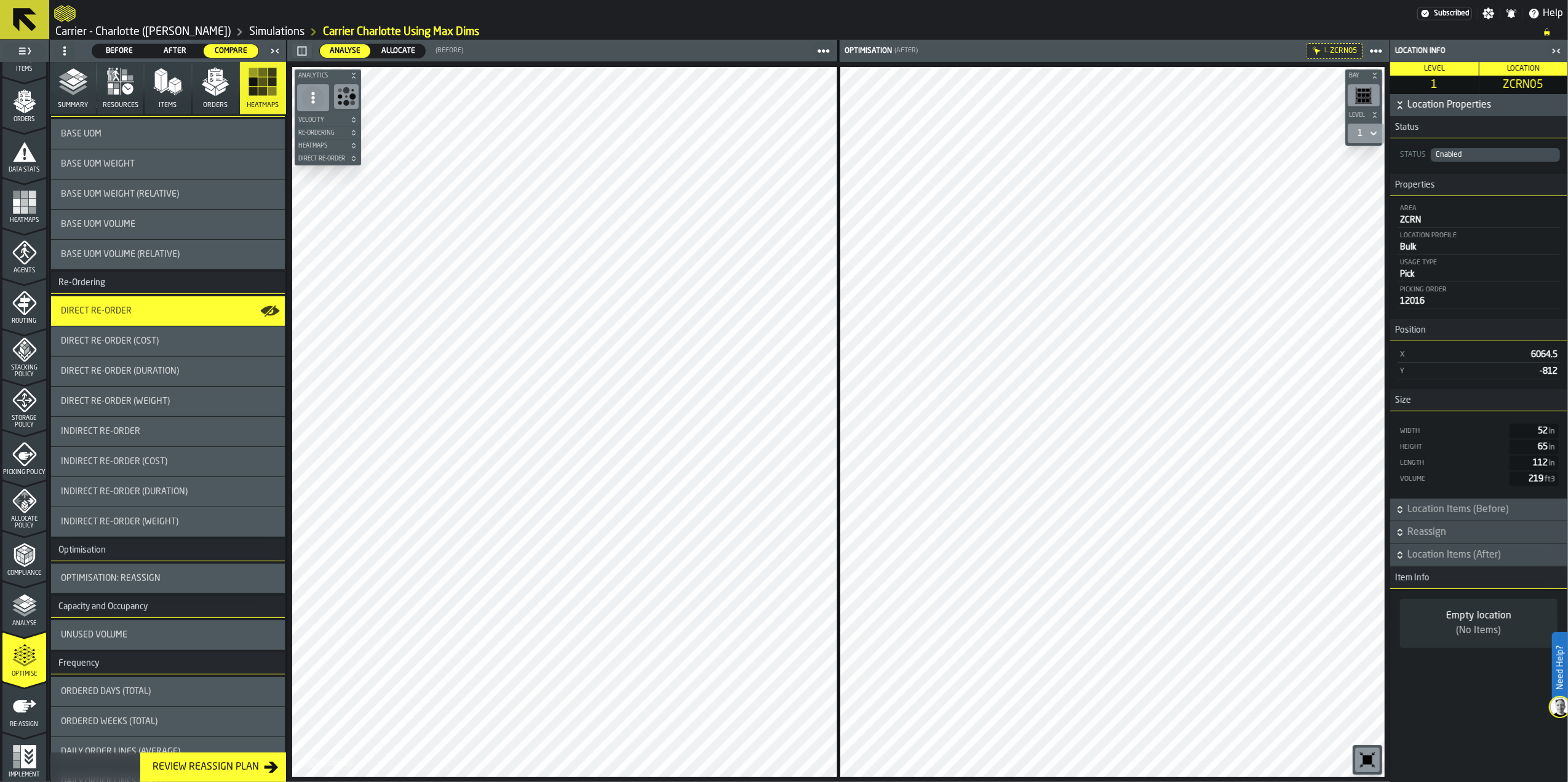
scroll to position [574, 0]
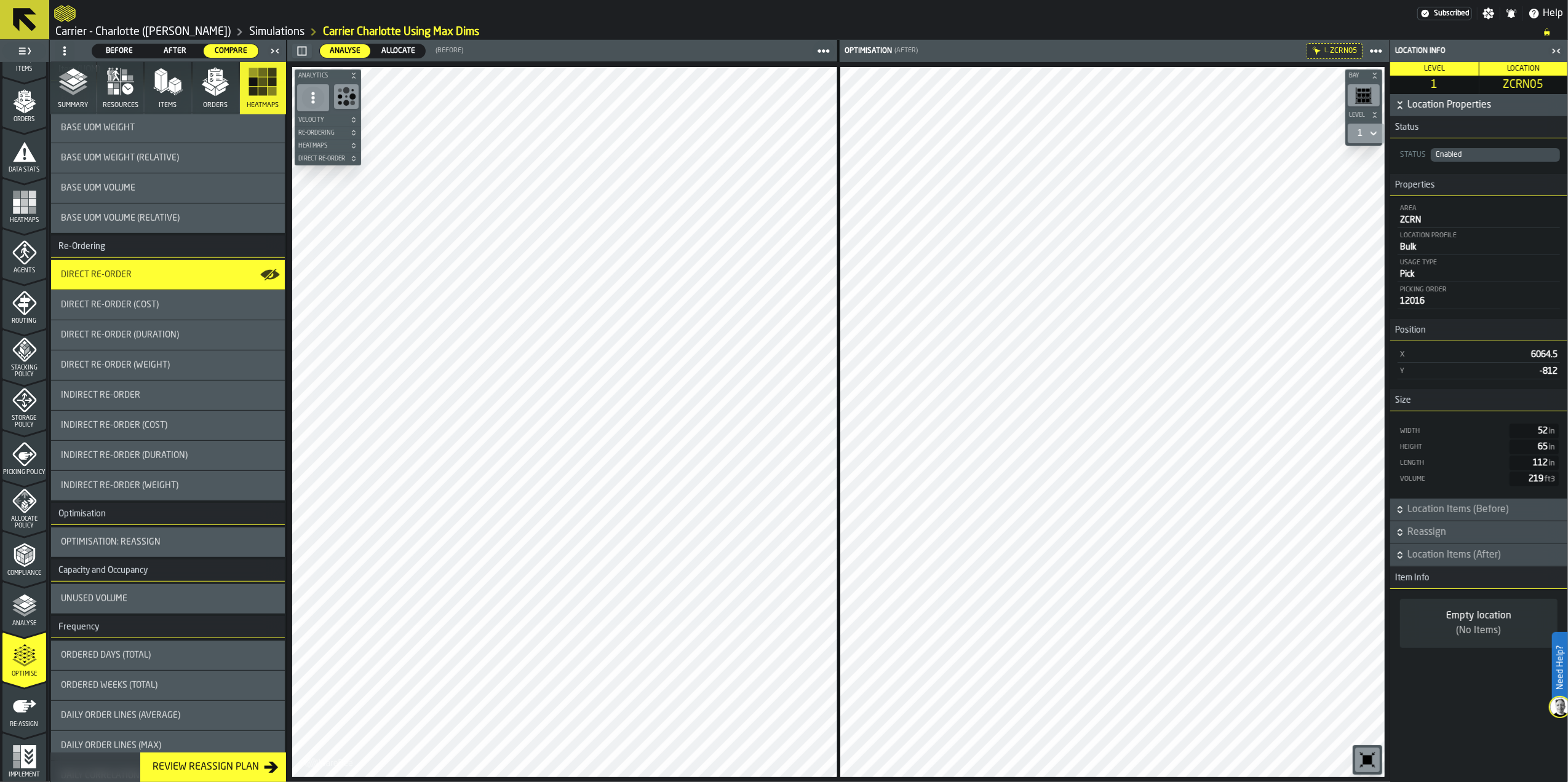
click at [190, 555] on div "Optimisation: Reassign" at bounding box center [168, 542] width 234 height 30
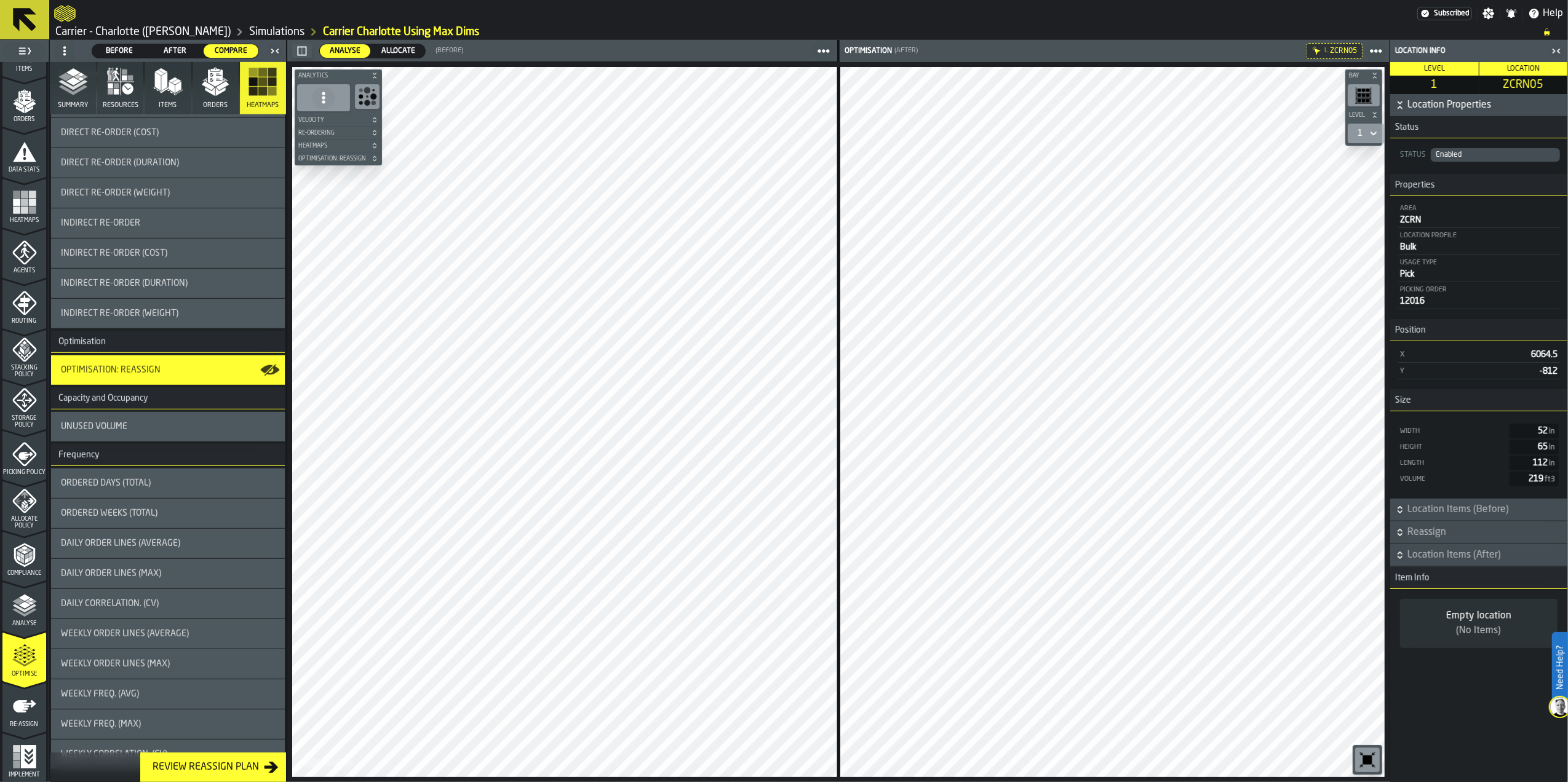
scroll to position [766, 0]
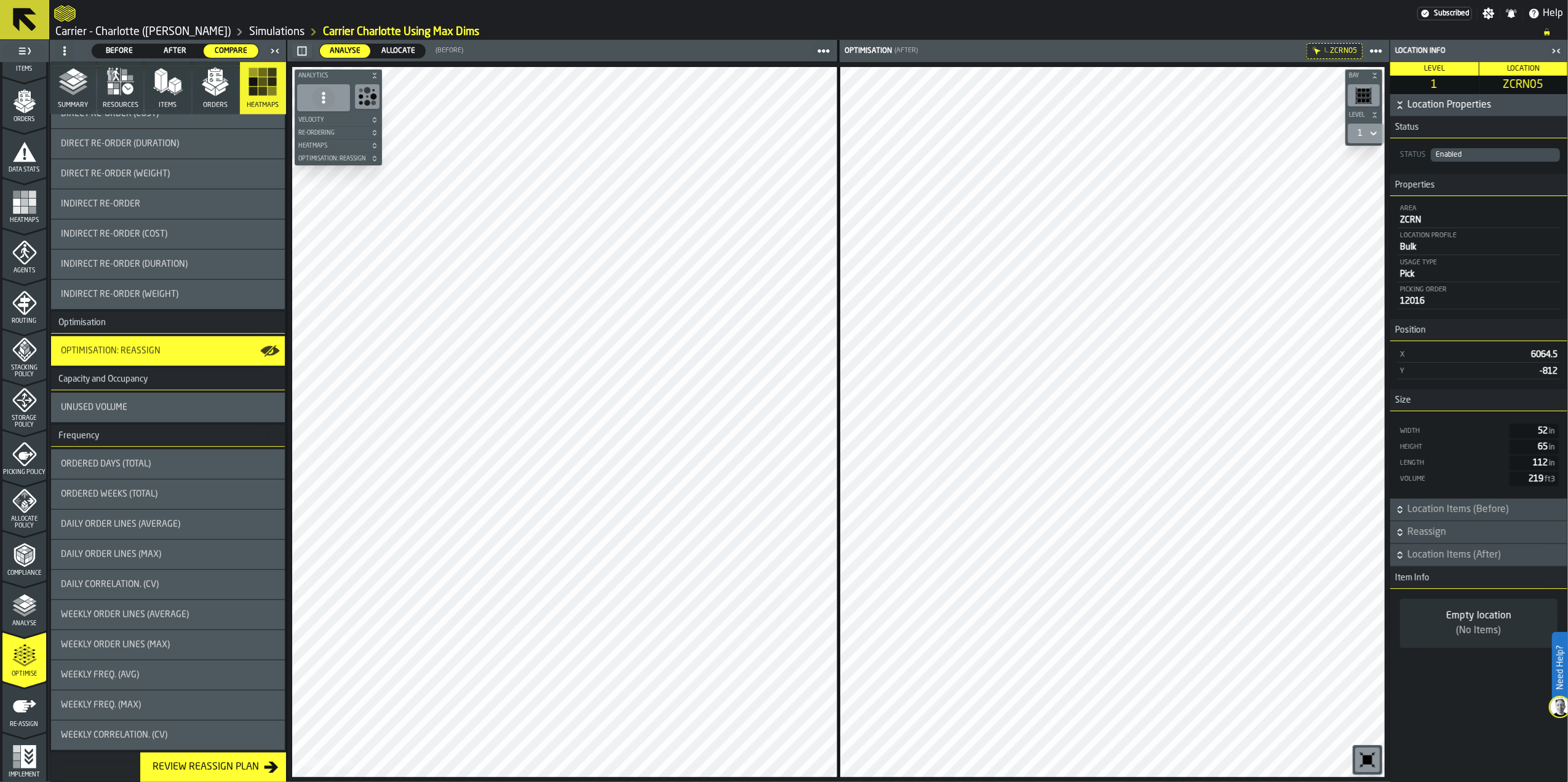
click at [181, 461] on div "Ordered Days (Total)" at bounding box center [168, 464] width 214 height 10
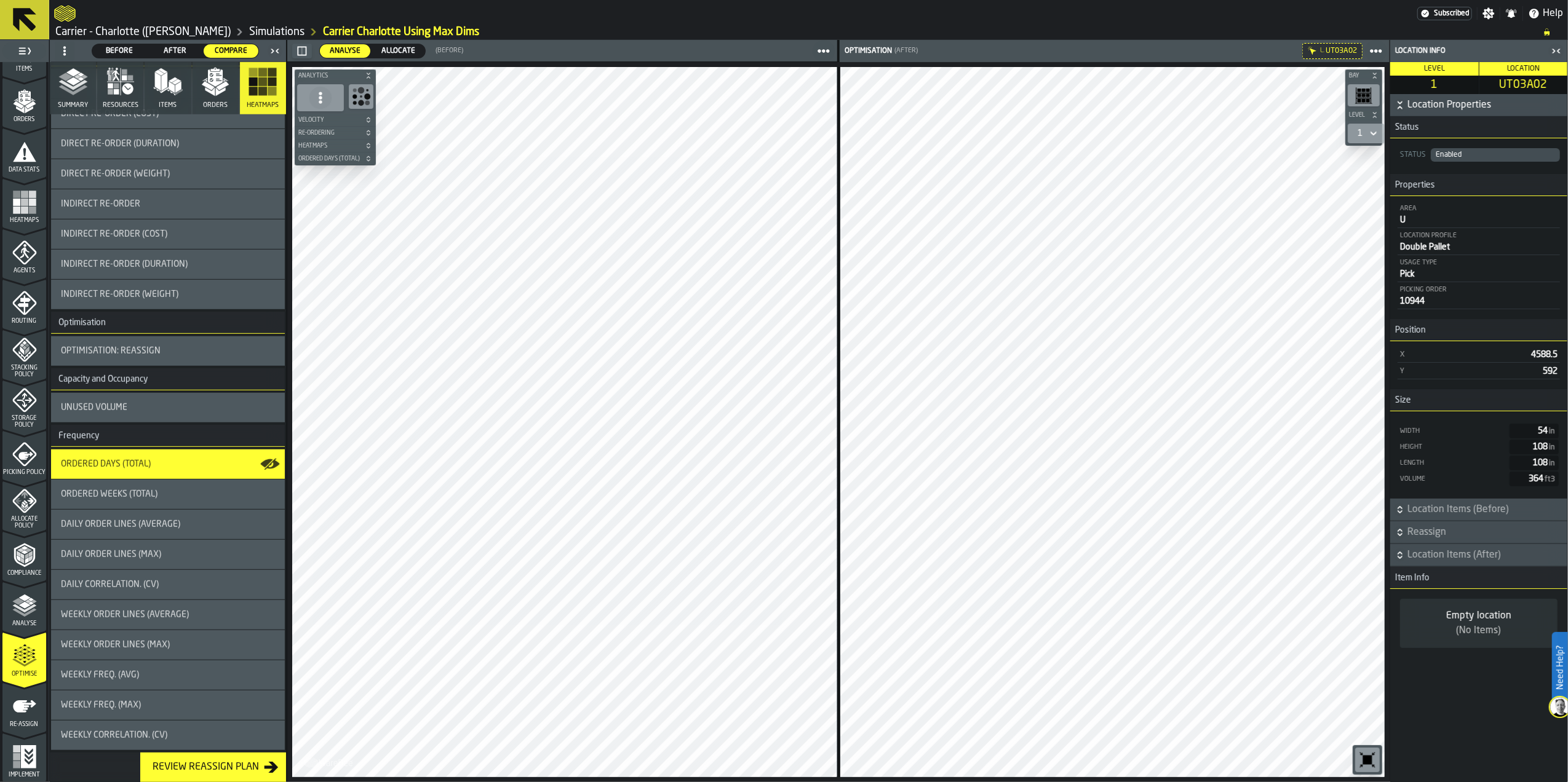
click at [215, 766] on div "Review Reassign Plan" at bounding box center [206, 767] width 116 height 14
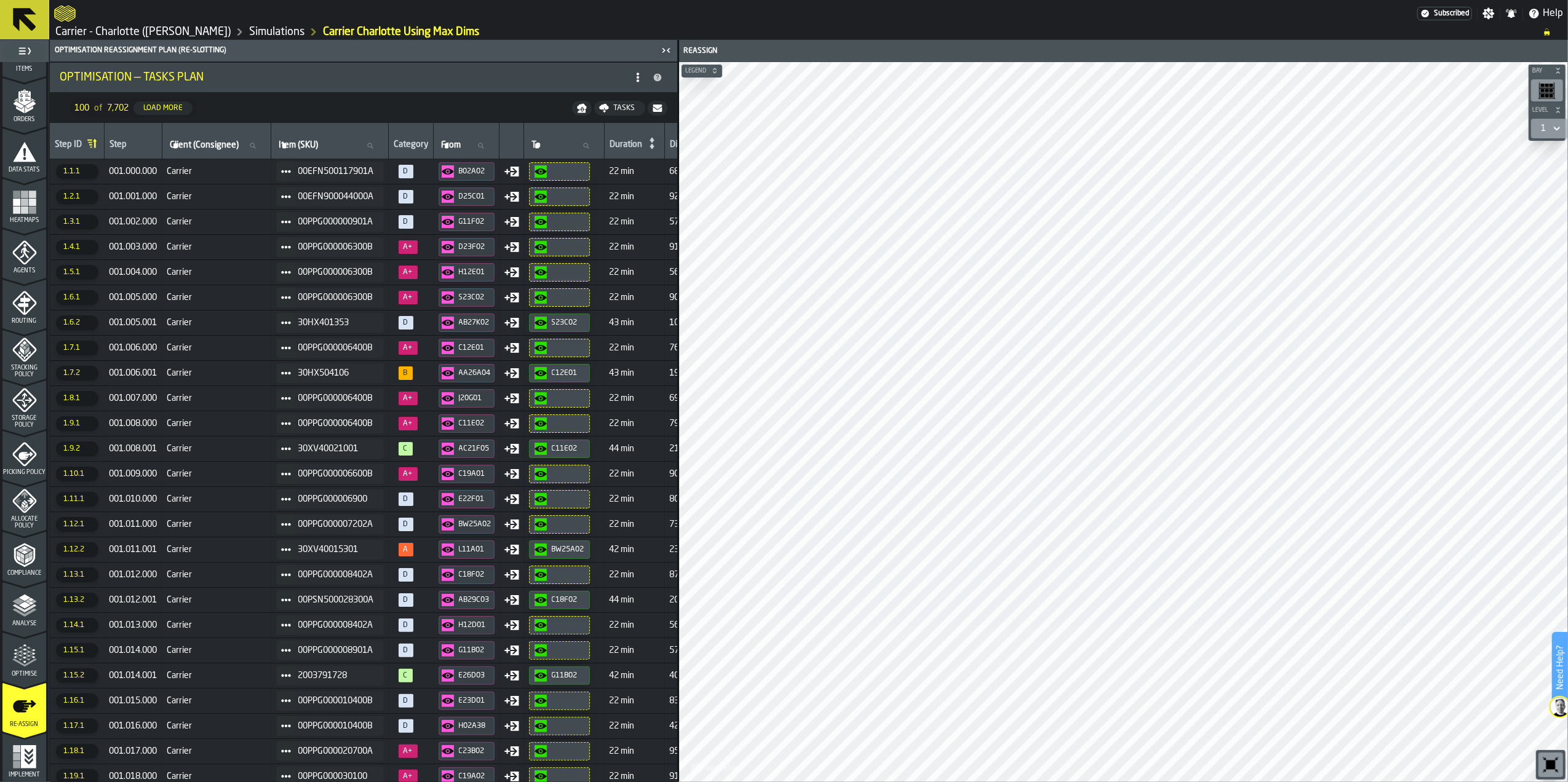
click at [569, 176] on div "button-" at bounding box center [560, 171] width 50 height 12
click at [493, 559] on button "L11A01" at bounding box center [466, 550] width 56 height 18
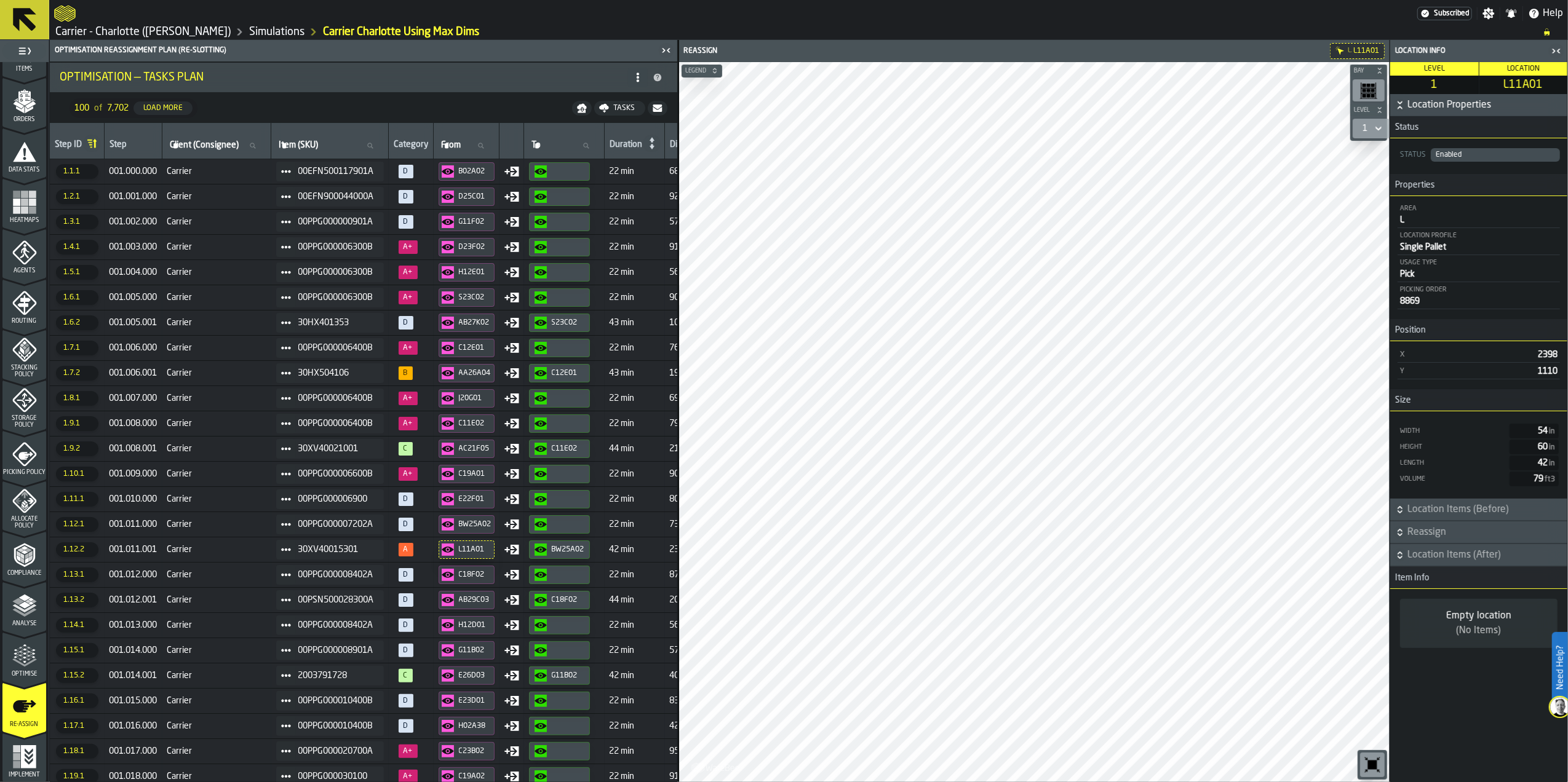
click at [222, 559] on td "Carrier" at bounding box center [217, 550] width 109 height 25
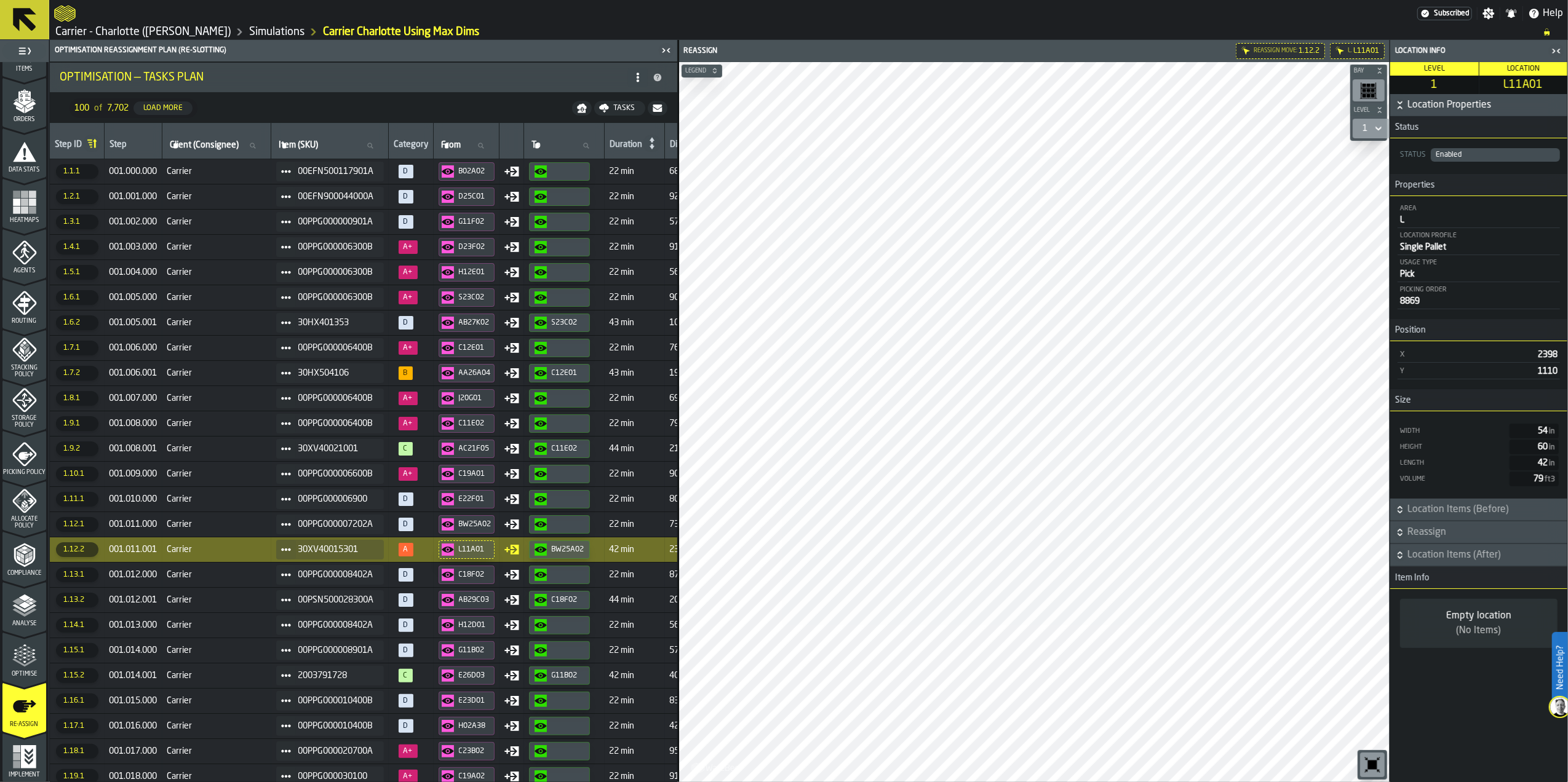
click at [232, 599] on span "Carrier" at bounding box center [217, 599] width 99 height 10
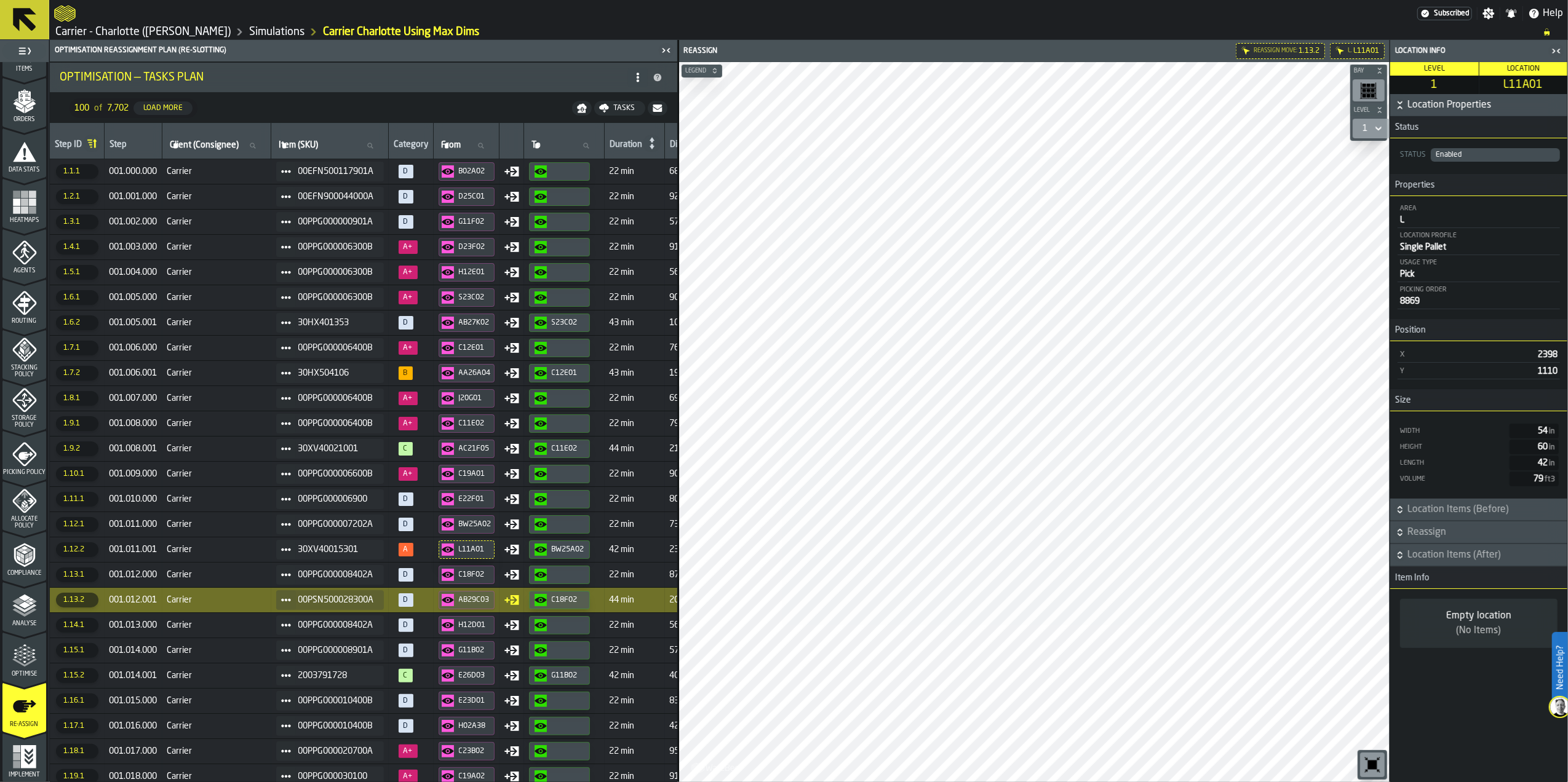
click at [261, 681] on span "Carrier" at bounding box center [217, 676] width 99 height 10
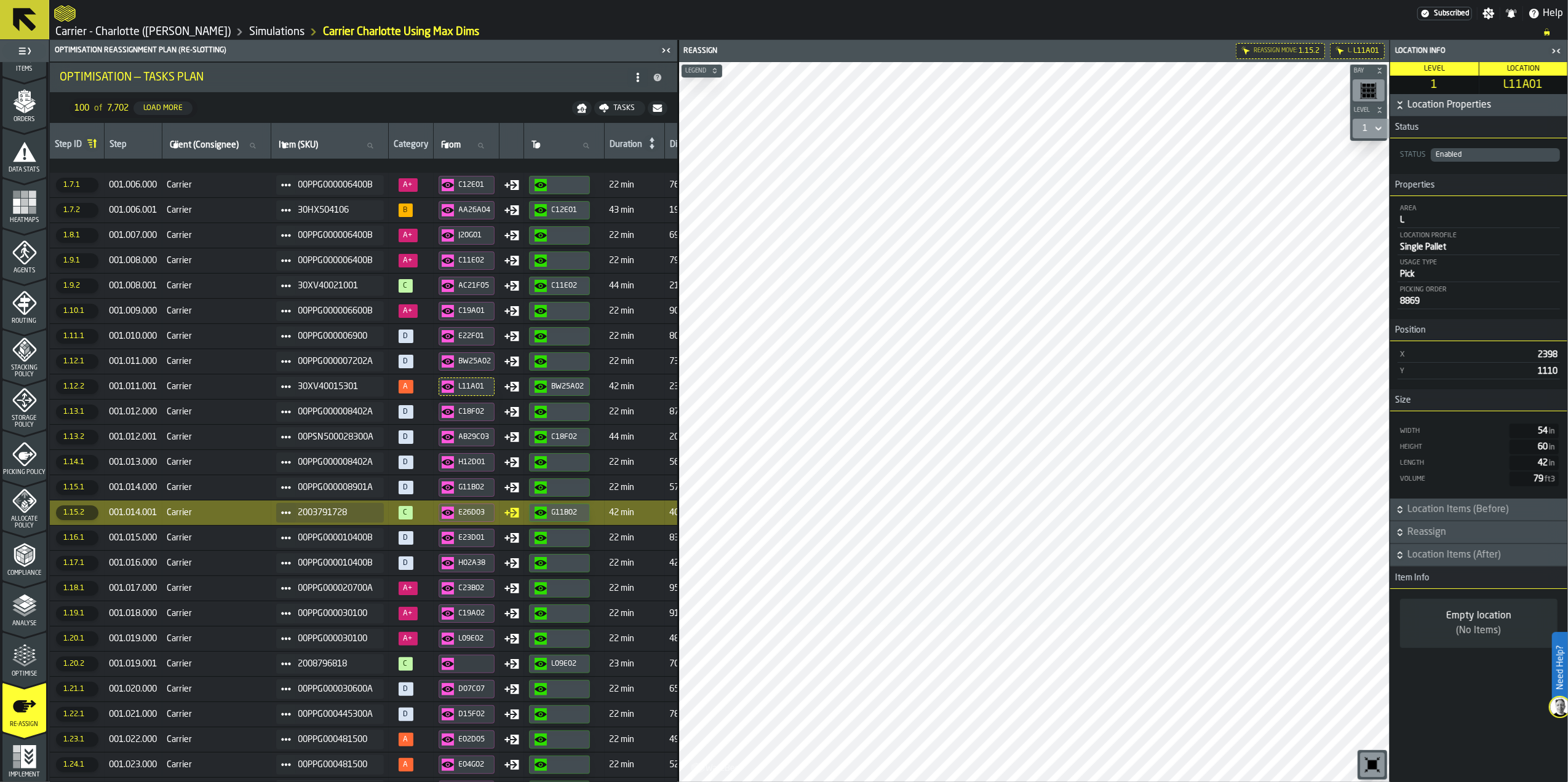
scroll to position [326, 0]
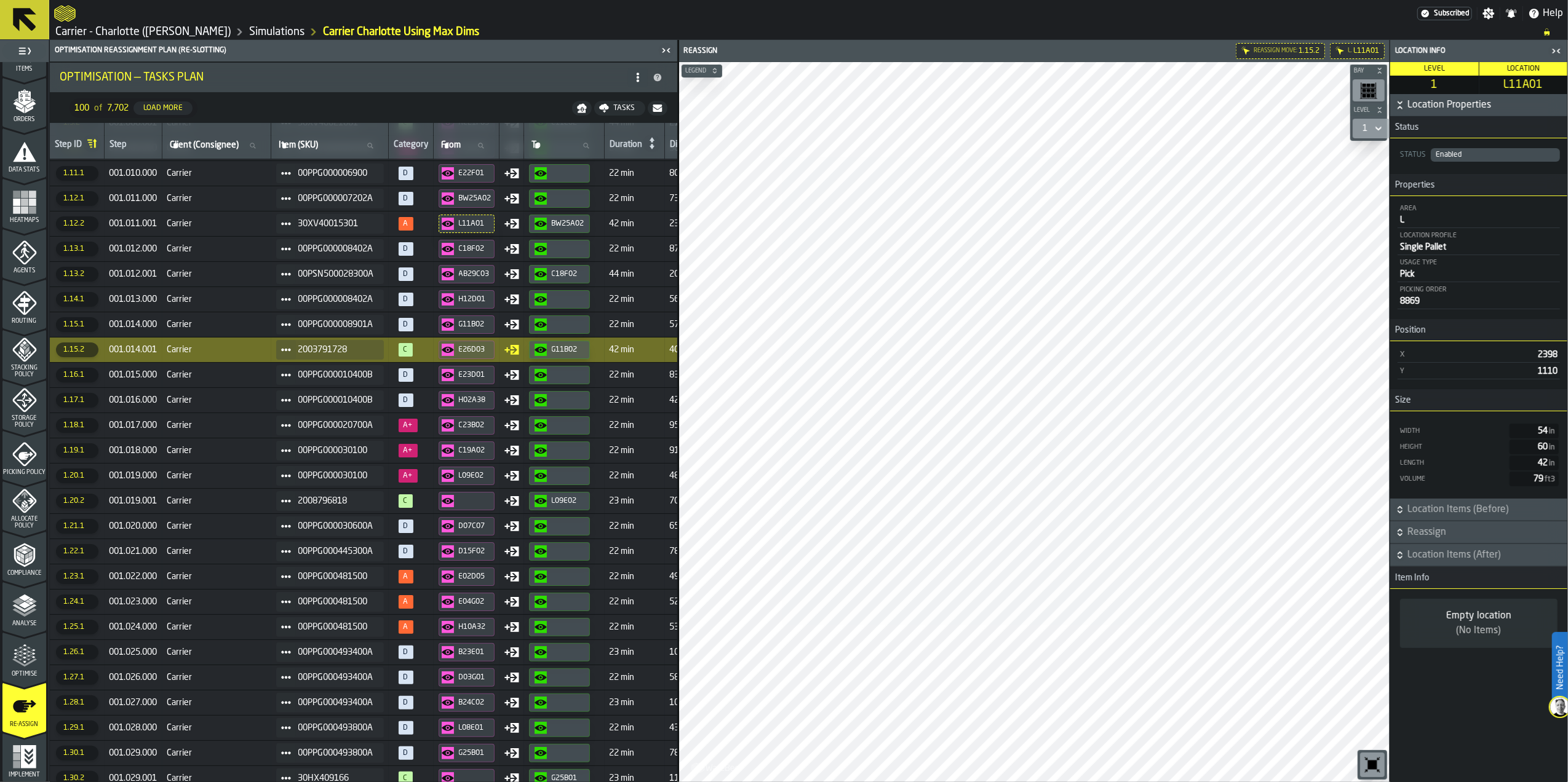
click at [257, 503] on span "Carrier" at bounding box center [217, 501] width 99 height 10
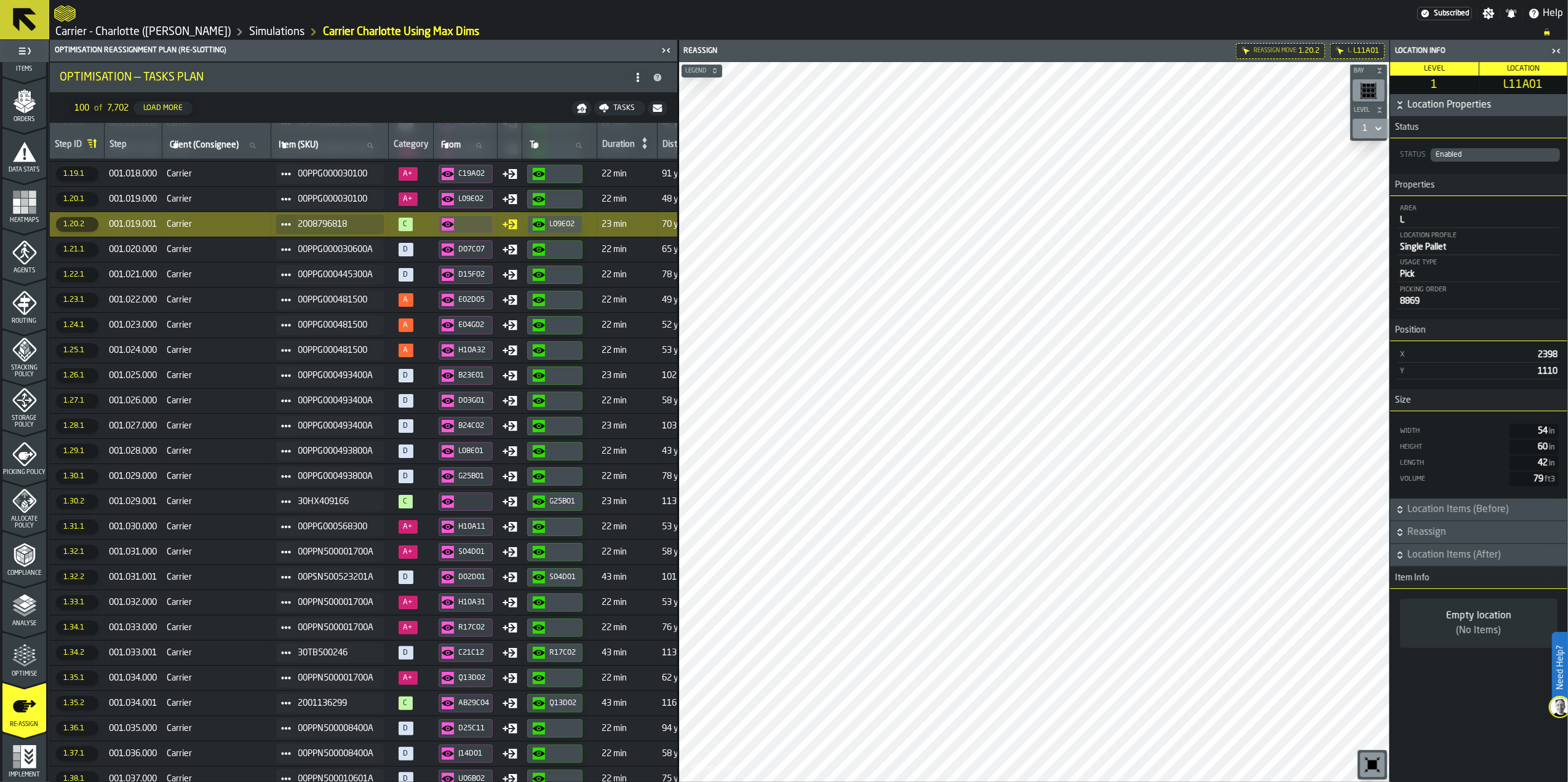
scroll to position [622, 0]
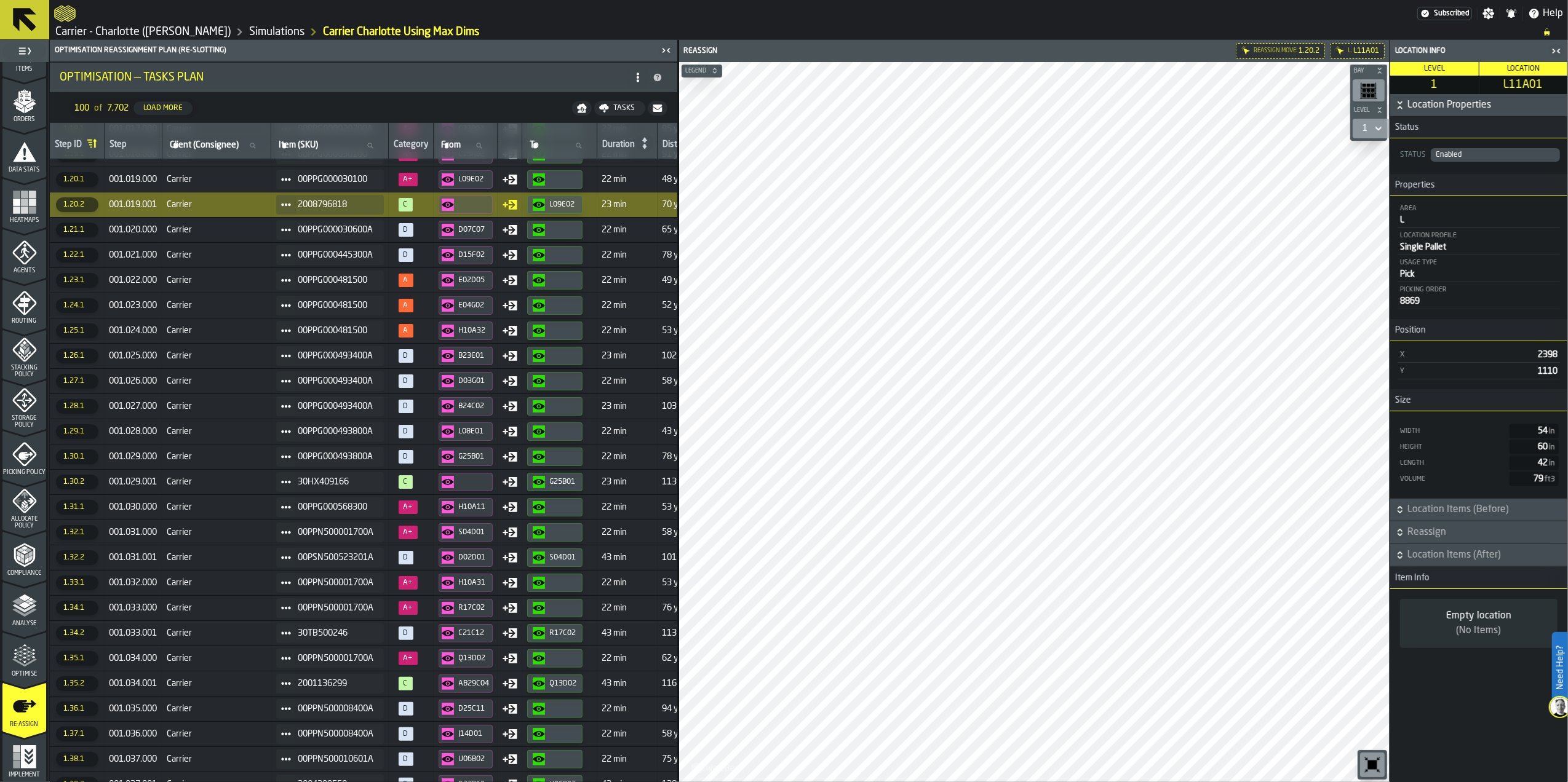
click at [338, 567] on div "00PSN500523201A" at bounding box center [330, 557] width 108 height 20
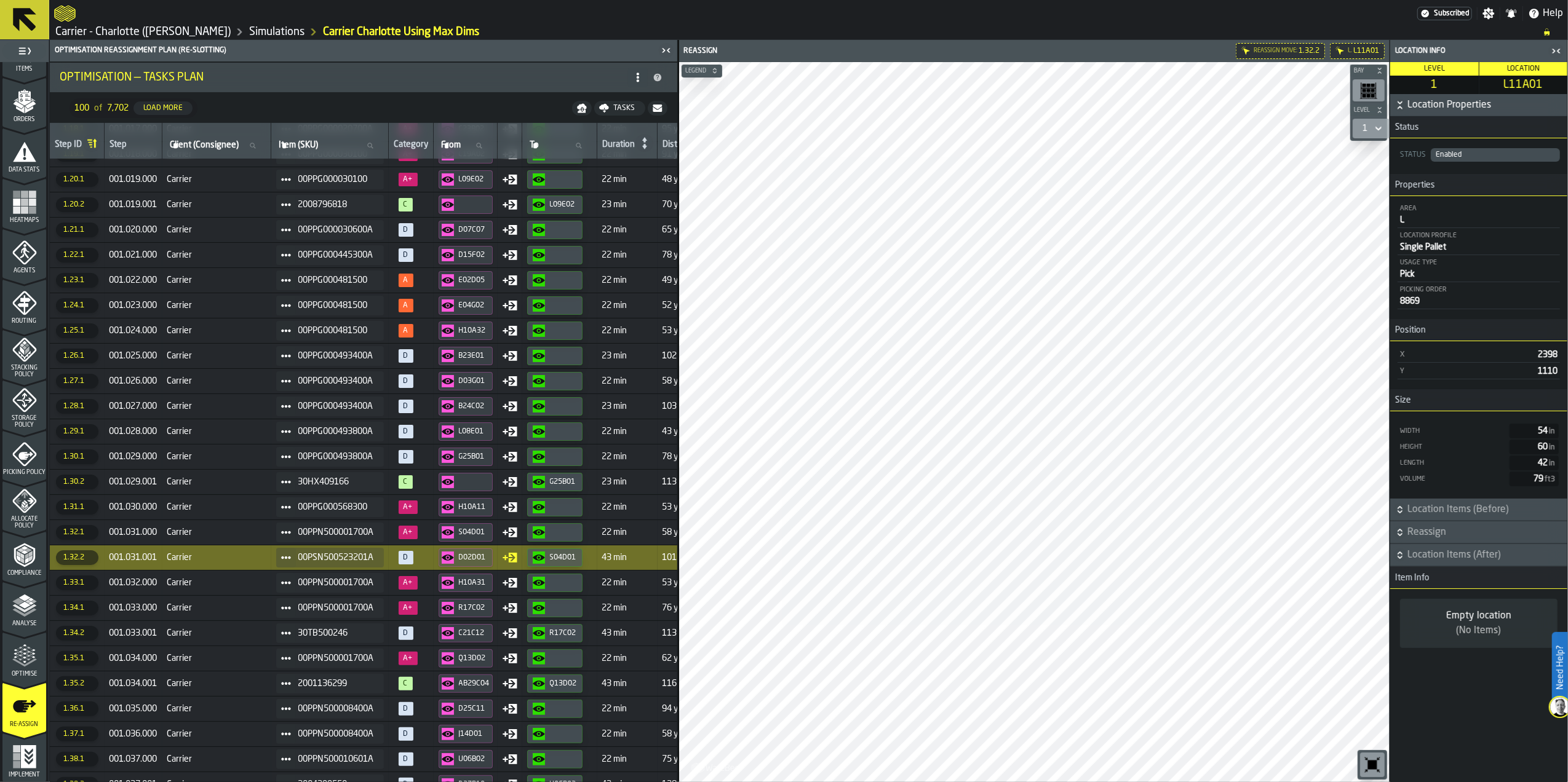
click at [347, 508] on span "00PPG000568300" at bounding box center [336, 507] width 76 height 10
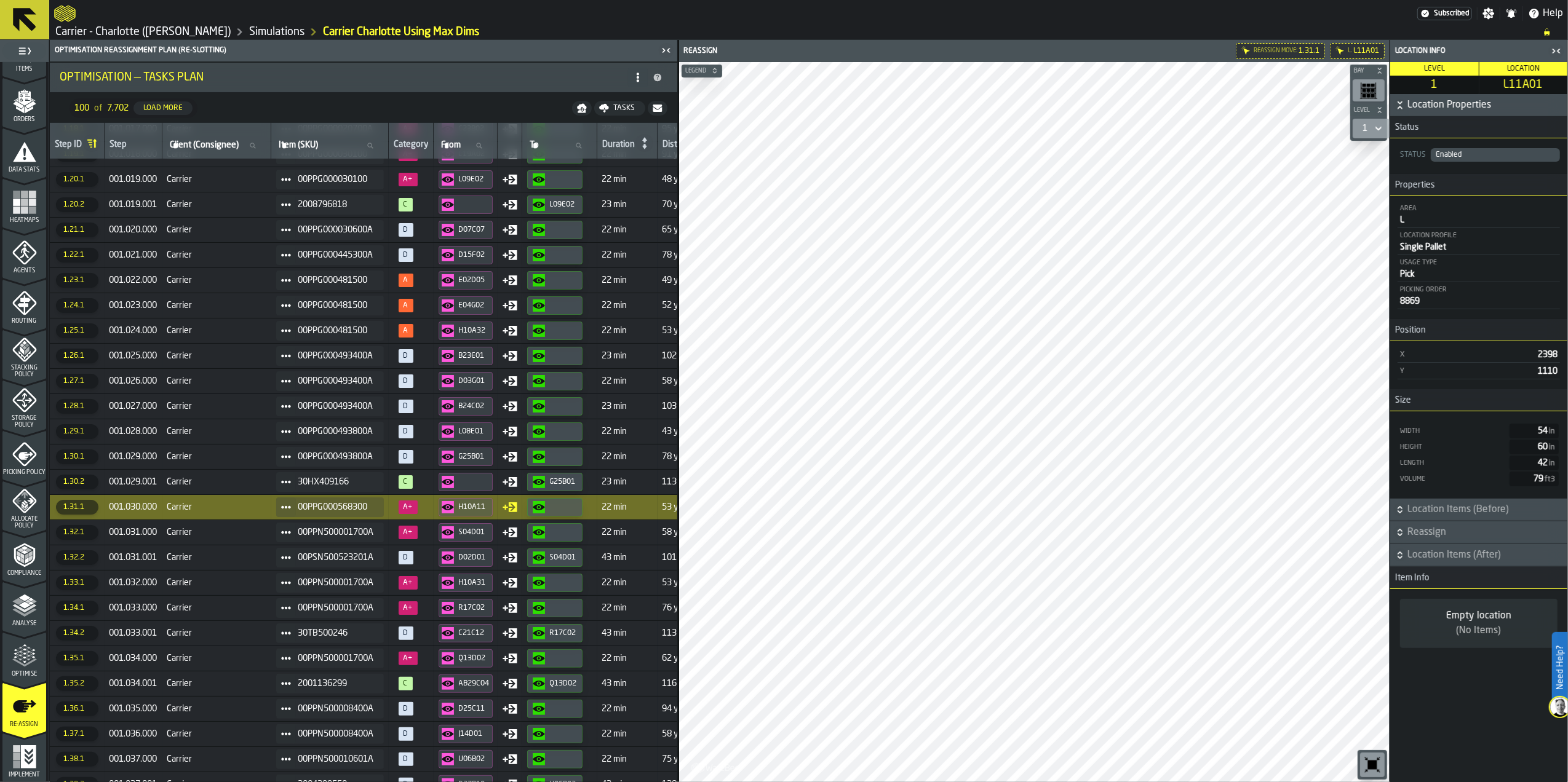
click at [540, 508] on circle "button-" at bounding box center [539, 508] width 3 height 3
click at [183, 59] on div "Dismiss" at bounding box center [175, 58] width 26 height 9
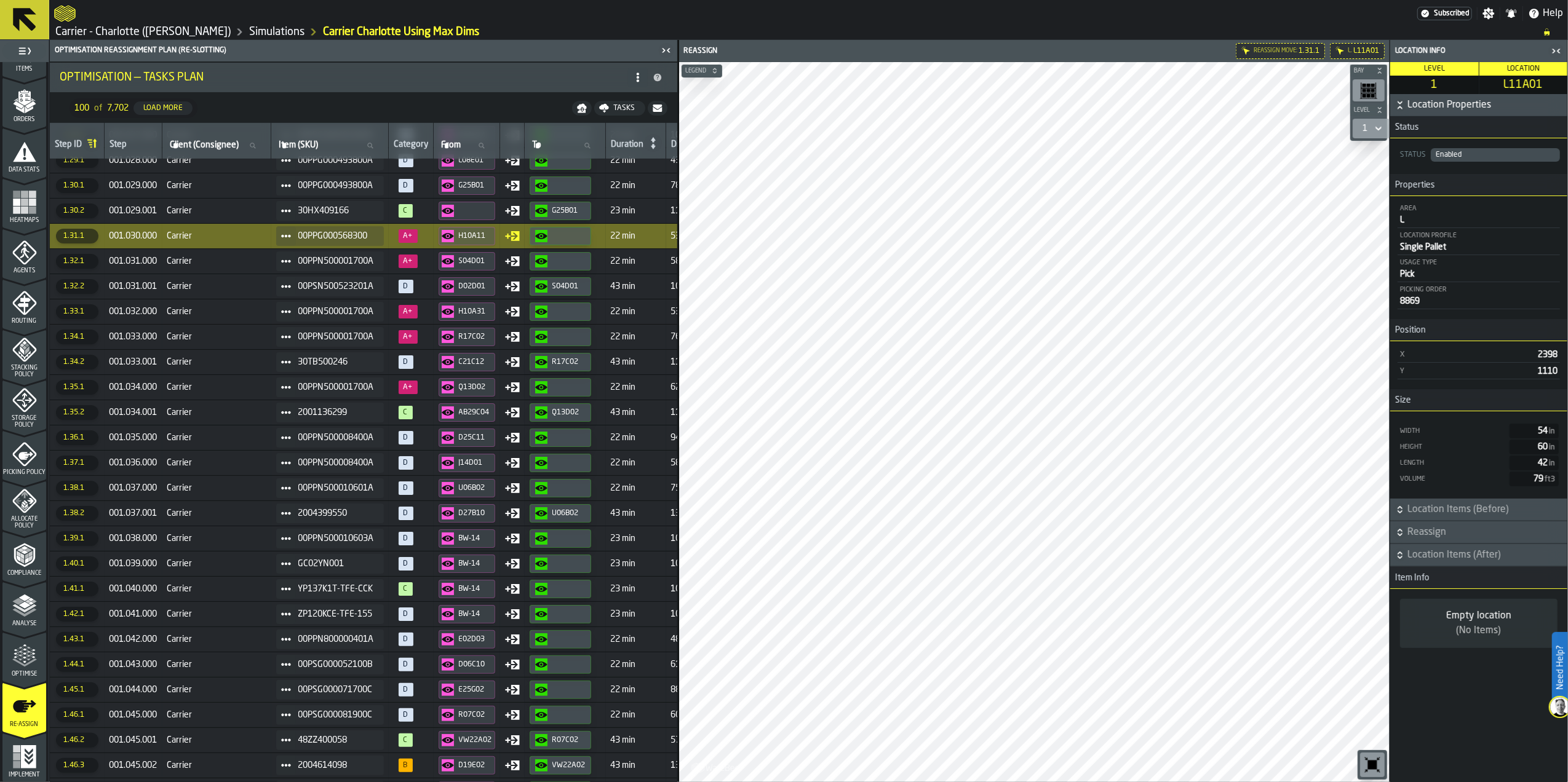
scroll to position [919, 0]
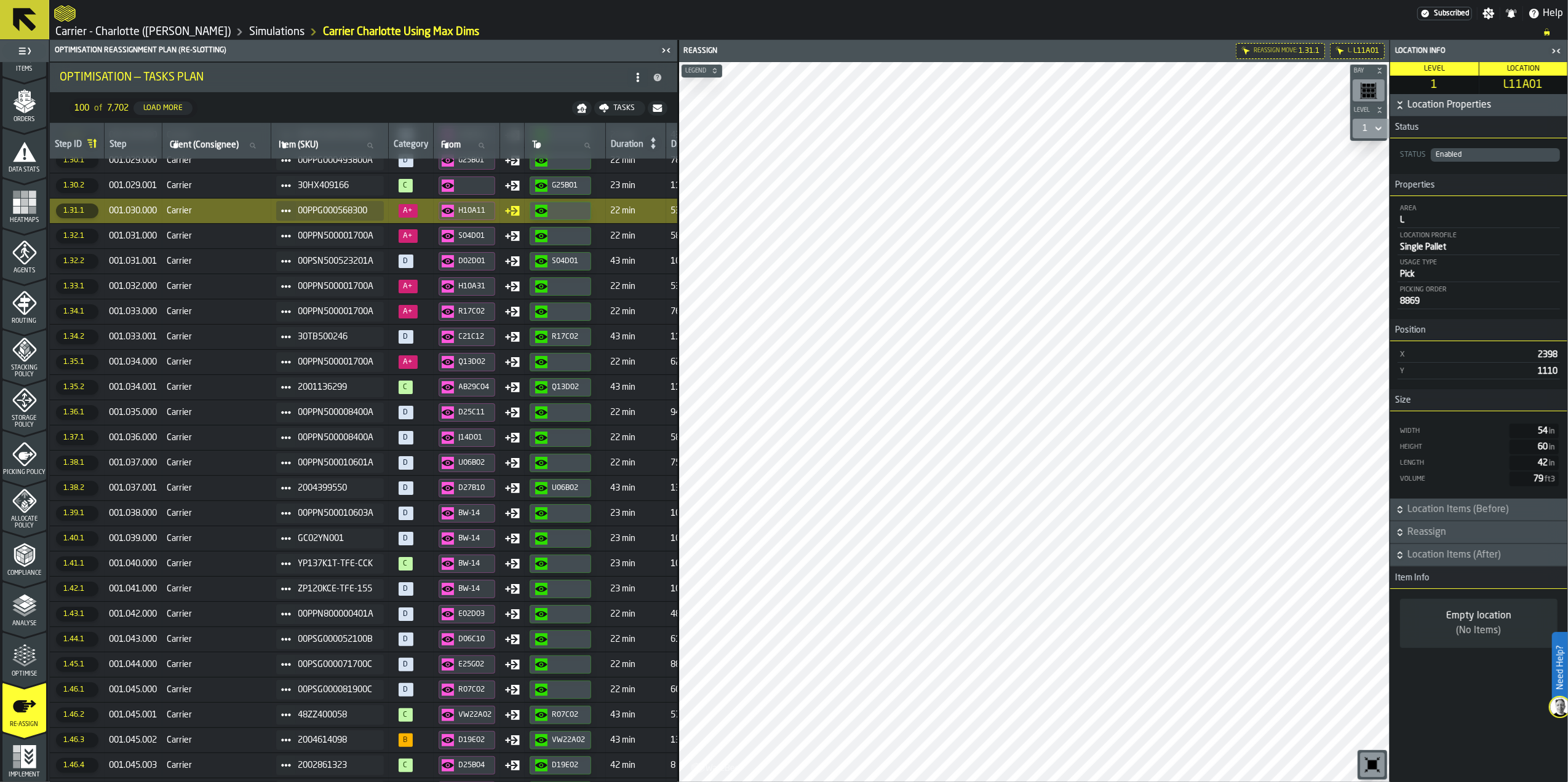
click at [368, 498] on div "2004399550" at bounding box center [330, 488] width 108 height 20
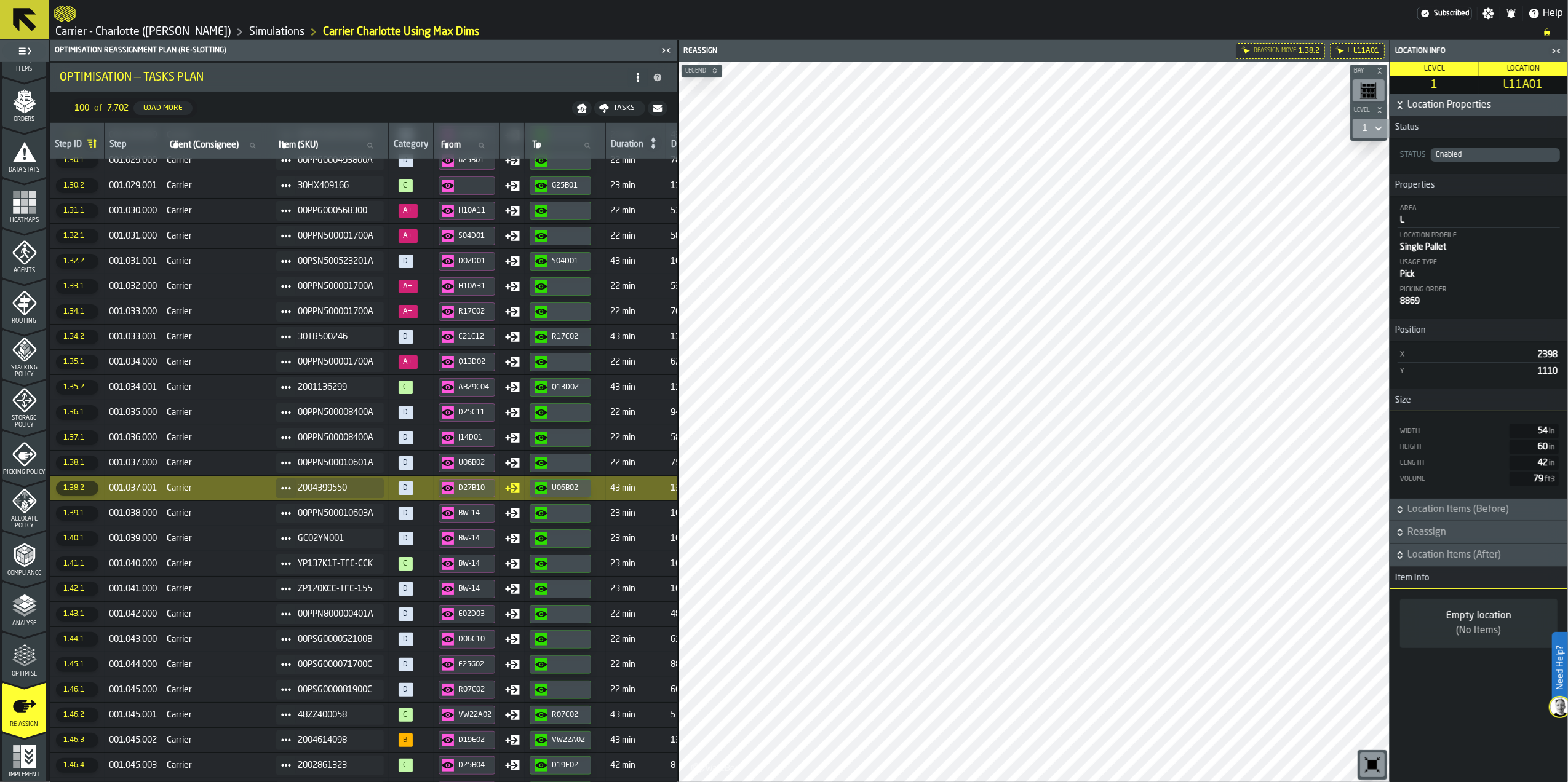
click at [576, 492] on div "U06B02" at bounding box center [569, 488] width 34 height 9
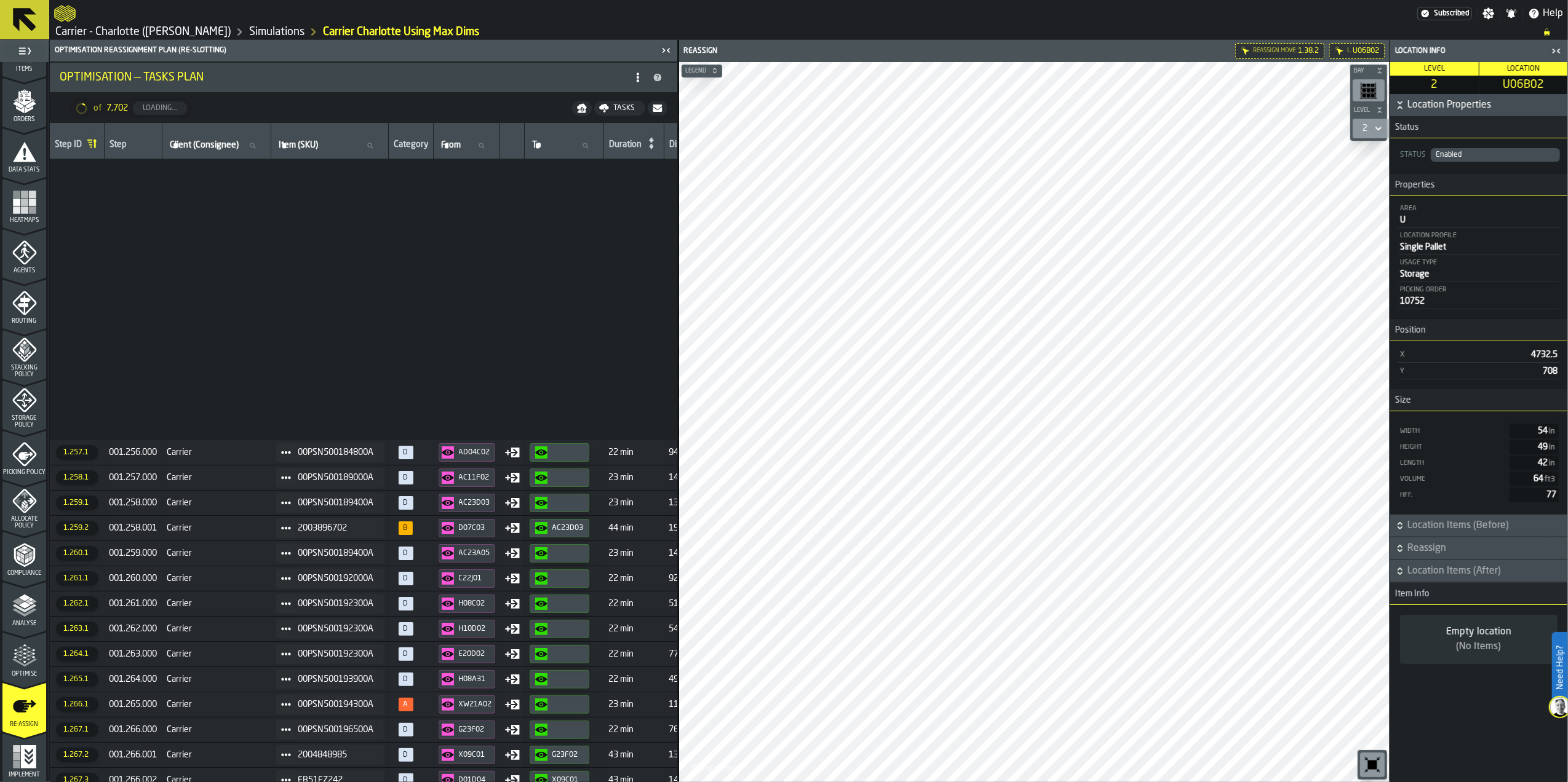
scroll to position [9534, 0]
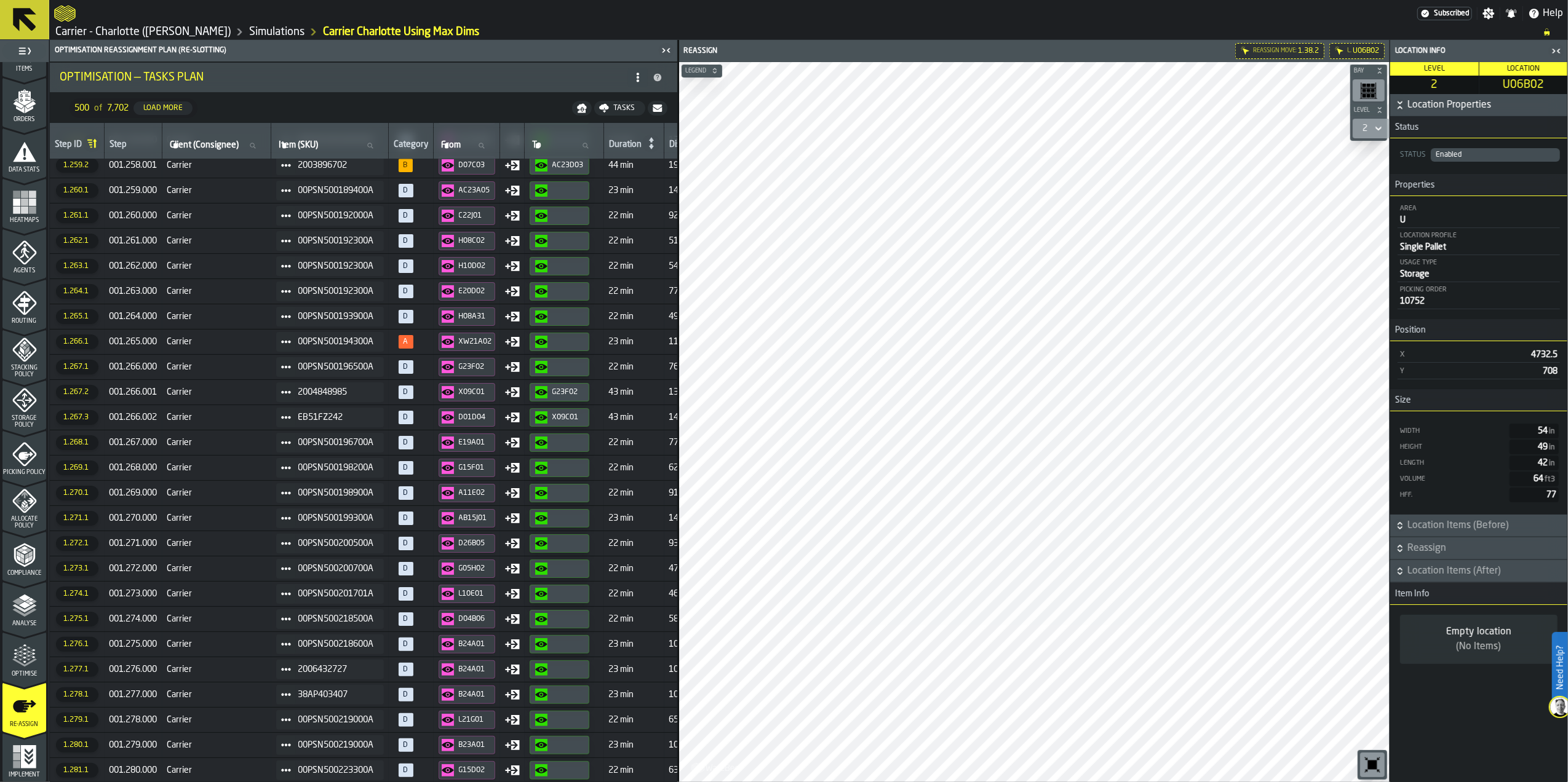
click at [17, 762] on rect "menu Implement" at bounding box center [16, 764] width 7 height 7
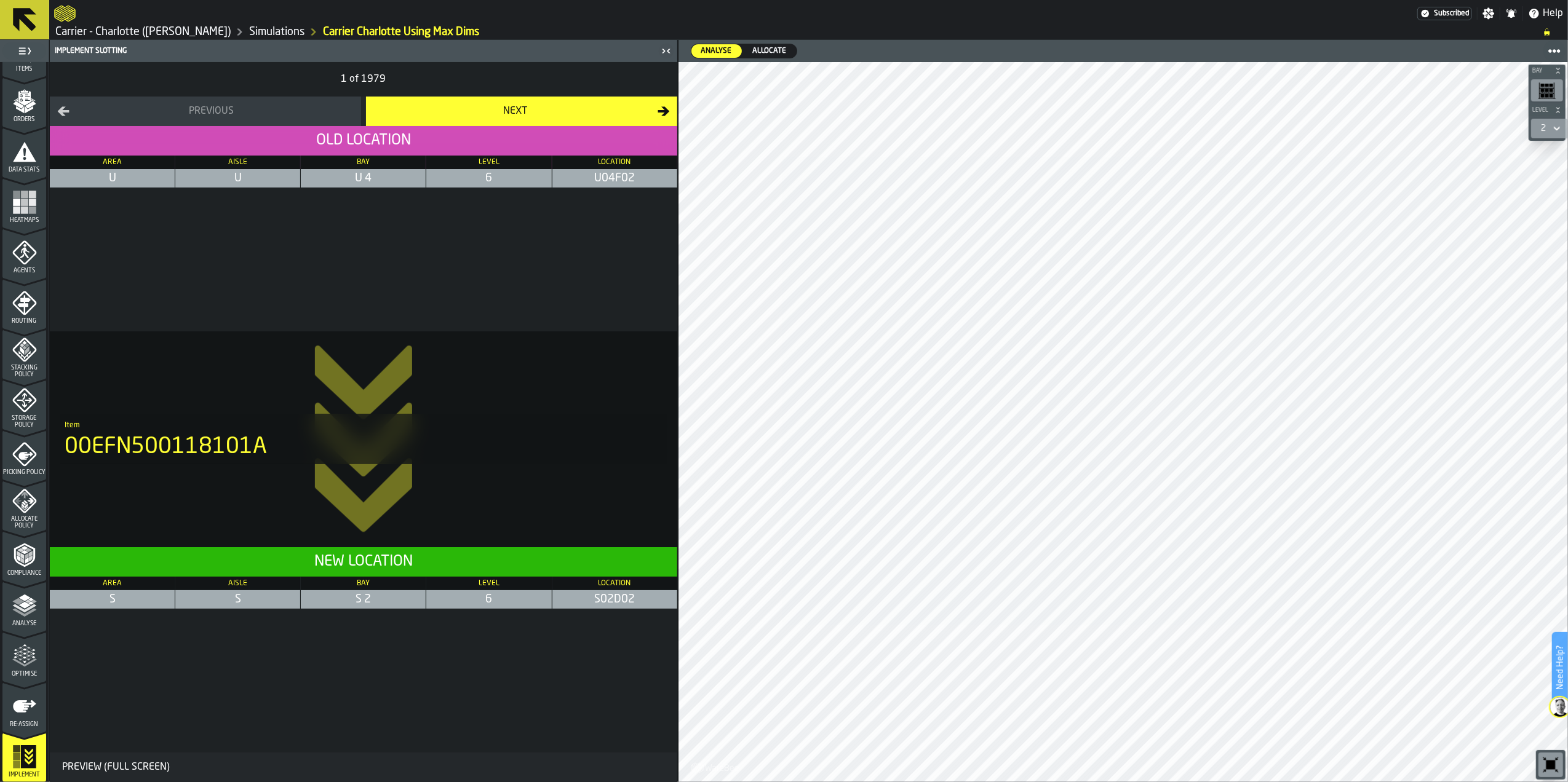
click at [113, 771] on div "Preview (Full Screen)" at bounding box center [116, 767] width 118 height 14
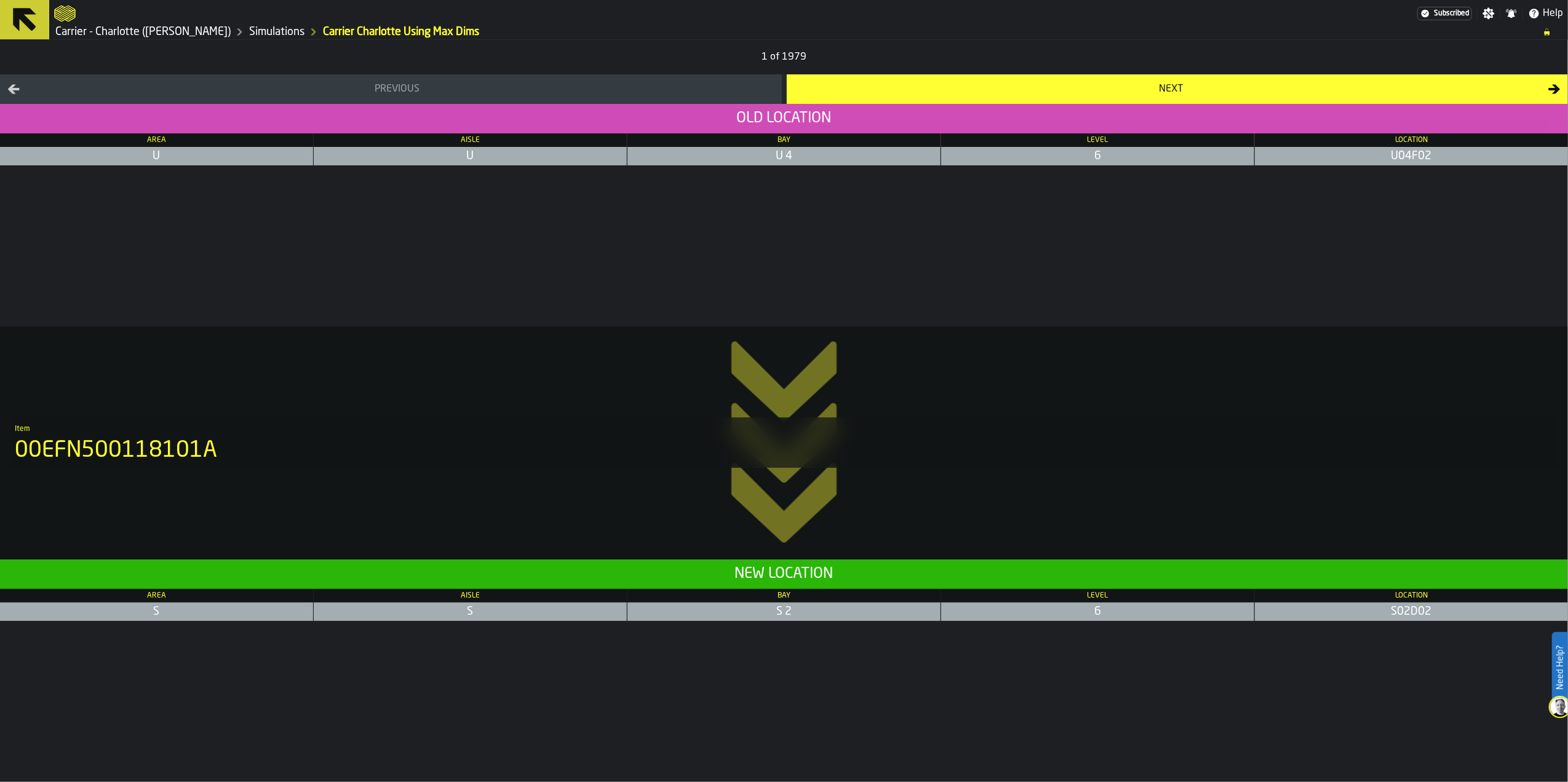
click at [887, 77] on button "Next" at bounding box center [1178, 89] width 782 height 30
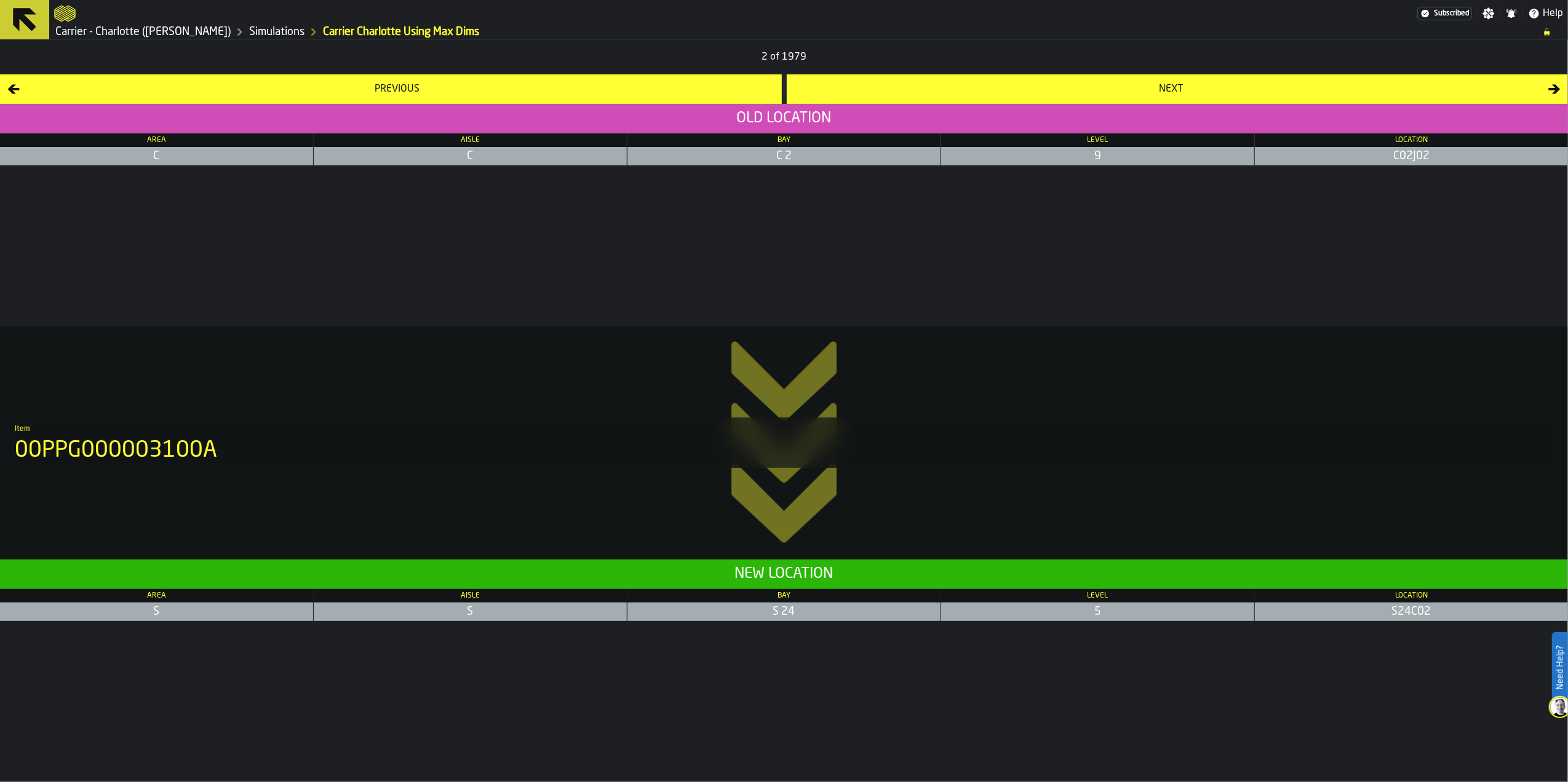
click at [886, 99] on button "Next" at bounding box center [1178, 89] width 782 height 30
click at [793, 580] on icon at bounding box center [784, 443] width 233 height 1567
click at [249, 25] on link "Simulations" at bounding box center [277, 32] width 55 height 14
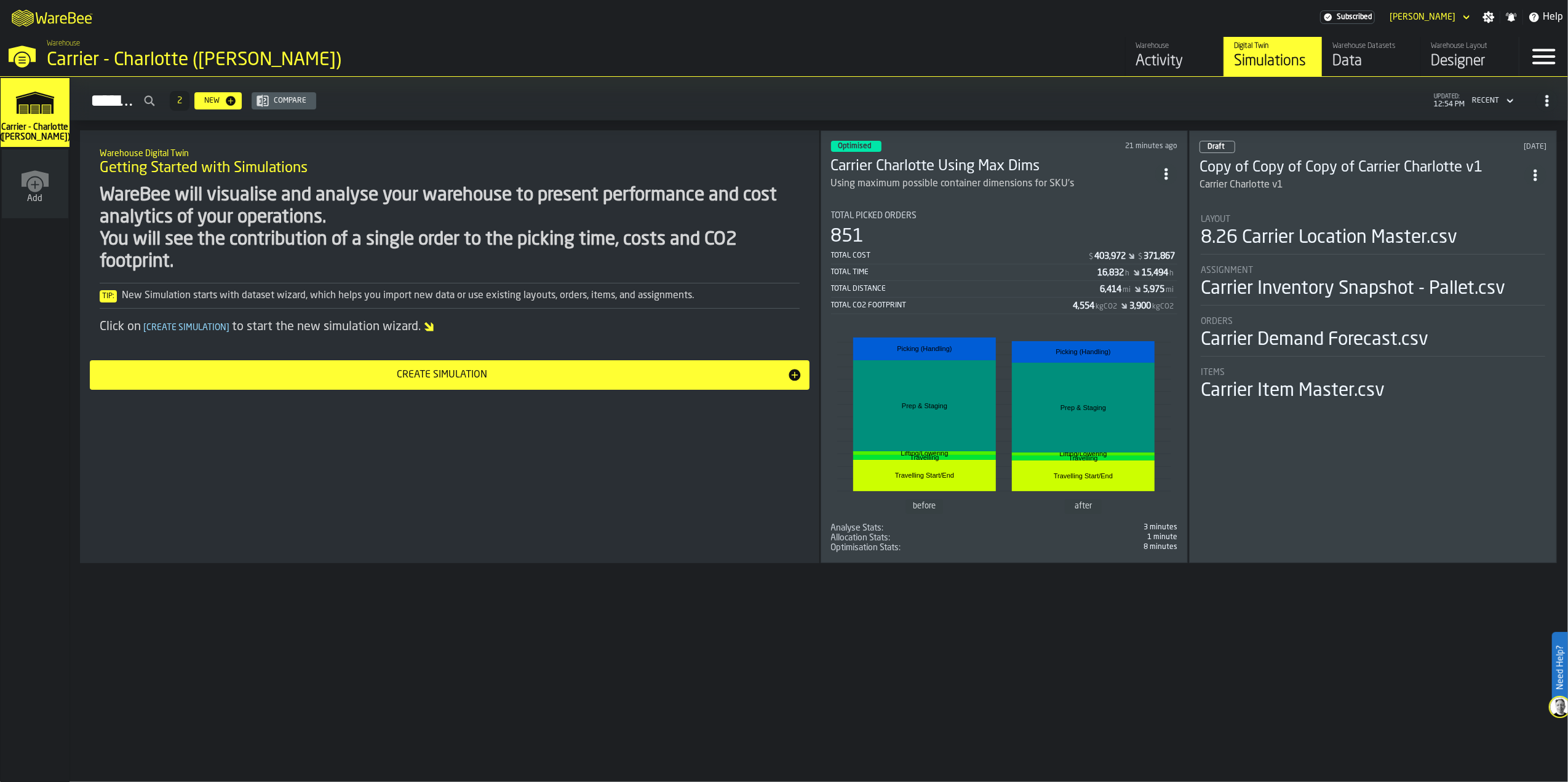
click at [1162, 175] on span "ItemListCard-DashboardItemContainer" at bounding box center [1167, 174] width 22 height 22
click at [1150, 253] on div "Duplicate" at bounding box center [1143, 255] width 64 height 14
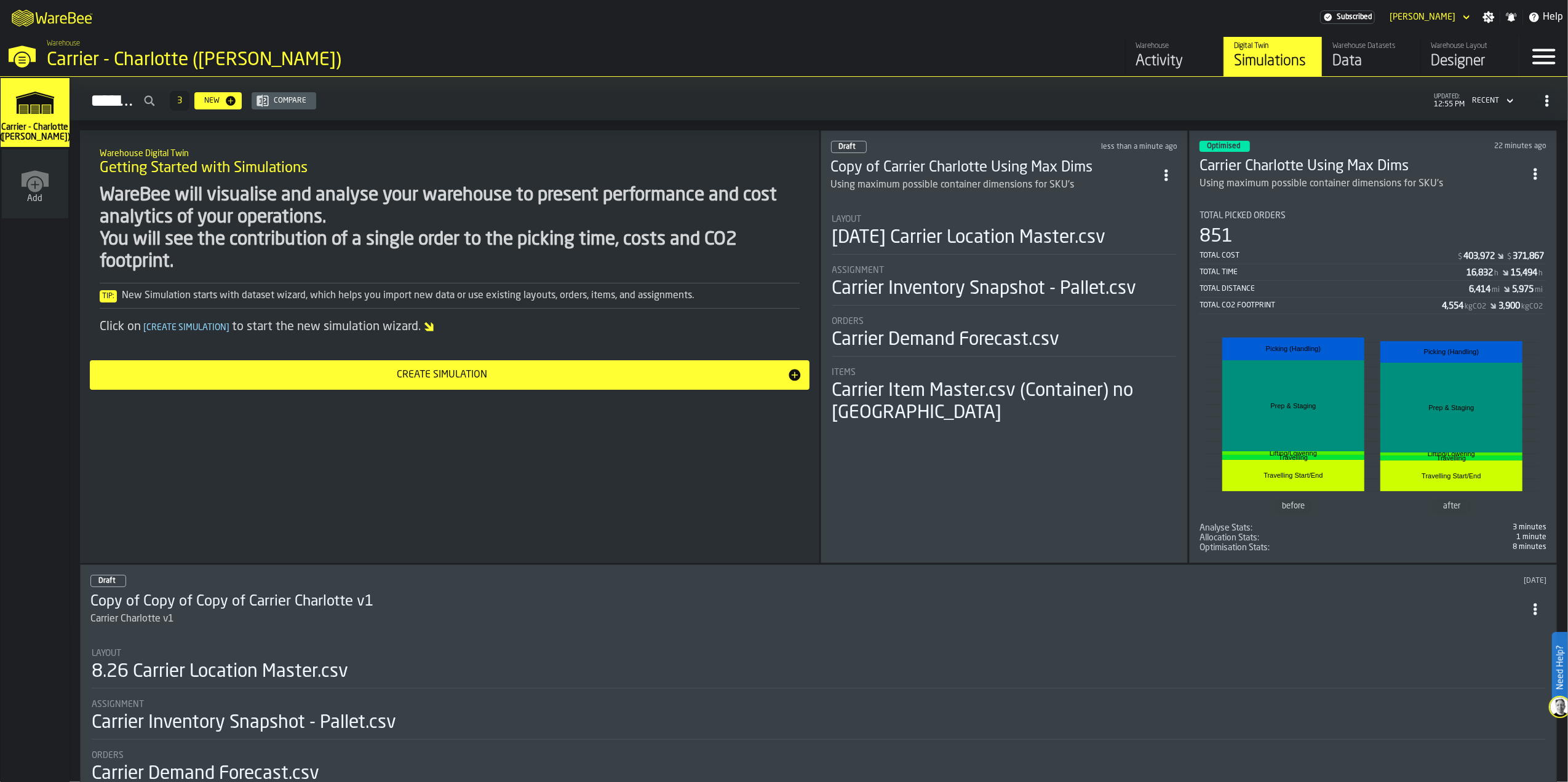
click at [1056, 159] on h3 "Copy of Carrier Charlotte Using Max Dims" at bounding box center [993, 168] width 325 height 20
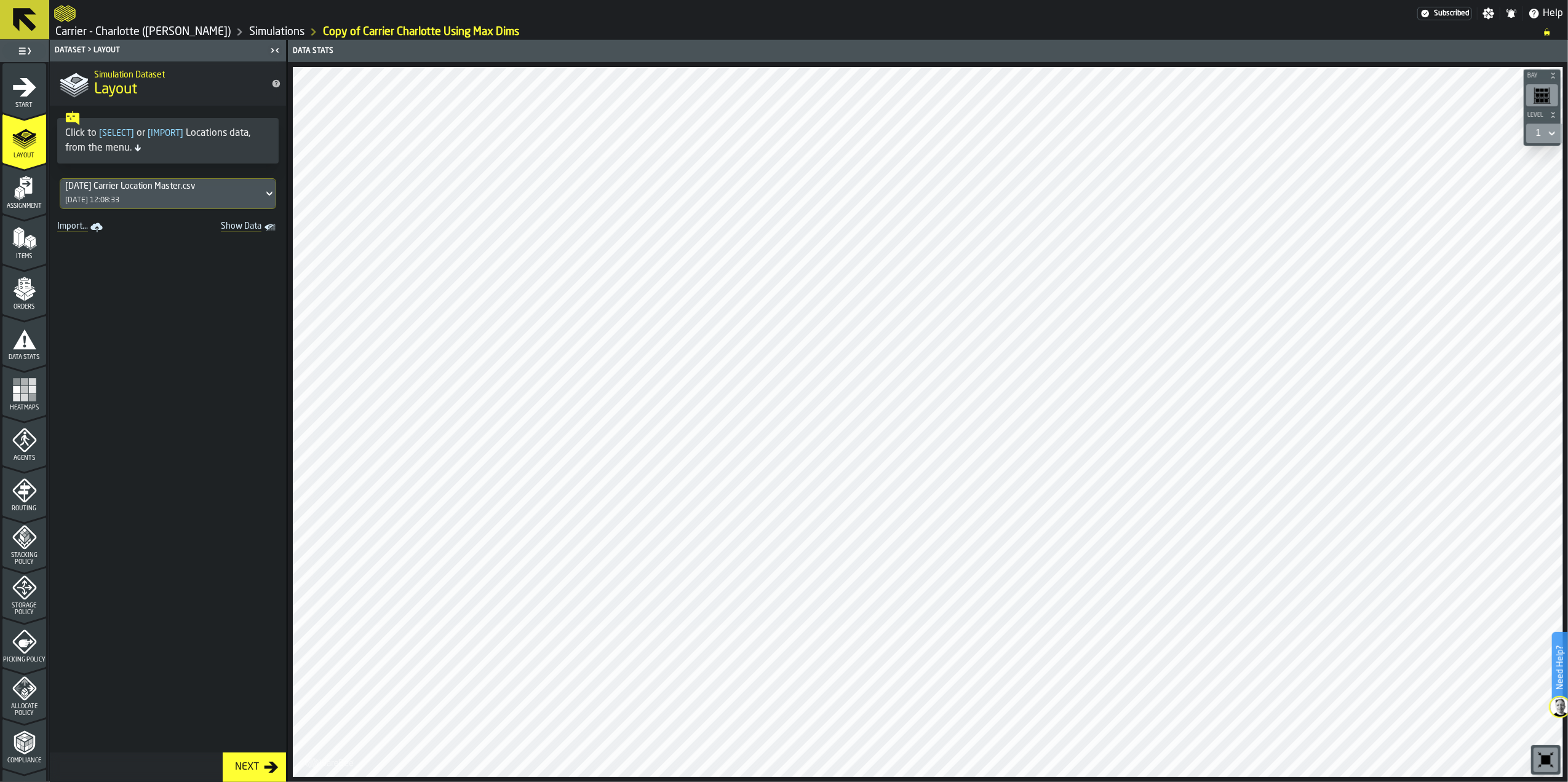
click at [31, 178] on icon "menu Assignment" at bounding box center [24, 188] width 24 height 24
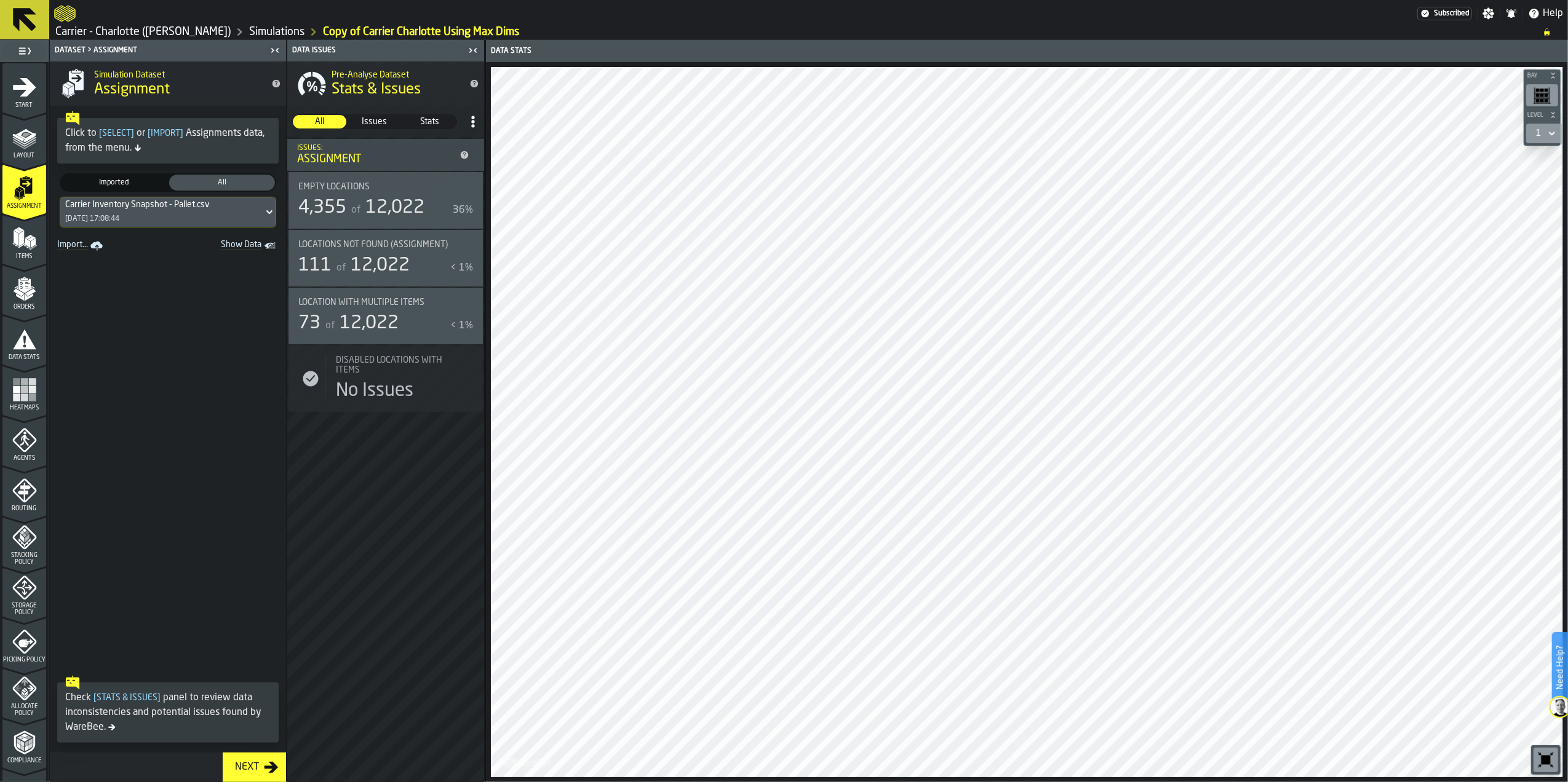
click at [195, 295] on span at bounding box center [168, 462] width 236 height 416
click at [374, 119] on span "Issues" at bounding box center [374, 121] width 53 height 12
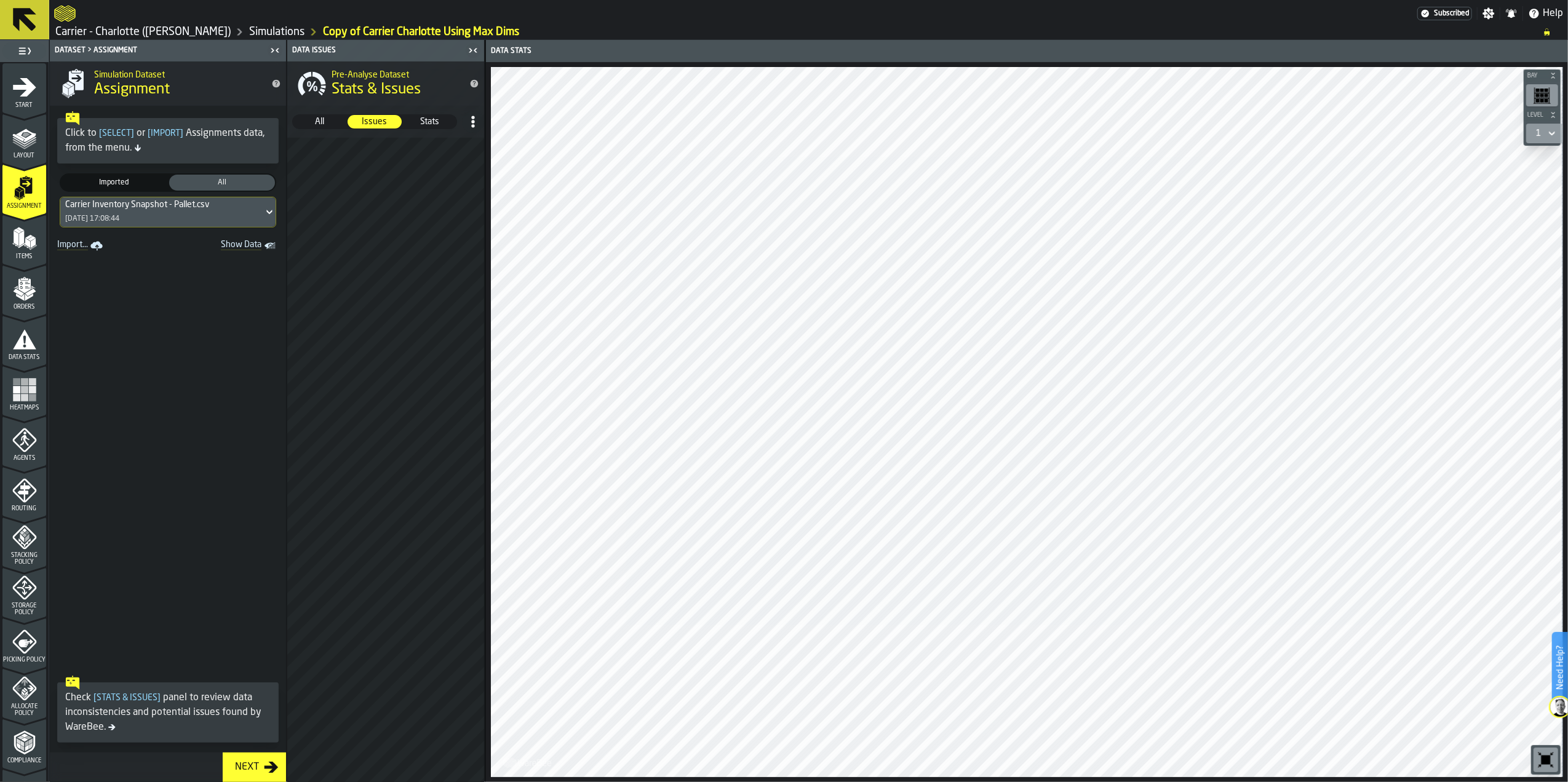
click at [432, 124] on span "Stats" at bounding box center [430, 121] width 53 height 12
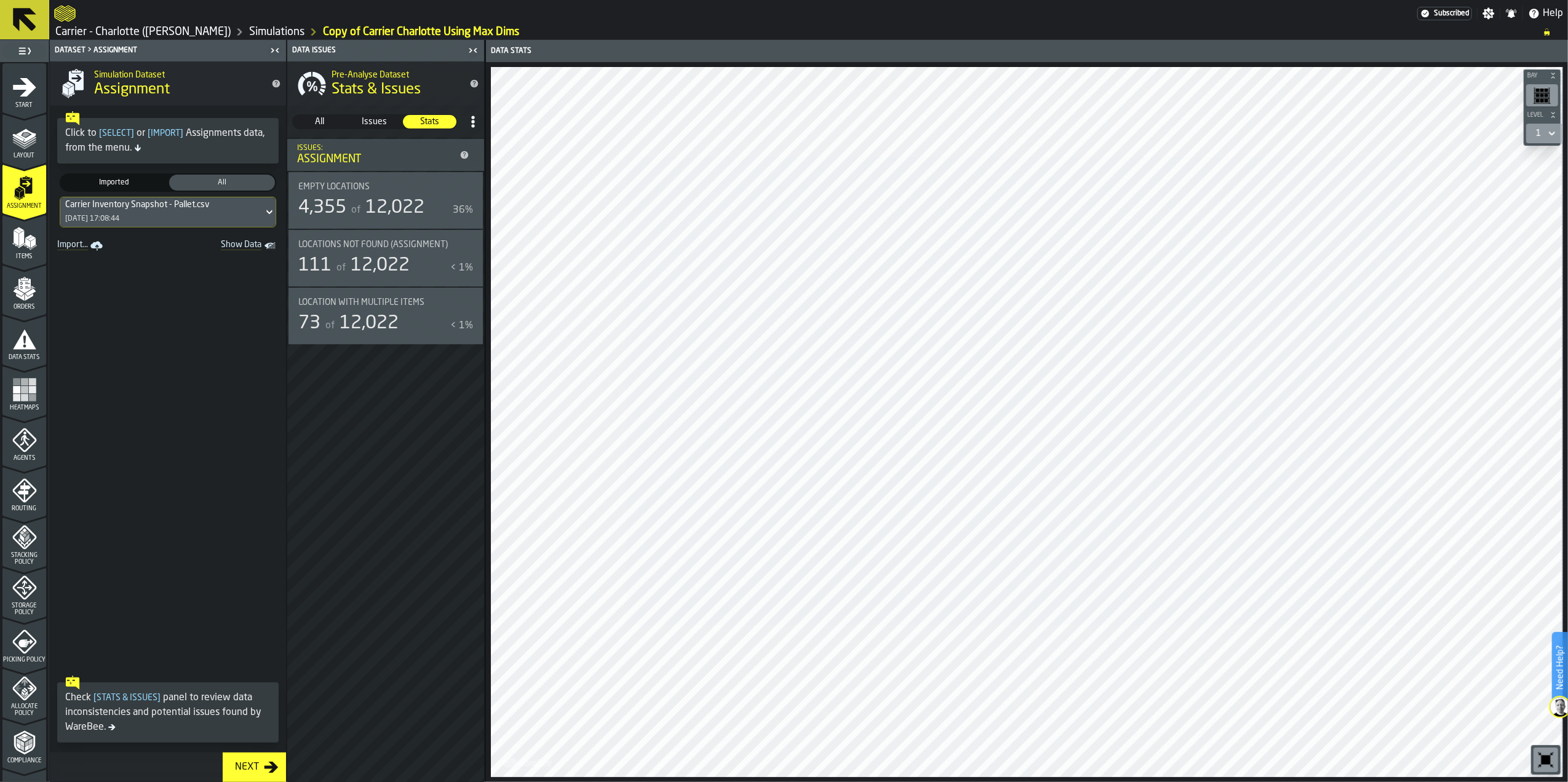
click at [324, 116] on span "All" at bounding box center [320, 121] width 53 height 12
click at [20, 241] on polygon "menu Items" at bounding box center [21, 238] width 5 height 15
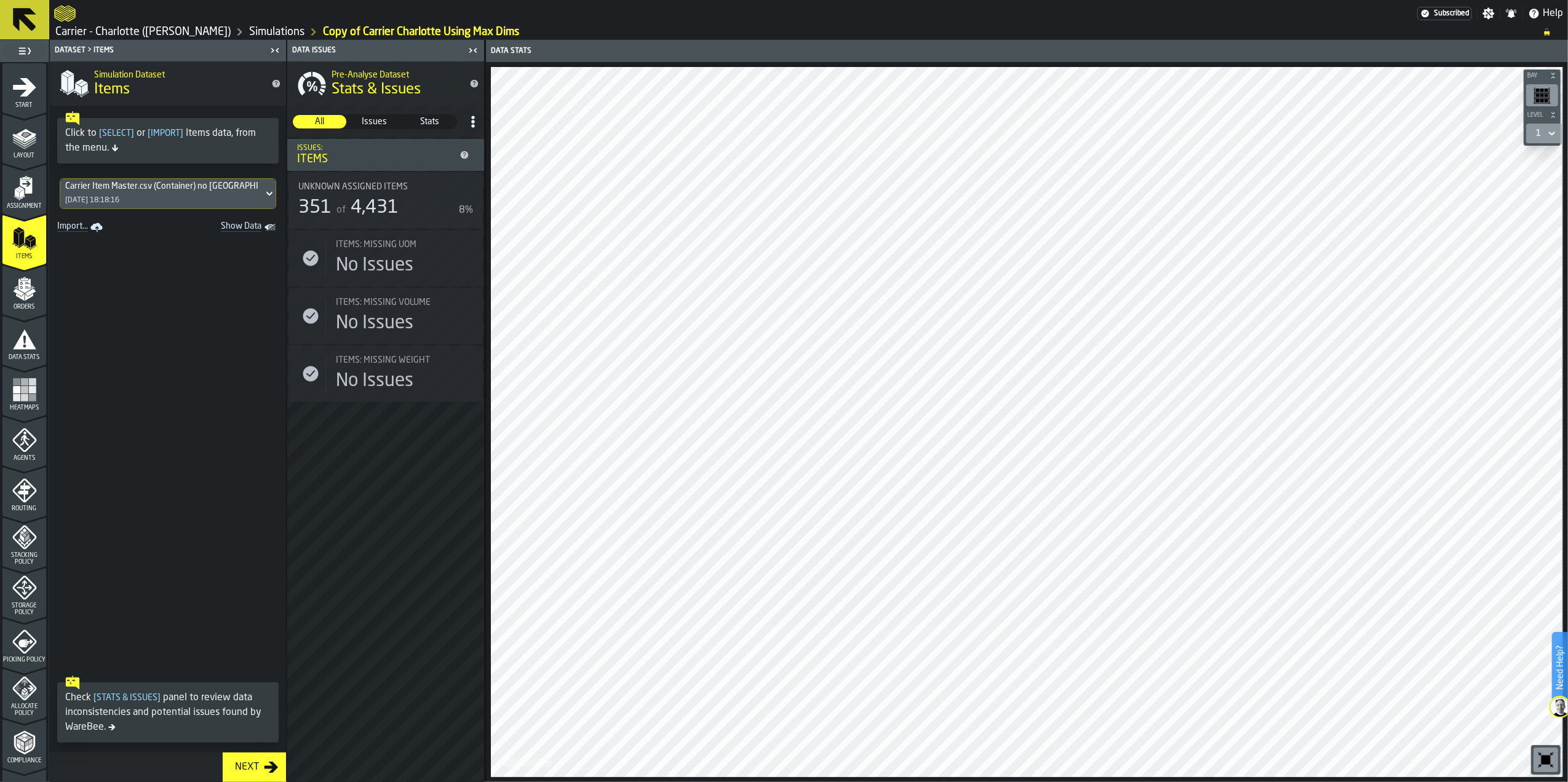
click at [198, 395] on span at bounding box center [168, 453] width 236 height 434
click at [18, 309] on span "Orders" at bounding box center [24, 307] width 43 height 7
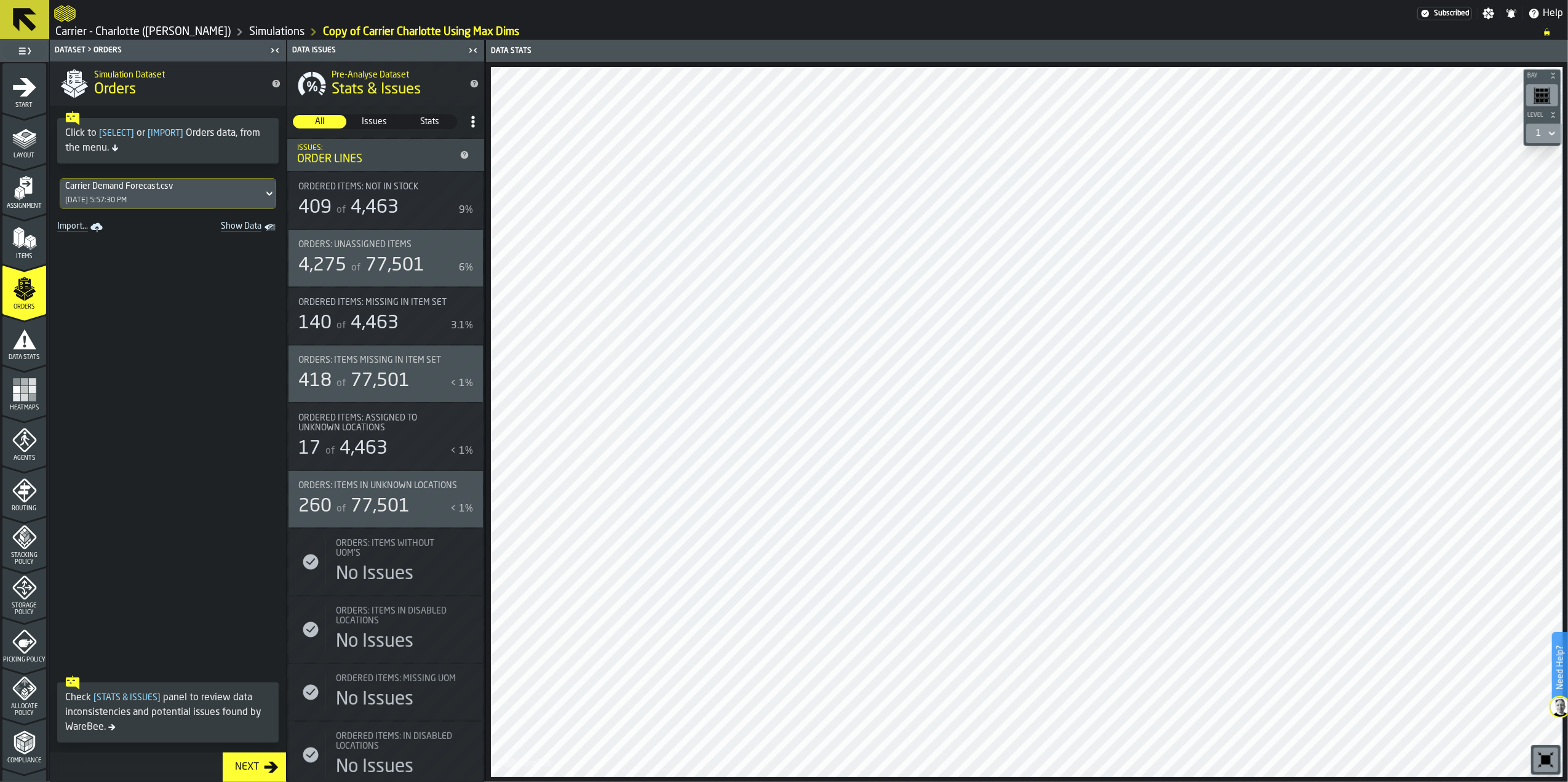
click at [18, 337] on icon "menu Data Stats" at bounding box center [25, 339] width 24 height 20
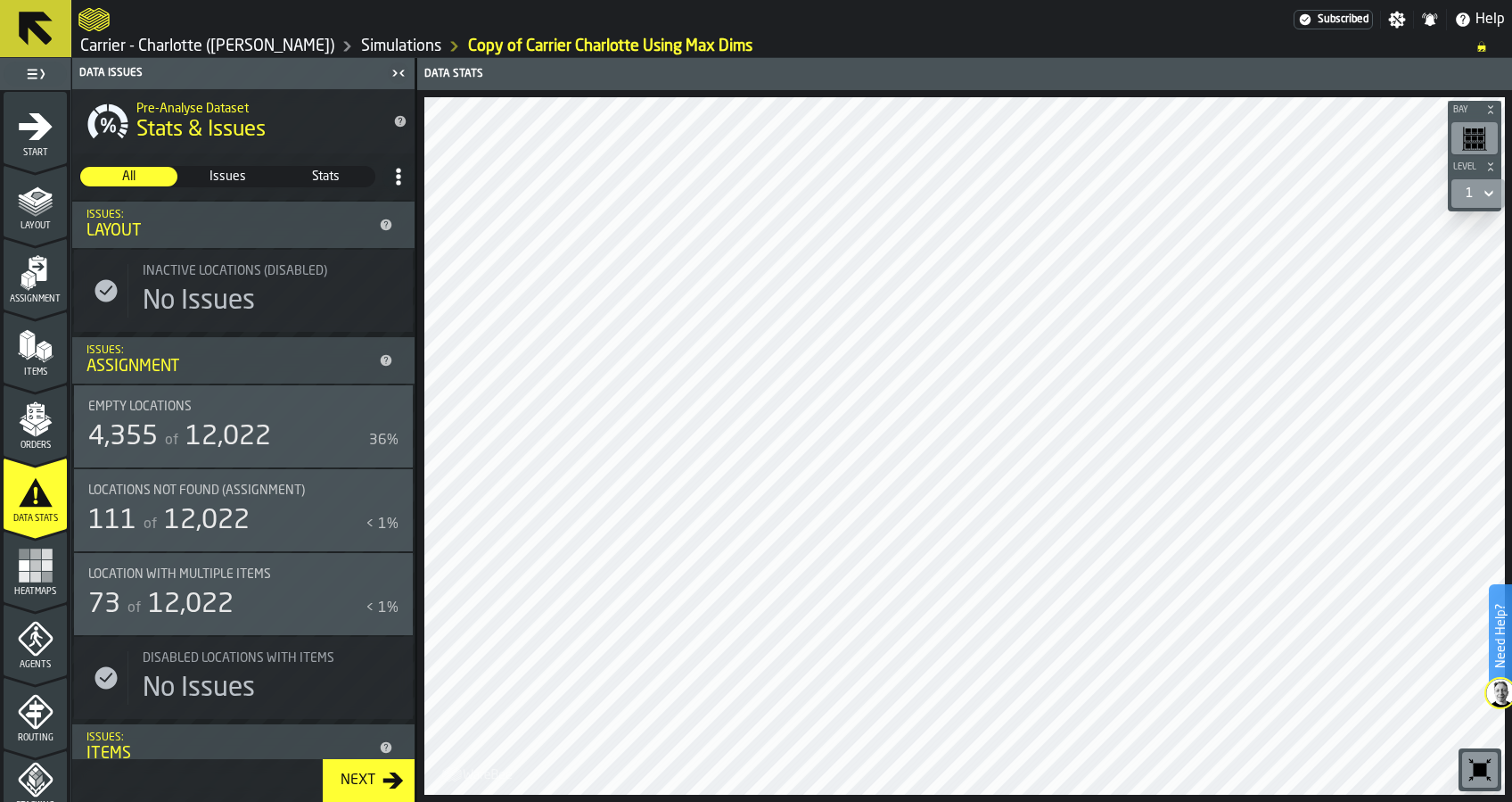
click at [55, 588] on span "Heatmaps" at bounding box center [35, 591] width 63 height 10
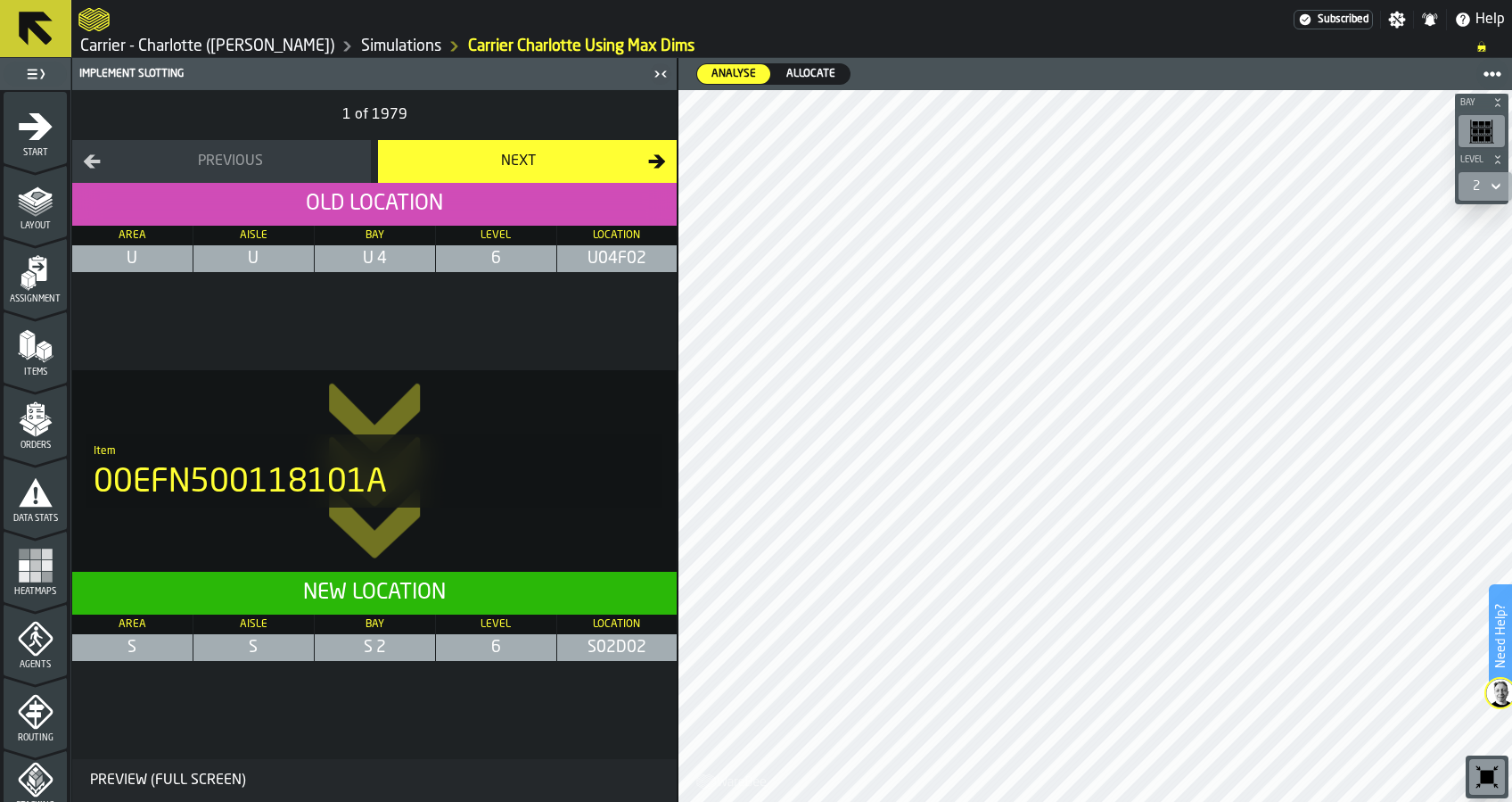
scroll to position [271, 0]
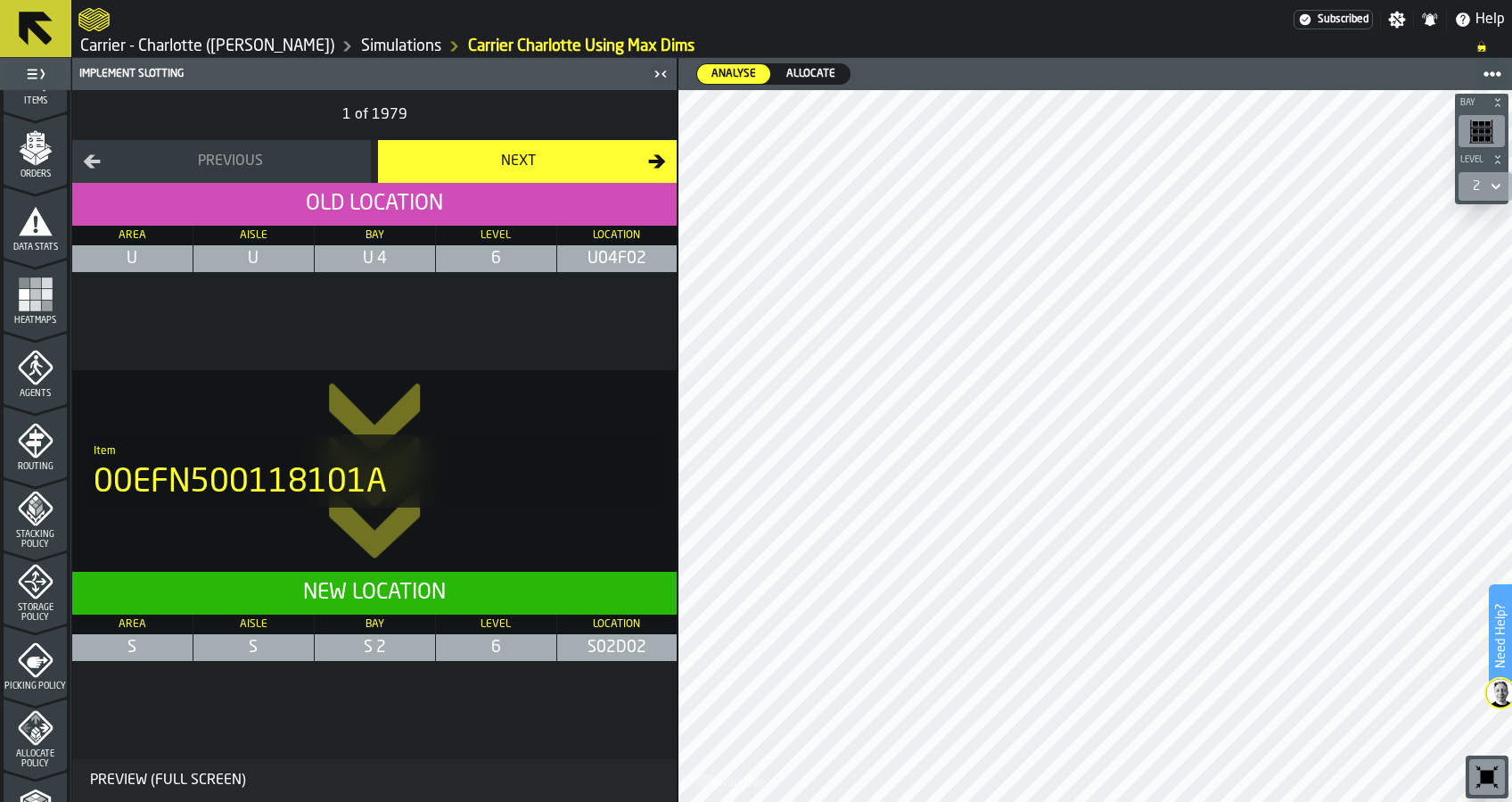
click at [813, 74] on span "Allocate" at bounding box center [810, 73] width 63 height 16
